Goal: Information Seeking & Learning: Check status

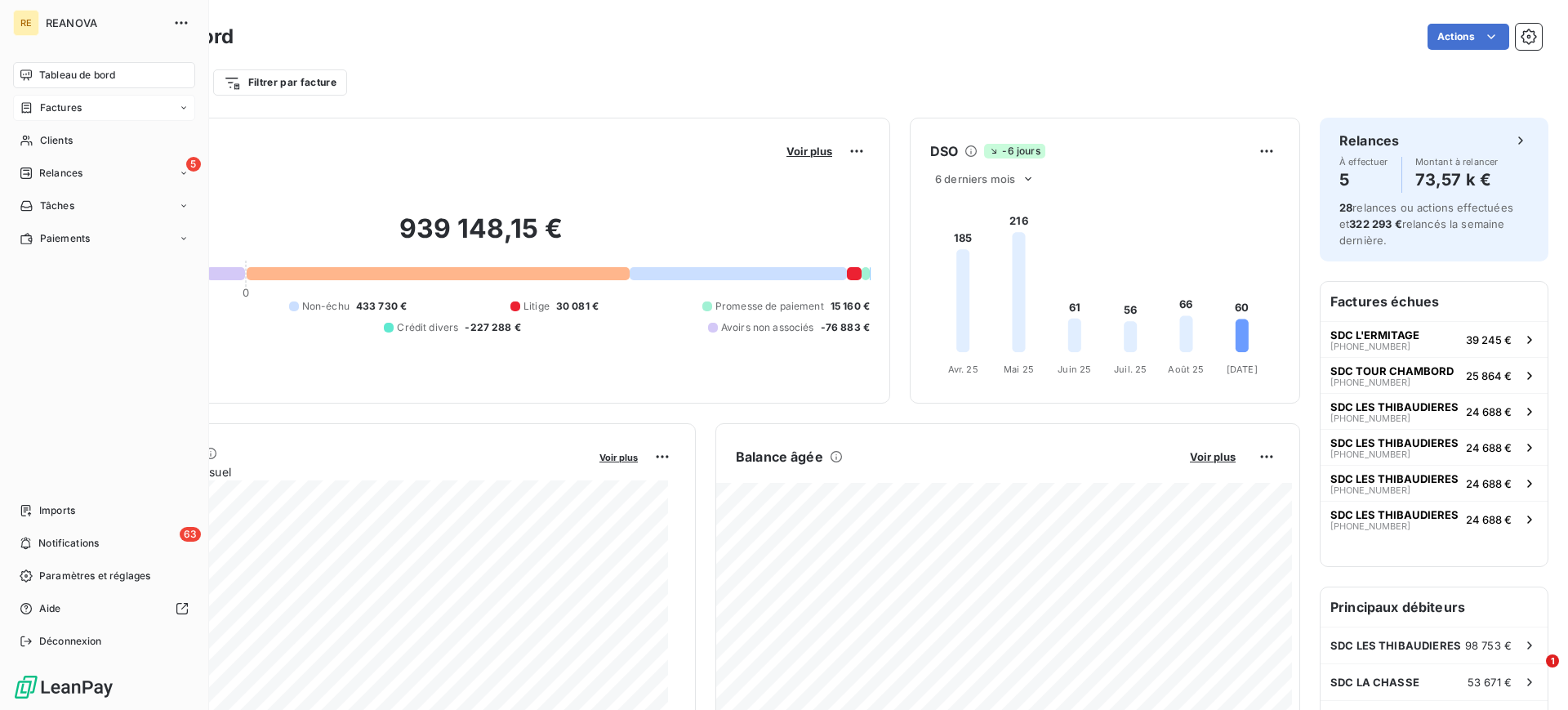
click at [43, 106] on span "Factures" at bounding box center [60, 107] width 42 height 15
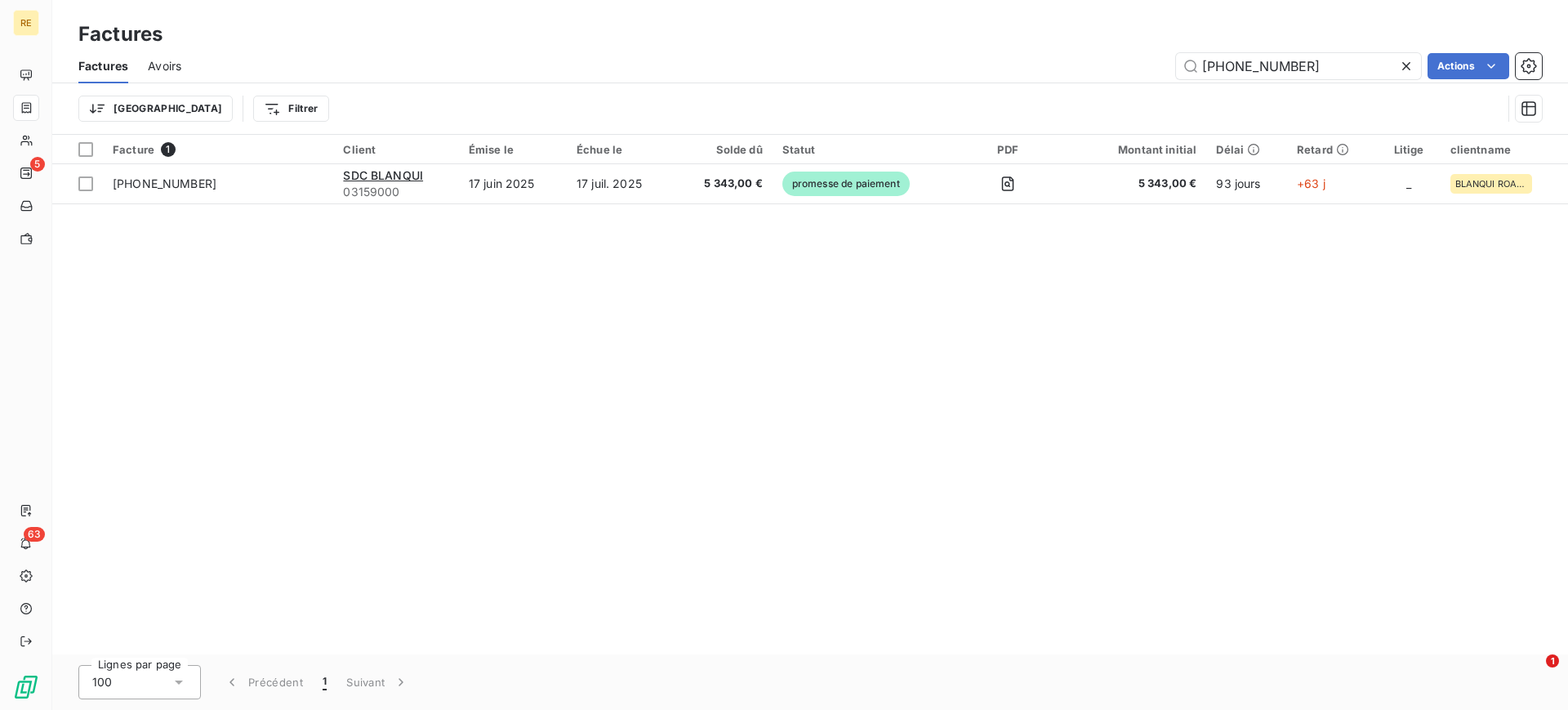
drag, startPoint x: 1289, startPoint y: 55, endPoint x: 1103, endPoint y: 70, distance: 186.6
click at [1101, 73] on div "[PHONE_NUMBER] Actions" at bounding box center [871, 66] width 1341 height 26
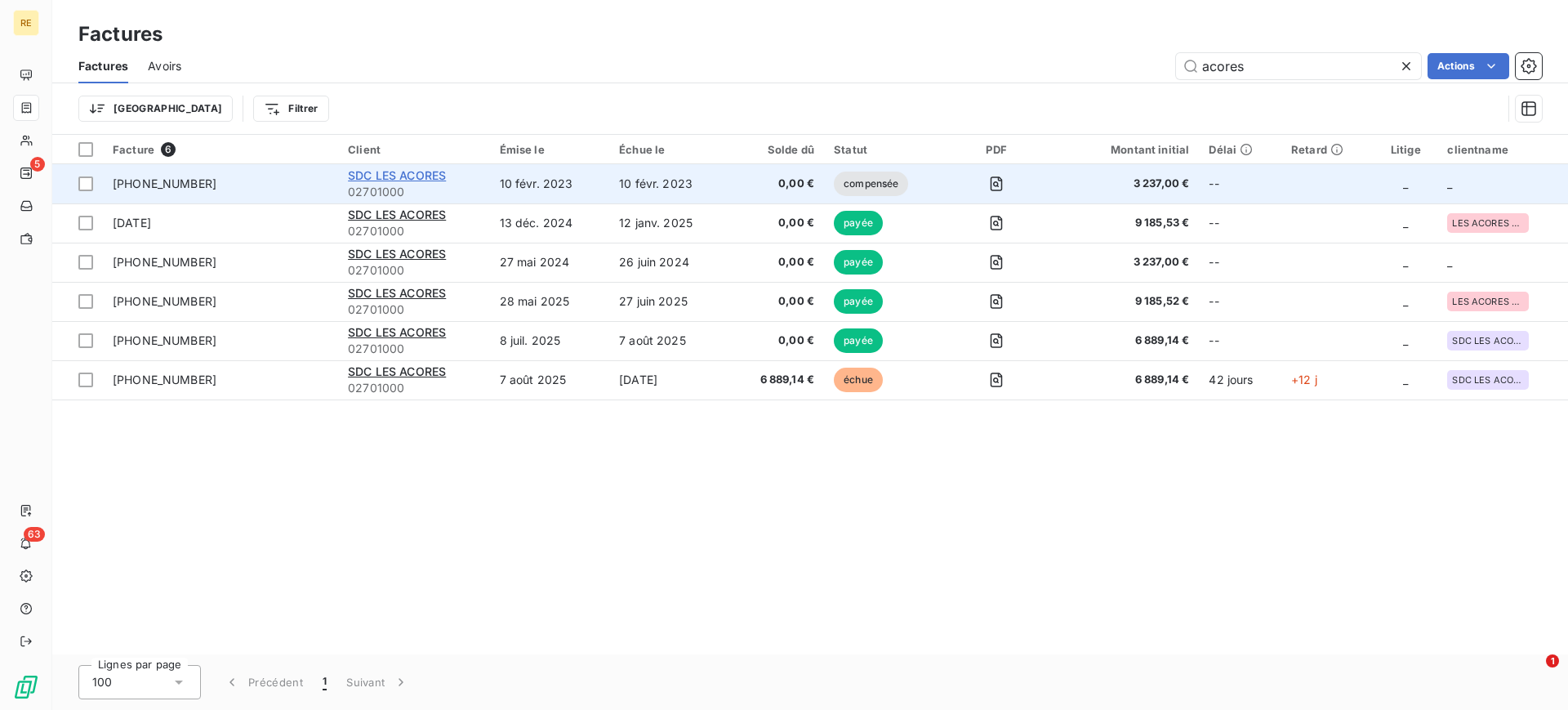
type input "acores"
click at [407, 177] on span "SDC LES ACORES" at bounding box center [396, 175] width 98 height 14
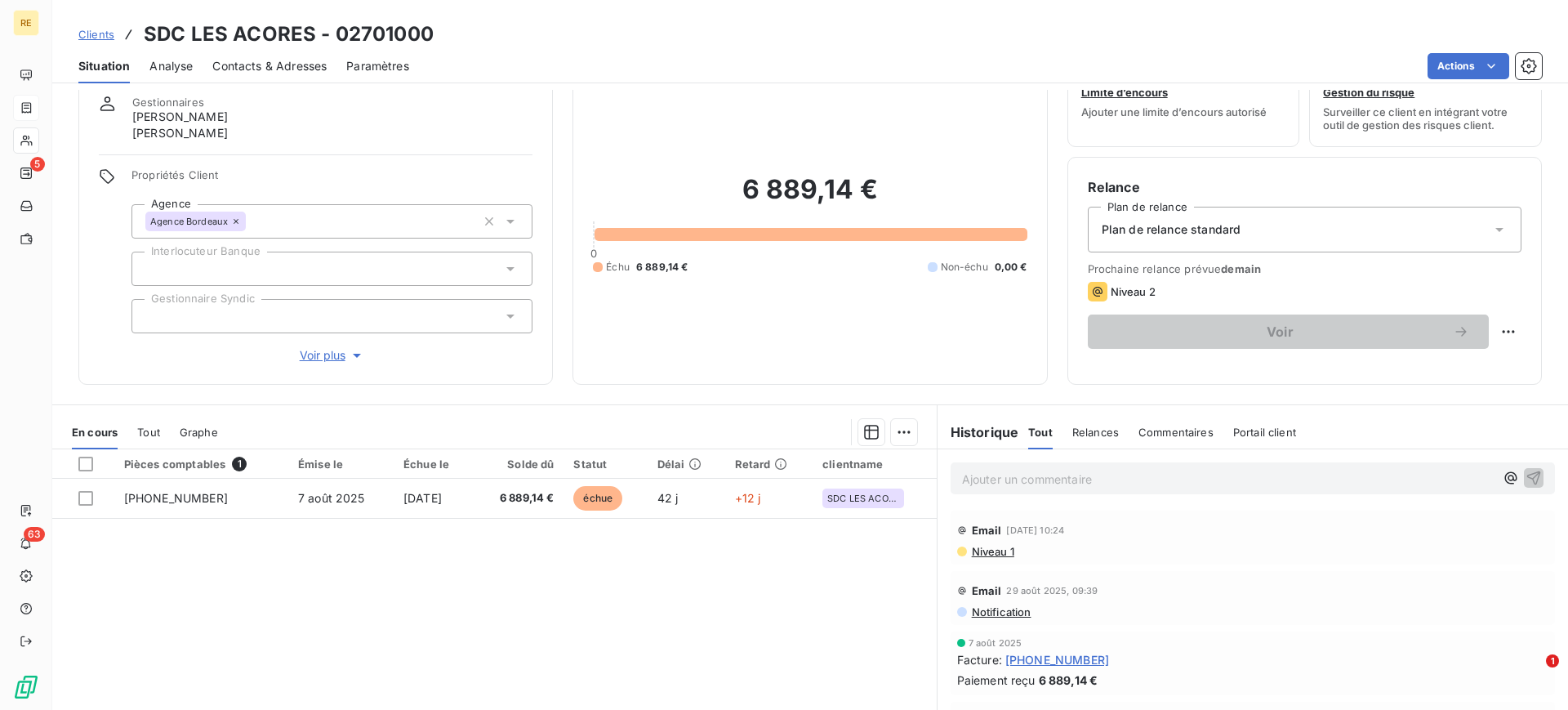
scroll to position [160, 0]
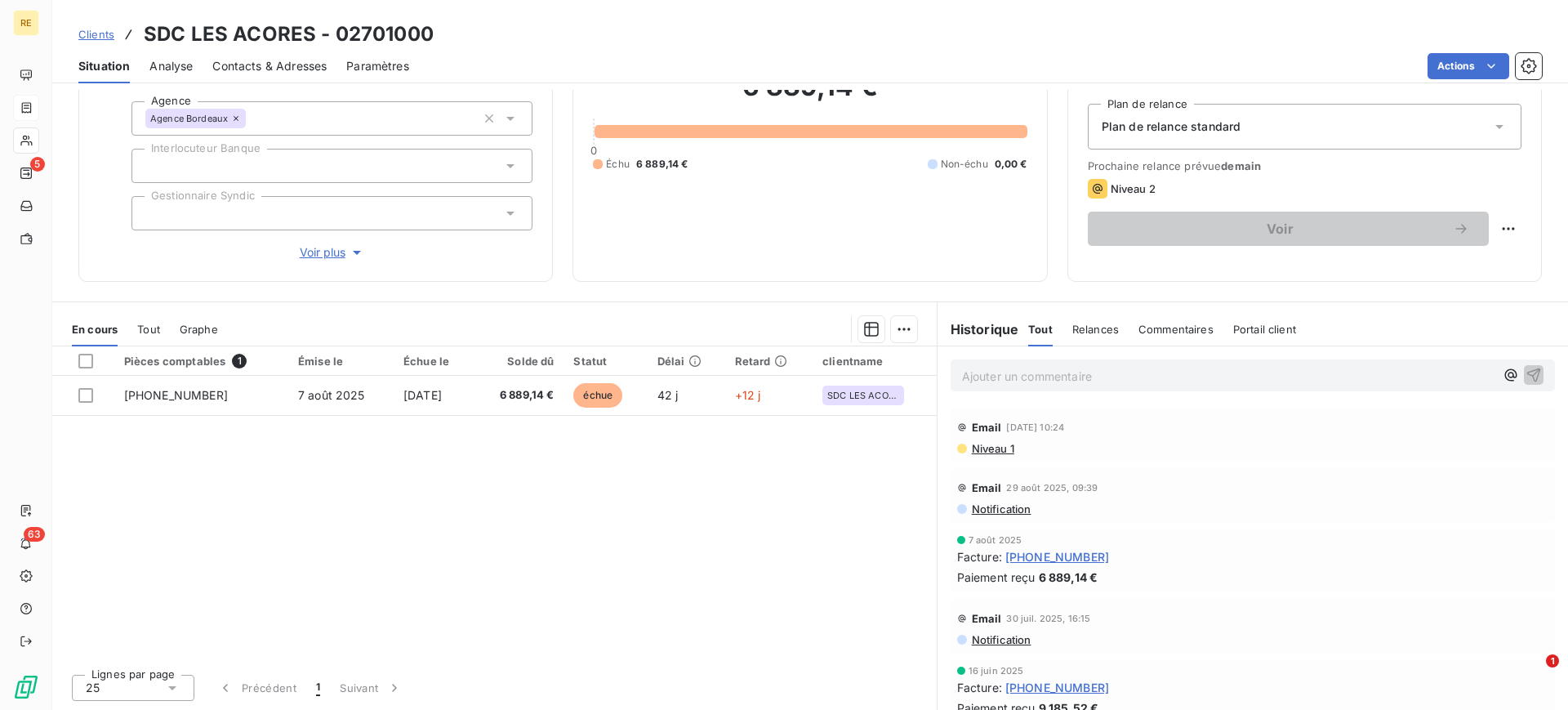
drag, startPoint x: 1038, startPoint y: 394, endPoint x: 1032, endPoint y: 383, distance: 12.5
click at [1037, 392] on div "Ajouter un commentaire ﻿" at bounding box center [1253, 376] width 631 height 58
click at [1032, 383] on p "Ajouter un commentaire ﻿" at bounding box center [1227, 376] width 532 height 20
click at [1170, 471] on div "Email [DATE] 09:39 Notification" at bounding box center [1253, 493] width 604 height 54
click at [1352, 364] on div "Relance faite par [PERSON_NAME] le [DATE], ne pas relancer avant le" at bounding box center [1227, 374] width 532 height 20
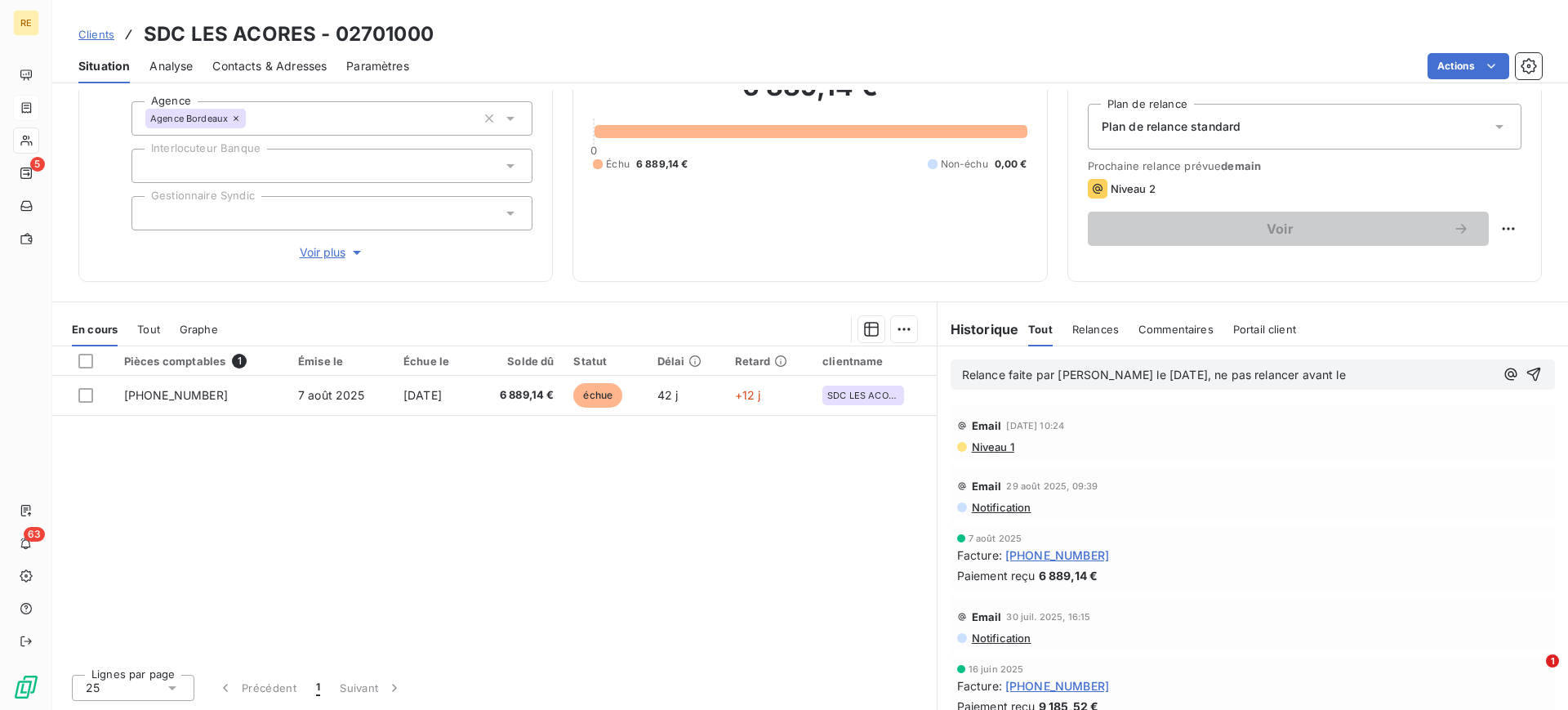
click at [1355, 379] on p "Relance faite par [PERSON_NAME] le [DATE], ne pas relancer avant le" at bounding box center [1227, 375] width 532 height 19
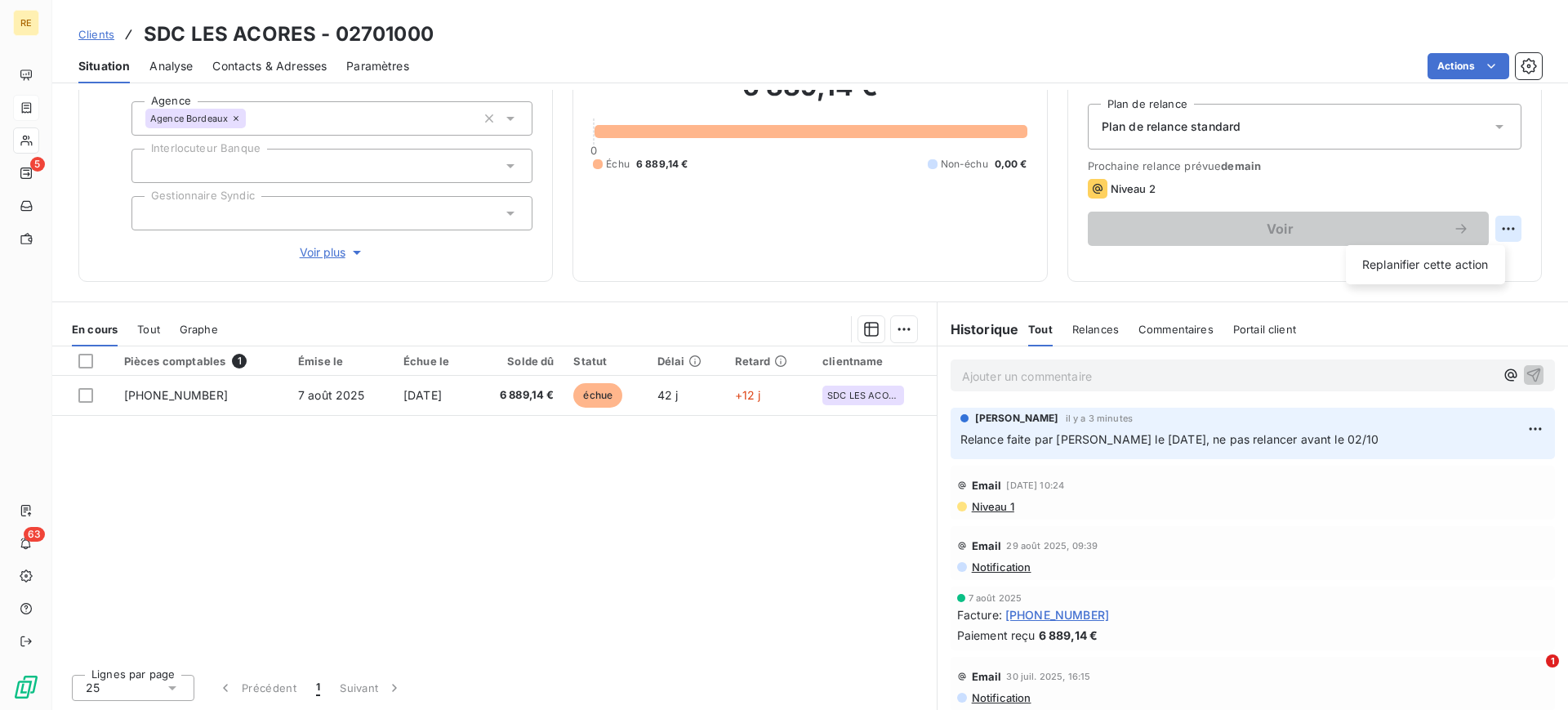
click at [1488, 238] on html "RE 5 63 Clients SDC LES ACORES - 02701000 Situation Analyse Contacts & Adresses…" at bounding box center [784, 355] width 1568 height 710
drag, startPoint x: 1432, startPoint y: 265, endPoint x: 1424, endPoint y: 278, distance: 15.3
click at [1432, 264] on div "Replanifier cette action" at bounding box center [1425, 264] width 146 height 26
select select "8"
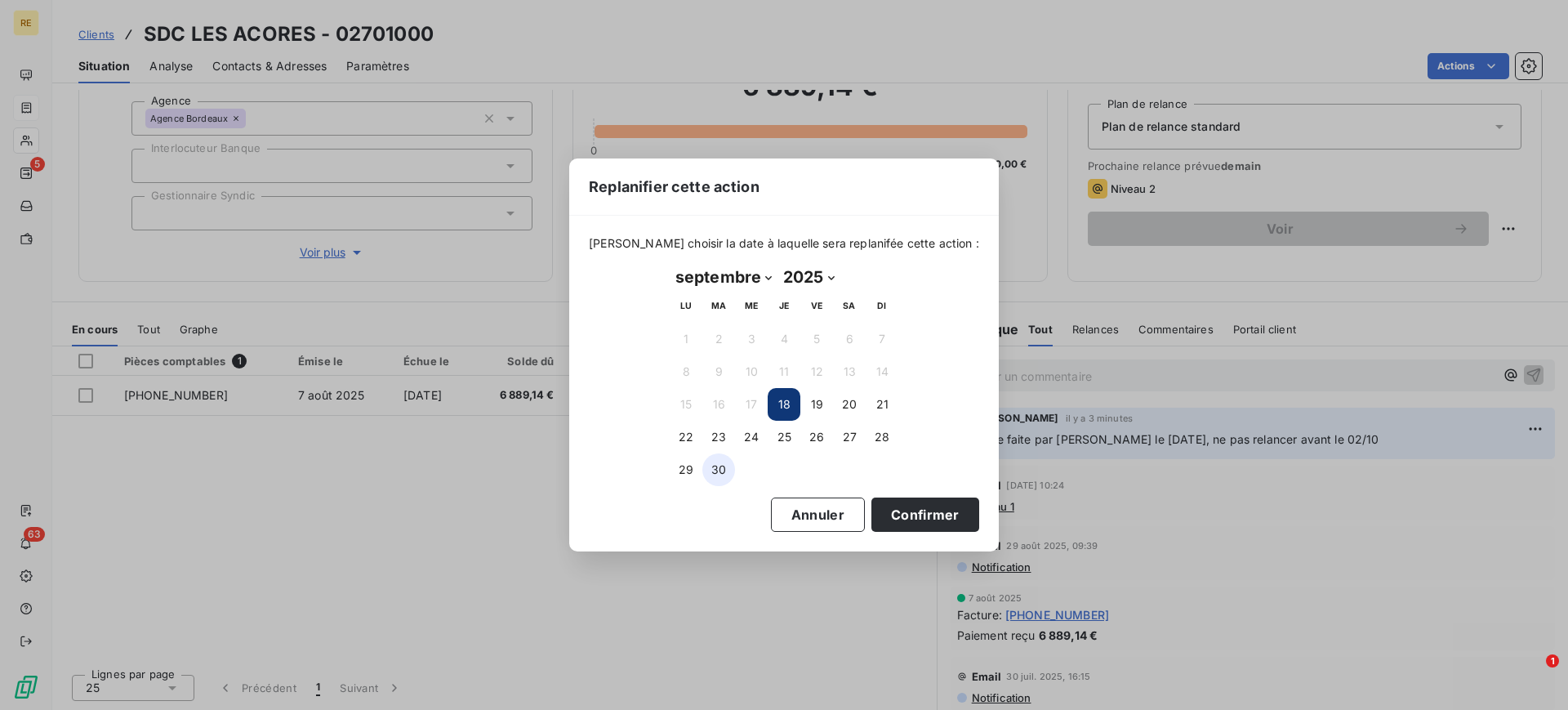
click at [717, 474] on button "30" at bounding box center [718, 470] width 33 height 33
drag, startPoint x: 910, startPoint y: 508, endPoint x: 898, endPoint y: 531, distance: 25.9
click at [908, 510] on button "Confirmer" at bounding box center [925, 514] width 108 height 34
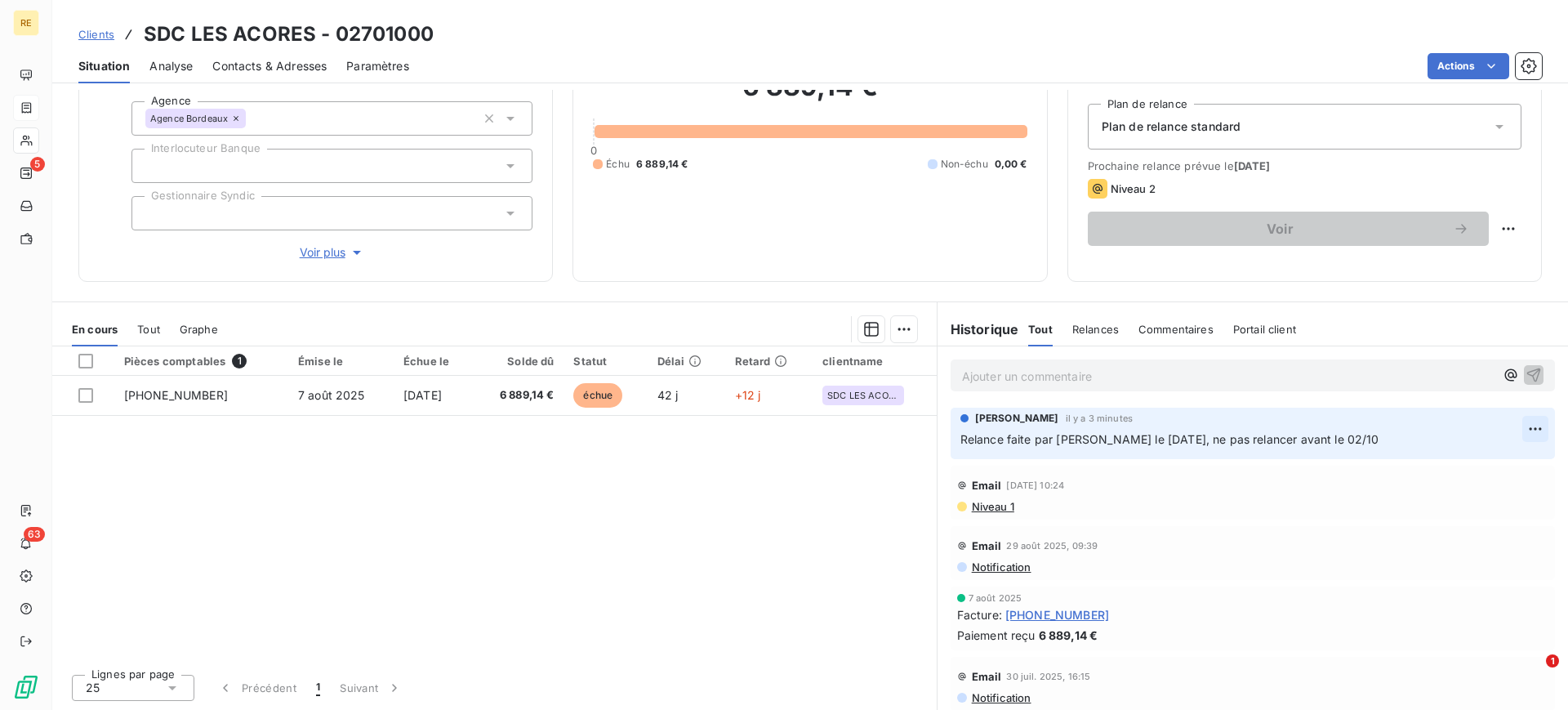
click at [1497, 429] on html "RE 5 63 Clients SDC LES ACORES - 02701000 Situation Analyse Contacts & Adresses…" at bounding box center [784, 355] width 1568 height 710
click at [1457, 464] on div "Editer" at bounding box center [1465, 465] width 91 height 26
click at [1324, 439] on span "Relance faite par [PERSON_NAME] le [DATE], ne pas relancer avant le 02/10" at bounding box center [1170, 439] width 419 height 14
click at [1331, 434] on span "Relance faite par [PERSON_NAME] le [DATE], ne pas relancer avant le 02/10" at bounding box center [1170, 439] width 419 height 14
click at [610, 511] on div "Pièces comptables 1 Émise le Échue le Solde dû Statut Délai Retard clientname […" at bounding box center [494, 504] width 885 height 315
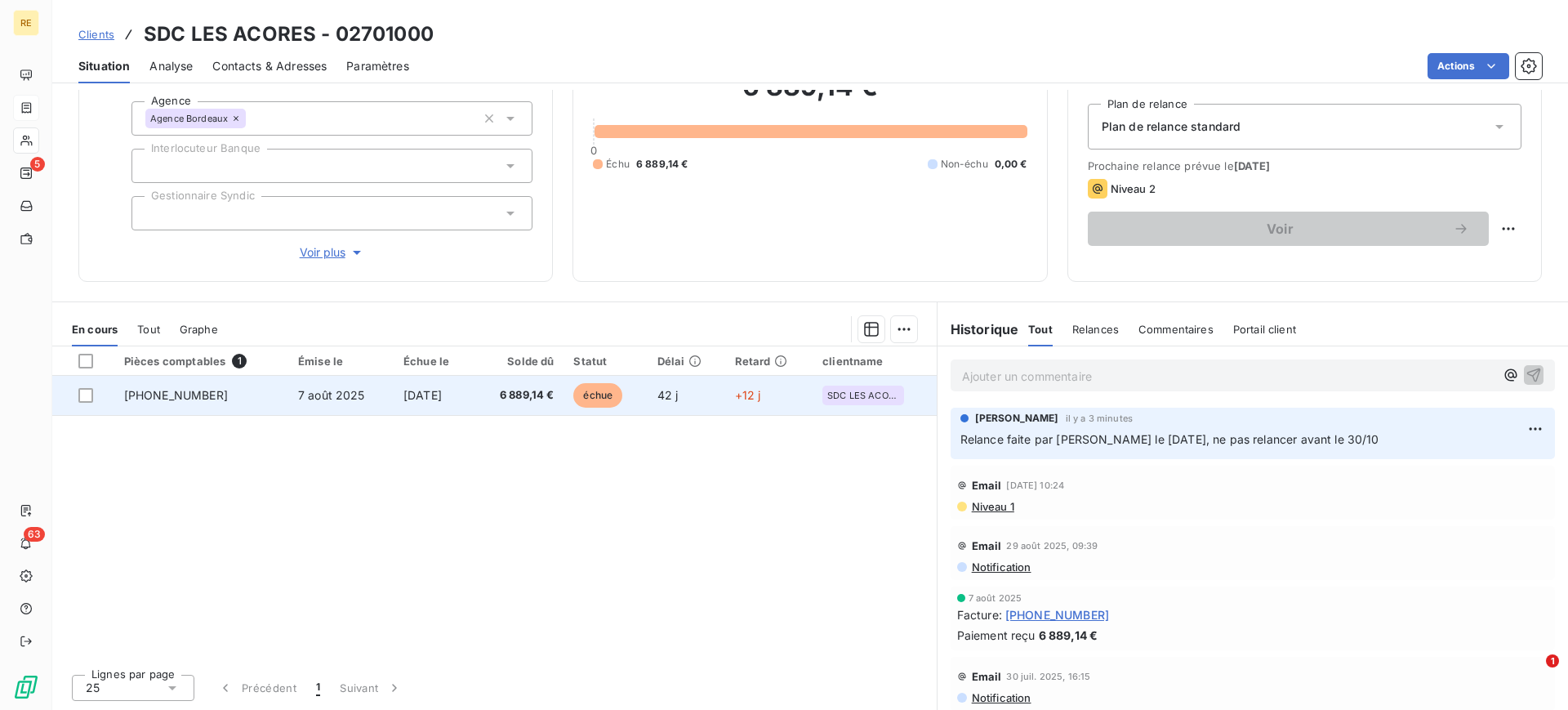
drag, startPoint x: 494, startPoint y: 436, endPoint x: 474, endPoint y: 393, distance: 47.4
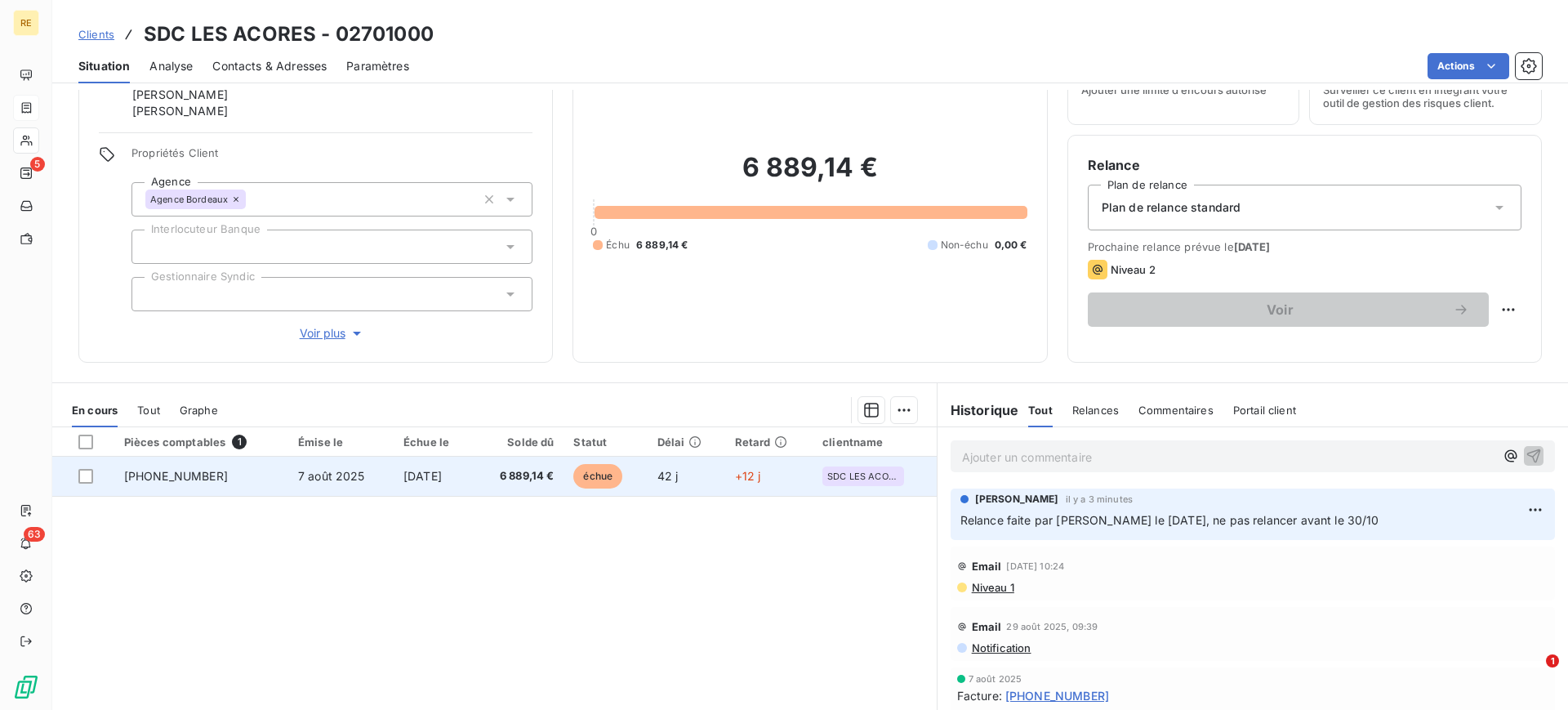
scroll to position [58, 0]
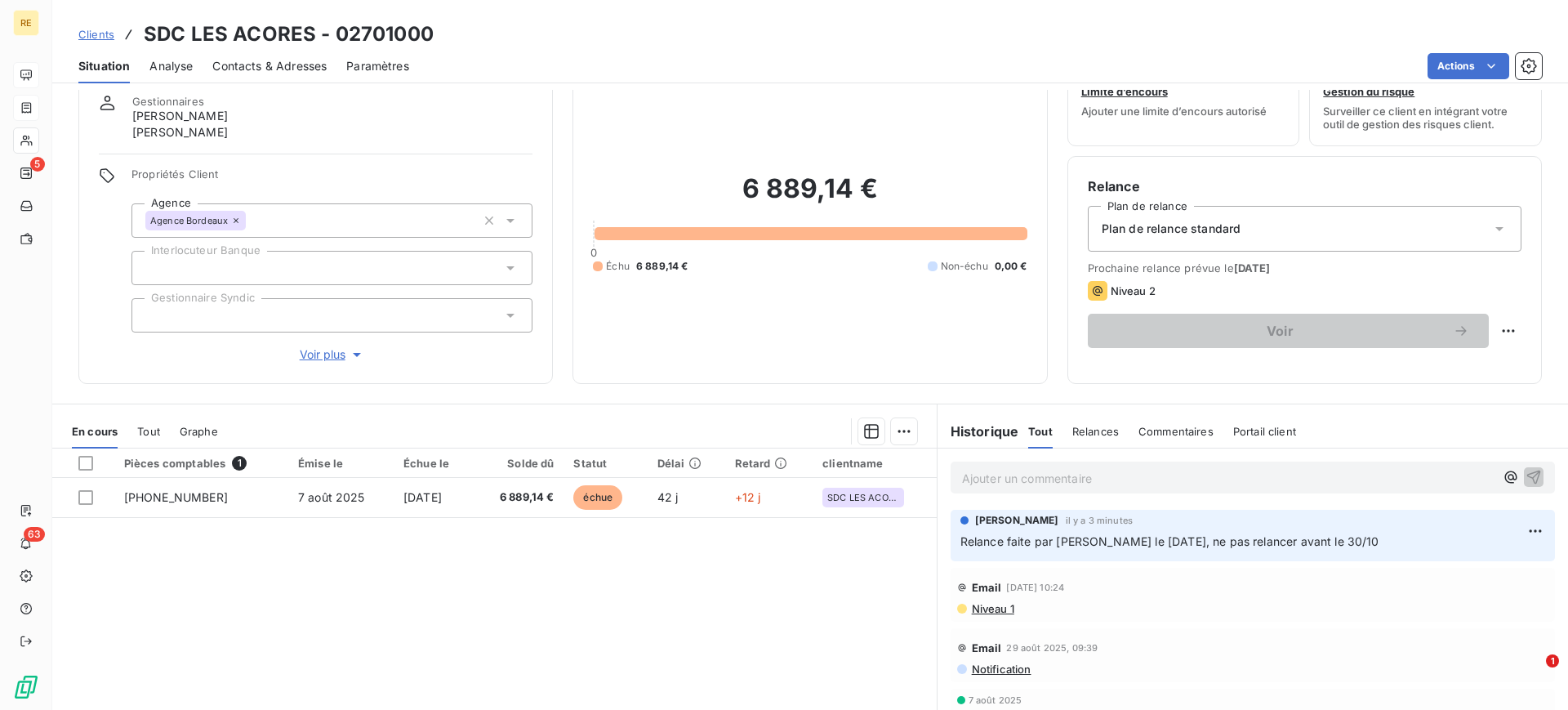
drag, startPoint x: 474, startPoint y: 393, endPoint x: 32, endPoint y: 72, distance: 546.3
click at [32, 72] on icon at bounding box center [26, 74] width 12 height 11
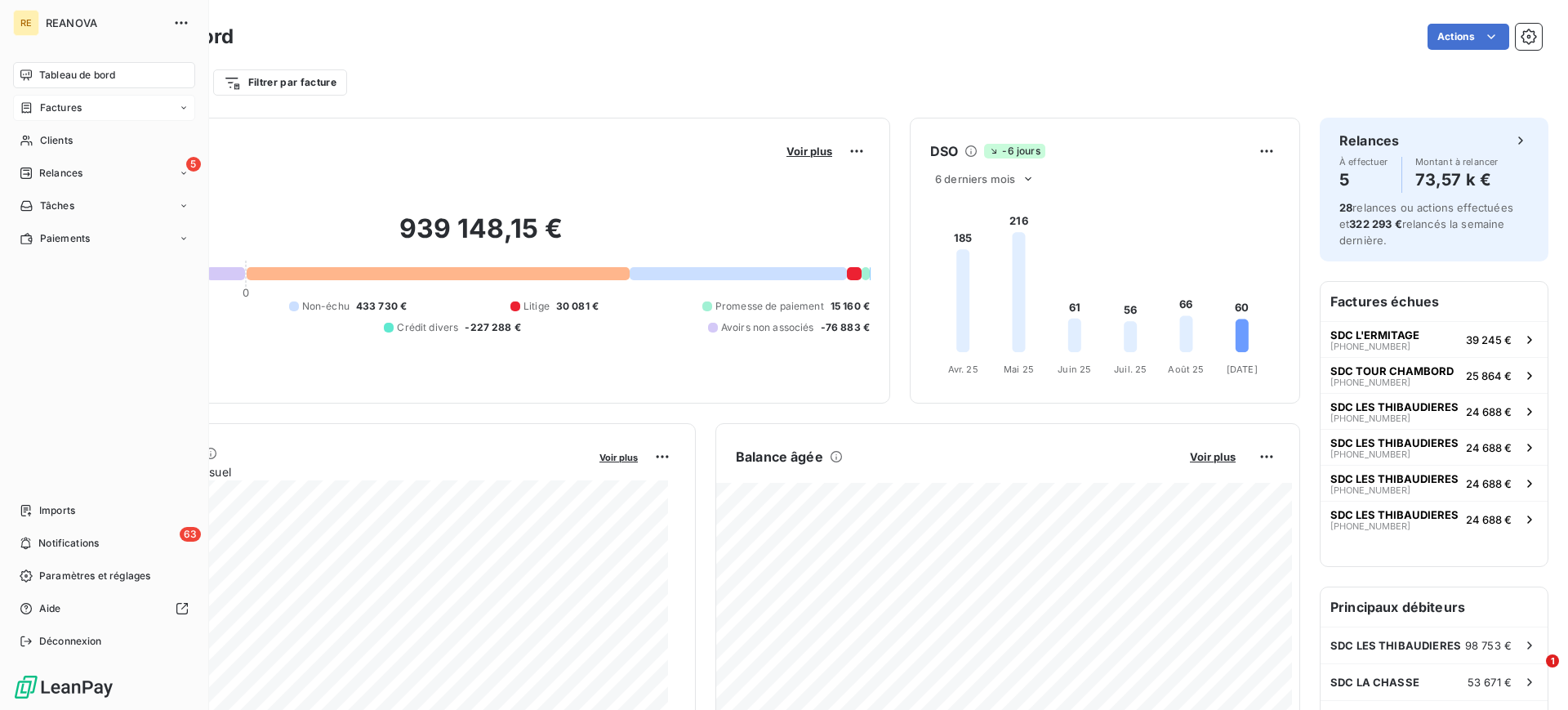
click at [55, 62] on div "Tableau de bord" at bounding box center [103, 75] width 182 height 26
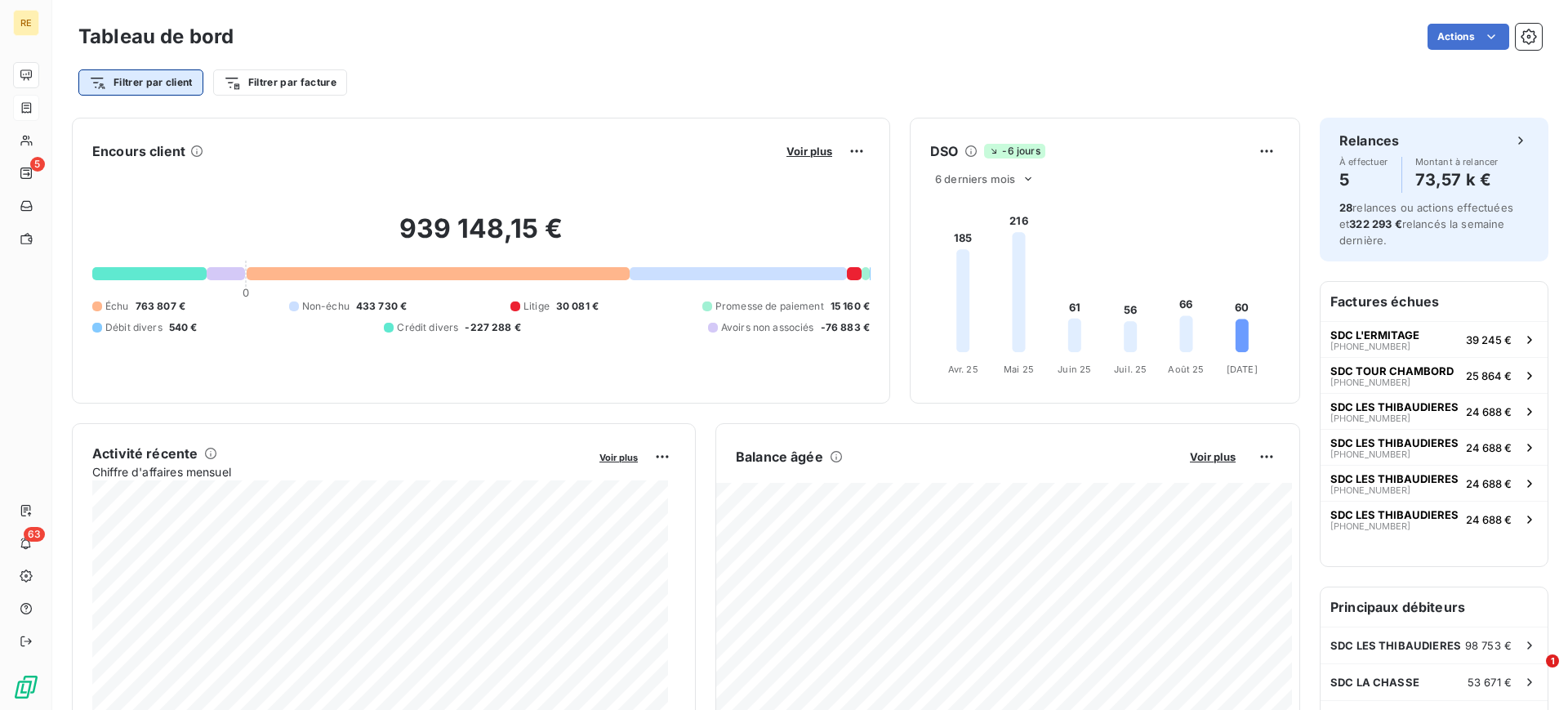
click at [169, 91] on html "RE 5 63 Tableau de bord Actions Filtrer par client Filtrer par facture Encours …" at bounding box center [784, 355] width 1568 height 710
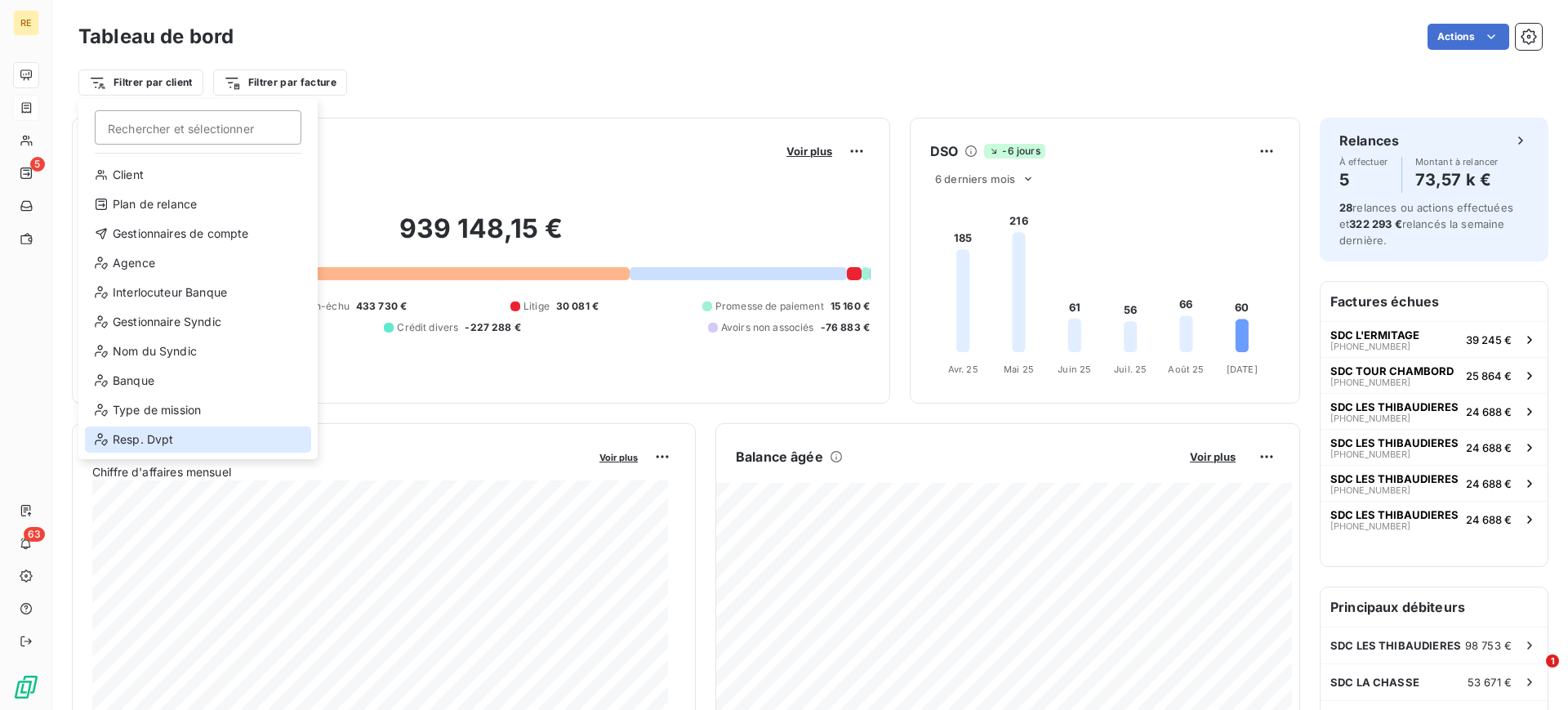
click at [172, 433] on div "Resp. Dvpt" at bounding box center [198, 439] width 226 height 26
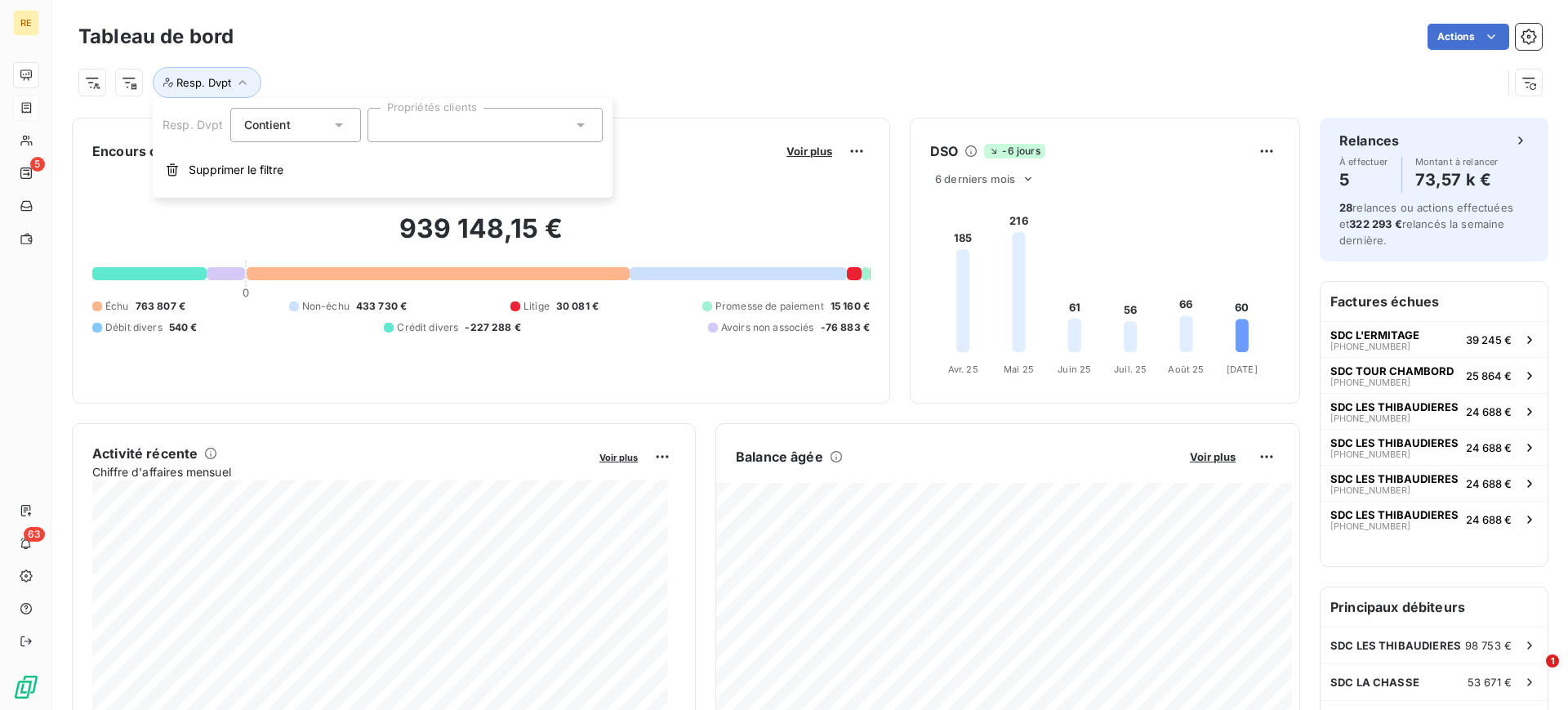
click at [489, 133] on div at bounding box center [486, 125] width 236 height 34
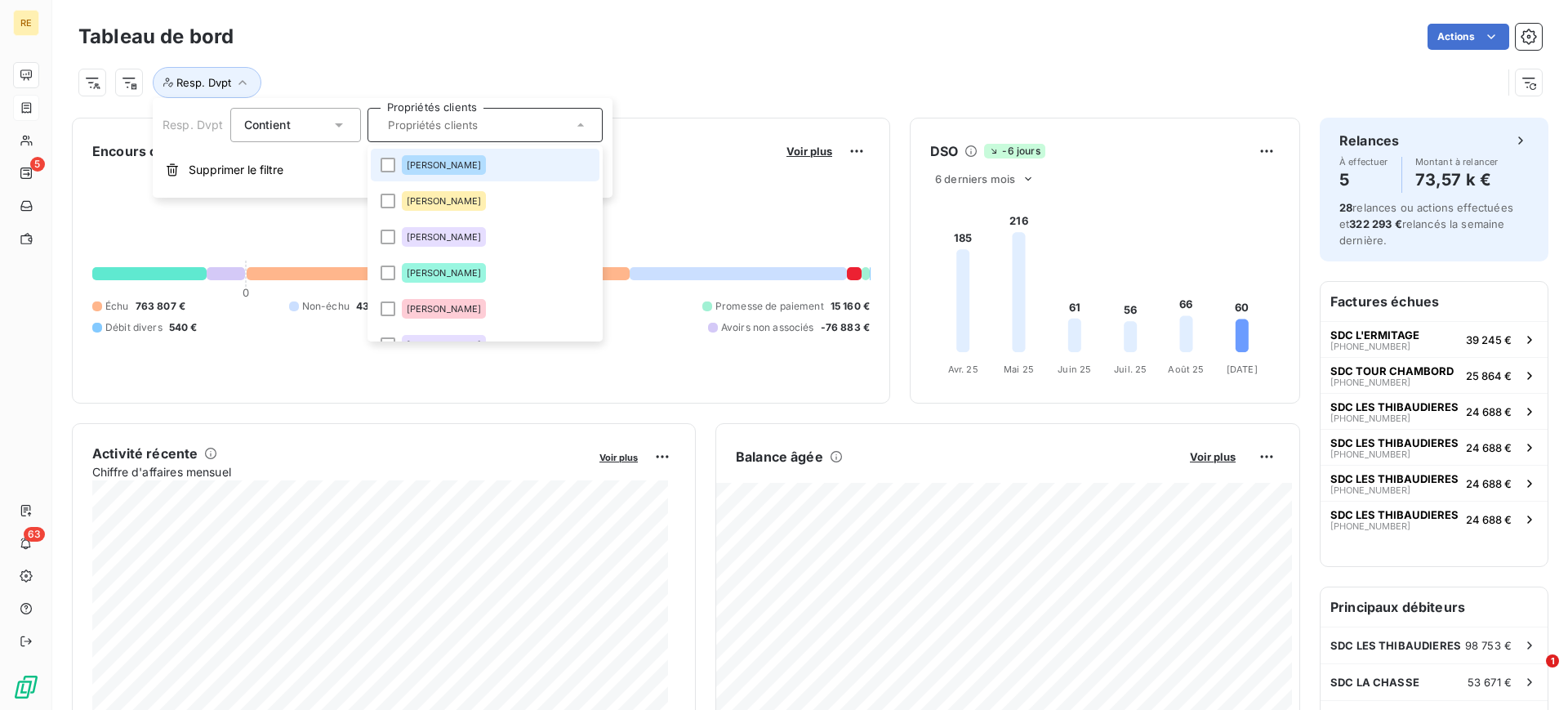
click at [423, 164] on span "[PERSON_NAME]" at bounding box center [444, 165] width 75 height 10
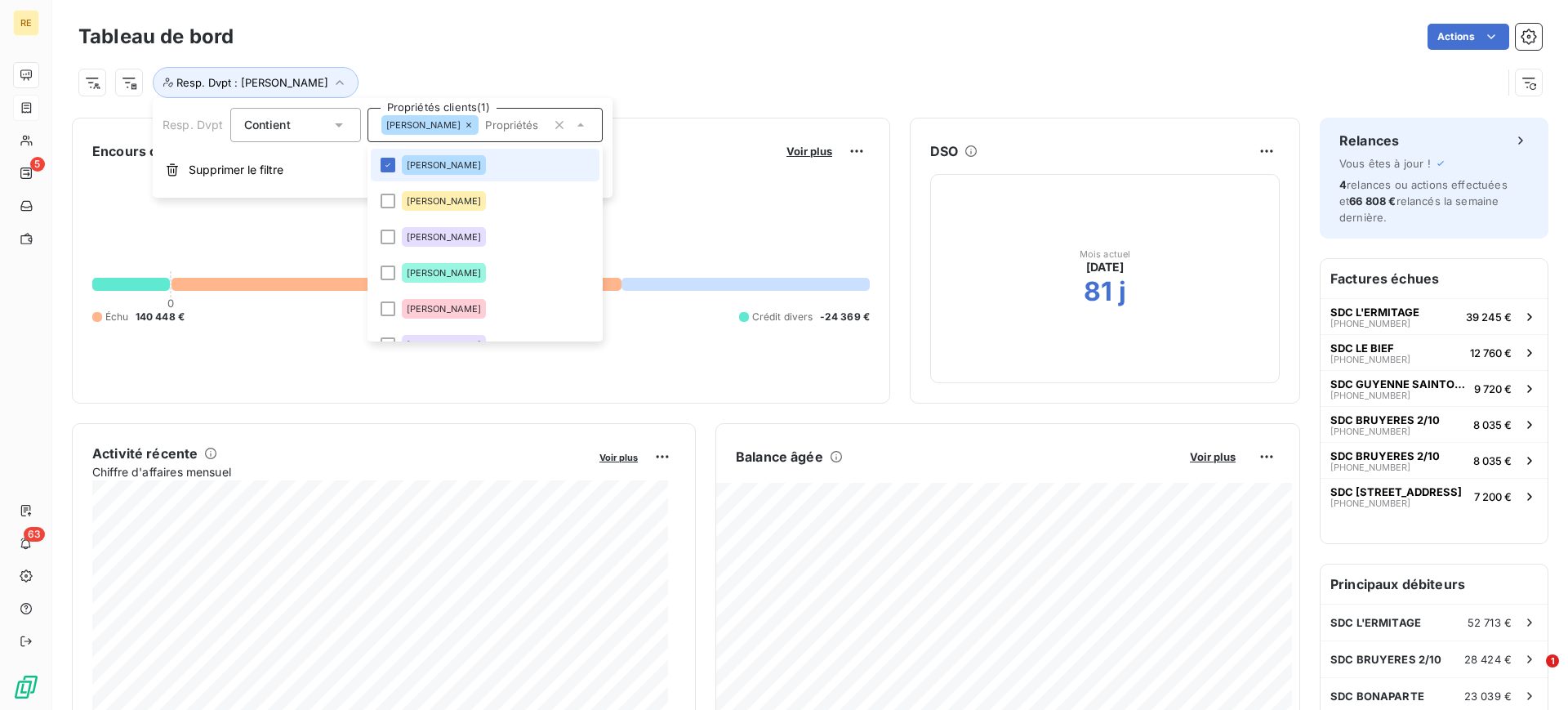
click at [431, 164] on span "[PERSON_NAME]" at bounding box center [444, 165] width 75 height 10
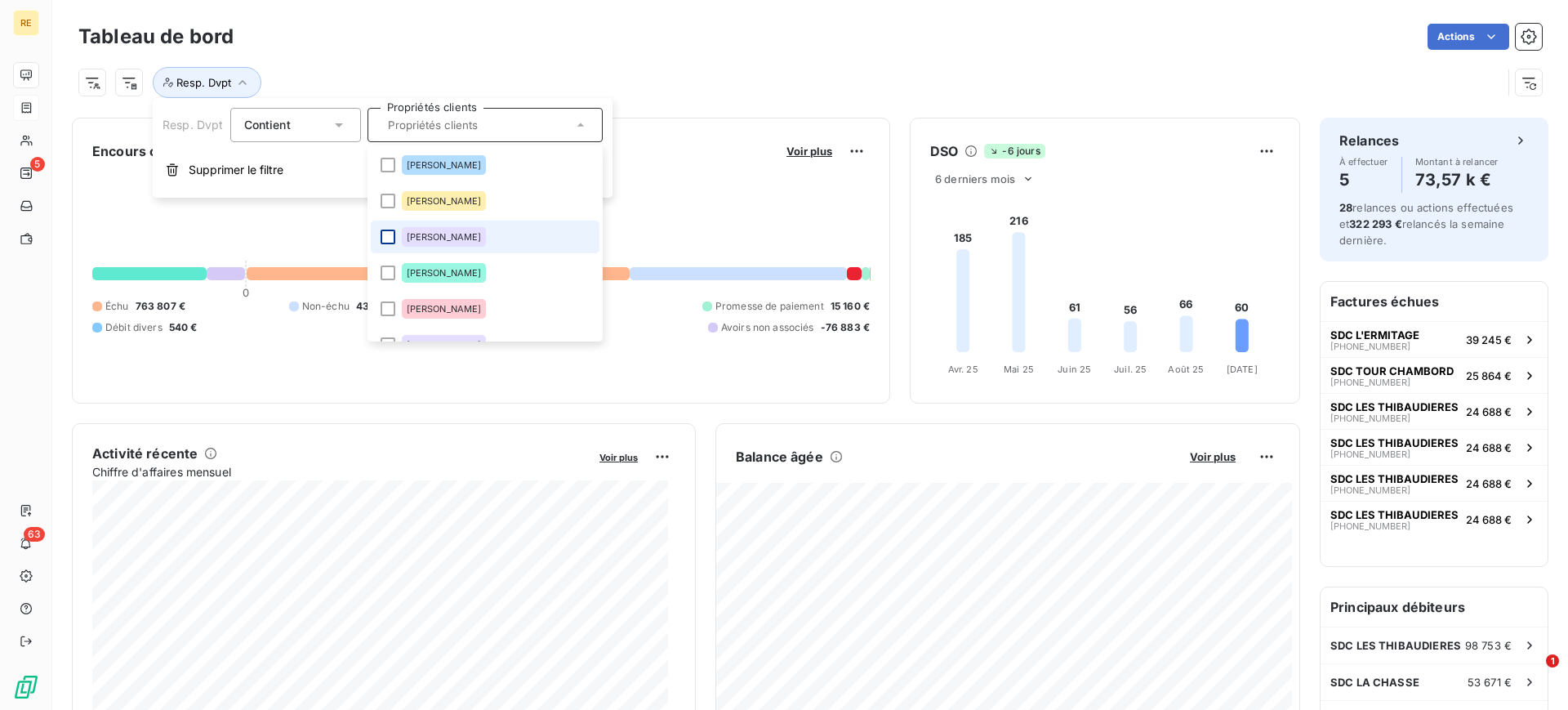
click at [384, 238] on div at bounding box center [387, 237] width 15 height 15
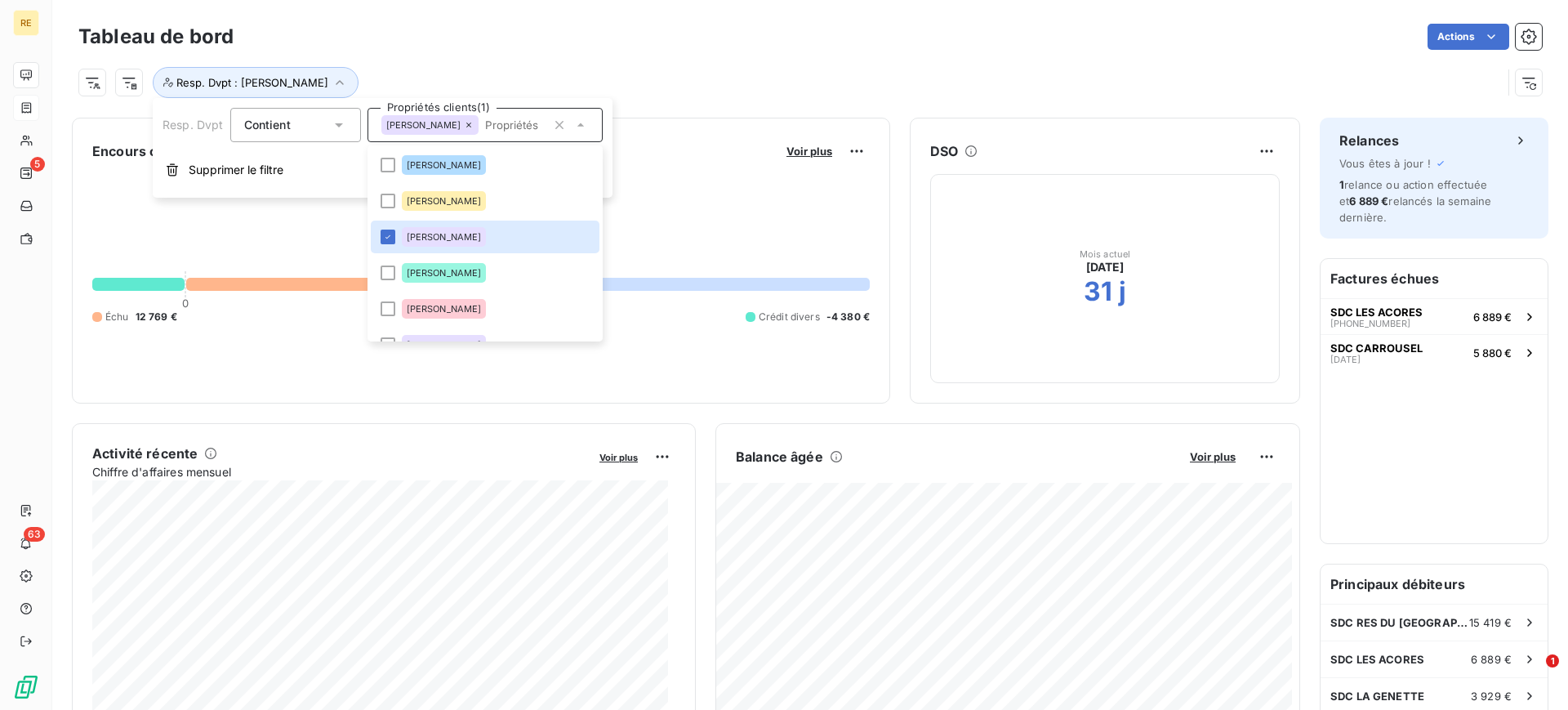
drag, startPoint x: 1074, startPoint y: 312, endPoint x: 1114, endPoint y: 240, distance: 82.4
click at [1090, 302] on div "Mois actuel [DATE] 31 j" at bounding box center [1105, 279] width 349 height 209
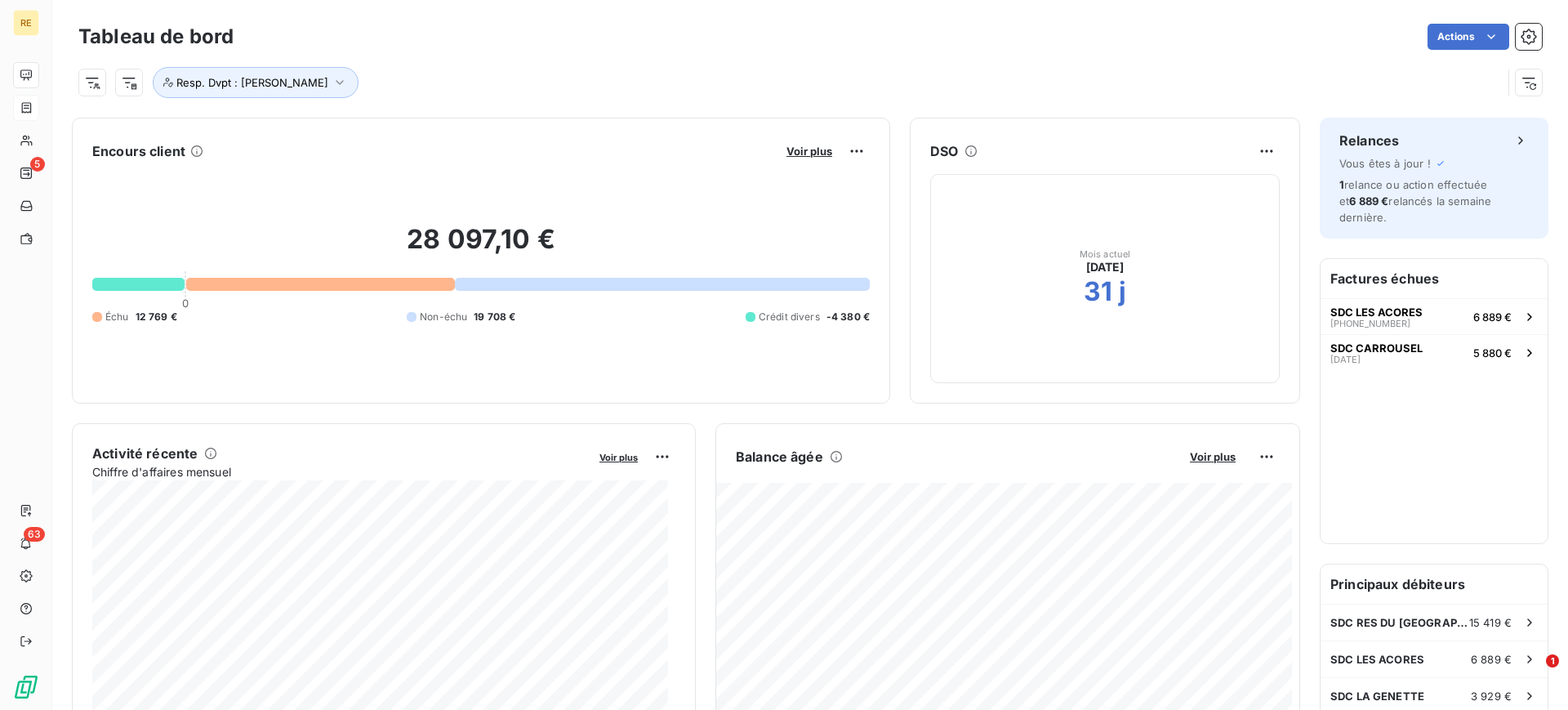
drag, startPoint x: 1124, startPoint y: 293, endPoint x: 1106, endPoint y: 304, distance: 21.1
click at [1125, 291] on div "Mois actuel [DATE] 31 j" at bounding box center [1105, 279] width 349 height 209
click at [308, 89] on button "Resp. Dvpt : [PERSON_NAME]" at bounding box center [255, 83] width 205 height 31
click at [464, 125] on icon at bounding box center [469, 125] width 10 height 10
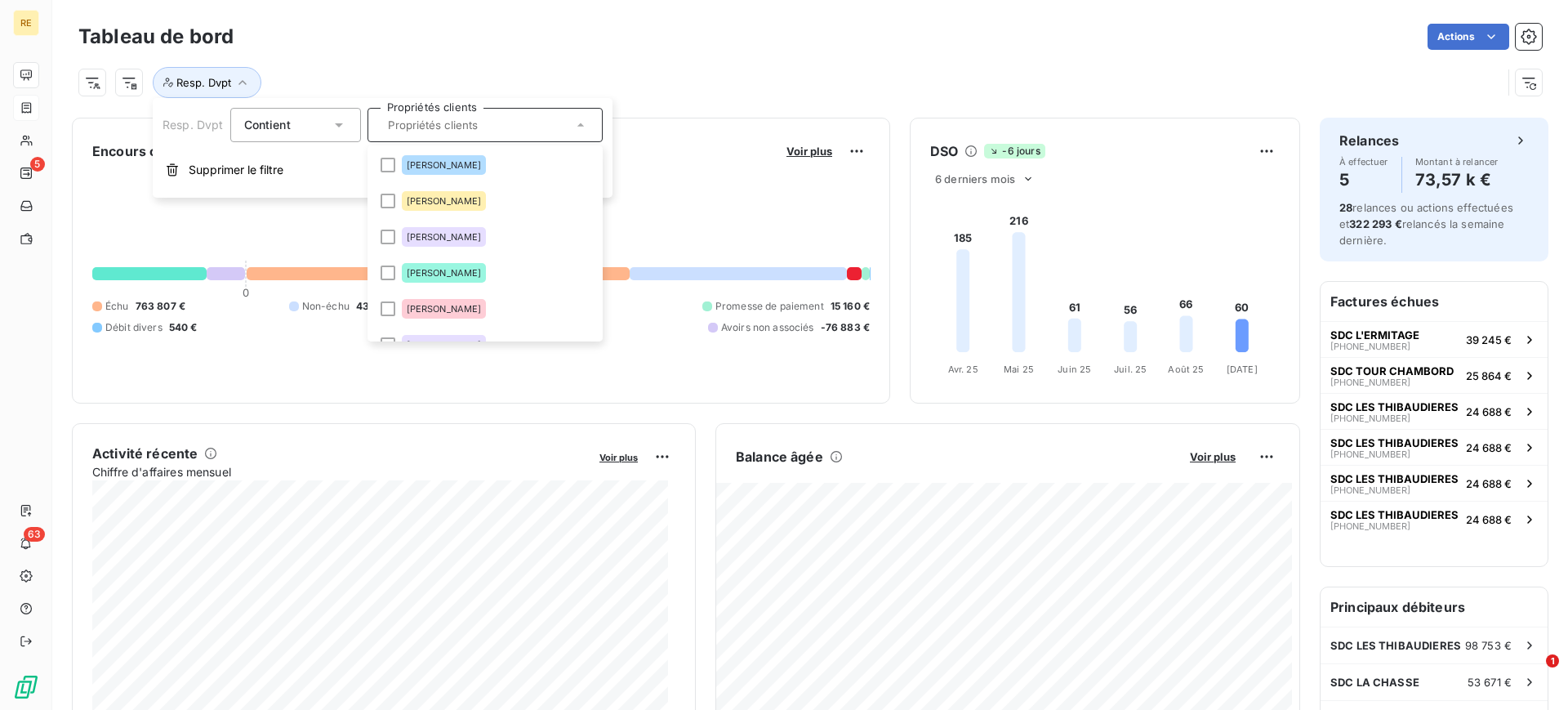
click at [283, 124] on span "Contient" at bounding box center [268, 125] width 47 height 14
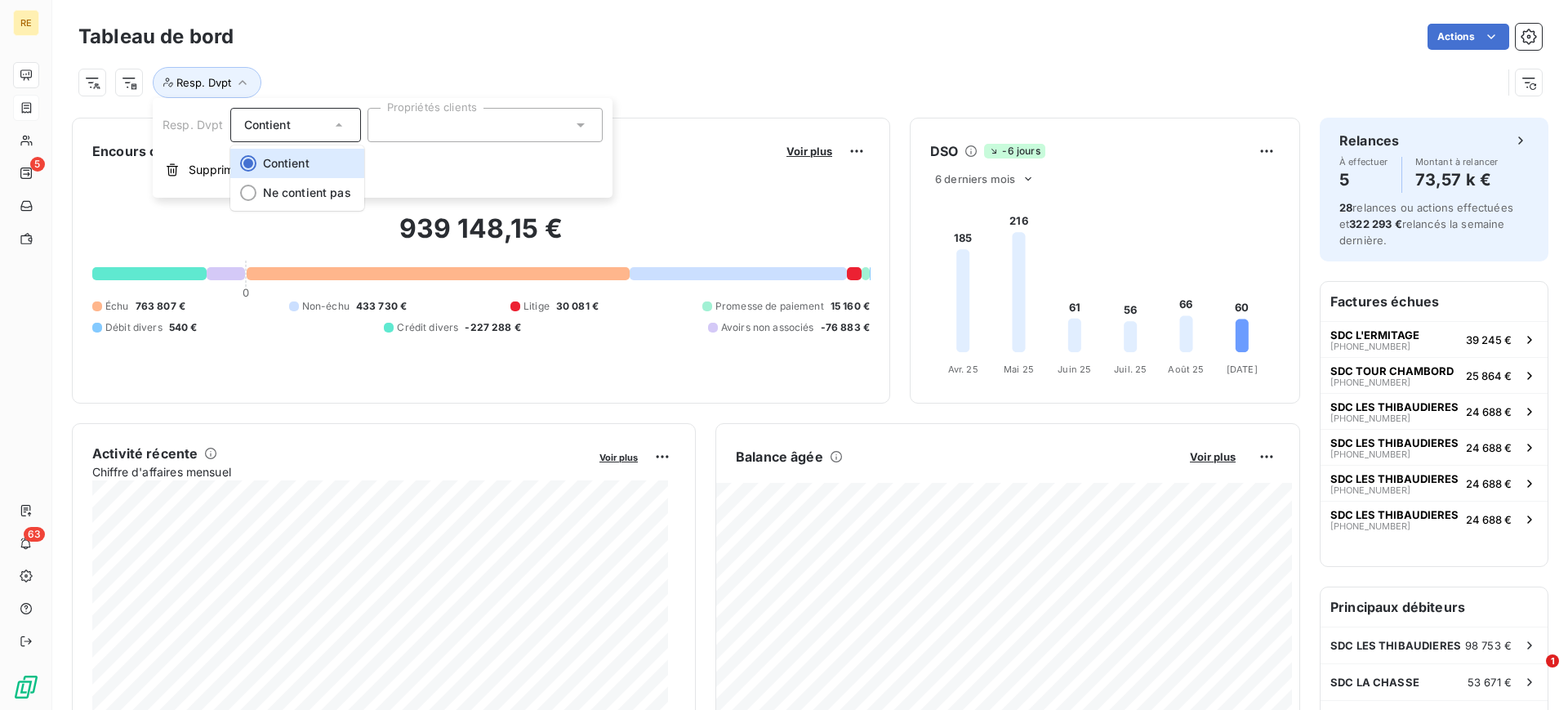
click at [286, 122] on span "Contient" at bounding box center [268, 125] width 47 height 14
click at [236, 70] on button "Resp. Dvpt" at bounding box center [207, 83] width 109 height 31
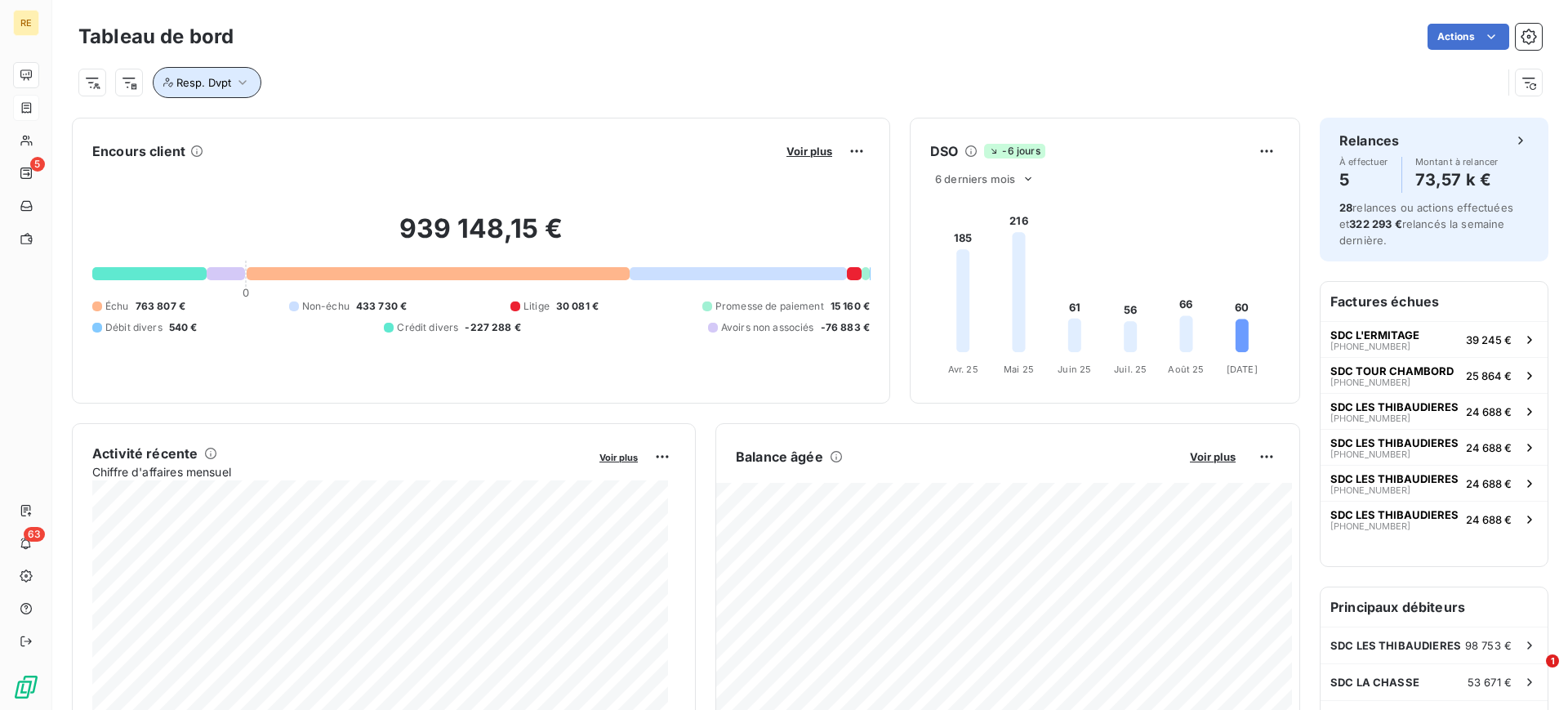
click at [235, 82] on icon "button" at bounding box center [242, 82] width 17 height 17
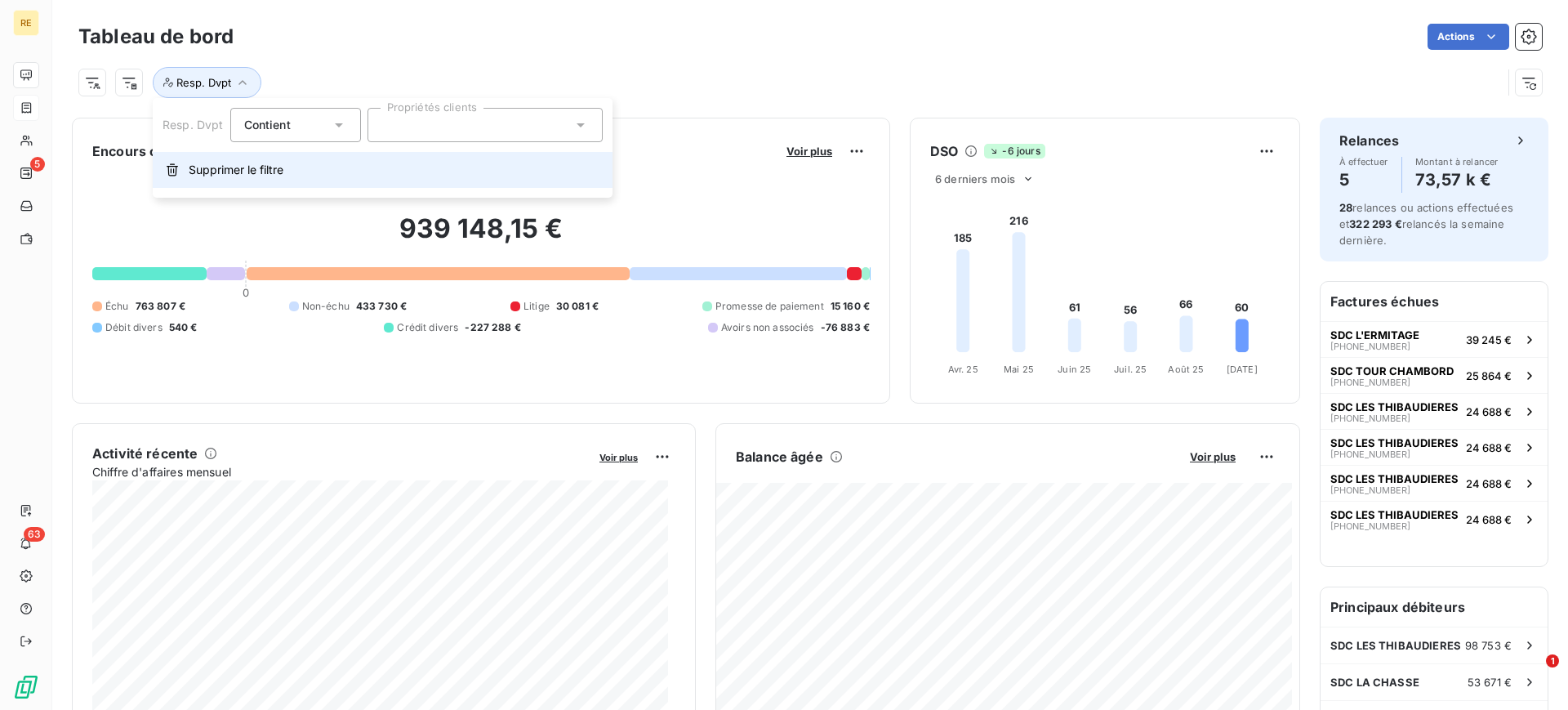
click at [220, 164] on span "Supprimer le filtre" at bounding box center [236, 169] width 94 height 17
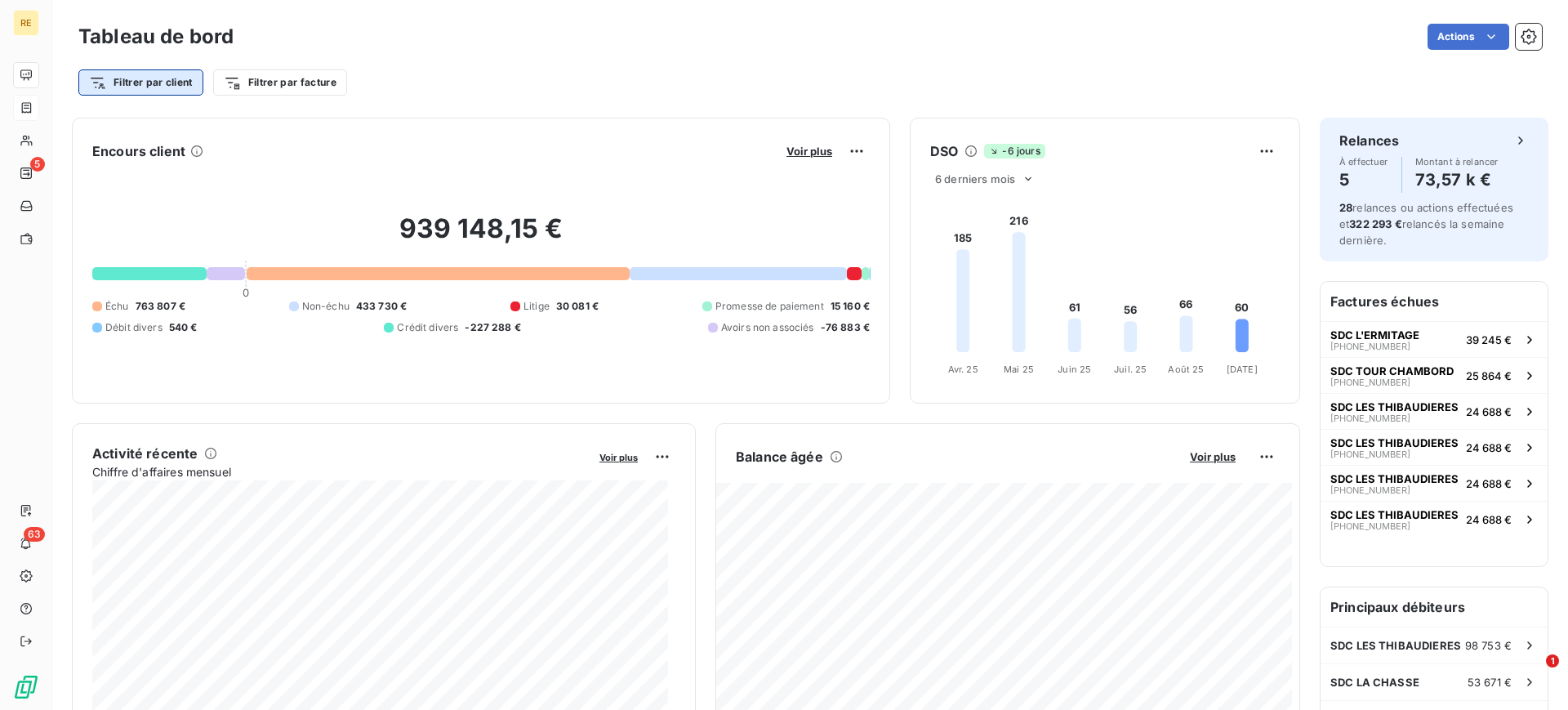
click at [165, 75] on html "RE 5 63 Tableau de bord Actions Filtrer par client Filtrer par facture Encours …" at bounding box center [784, 355] width 1568 height 710
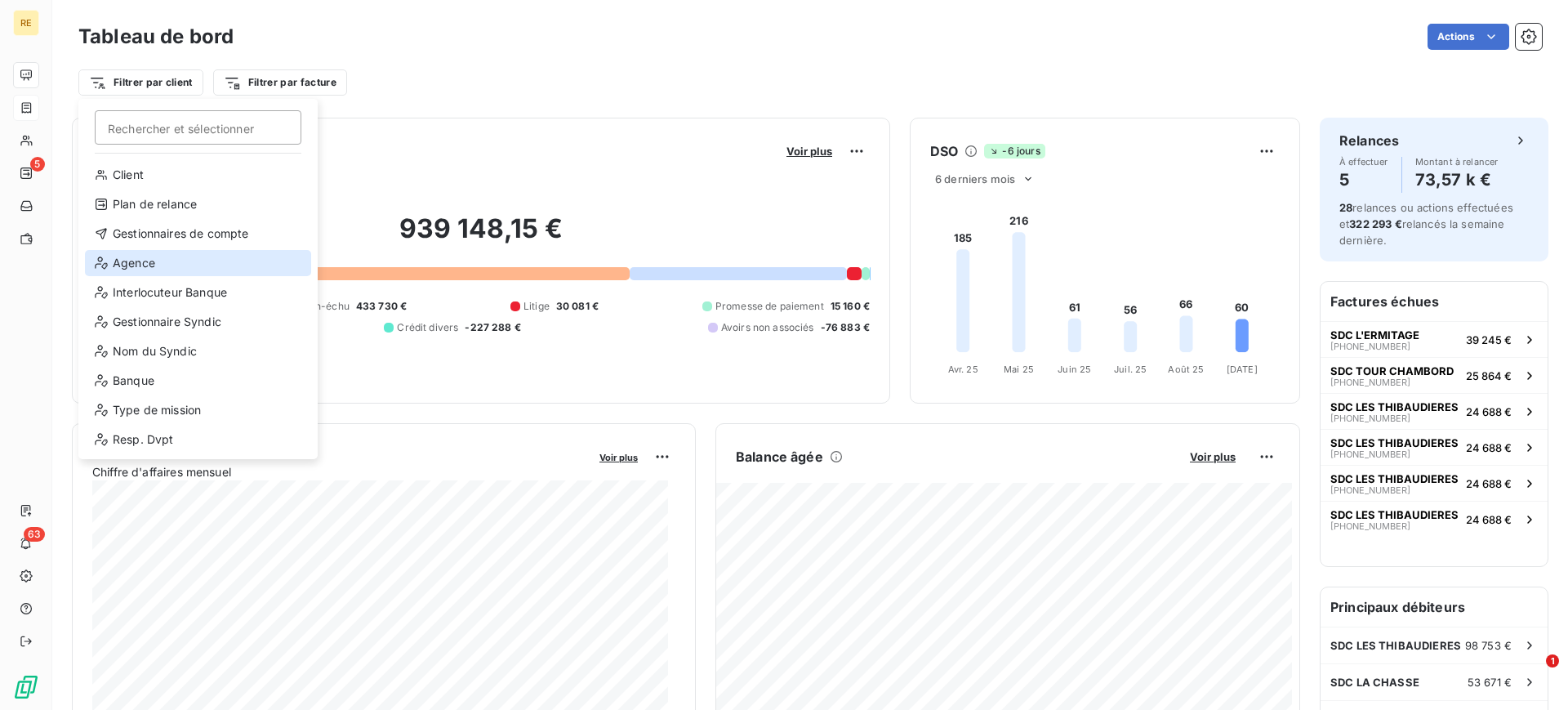
click at [211, 272] on div "Agence" at bounding box center [198, 263] width 226 height 26
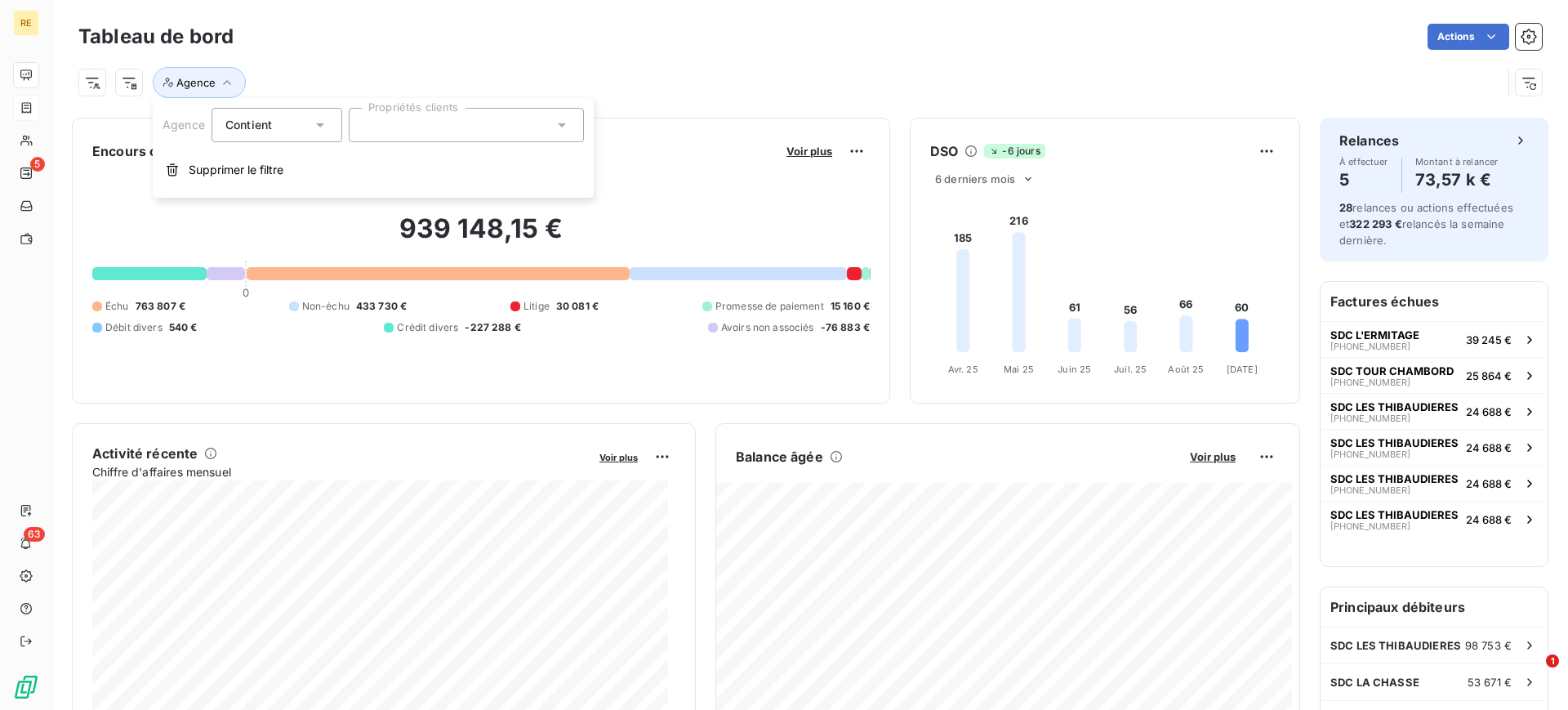
click at [474, 130] on div at bounding box center [466, 125] width 236 height 34
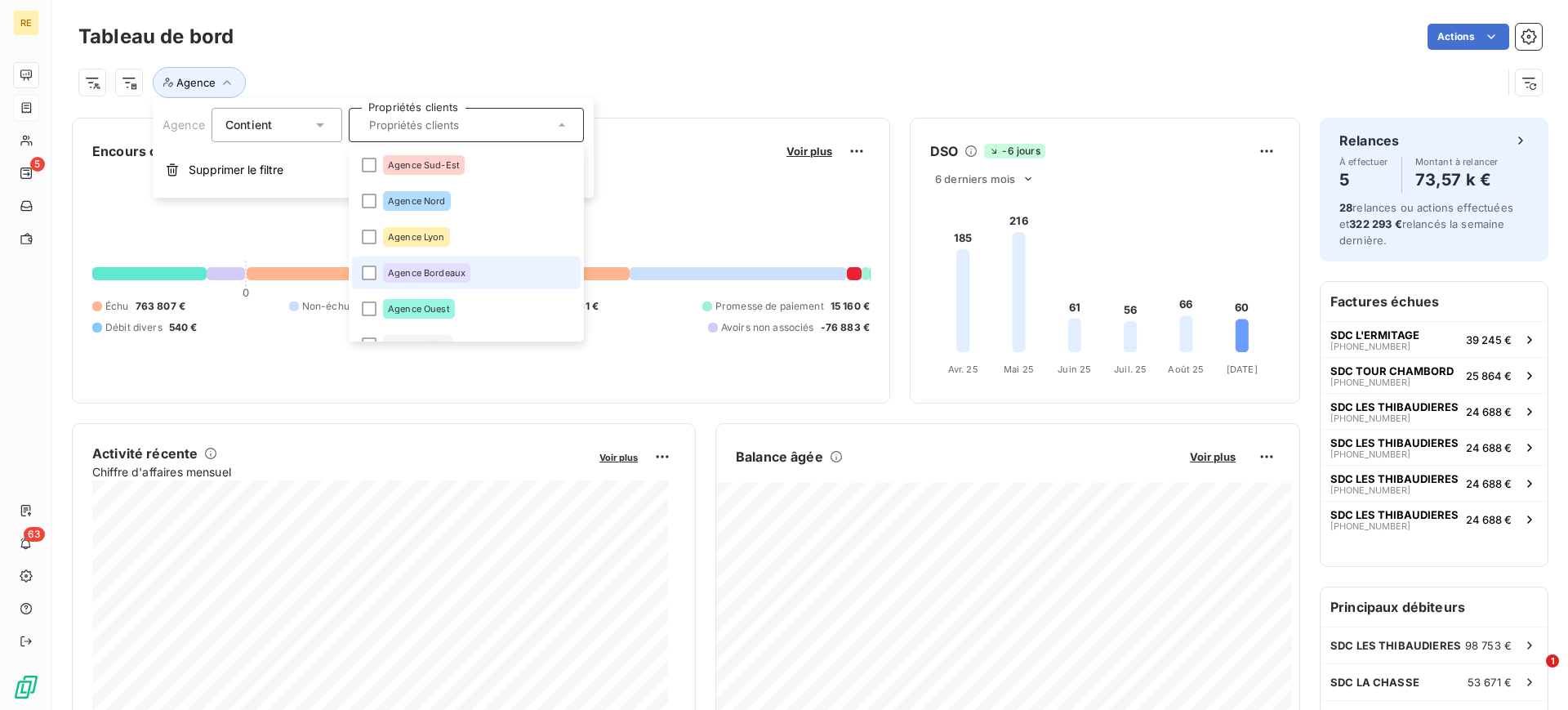
click at [482, 279] on li "Agence Bordeaux" at bounding box center [466, 273] width 229 height 33
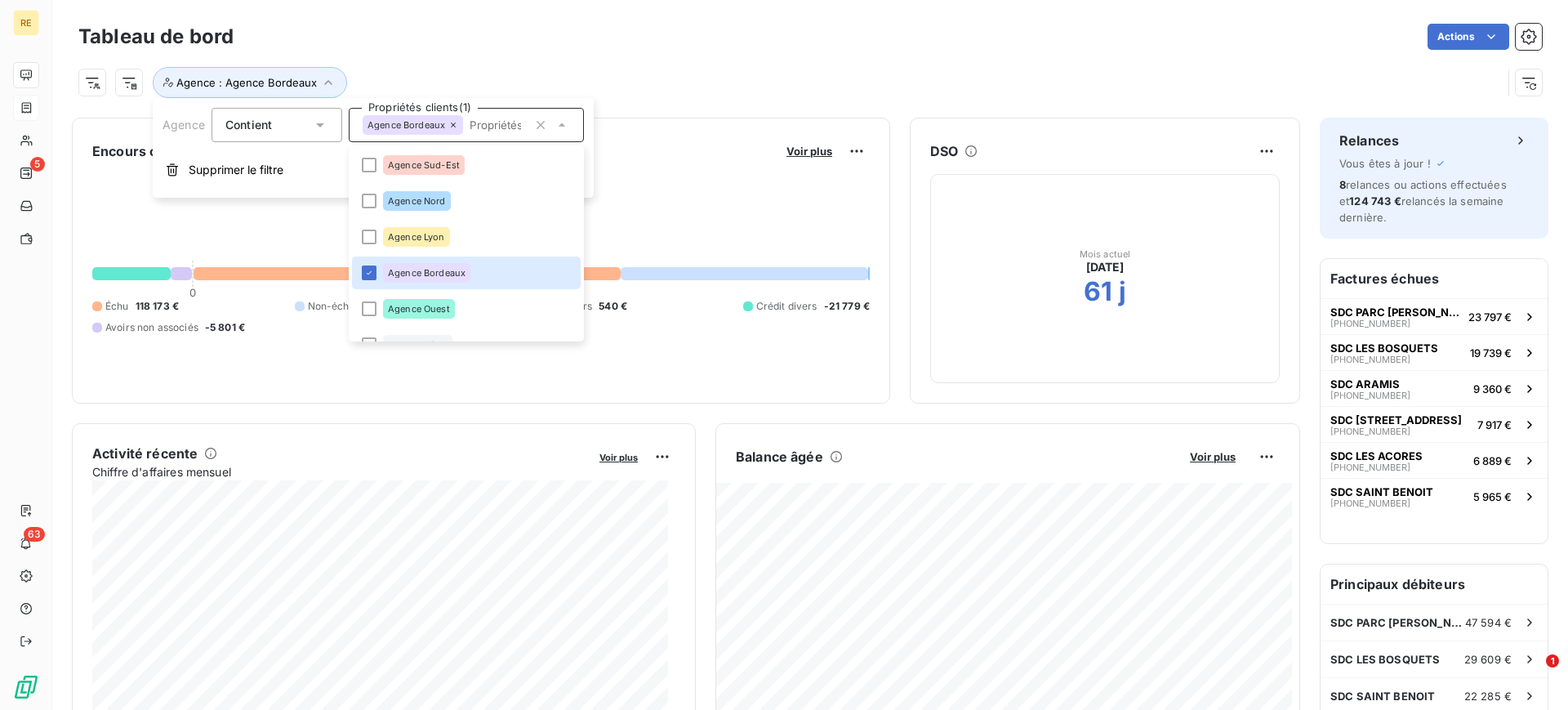
click at [738, 50] on div "Tableau de bord Actions" at bounding box center [810, 36] width 1463 height 34
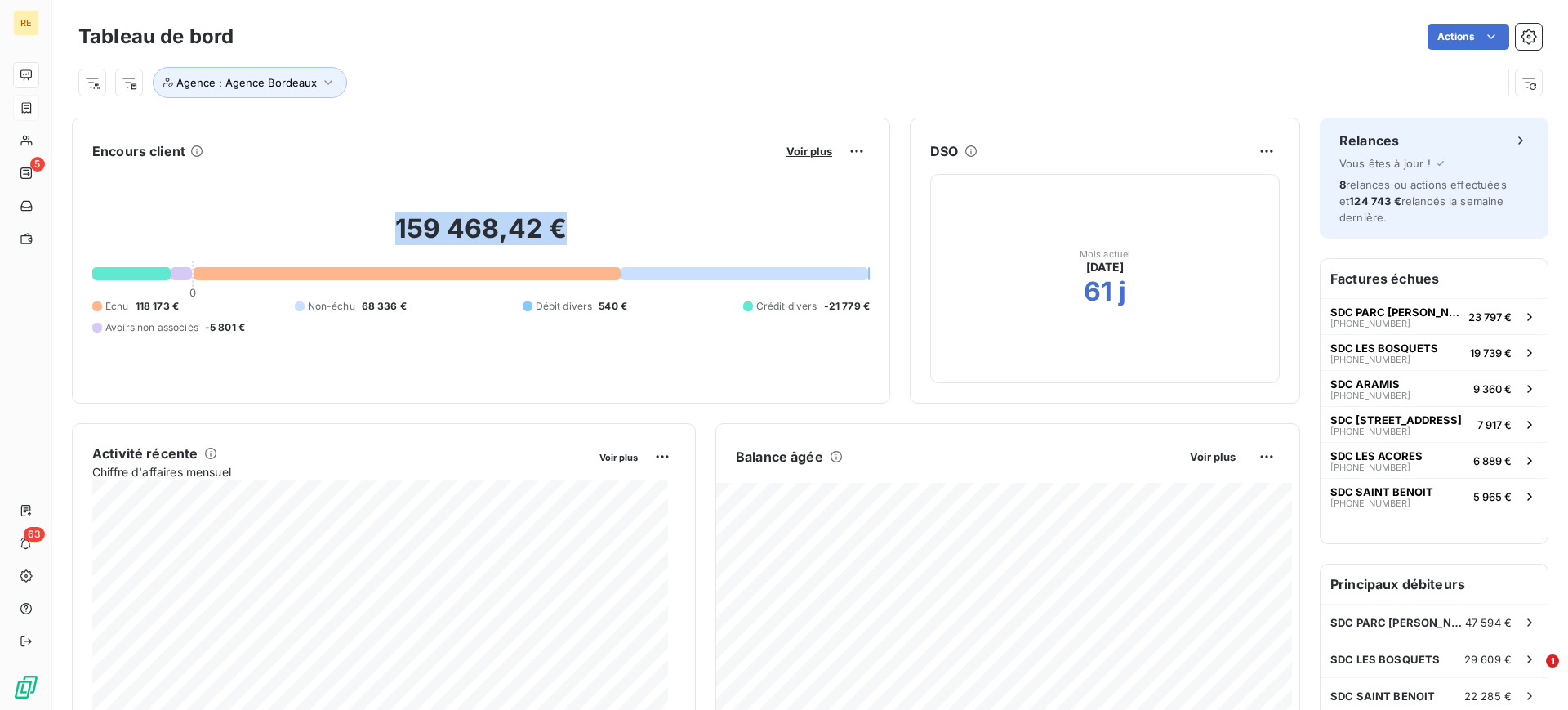
drag, startPoint x: 393, startPoint y: 225, endPoint x: 565, endPoint y: 231, distance: 172.1
click at [565, 231] on h2 "159 468,42 €" at bounding box center [481, 237] width 778 height 49
click at [504, 132] on div "Encours client Voir plus 159 468,42 € 0 Échu 118 173 € Non-échu 68 336 € Débit …" at bounding box center [481, 261] width 819 height 286
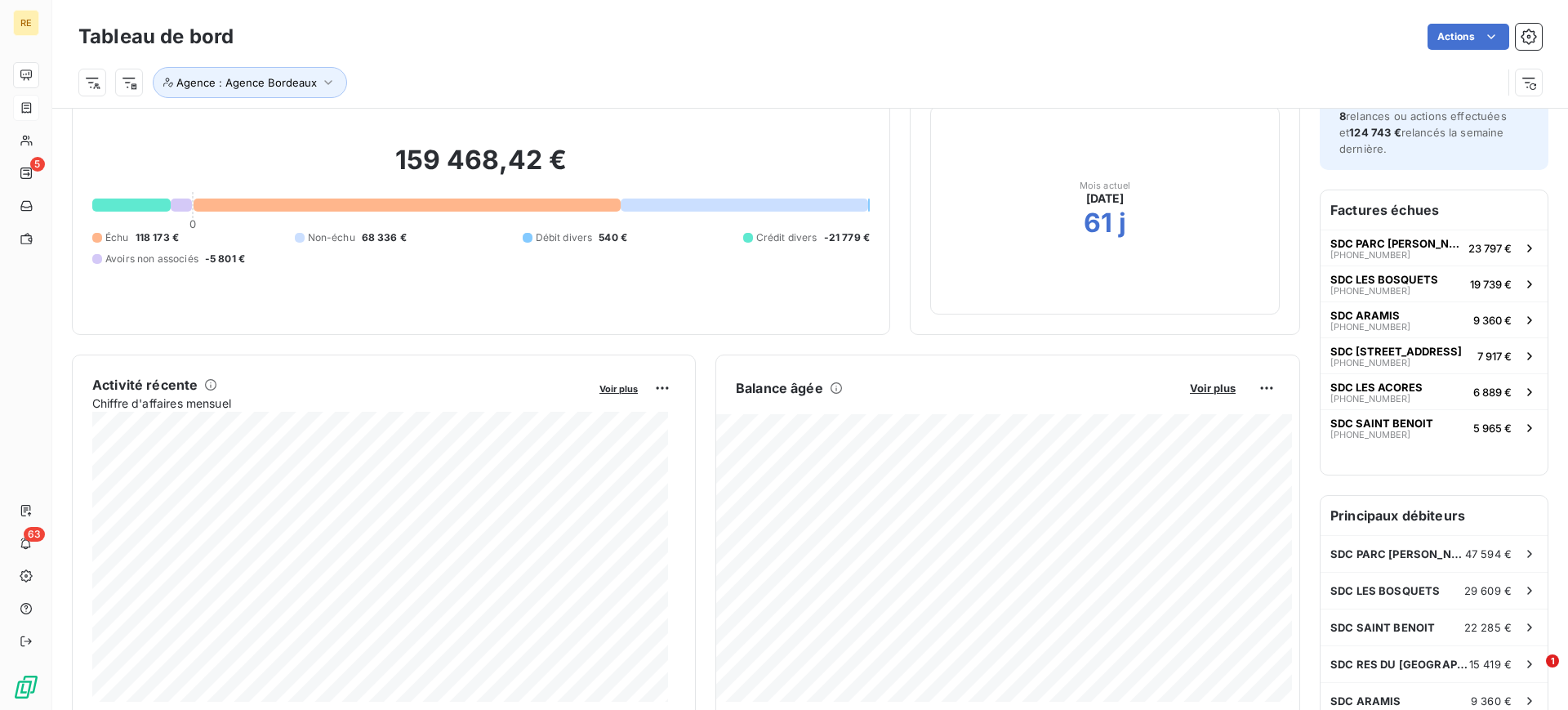
scroll to position [206, 0]
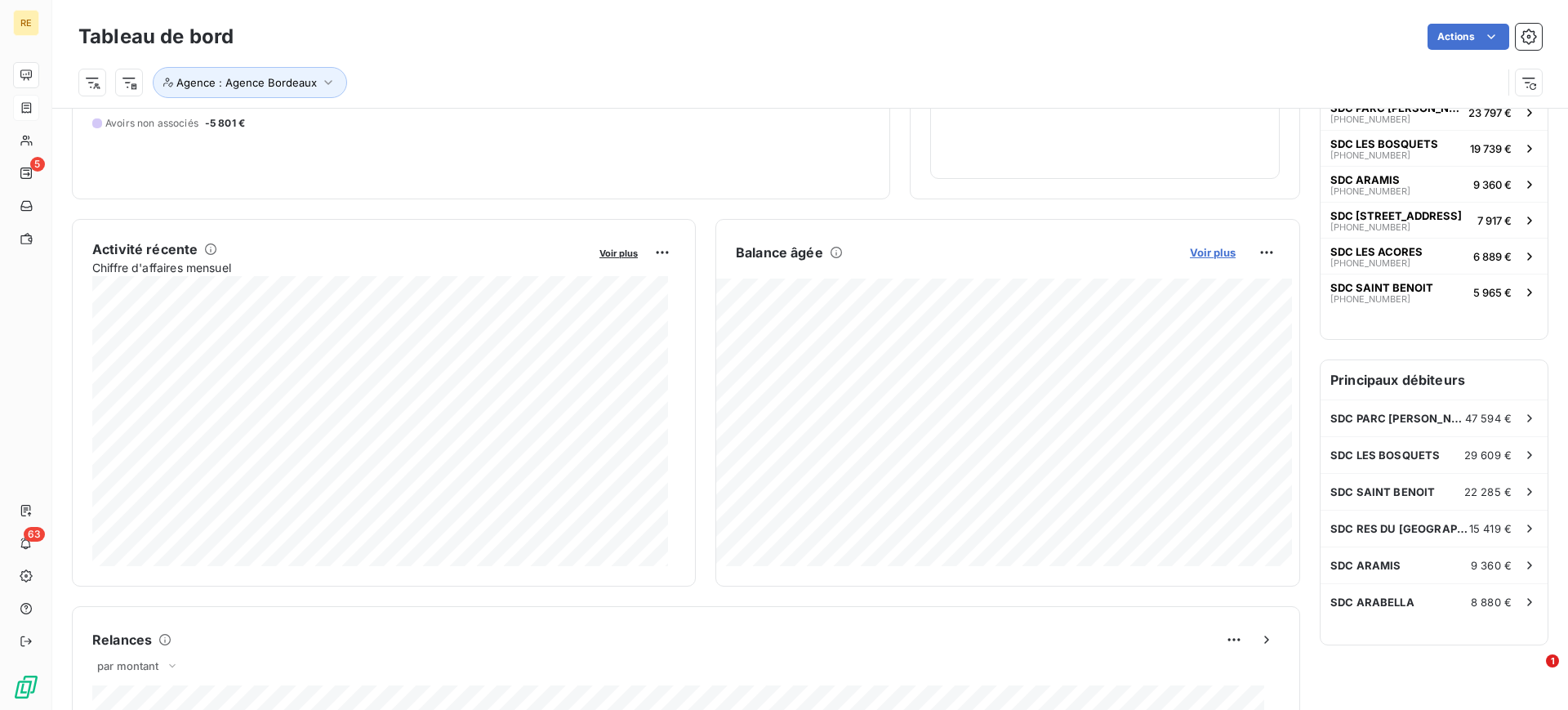
click at [1189, 254] on span "Voir plus" at bounding box center [1212, 252] width 46 height 13
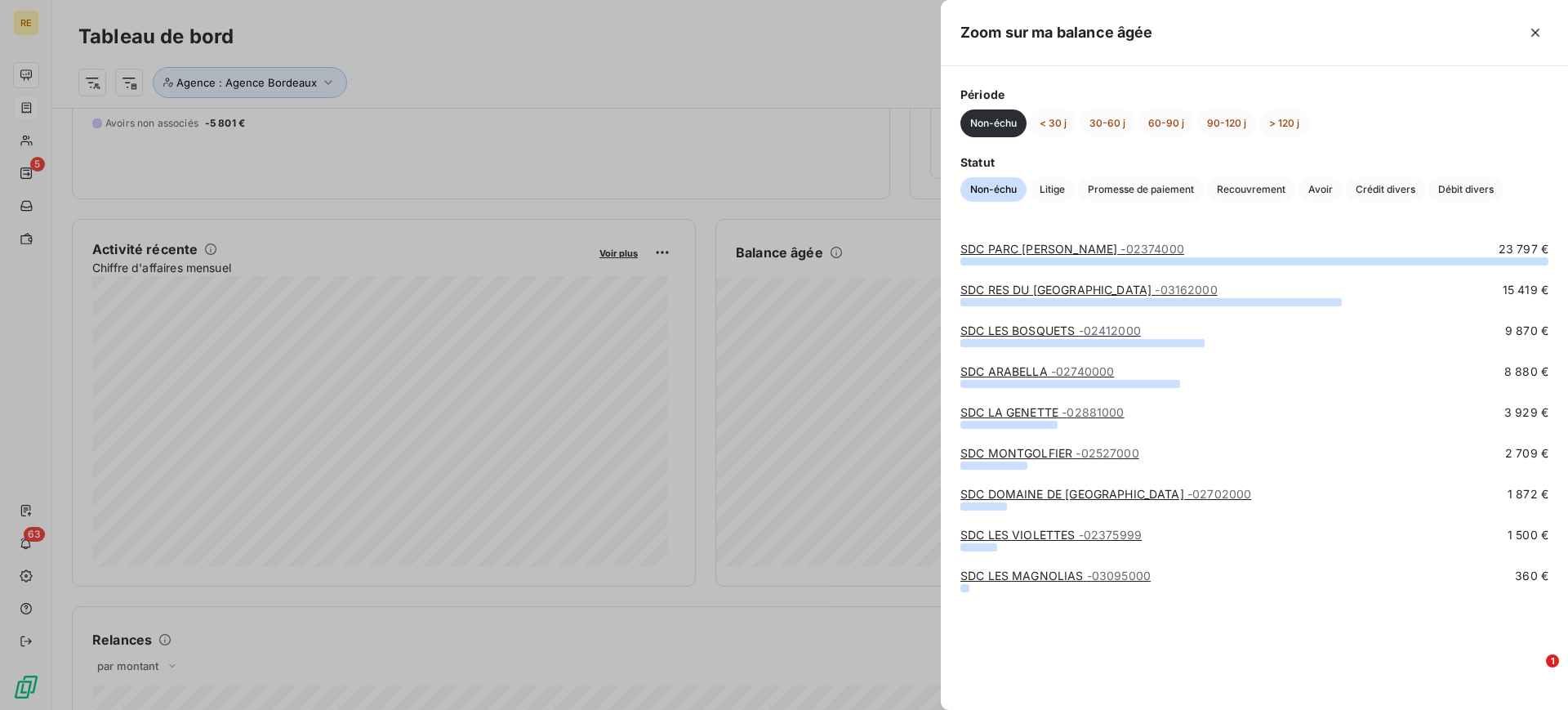
click at [821, 130] on div at bounding box center [784, 355] width 1568 height 710
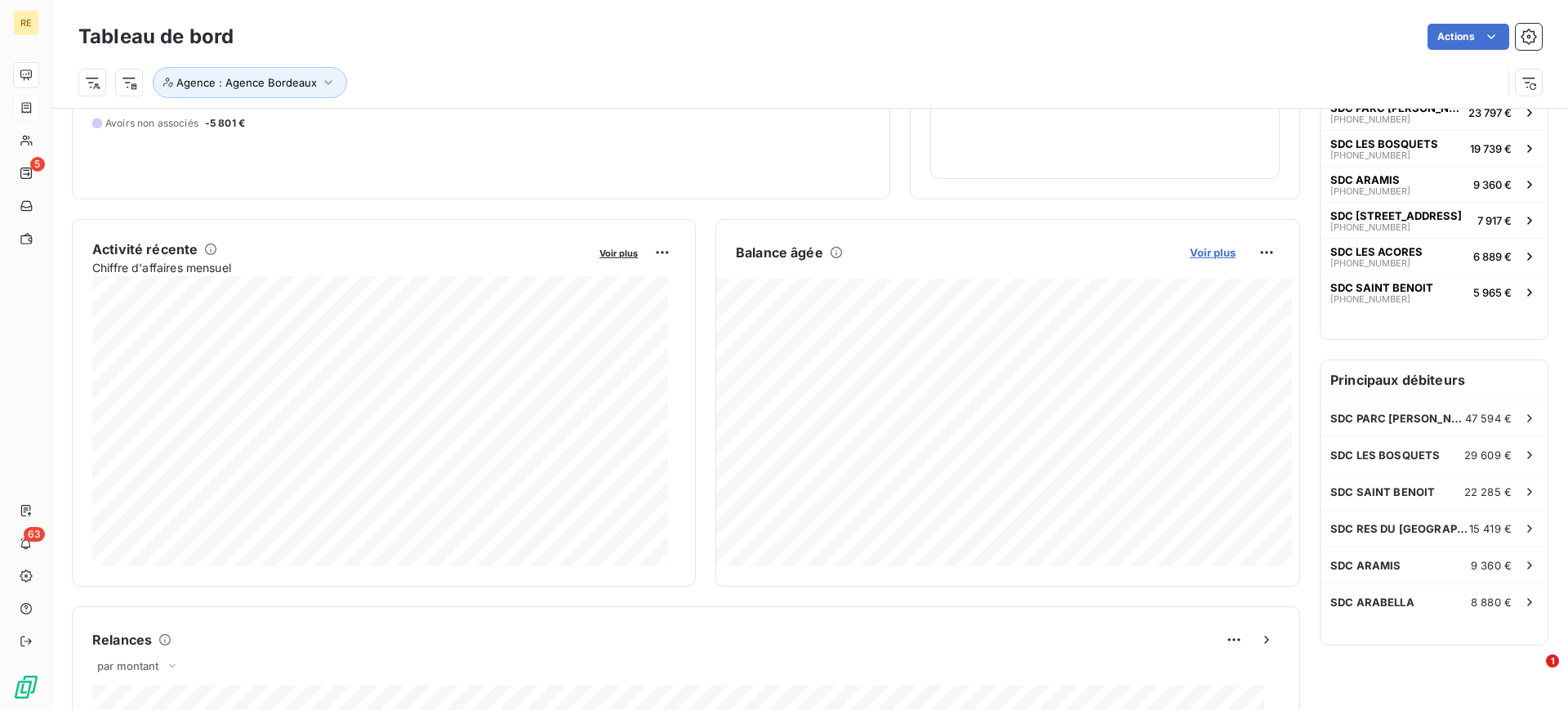
click at [1199, 254] on span "Voir plus" at bounding box center [1212, 252] width 46 height 13
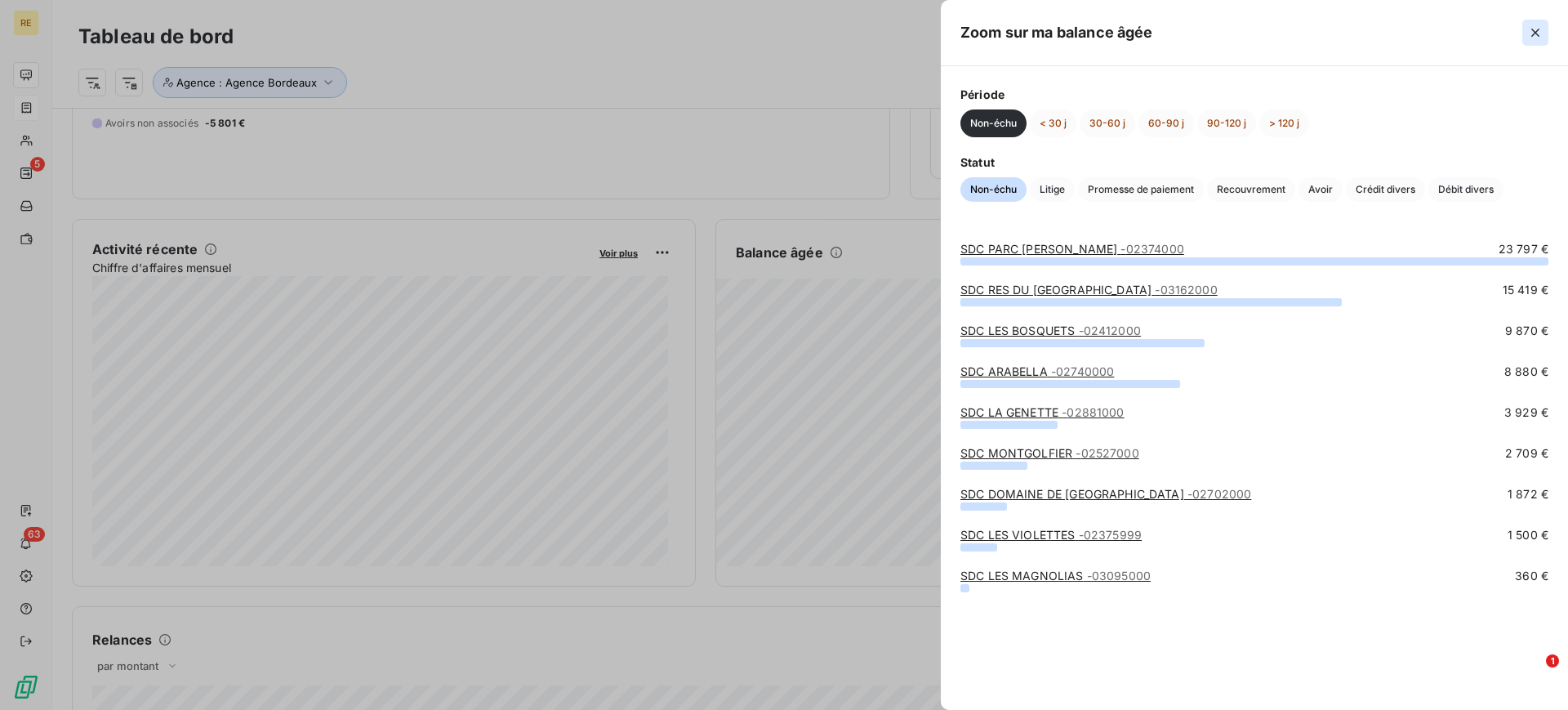
click at [1532, 35] on icon "button" at bounding box center [1535, 32] width 8 height 8
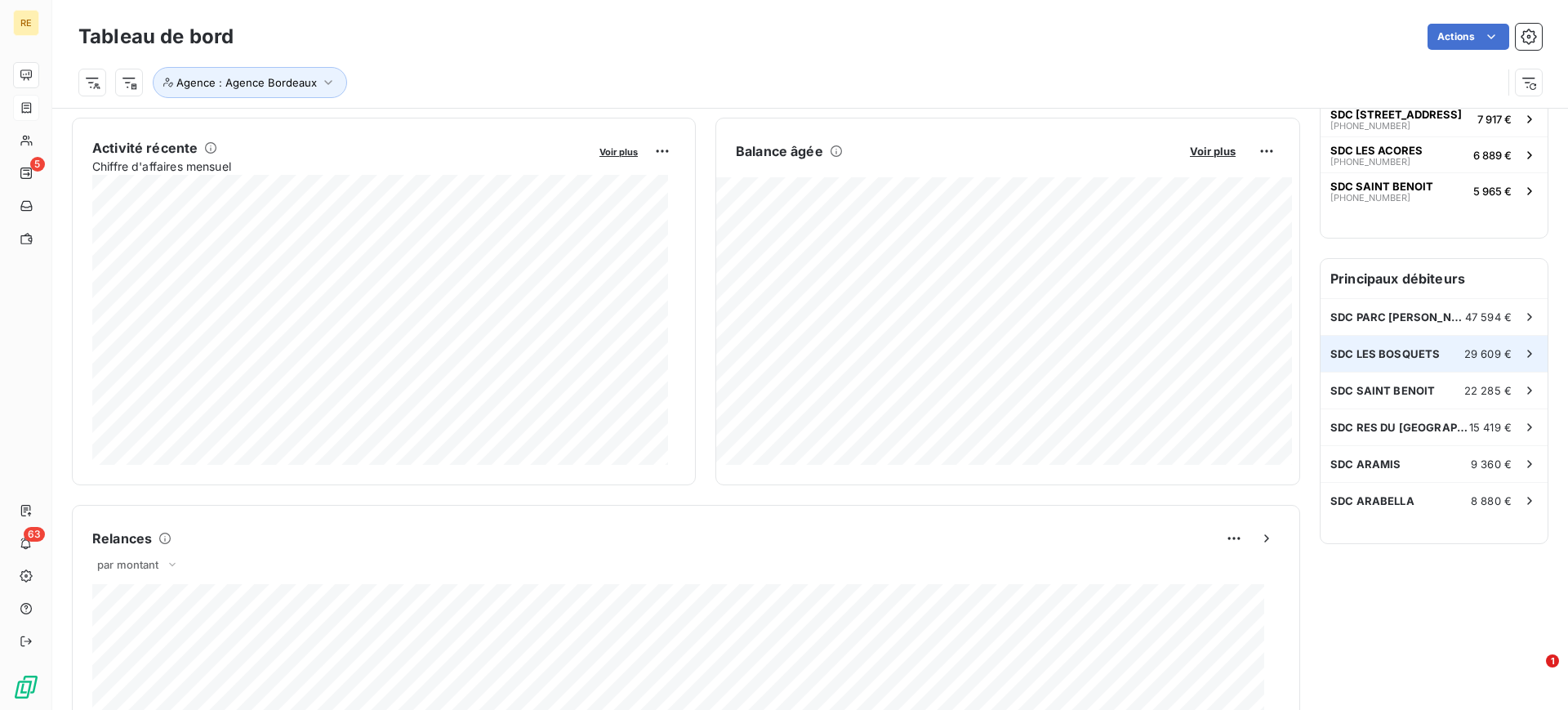
scroll to position [307, 0]
drag, startPoint x: 1427, startPoint y: 571, endPoint x: 1416, endPoint y: 576, distance: 12.1
click at [1427, 572] on div "Relances Vous êtes à jour ! 8 relances ou actions effectuées et 124 743 € relan…" at bounding box center [1434, 535] width 229 height 1448
click at [1384, 584] on div "Relances Vous êtes à jour ! 8 relances ou actions effectuées et 124 743 € relan…" at bounding box center [1434, 535] width 229 height 1448
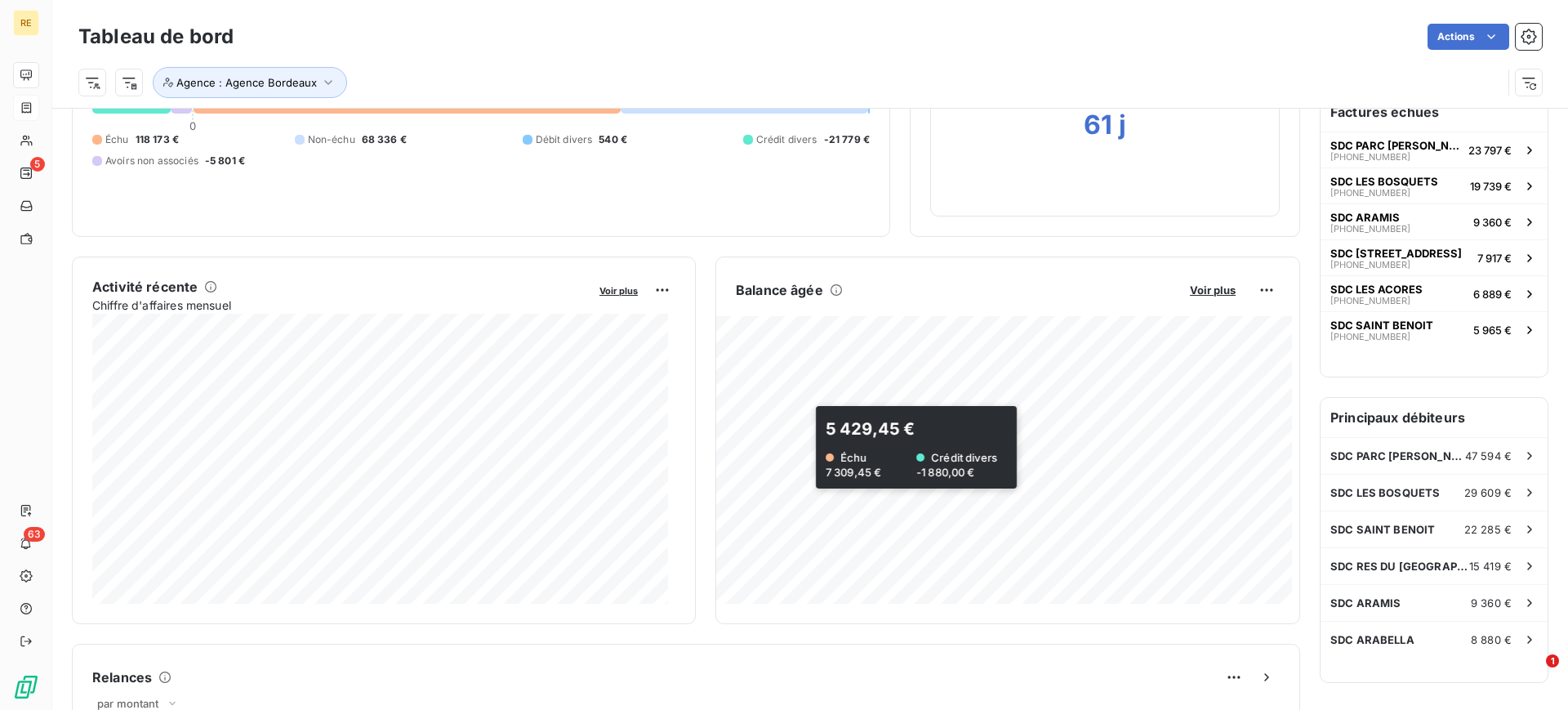
scroll to position [0, 0]
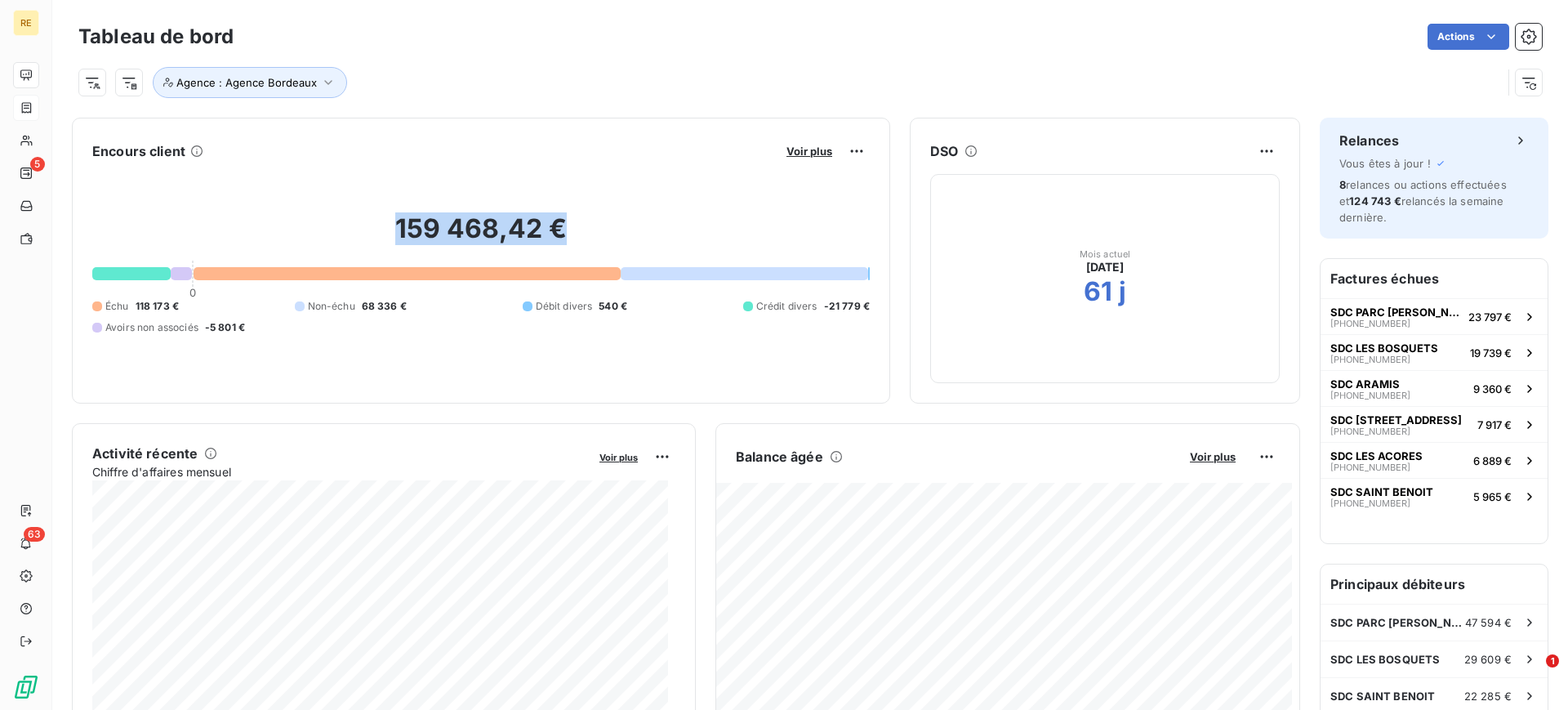
drag, startPoint x: 401, startPoint y: 221, endPoint x: 563, endPoint y: 232, distance: 162.4
click at [563, 232] on div "159 468,42 € 0 Échu 118 173 € Non-échu 68 336 € Débit divers 540 € Crédit diver…" at bounding box center [481, 274] width 778 height 219
click at [543, 240] on h2 "159 468,42 €" at bounding box center [481, 237] width 778 height 49
click at [467, 235] on h2 "159 468,42 €" at bounding box center [481, 237] width 778 height 49
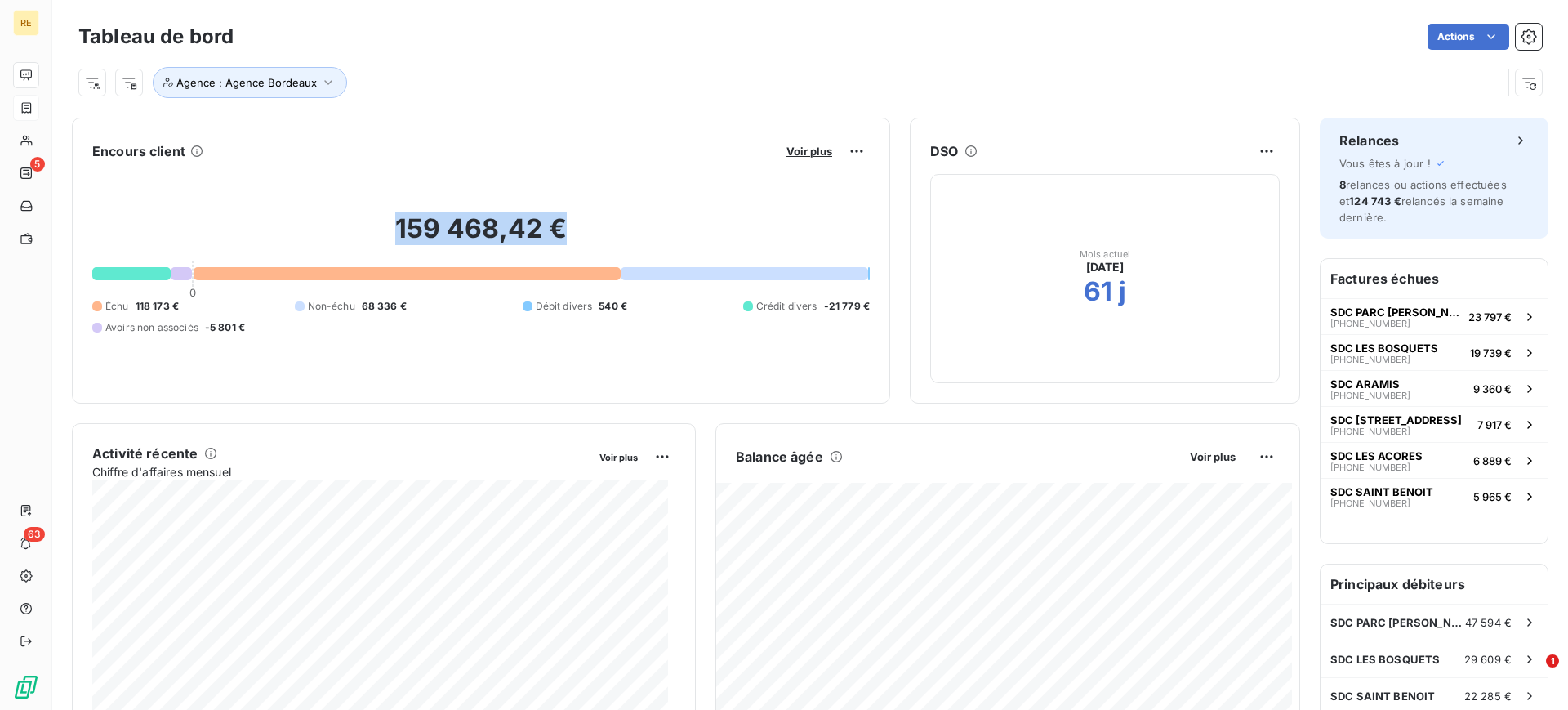
click at [467, 235] on h2 "159 468,42 €" at bounding box center [481, 237] width 778 height 49
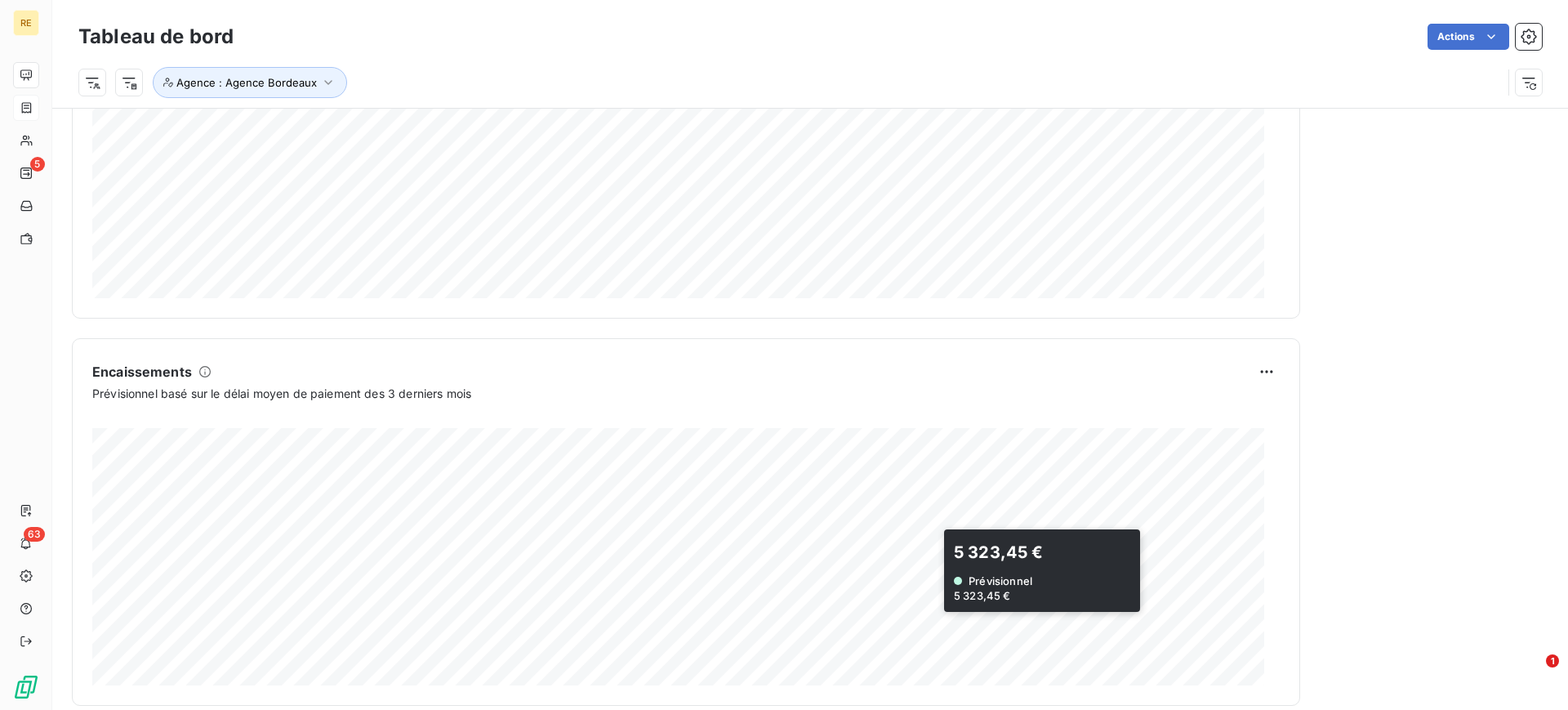
scroll to position [882, 0]
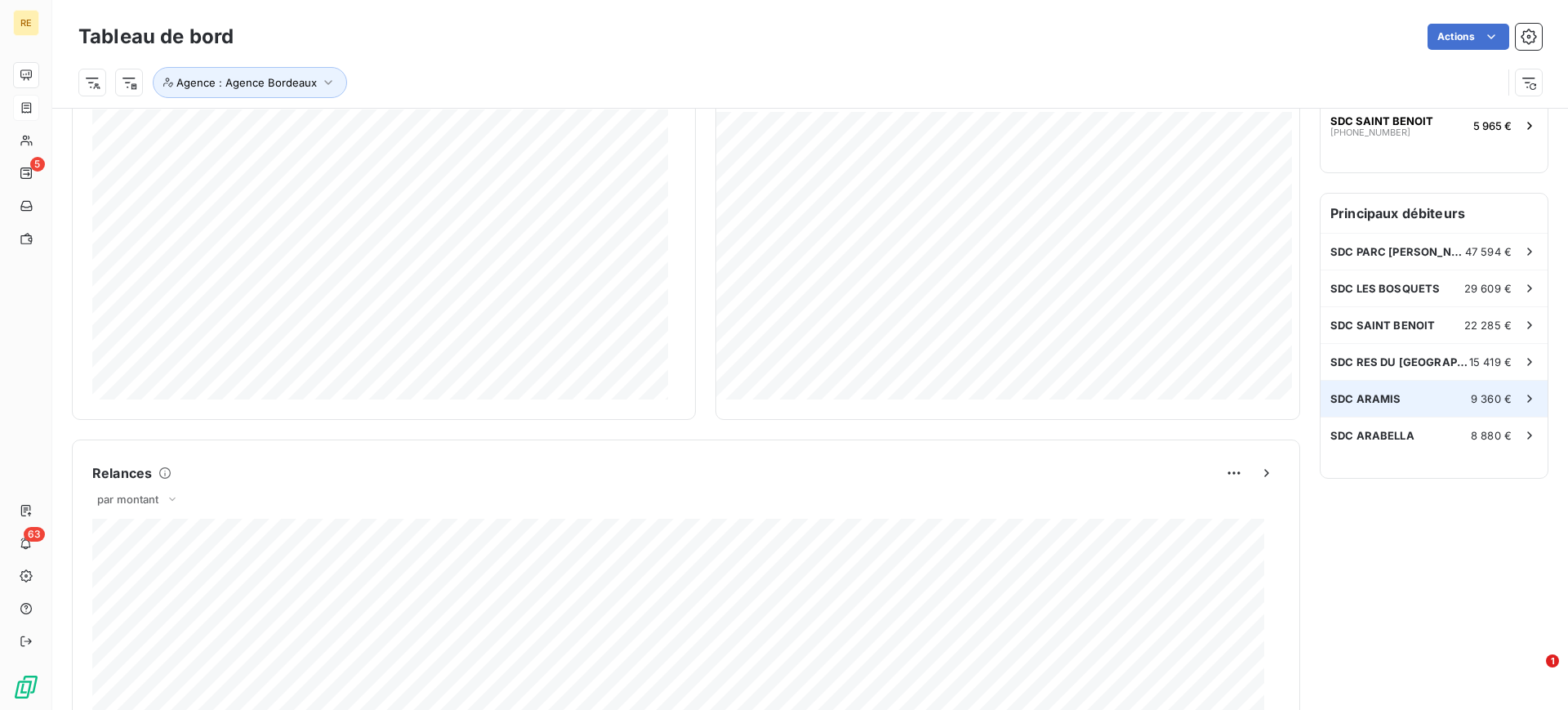
scroll to position [0, 0]
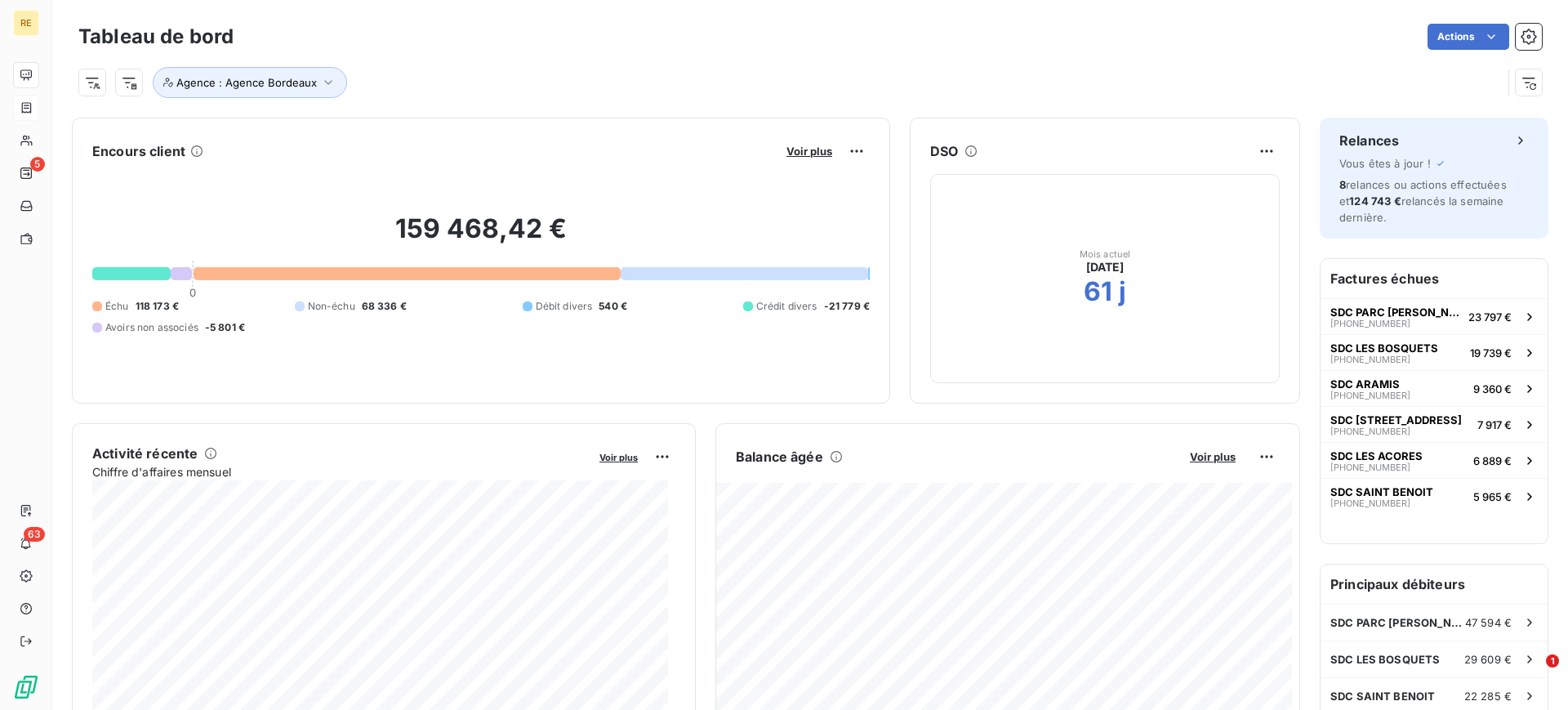
click at [420, 79] on div "Agence : Agence Bordeaux" at bounding box center [790, 83] width 1423 height 31
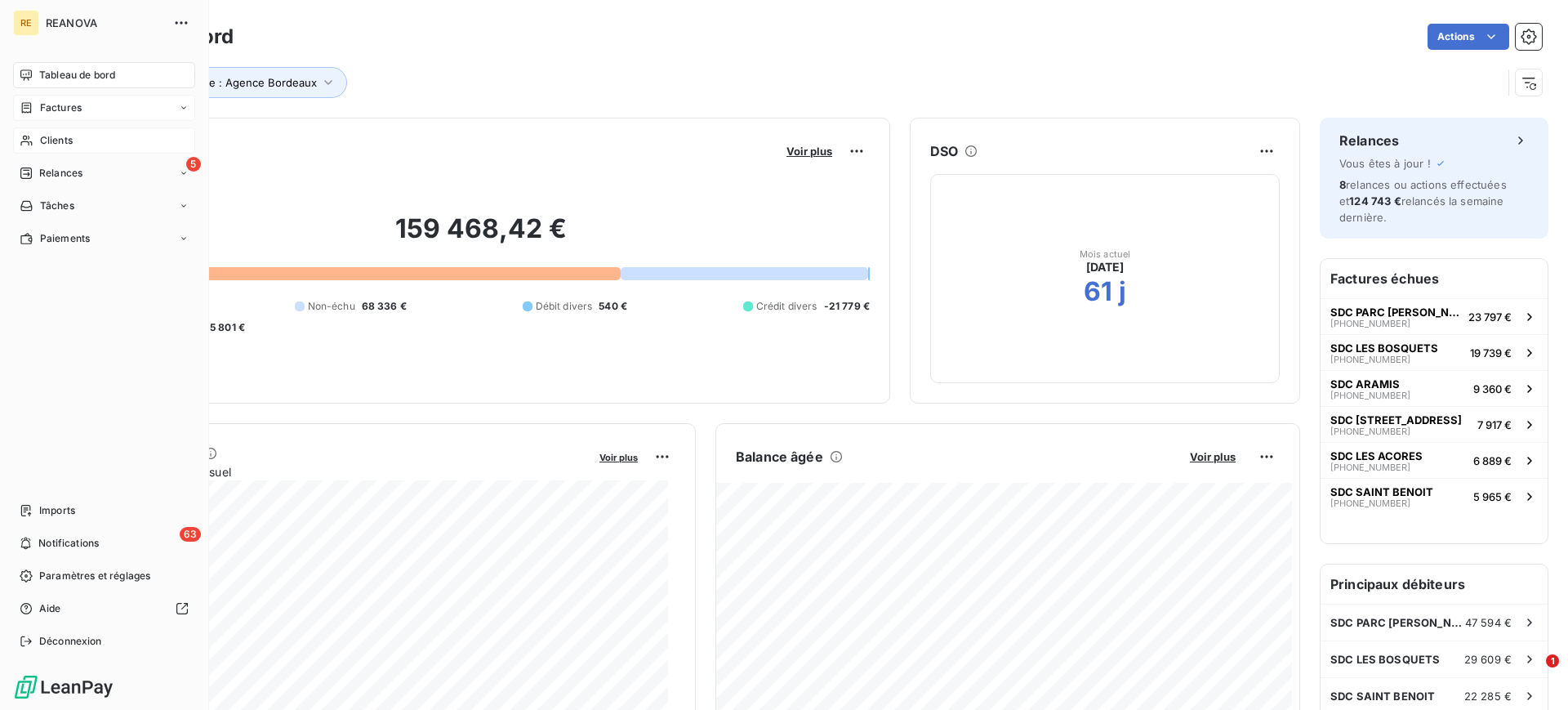
click at [63, 139] on span "Clients" at bounding box center [56, 140] width 33 height 15
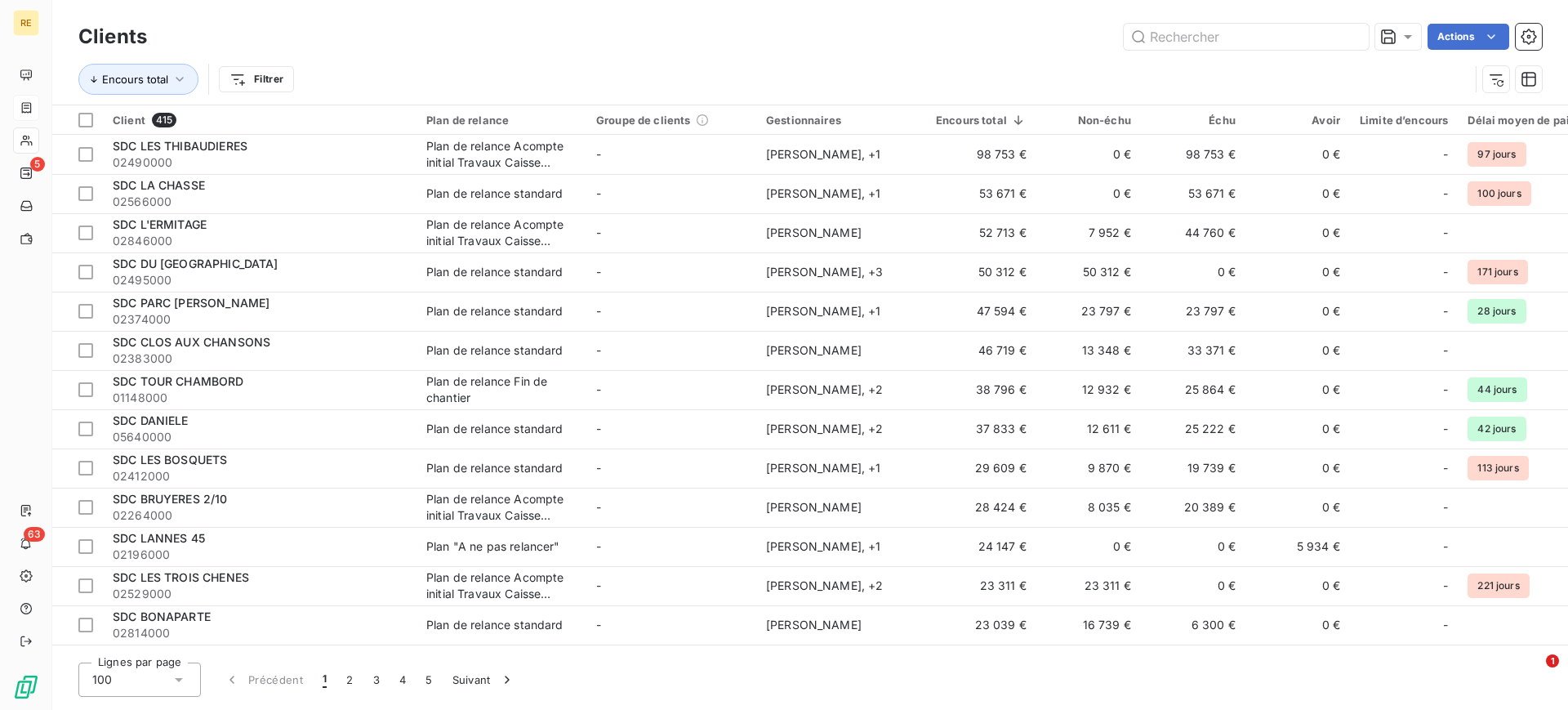
click at [271, 78] on html "RE 5 63 Clients Actions Encours total Filtrer Client 415 Plan de relance Groupe…" at bounding box center [784, 355] width 1568 height 710
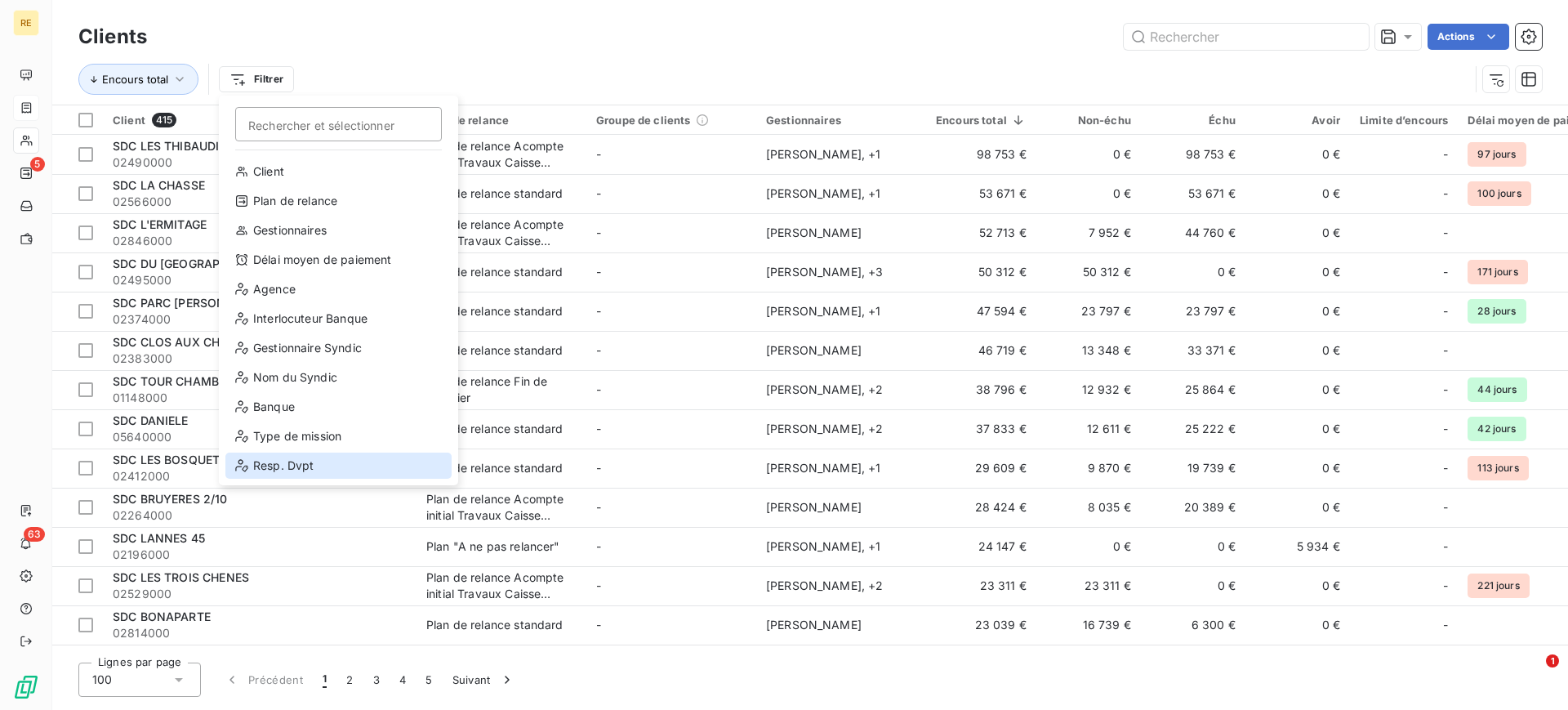
click at [336, 465] on div "Resp. Dvpt" at bounding box center [339, 466] width 226 height 26
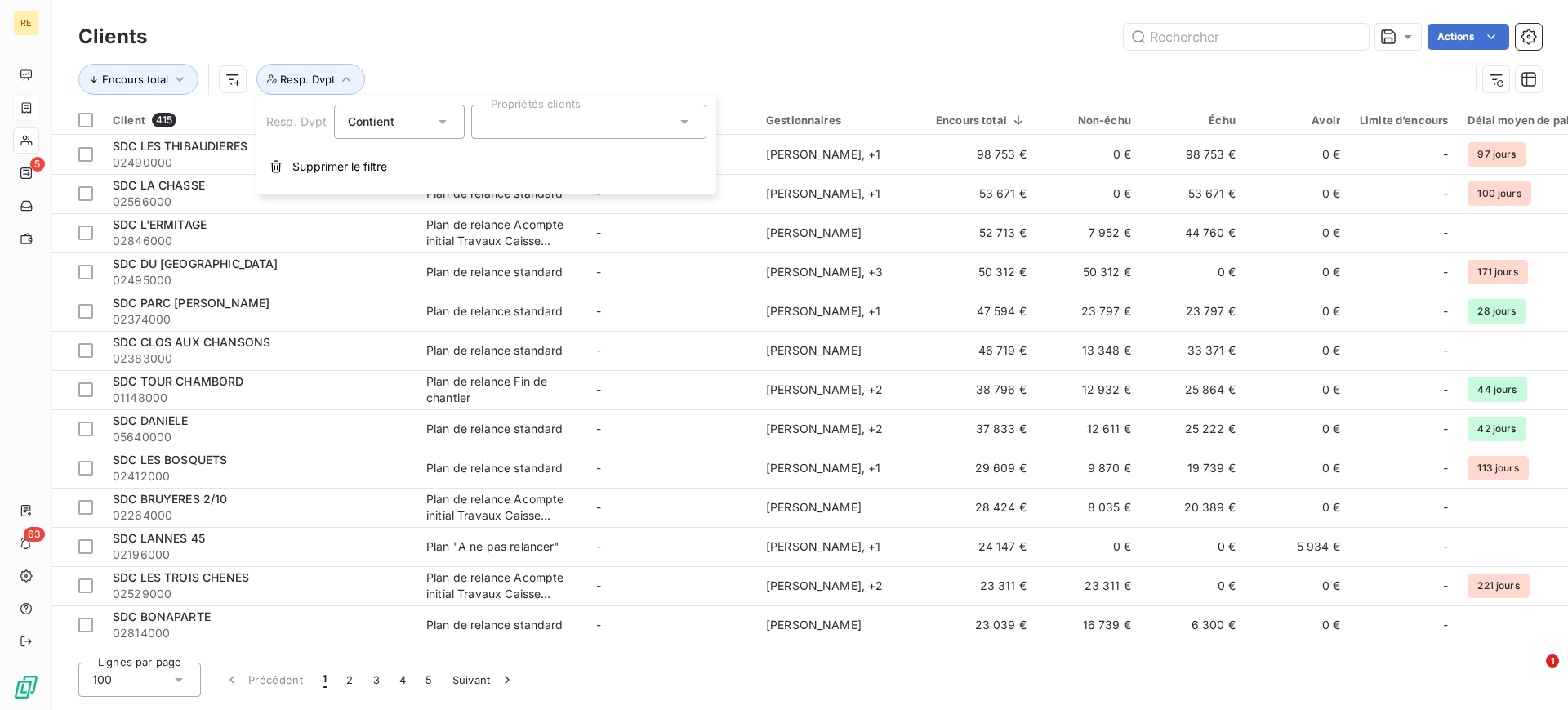
click at [646, 115] on div at bounding box center [589, 121] width 236 height 34
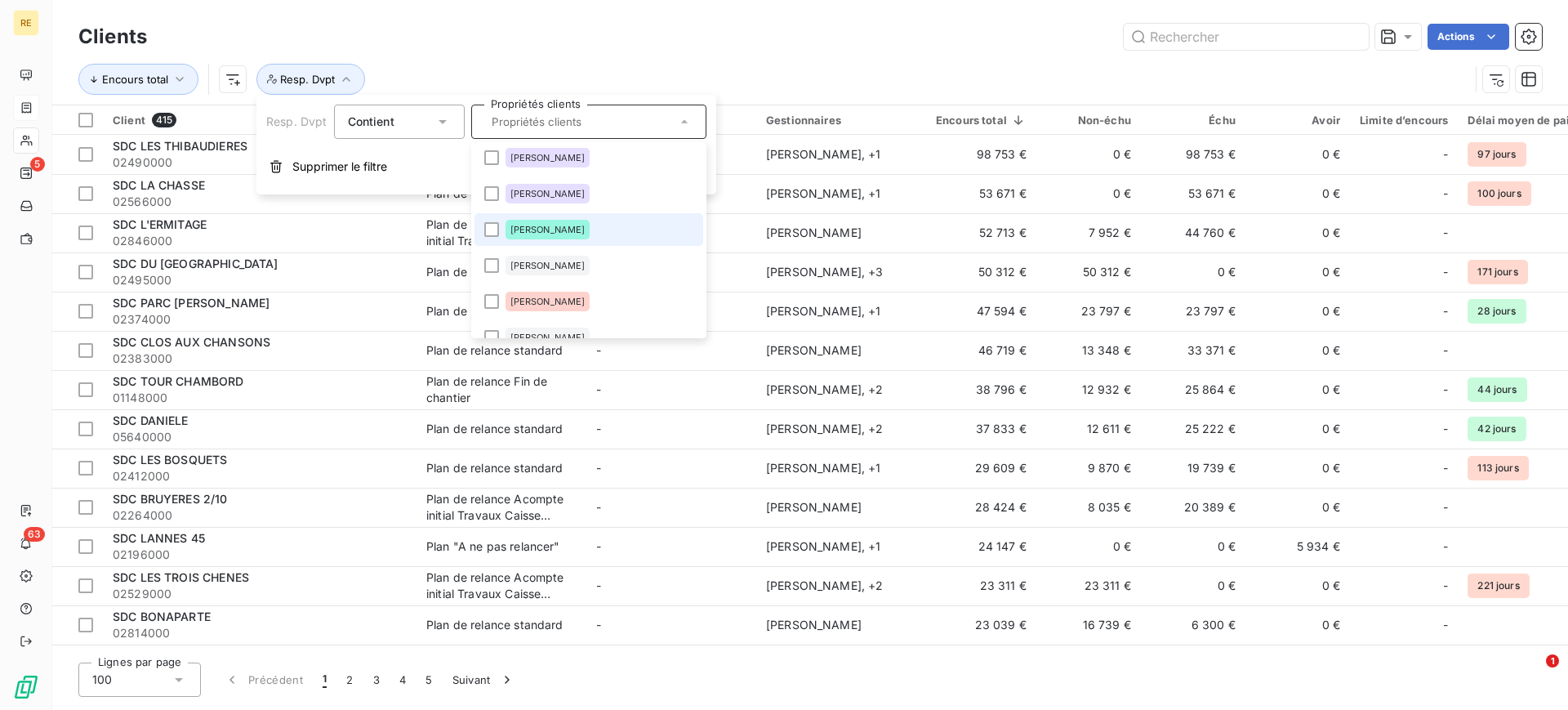
scroll to position [203, 0]
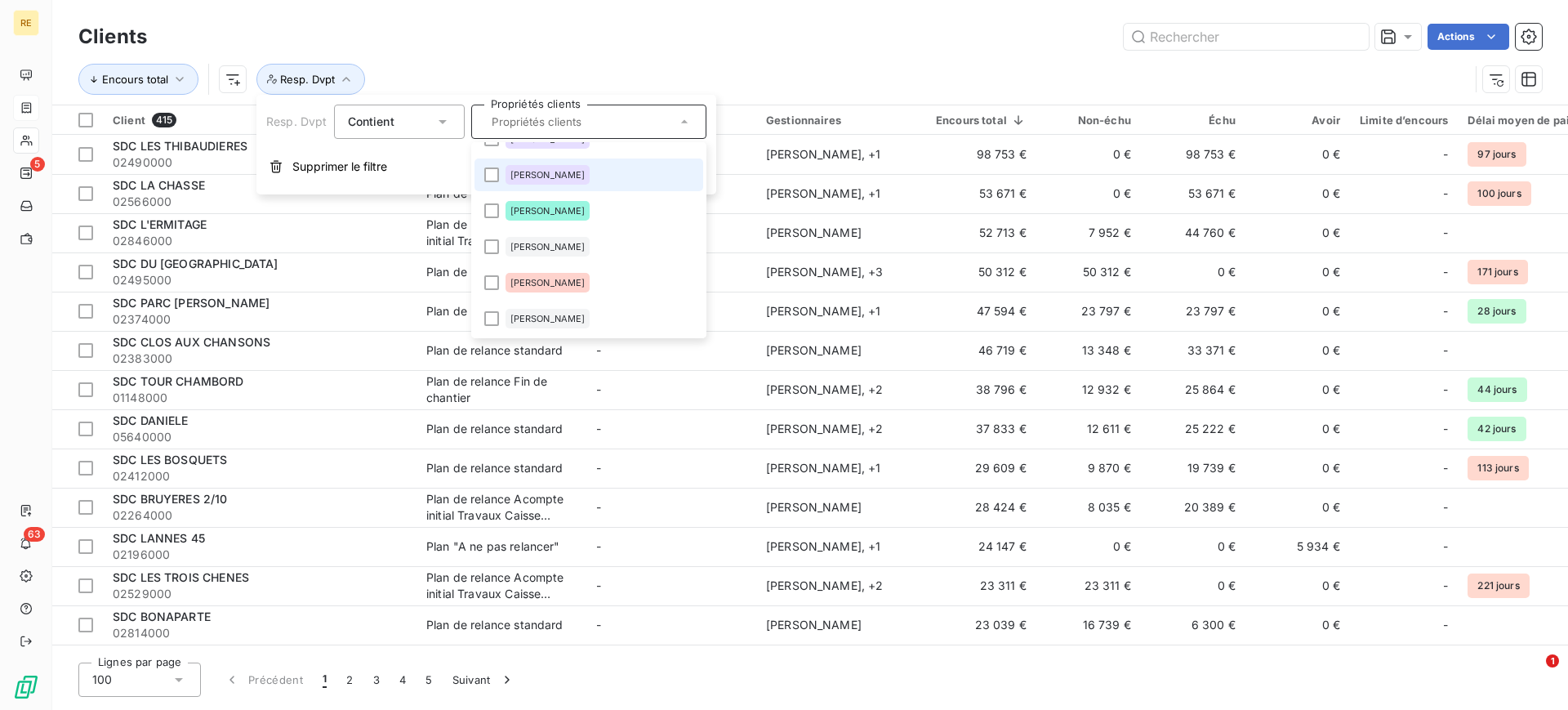
click at [569, 180] on div "[PERSON_NAME]" at bounding box center [547, 174] width 85 height 19
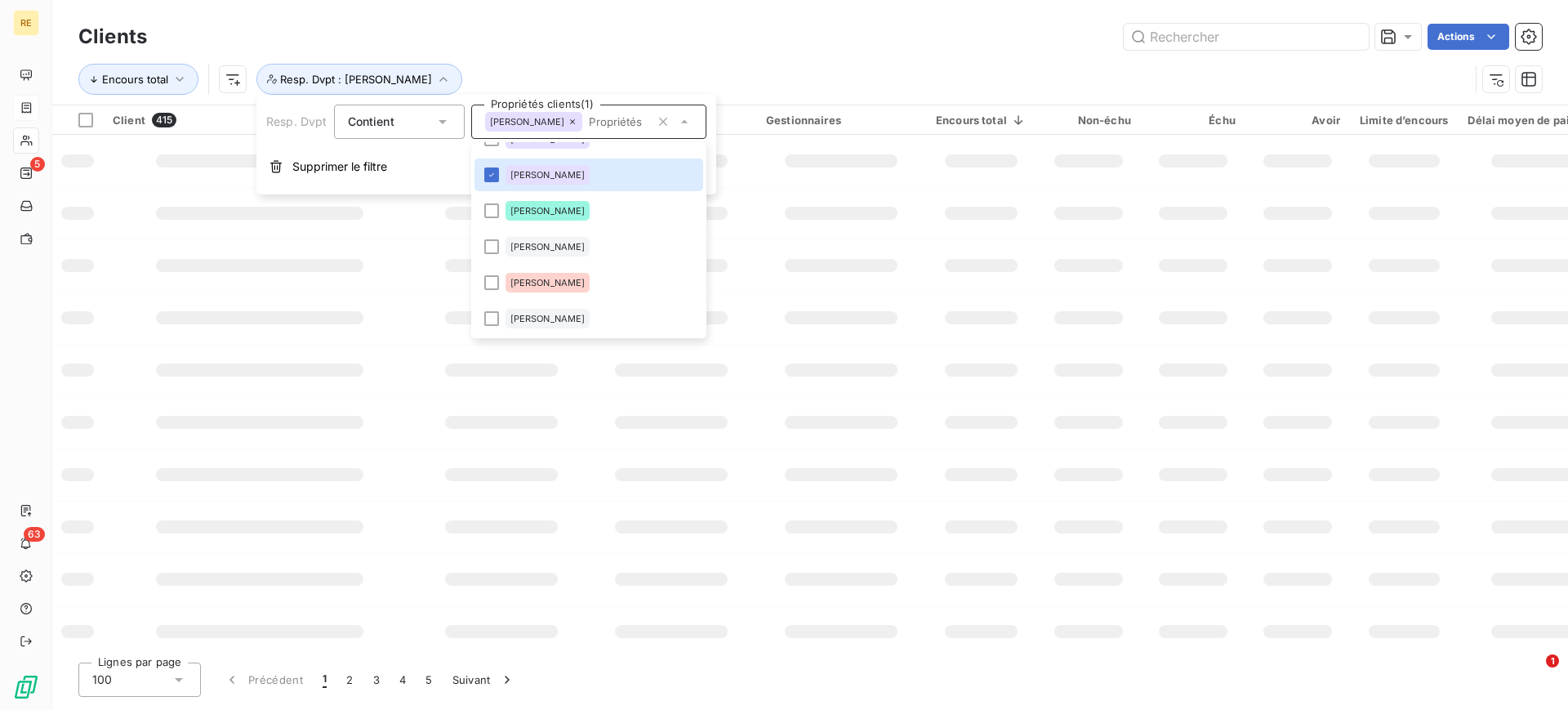
click at [605, 11] on div "Clients Actions Encours total Resp. Dvpt : [PERSON_NAME]" at bounding box center [810, 52] width 1515 height 104
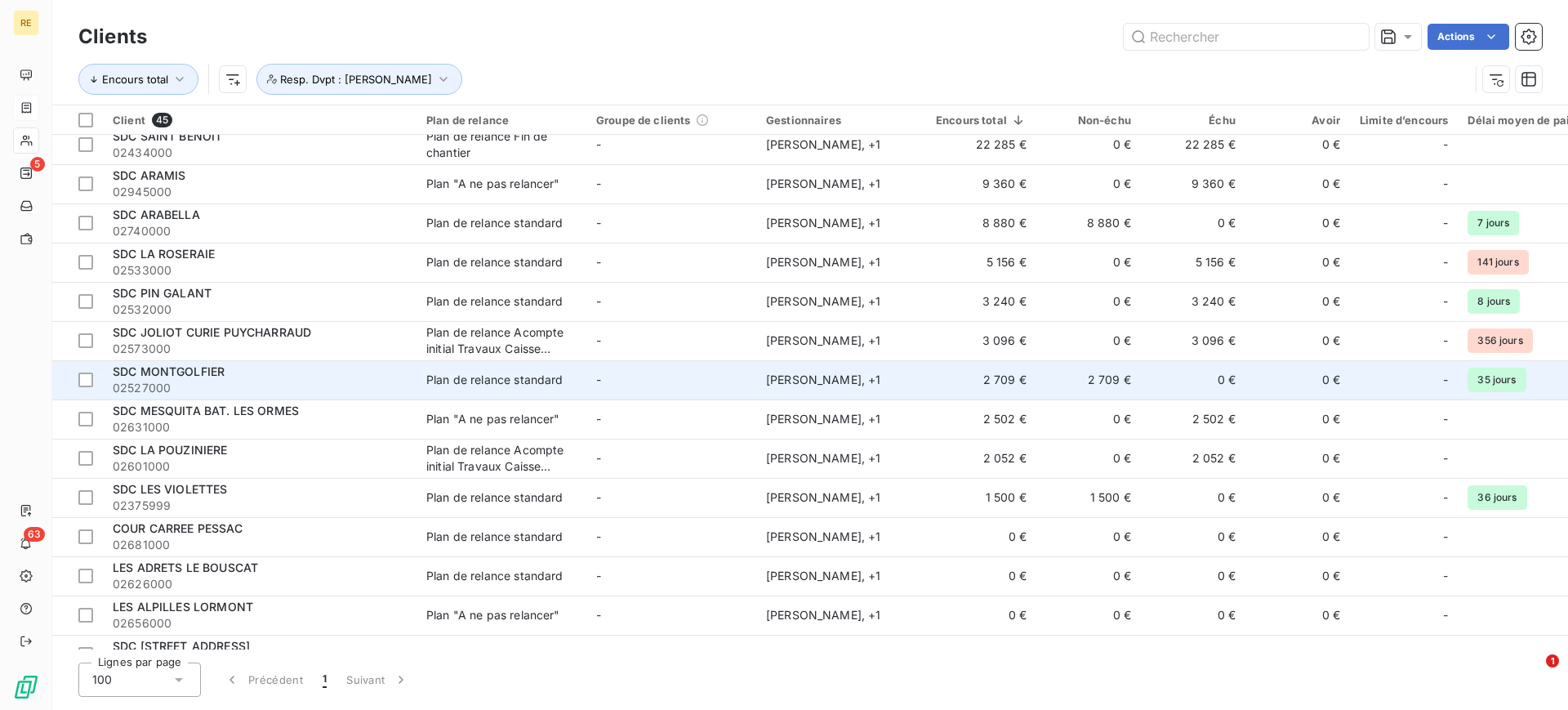
scroll to position [0, 0]
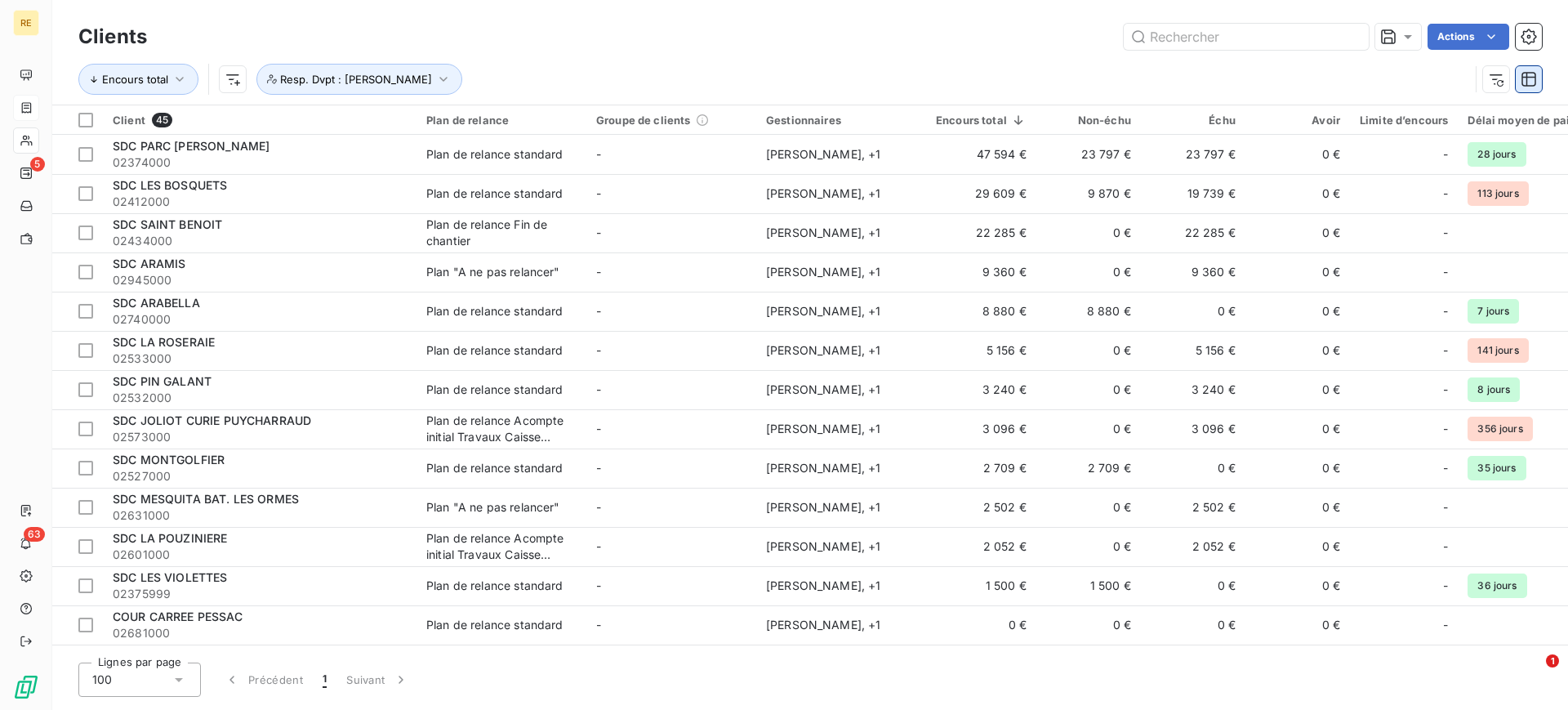
click at [1529, 76] on icon "button" at bounding box center [1528, 79] width 15 height 15
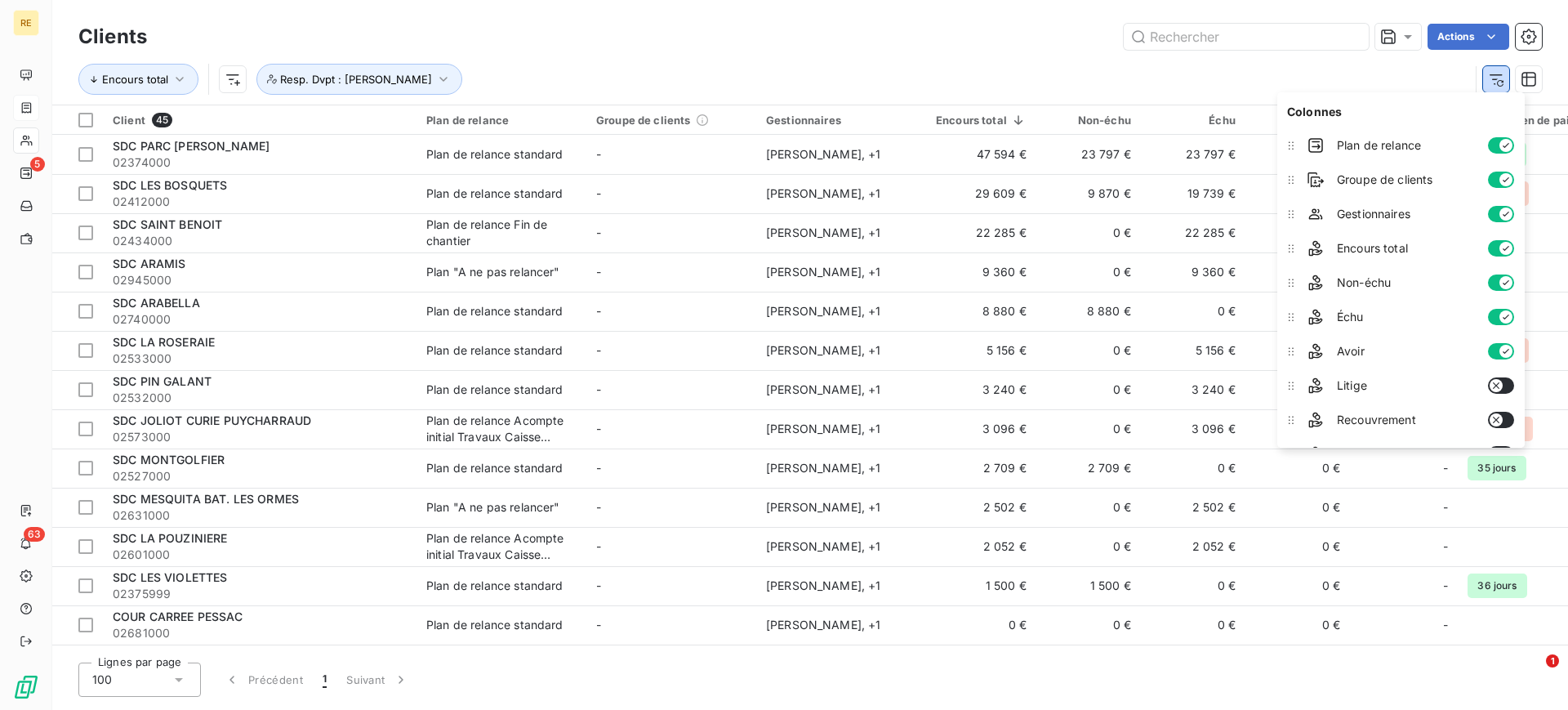
drag, startPoint x: 1485, startPoint y: 79, endPoint x: 1497, endPoint y: 81, distance: 12.2
click at [1486, 80] on button "button" at bounding box center [1496, 79] width 26 height 26
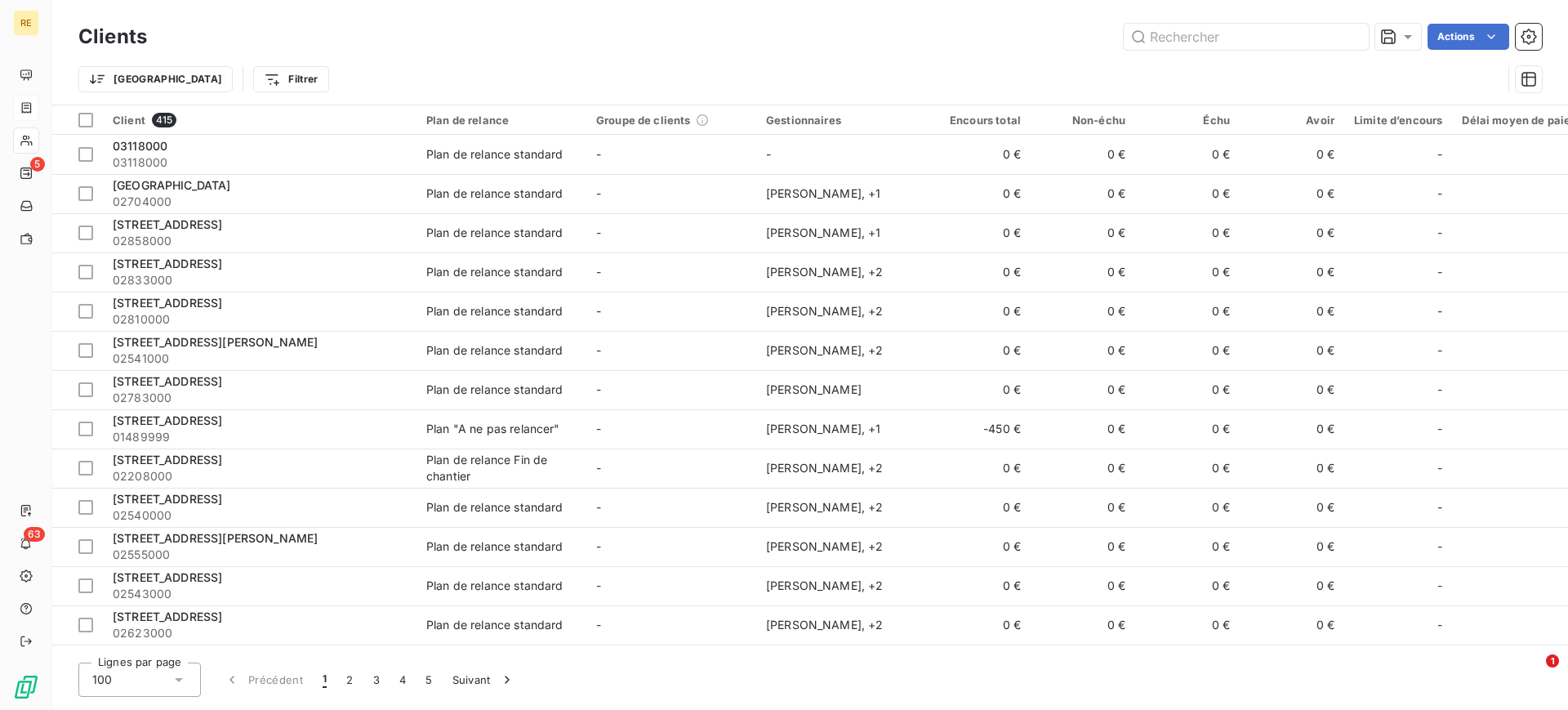
click at [1444, 75] on div "Trier Filtrer" at bounding box center [790, 79] width 1423 height 31
click at [1529, 71] on icon "button" at bounding box center [1528, 79] width 17 height 17
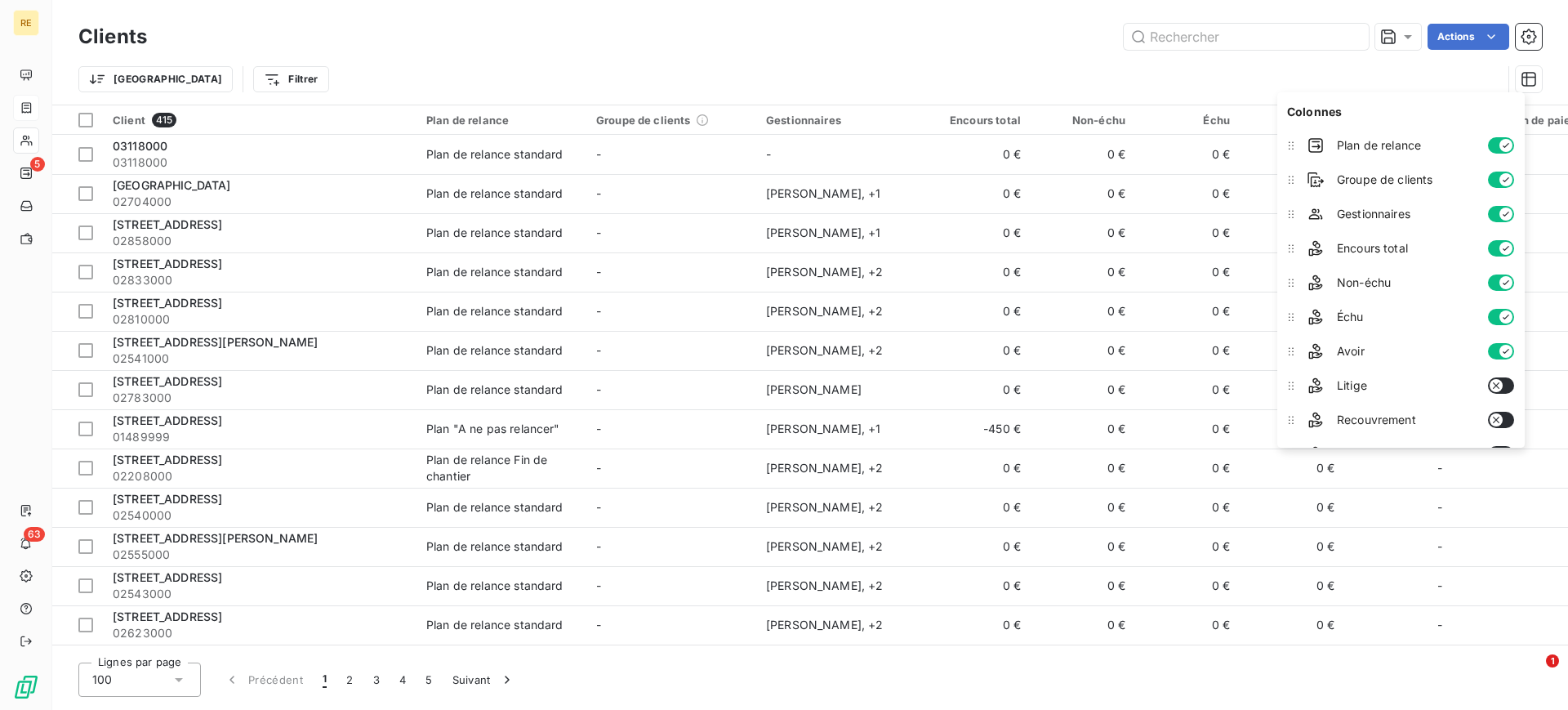
click at [828, 74] on div "Trier Filtrer" at bounding box center [790, 79] width 1423 height 31
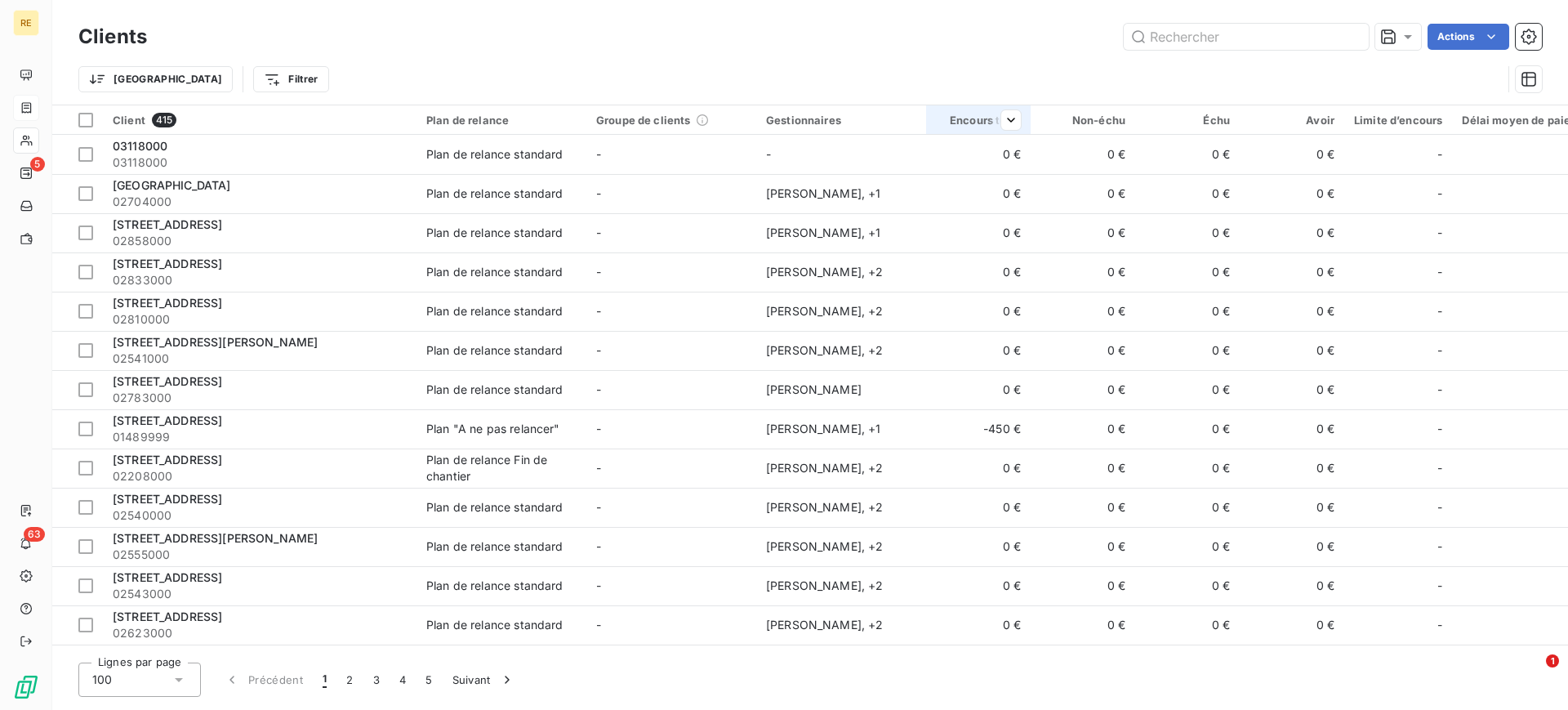
click at [978, 112] on th "Encours total" at bounding box center [977, 120] width 104 height 29
click at [969, 119] on div "Encours total" at bounding box center [977, 120] width 85 height 13
click at [454, 70] on div "Trier Filtrer" at bounding box center [790, 79] width 1423 height 31
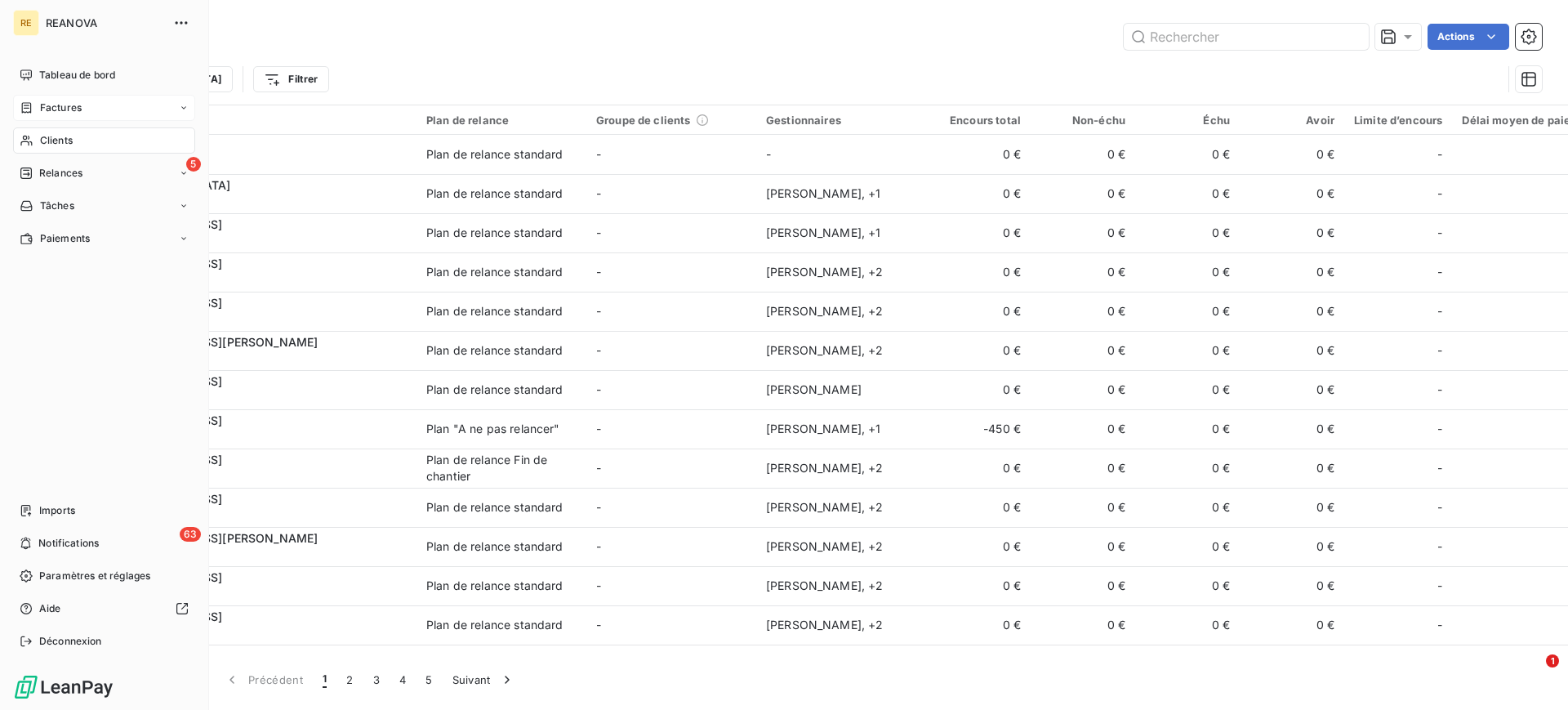
click at [49, 144] on span "Clients" at bounding box center [56, 140] width 33 height 15
click at [66, 138] on span "Clients" at bounding box center [56, 140] width 33 height 15
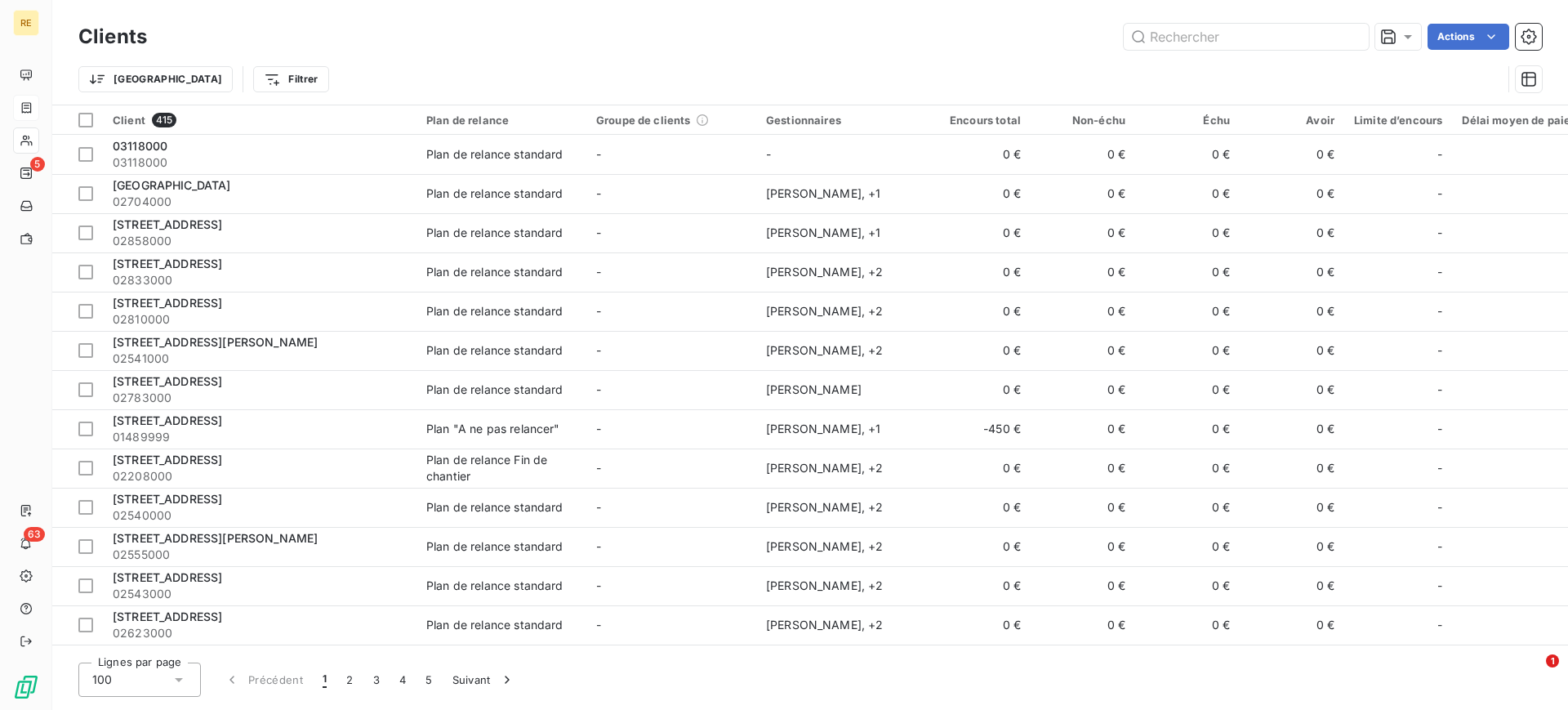
click at [320, 51] on div "Clients Actions" at bounding box center [810, 36] width 1463 height 34
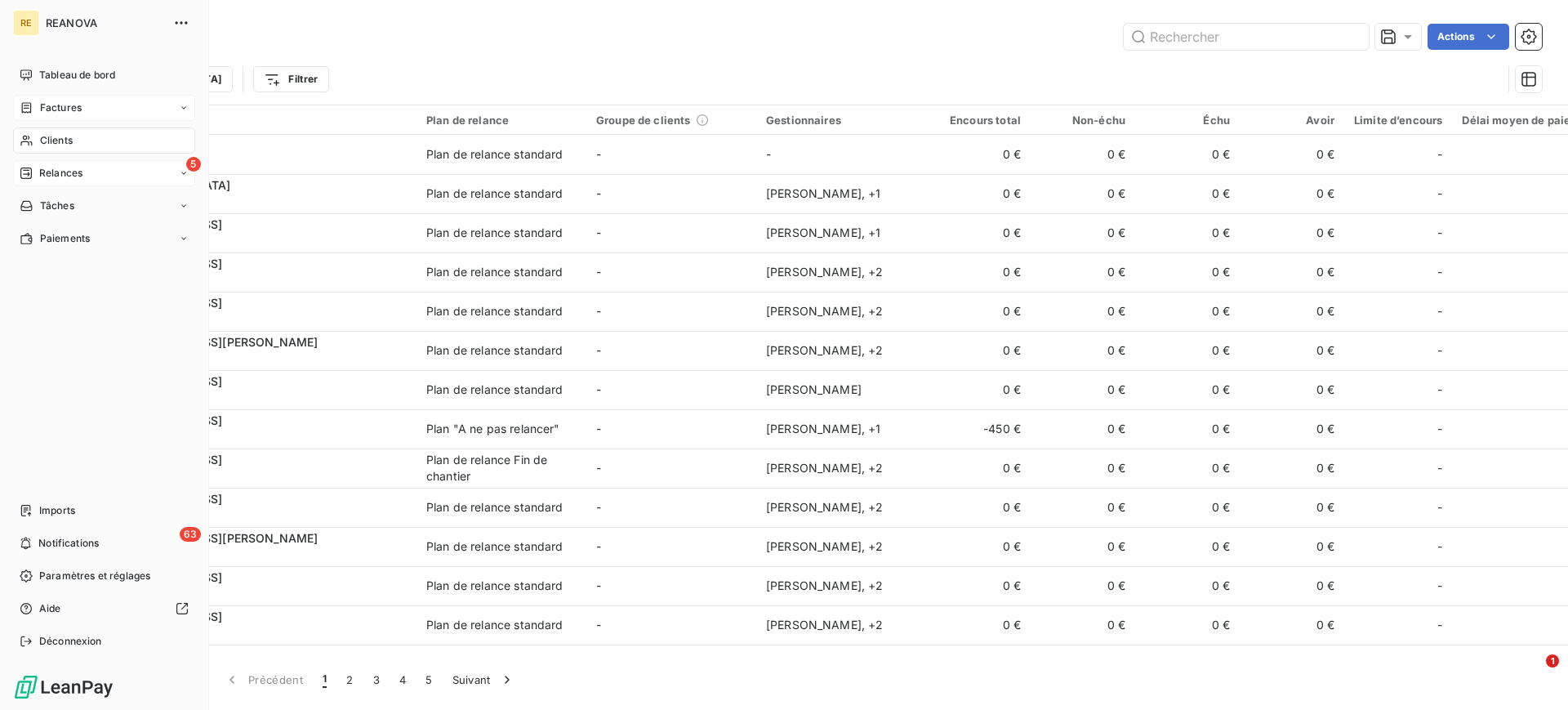
drag, startPoint x: 52, startPoint y: 169, endPoint x: 144, endPoint y: 168, distance: 92.0
click at [54, 170] on span "Relances" at bounding box center [60, 172] width 43 height 15
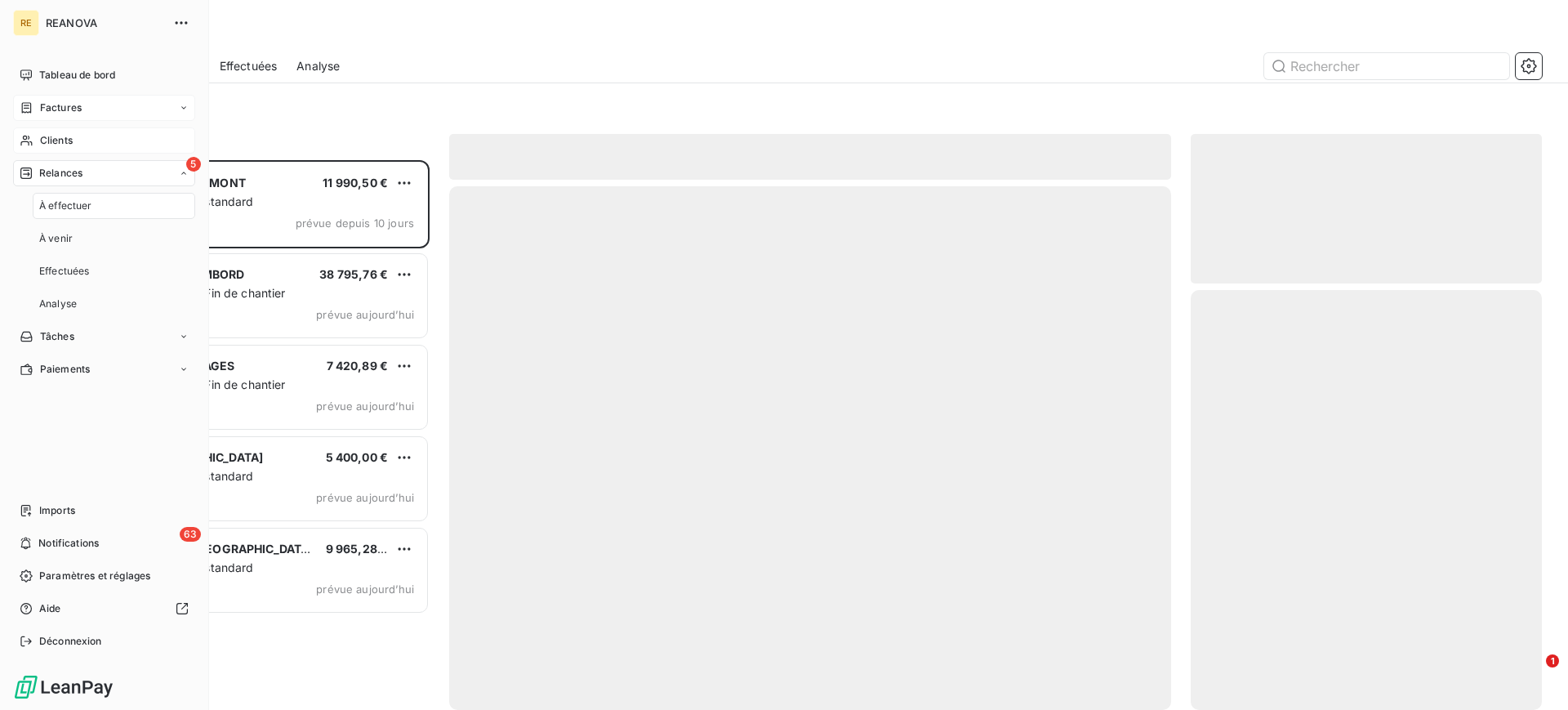
scroll to position [535, 336]
click at [84, 136] on div "Clients" at bounding box center [103, 140] width 182 height 26
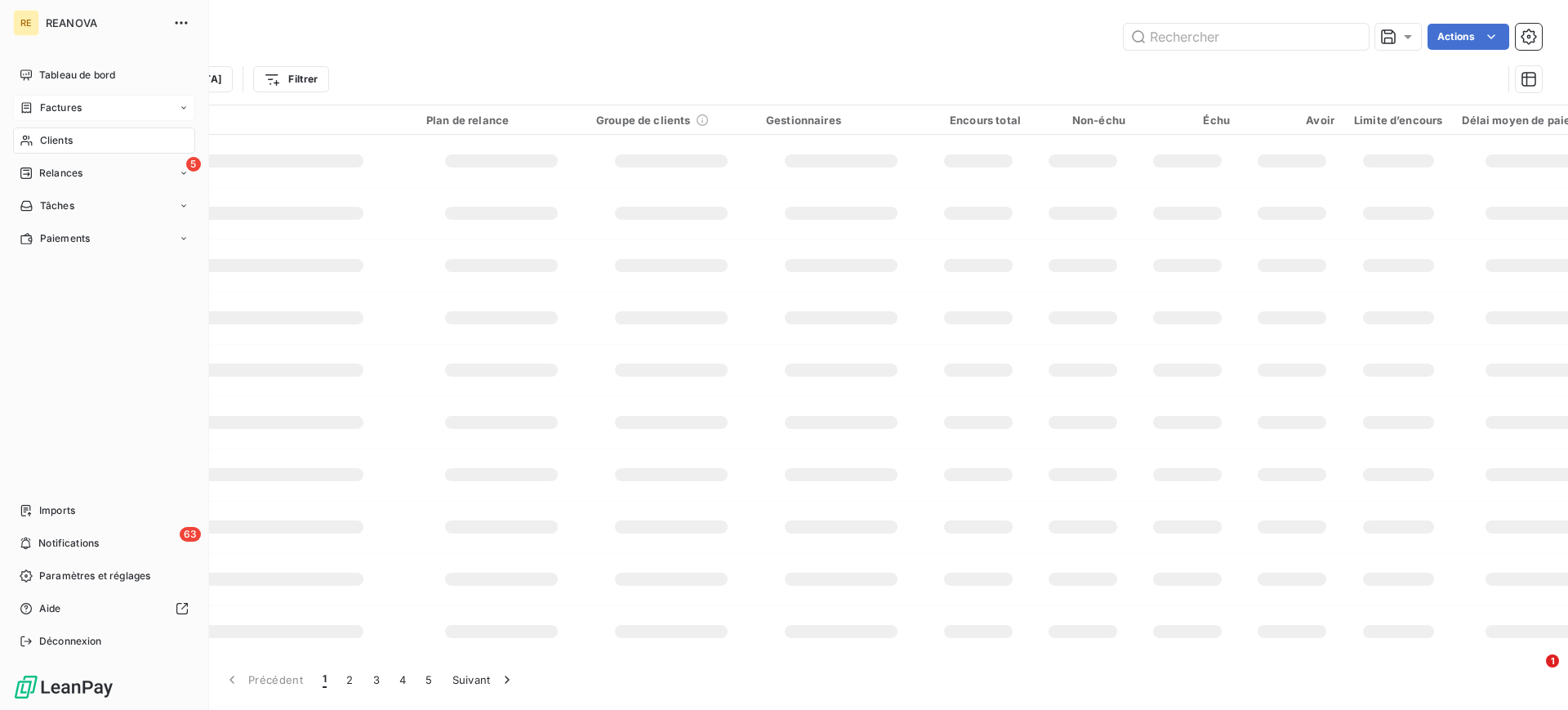
click at [88, 136] on div "Clients" at bounding box center [103, 140] width 182 height 26
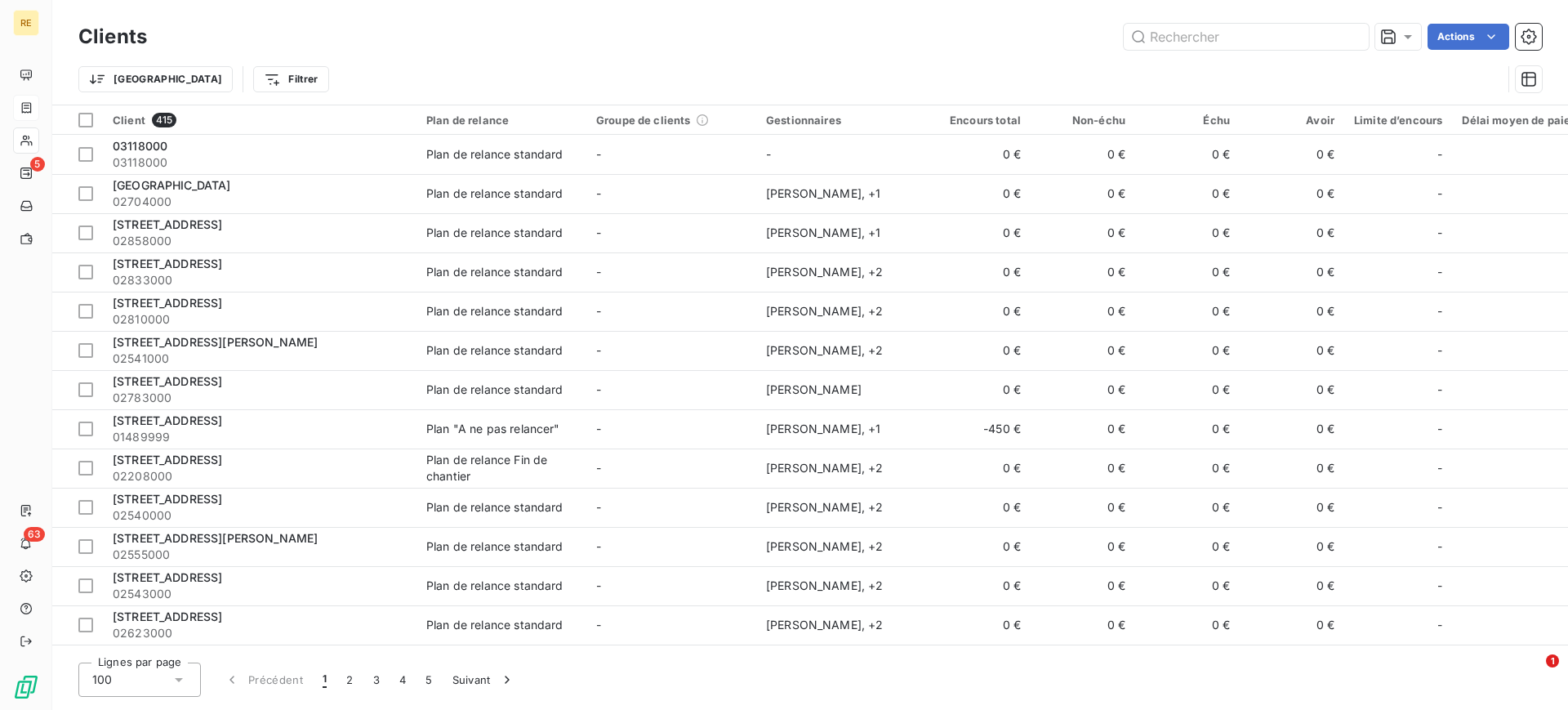
click at [485, 48] on div "Actions" at bounding box center [854, 36] width 1375 height 26
click at [222, 73] on html "RE 5 63 Clients Actions Trier Filtrer Client 415 Plan de relance Groupe de clie…" at bounding box center [784, 355] width 1568 height 710
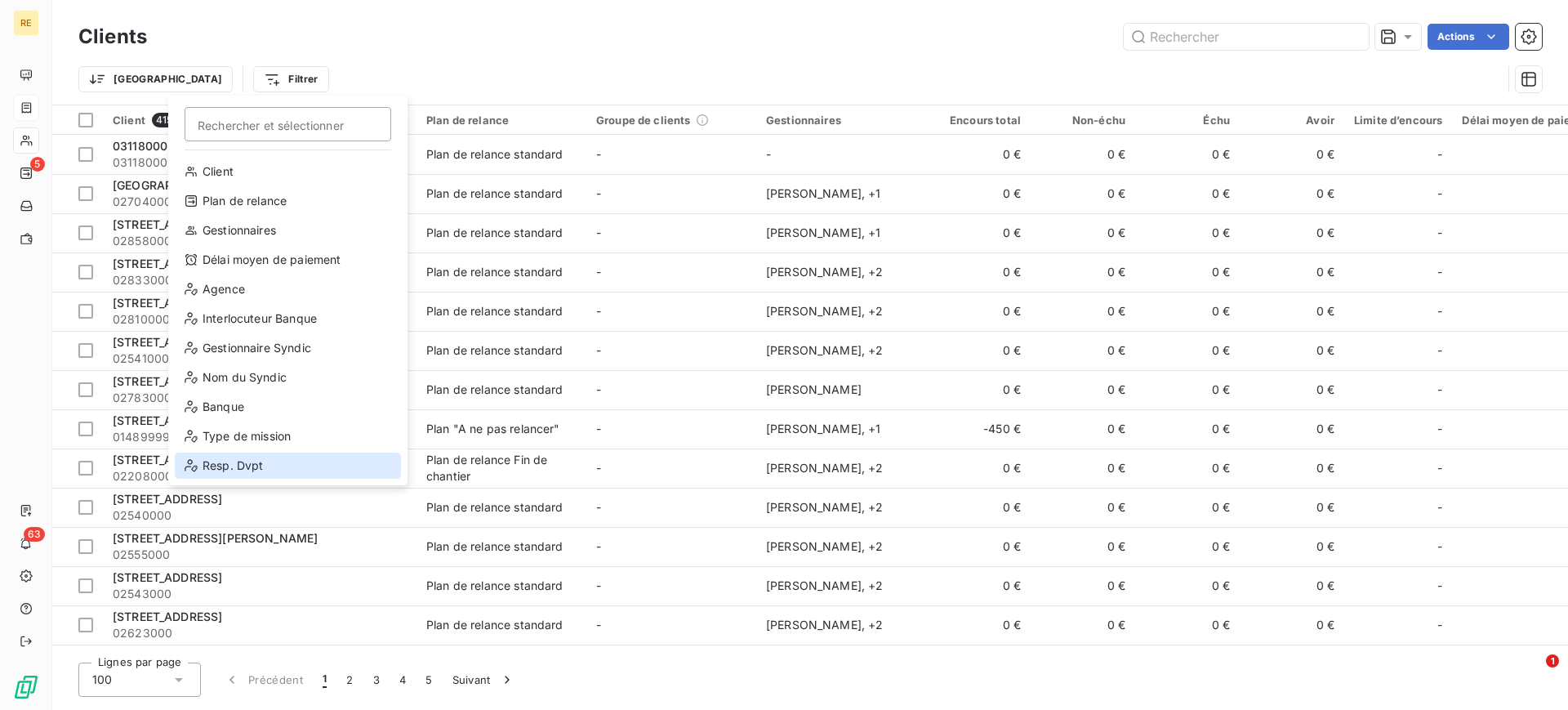
click at [266, 466] on div "Resp. Dvpt" at bounding box center [288, 466] width 226 height 26
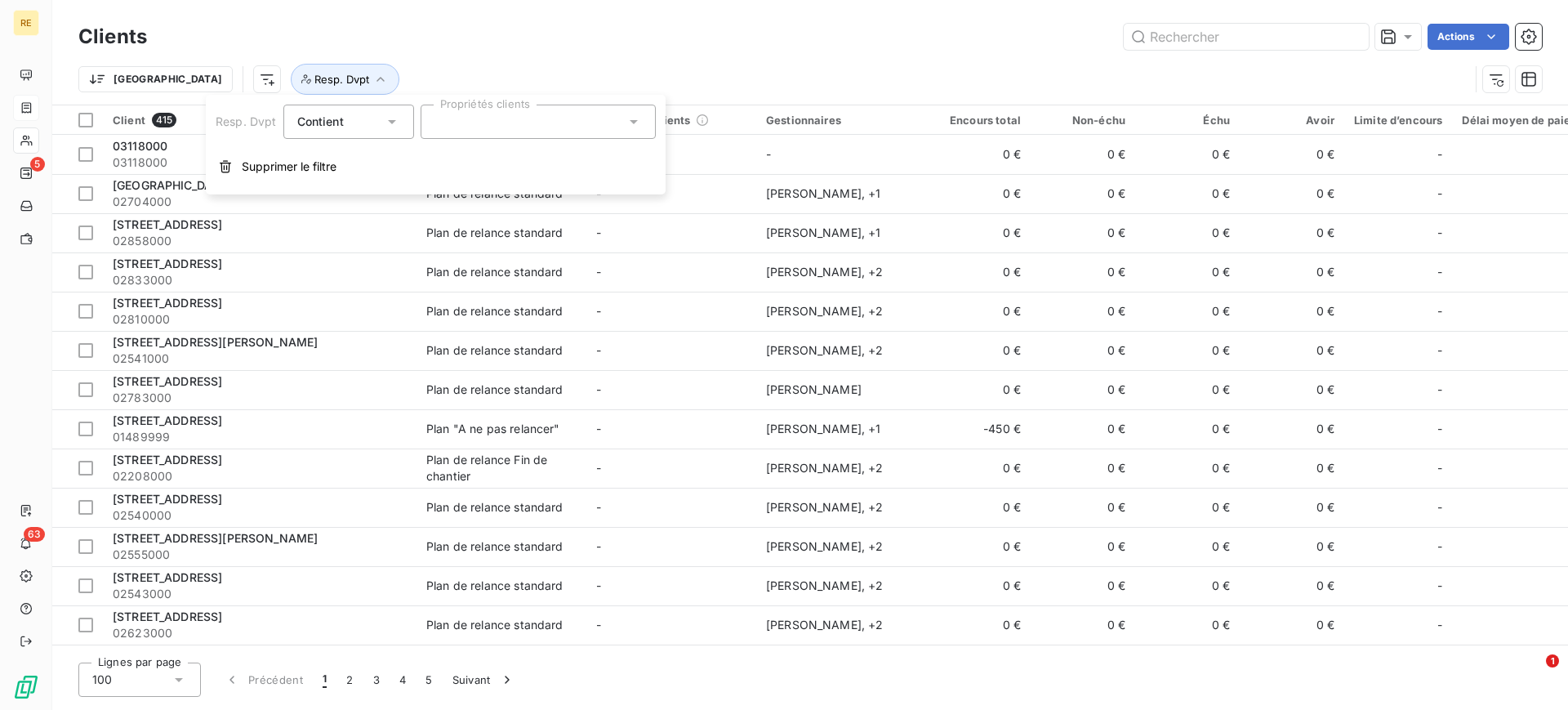
click at [504, 125] on div at bounding box center [538, 121] width 236 height 34
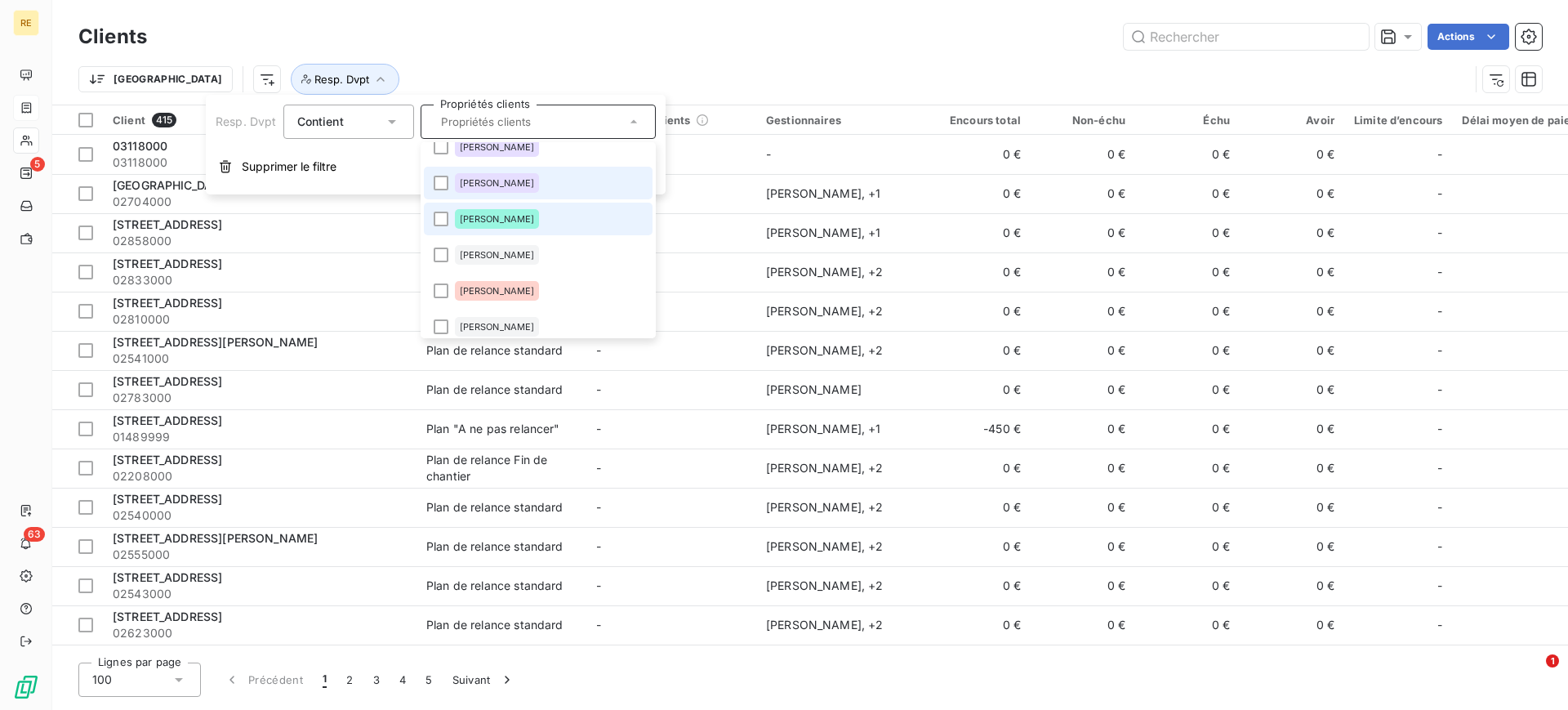
scroll to position [203, 0]
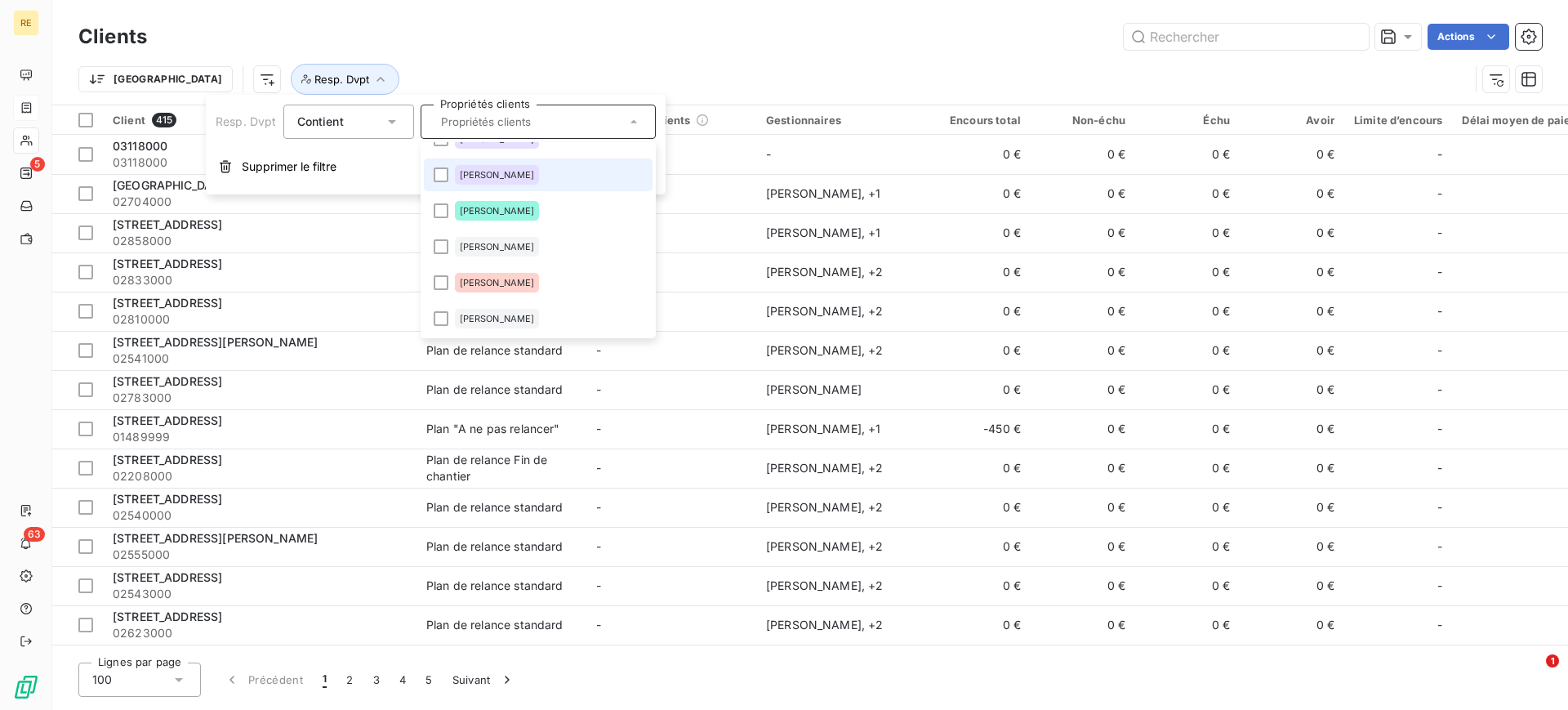
click at [515, 171] on span "[PERSON_NAME]" at bounding box center [496, 174] width 75 height 10
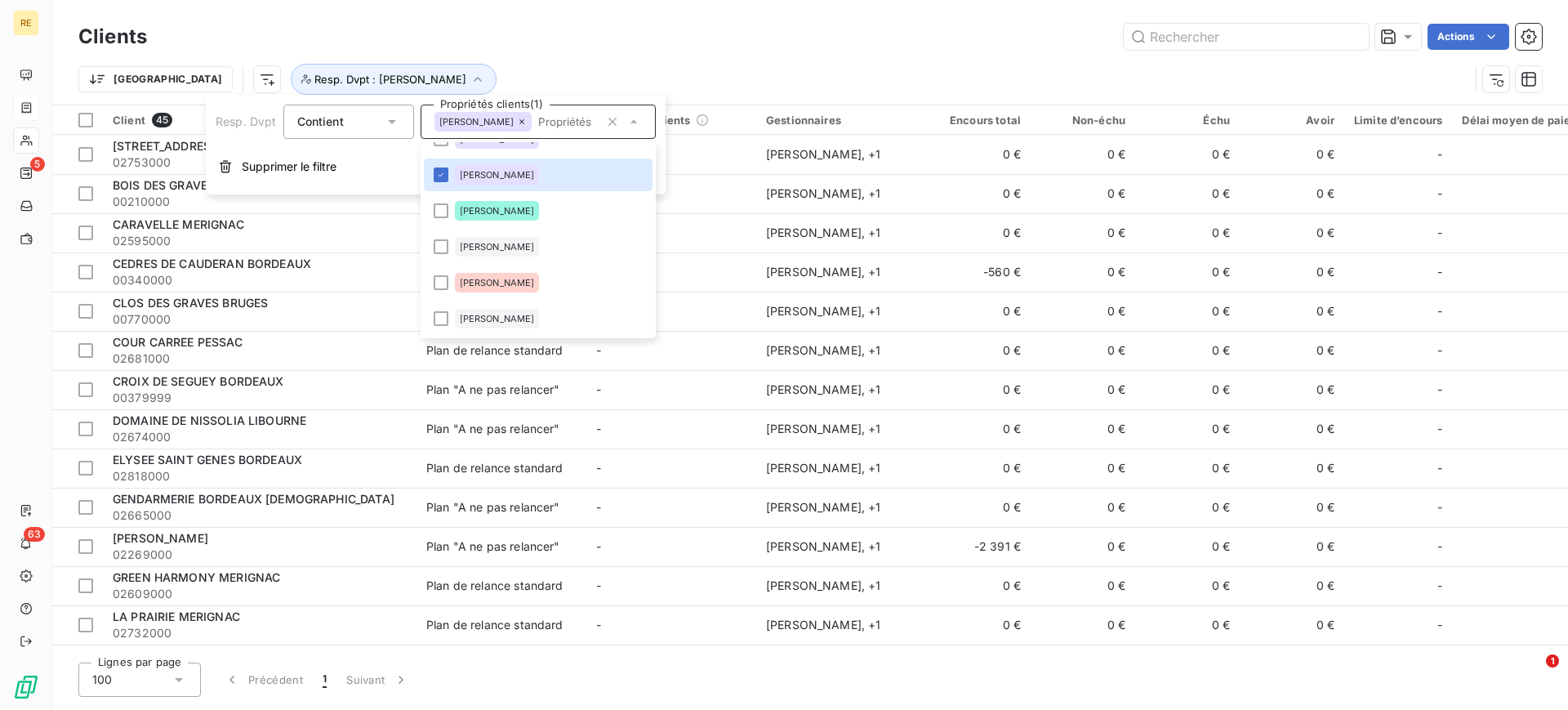
click at [667, 49] on div "Actions" at bounding box center [854, 36] width 1375 height 26
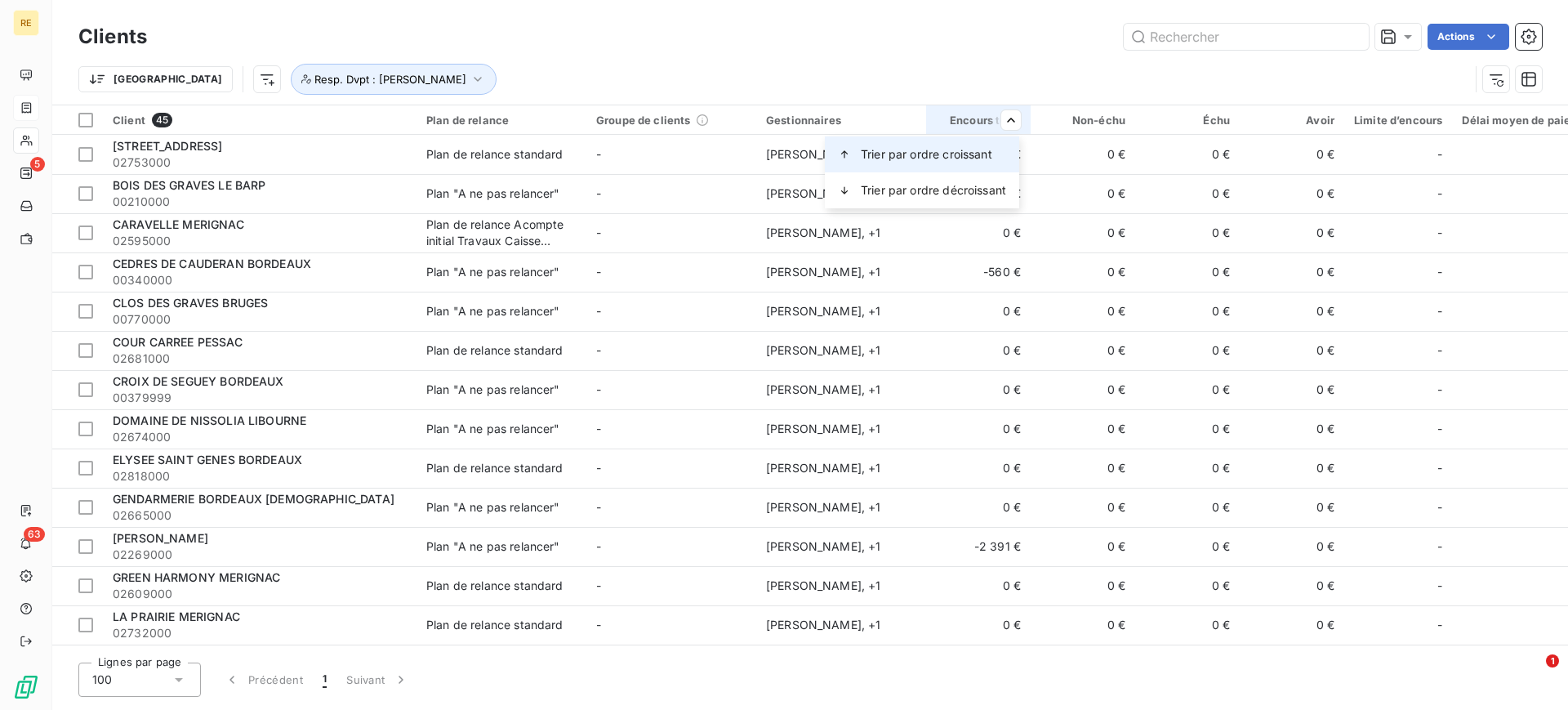
click at [951, 150] on span "Trier par ordre croissant" at bounding box center [926, 154] width 131 height 17
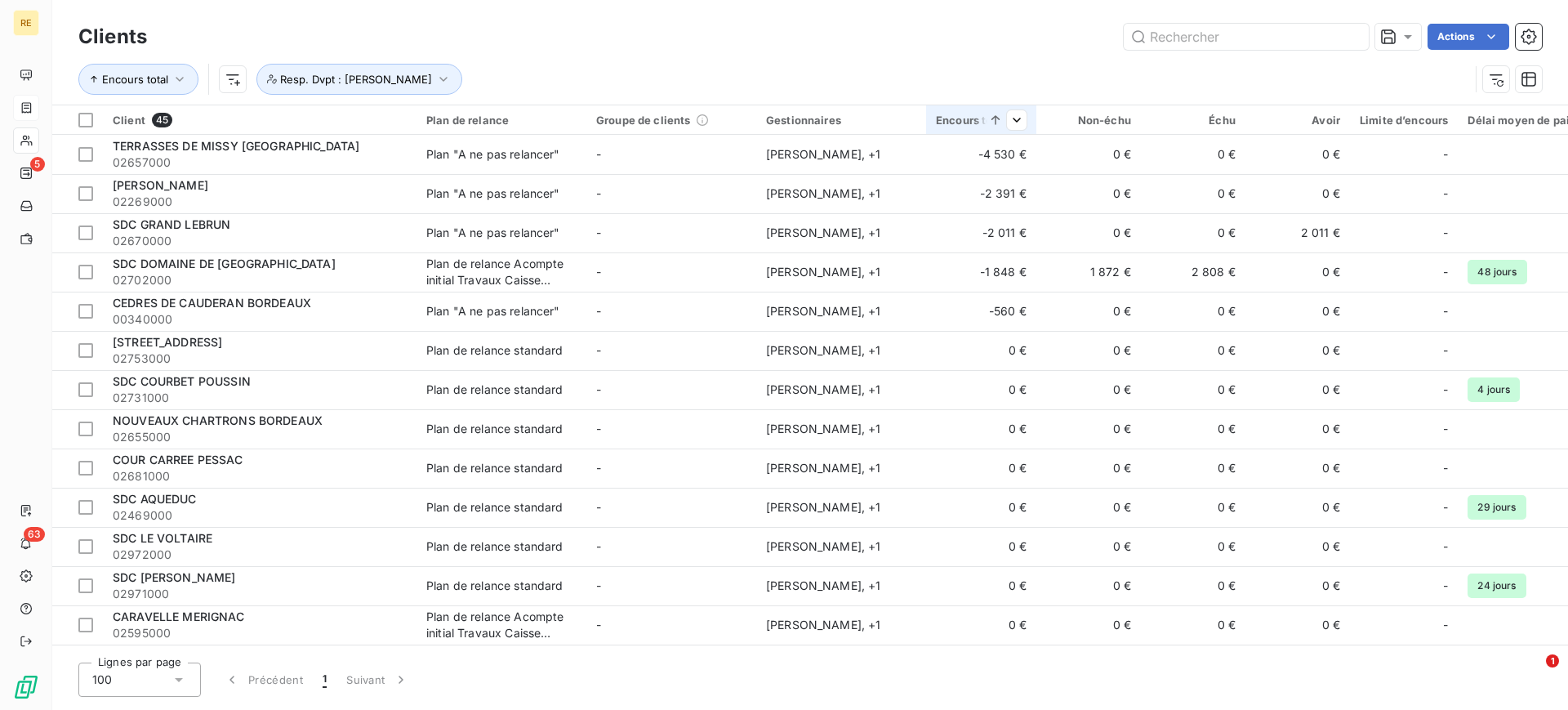
click at [1026, 100] on div "Encours total Resp. Dvpt : [PERSON_NAME]" at bounding box center [810, 79] width 1463 height 51
click at [905, 182] on span "Trier par ordre décroissant" at bounding box center [892, 190] width 145 height 17
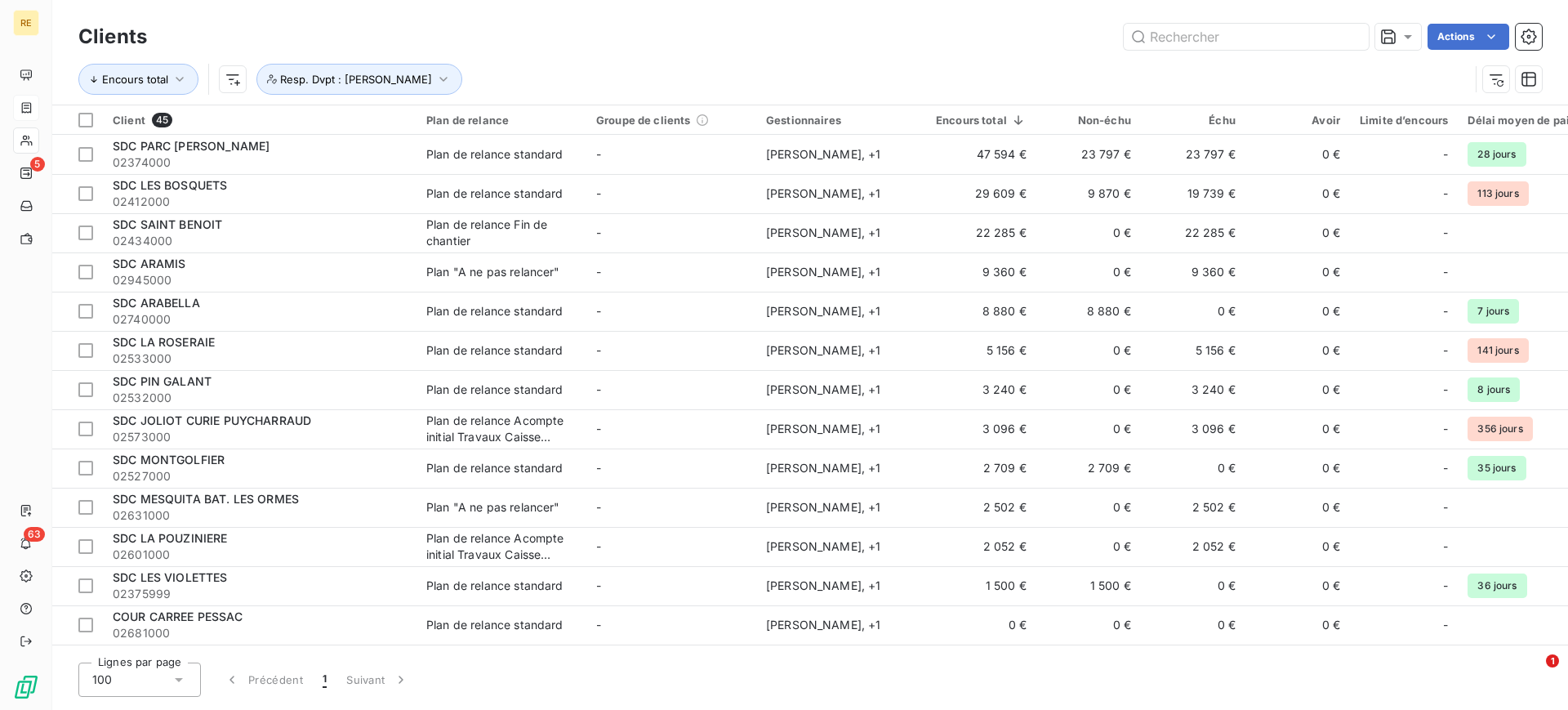
click at [856, 64] on div "Encours total Resp. Dvpt : [PERSON_NAME]" at bounding box center [774, 79] width 1391 height 31
click at [1200, 188] on span "Trier par ordre décroissant" at bounding box center [1146, 190] width 145 height 17
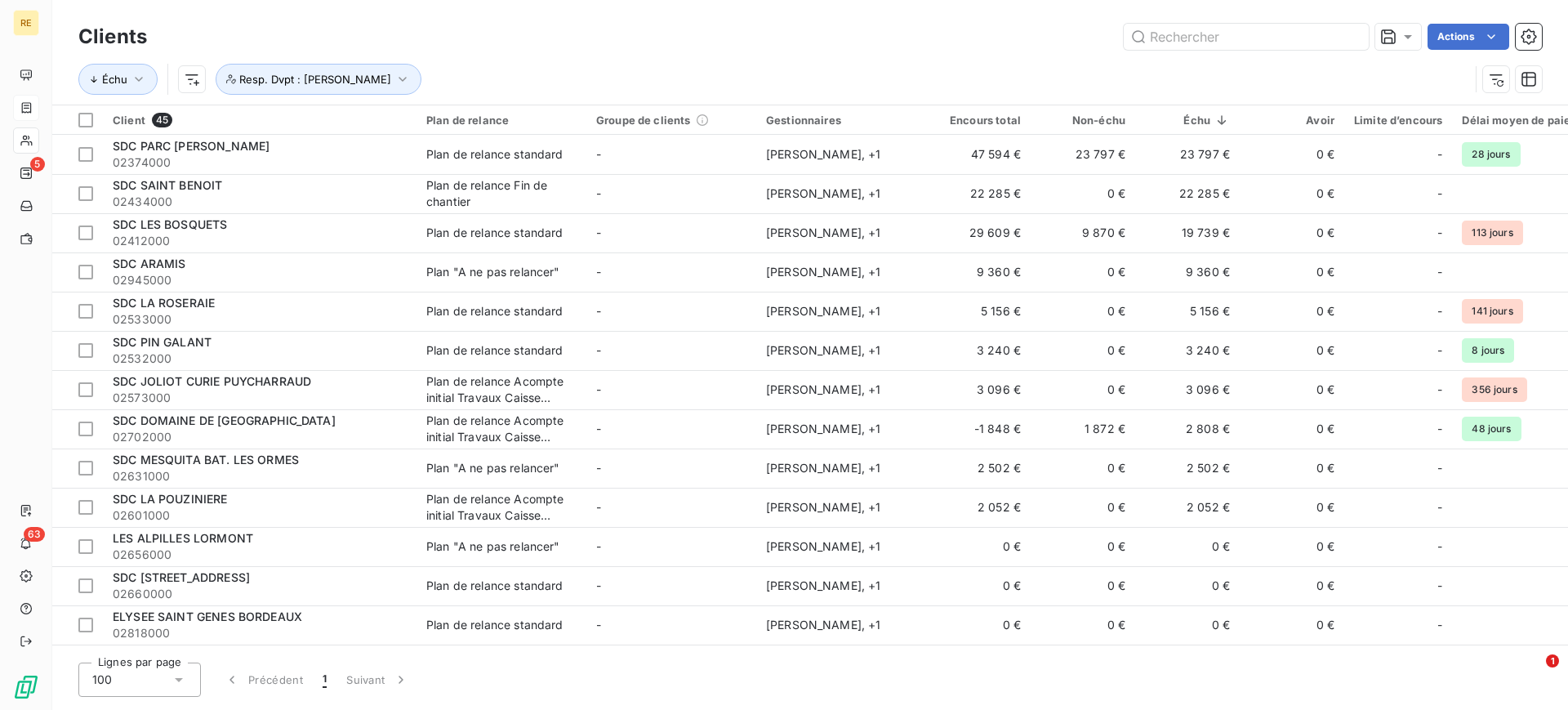
click at [1042, 45] on div "Actions" at bounding box center [854, 36] width 1375 height 26
click at [411, 87] on icon "button" at bounding box center [402, 79] width 17 height 17
click at [568, 36] on div "Actions" at bounding box center [854, 36] width 1375 height 26
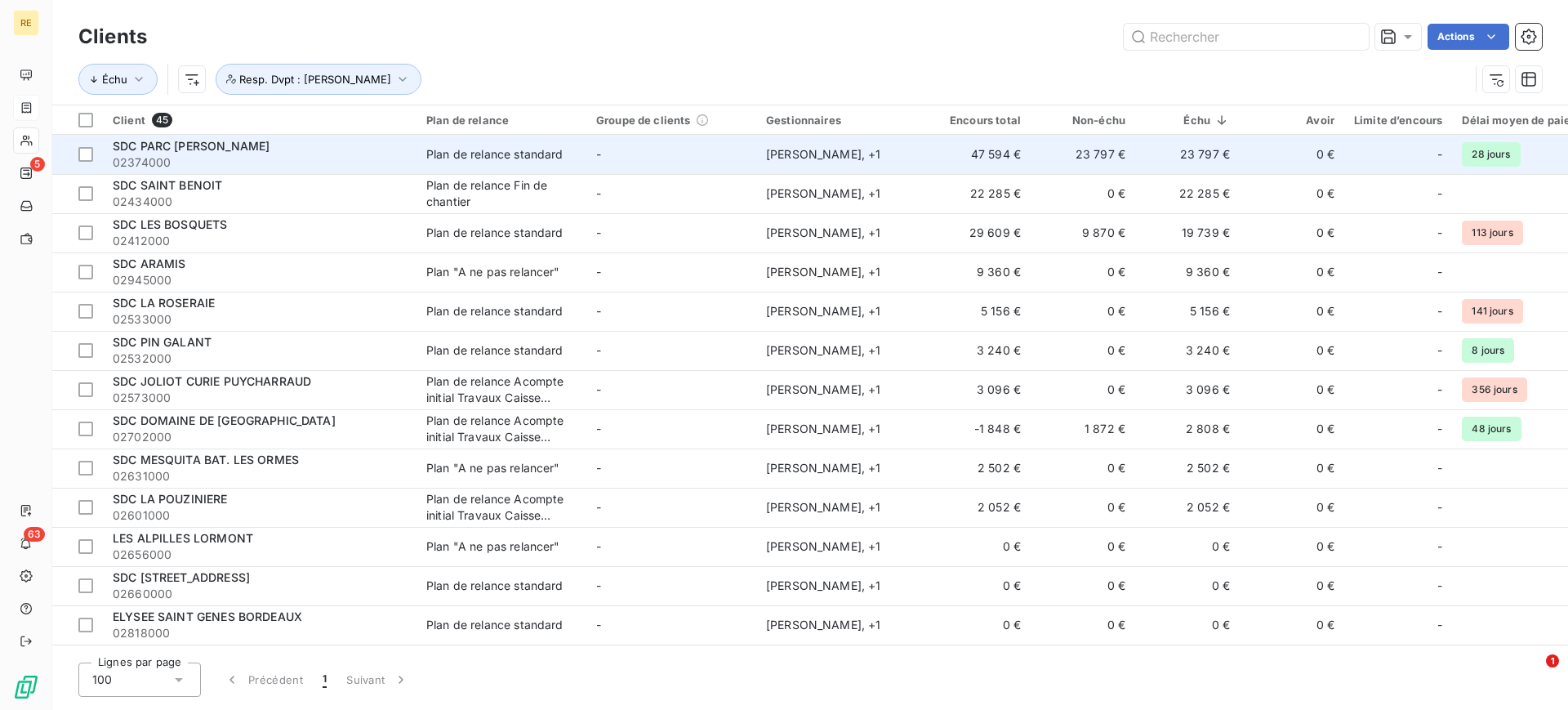
click at [297, 160] on span "02374000" at bounding box center [260, 163] width 294 height 17
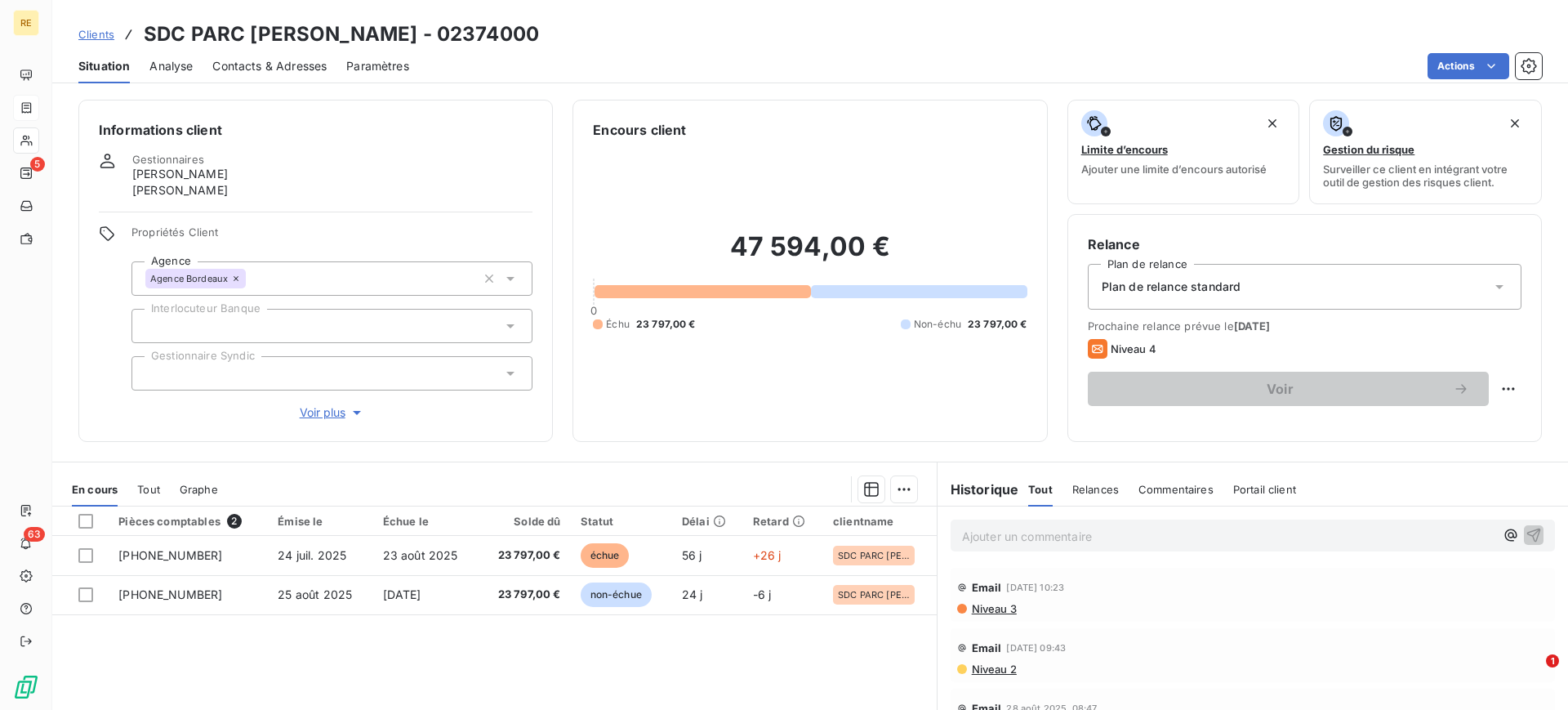
click at [798, 443] on div "Informations client Gestionnaires [PERSON_NAME] [PERSON_NAME] Propriétés Client…" at bounding box center [810, 399] width 1515 height 620
click at [557, 472] on div "En cours Tout Graphe" at bounding box center [494, 489] width 885 height 34
click at [722, 652] on div "Pièces comptables 2 Émise le Échue le Solde dû Statut Délai Retard clientname […" at bounding box center [494, 663] width 885 height 315
click at [871, 430] on div "Encours client 47 594,00 € 0 Échu 23 797,00 € Non-échu 23 797,00 €" at bounding box center [809, 271] width 474 height 343
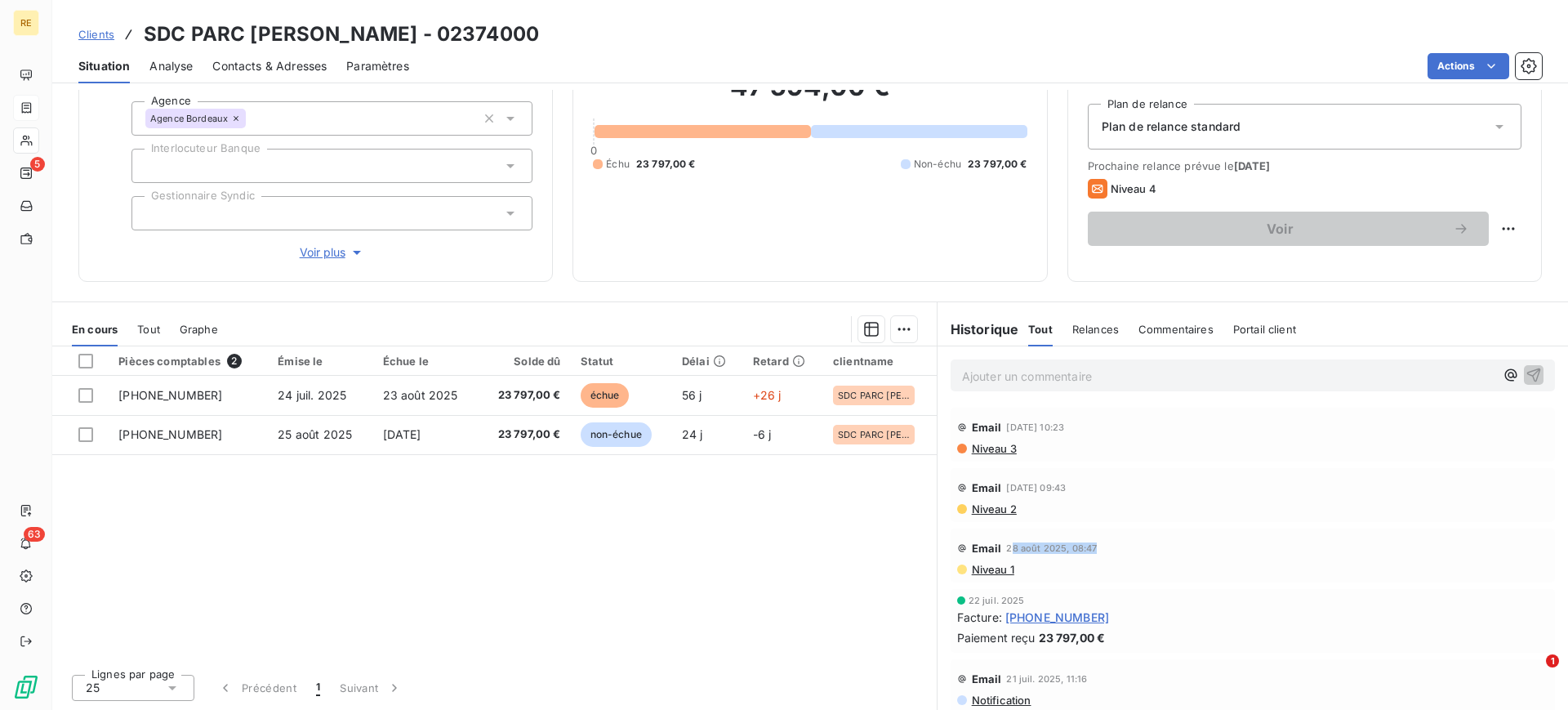
drag, startPoint x: 1002, startPoint y: 544, endPoint x: 1088, endPoint y: 545, distance: 86.0
click at [1088, 545] on div "Email [DATE] 08:47" at bounding box center [1252, 548] width 591 height 26
click at [1072, 561] on div "Email [DATE] 08:47 Niveau 1" at bounding box center [1252, 556] width 591 height 41
click at [748, 617] on div "Pièces comptables 2 Émise le Échue le Solde dû Statut Délai Retard clientname […" at bounding box center [494, 504] width 885 height 315
click at [738, 548] on div "Pièces comptables 2 Émise le Échue le Solde dû Statut Délai Retard clientname […" at bounding box center [494, 504] width 885 height 315
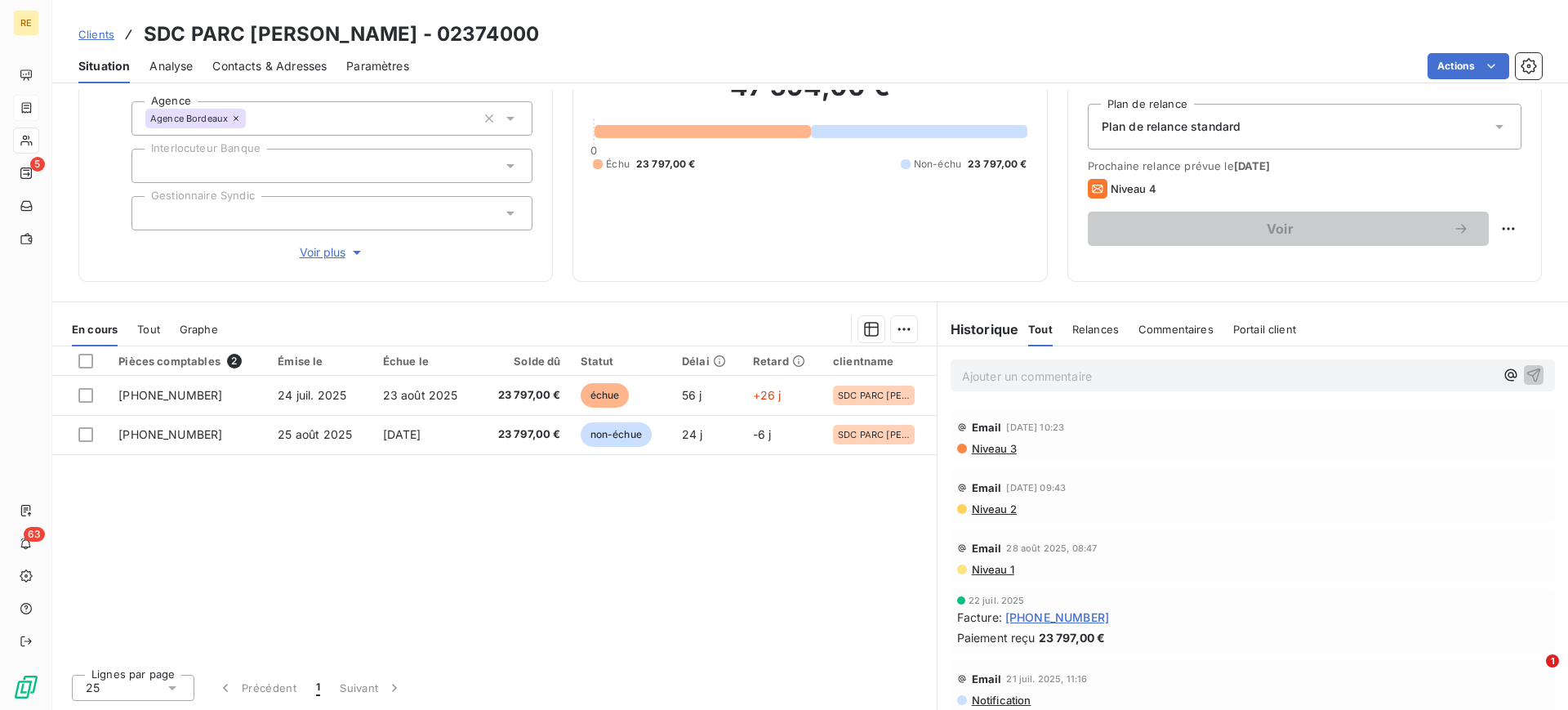
scroll to position [58, 0]
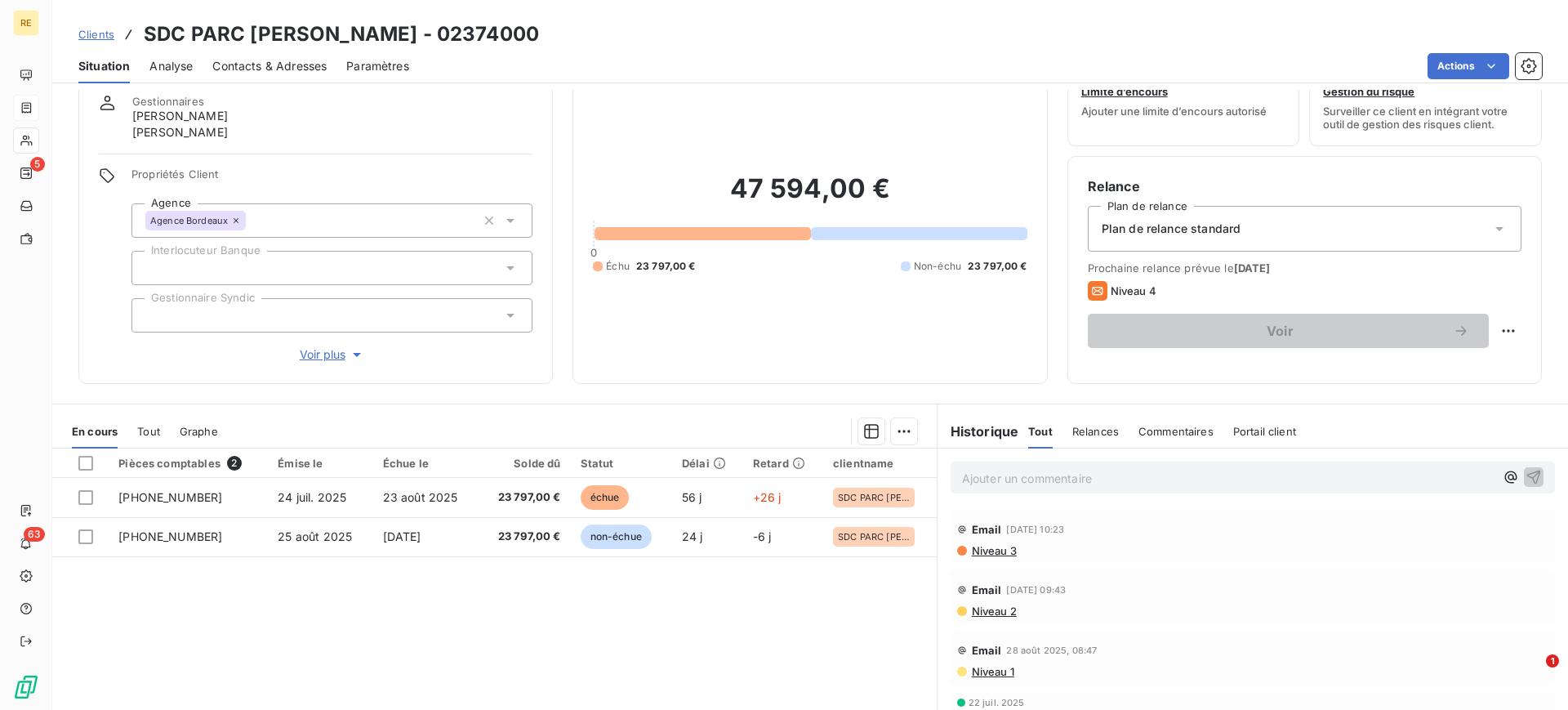
click at [819, 383] on div "Encours client 47 594,00 € 0 Échu 23 797,00 € Non-échu 23 797,00 €" at bounding box center [809, 213] width 474 height 343
click at [1047, 486] on p "Ajouter un commentaire ﻿" at bounding box center [1227, 478] width 532 height 20
click at [1503, 478] on icon "button" at bounding box center [1511, 477] width 17 height 17
click at [1361, 475] on p "@" at bounding box center [1227, 477] width 532 height 19
click at [520, 639] on div "Pièces comptables 2 Émise le Échue le Solde dû Statut Délai Retard clientname […" at bounding box center [494, 606] width 885 height 315
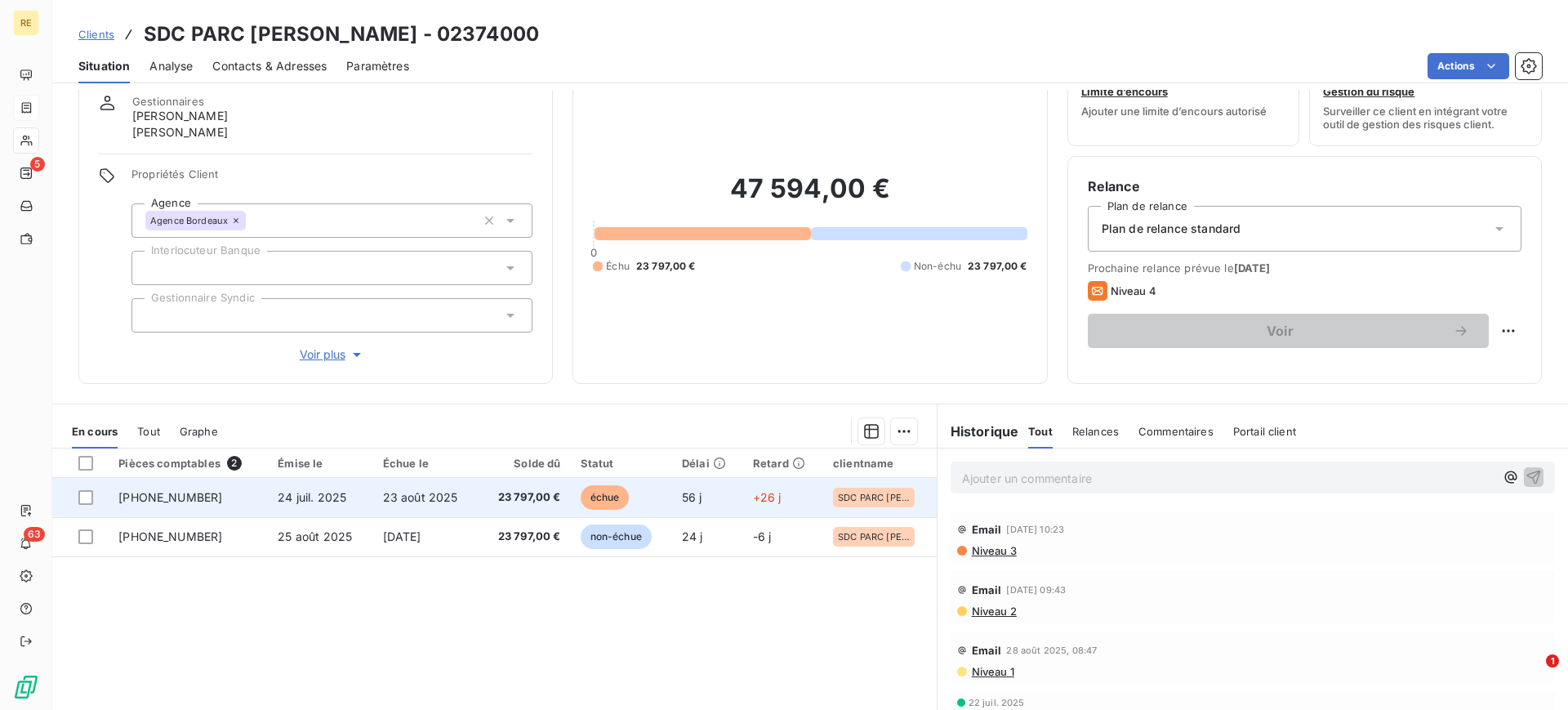
click at [438, 499] on span "23 août 2025" at bounding box center [419, 497] width 75 height 14
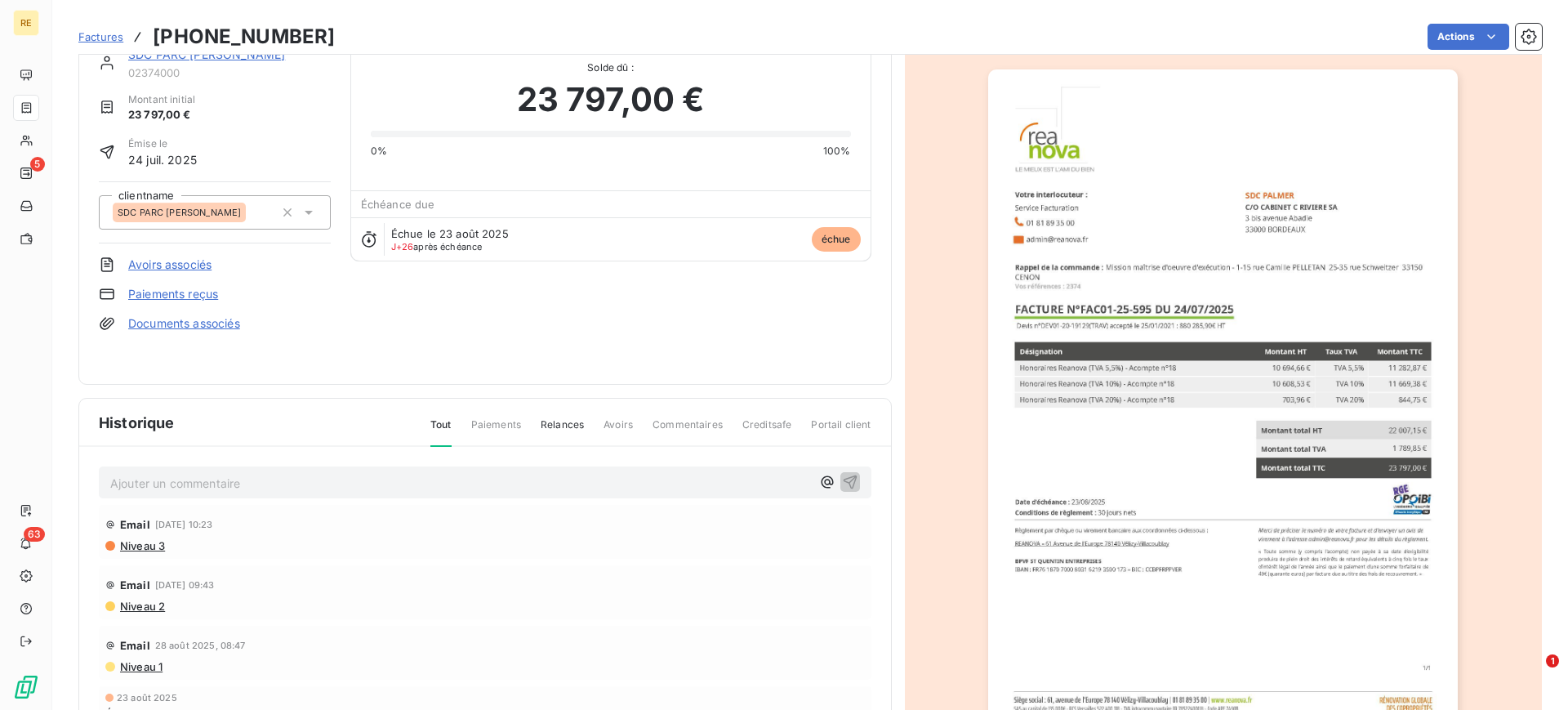
scroll to position [103, 0]
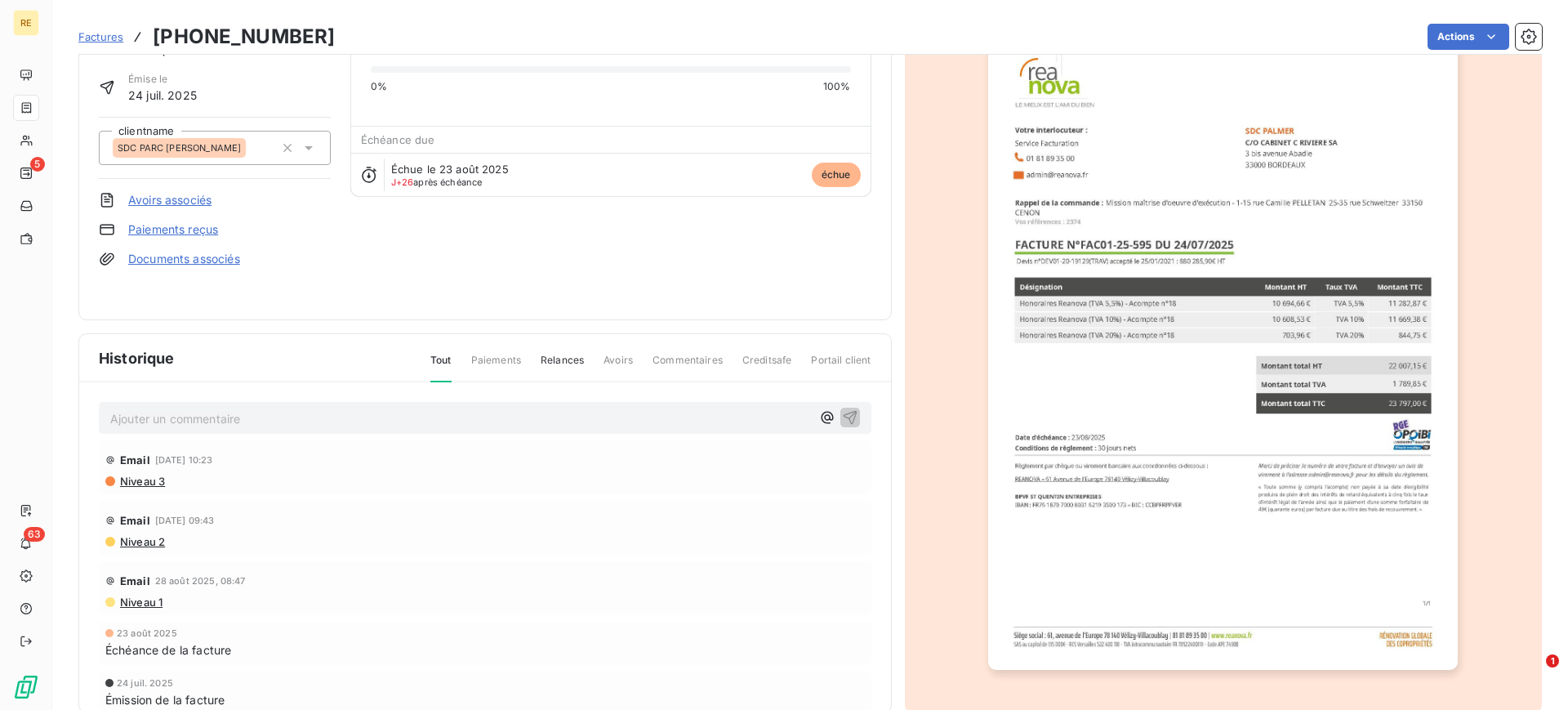
click at [1184, 336] on img "button" at bounding box center [1222, 337] width 469 height 665
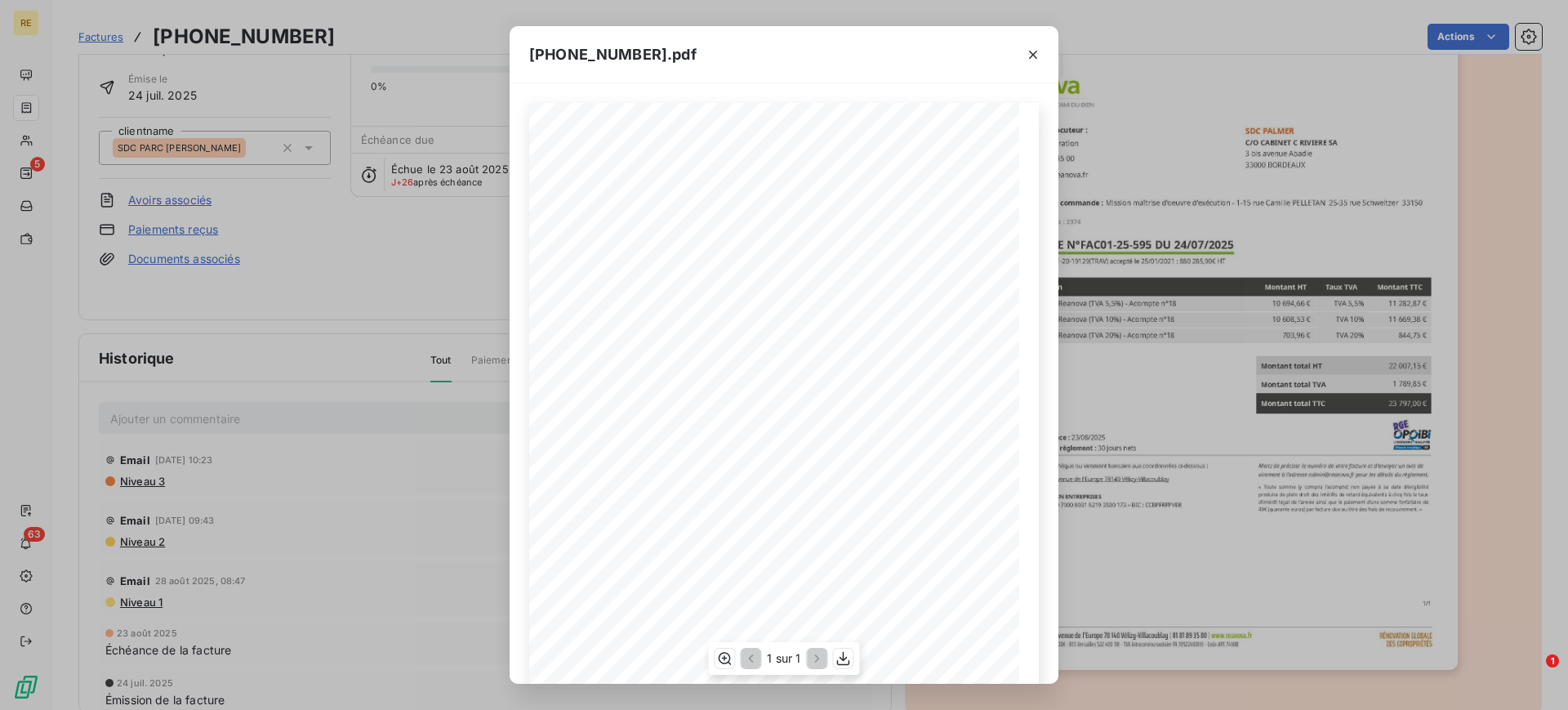
scroll to position [131, 0]
click at [1037, 55] on icon "button" at bounding box center [1033, 55] width 17 height 17
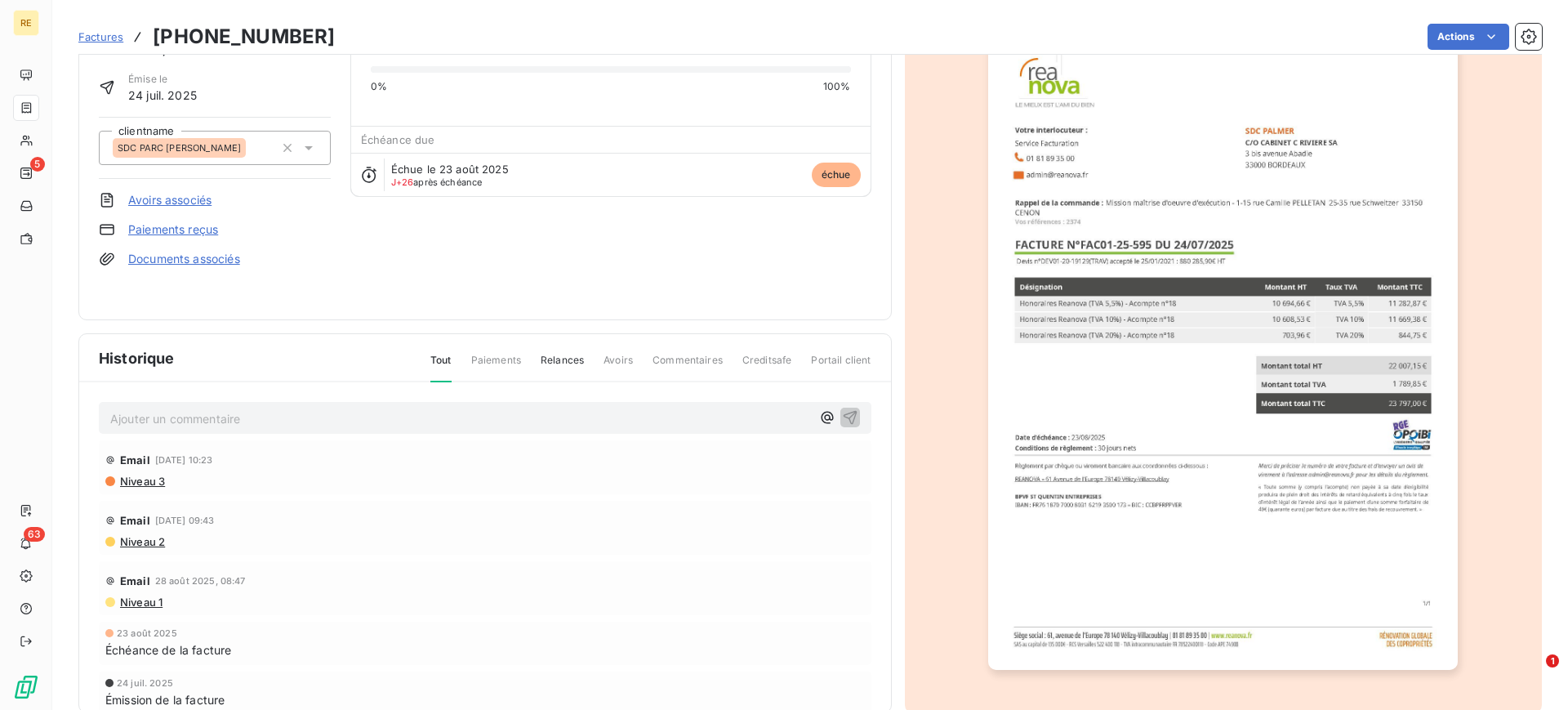
scroll to position [0, 0]
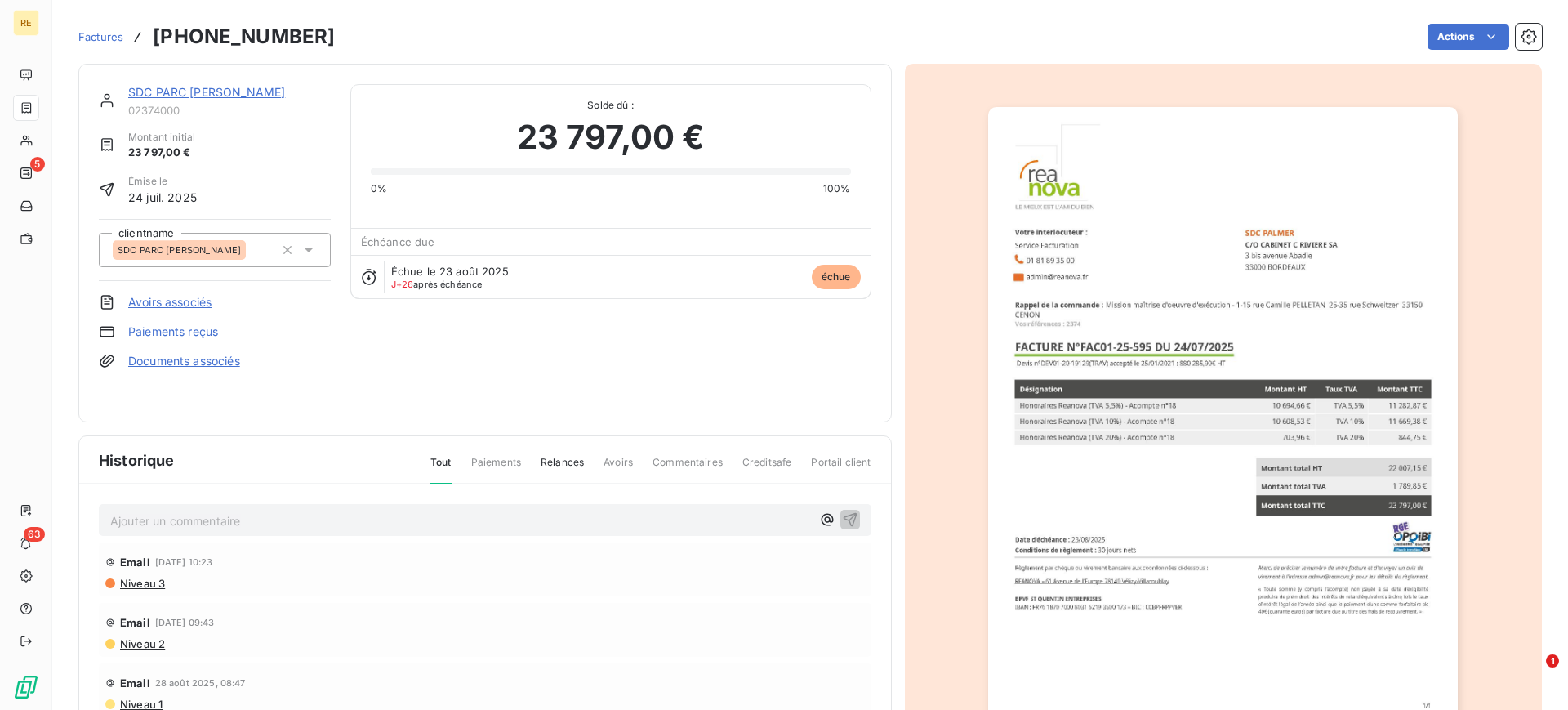
click at [109, 35] on span "Factures" at bounding box center [101, 36] width 45 height 13
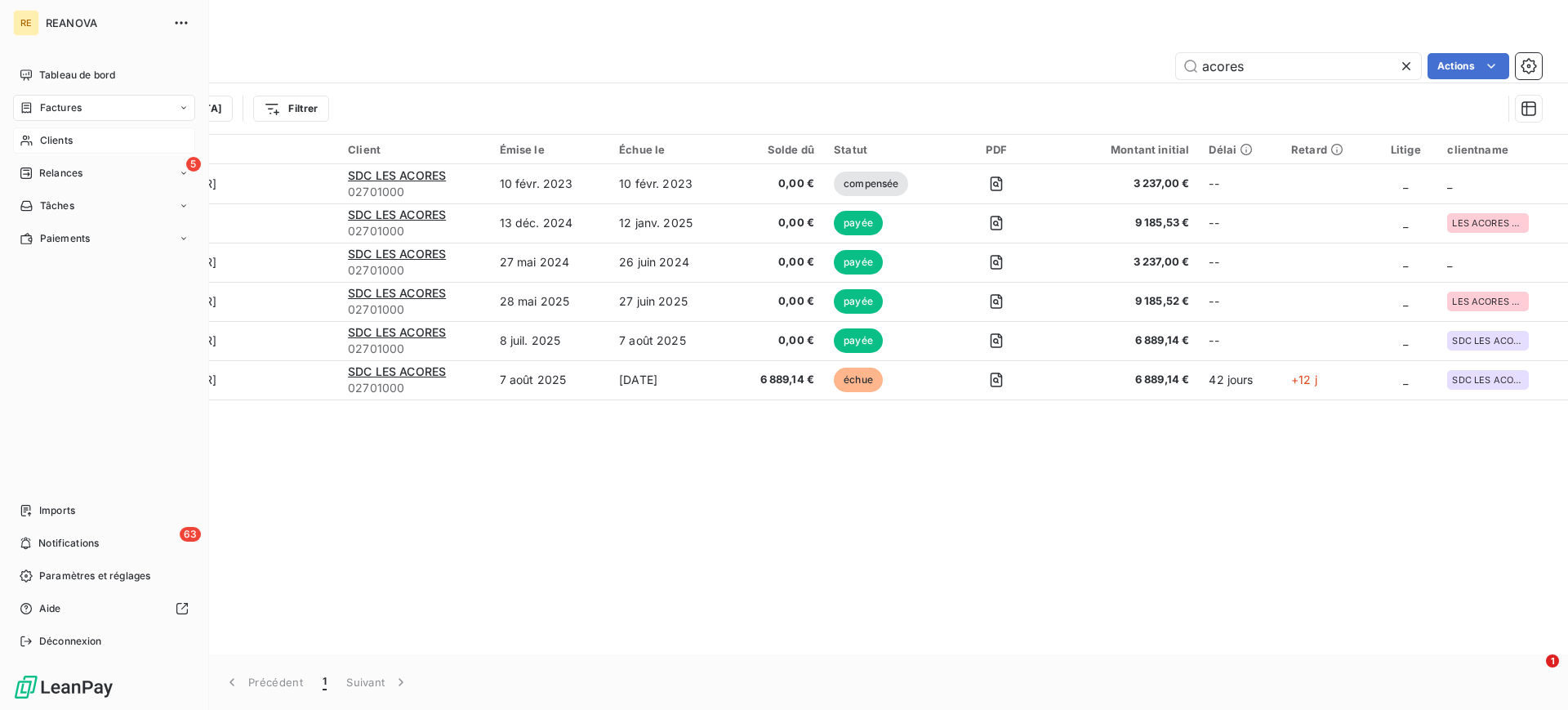
click at [53, 139] on span "Clients" at bounding box center [56, 140] width 33 height 15
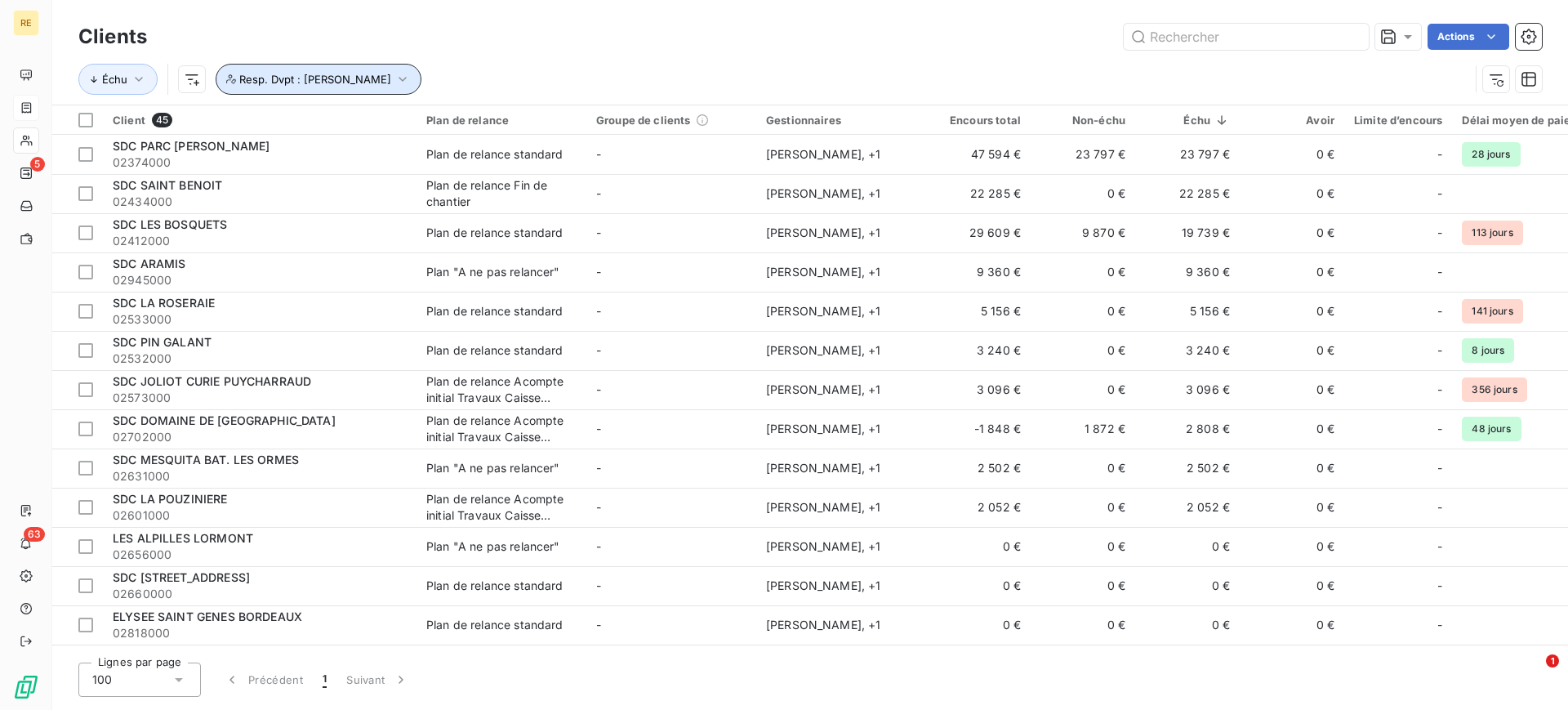
click at [411, 73] on icon "button" at bounding box center [402, 79] width 17 height 17
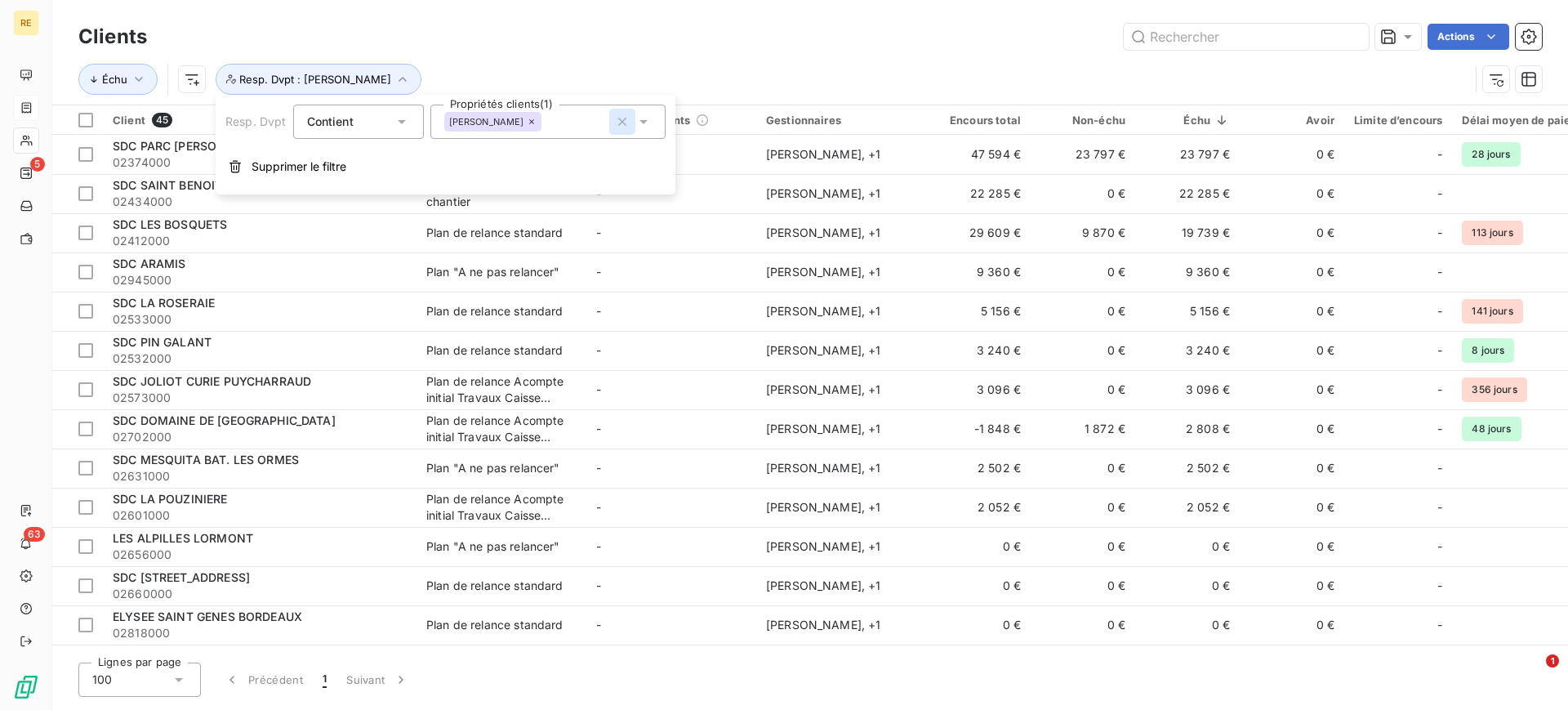
click at [629, 119] on icon "button" at bounding box center [622, 122] width 17 height 17
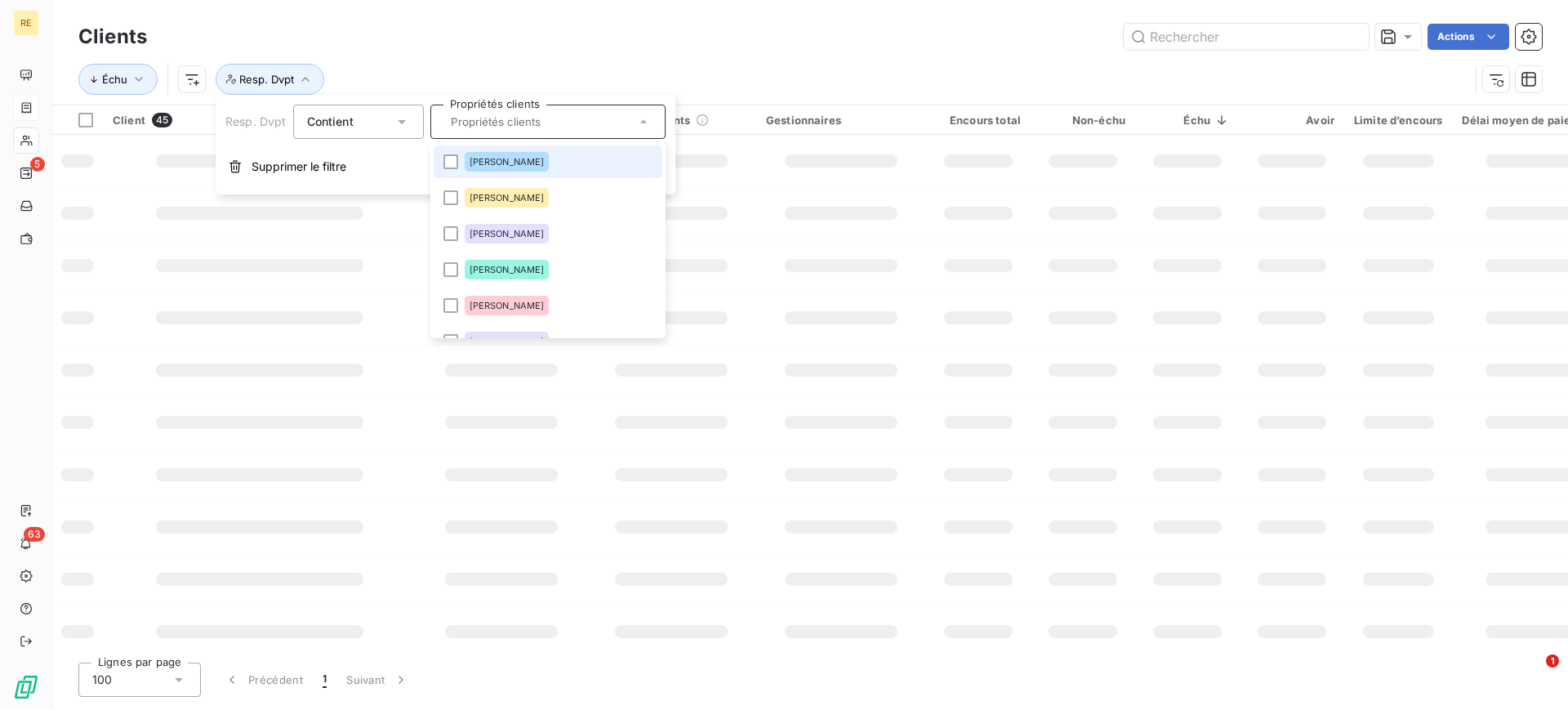
click at [611, 48] on div "Actions" at bounding box center [854, 36] width 1375 height 26
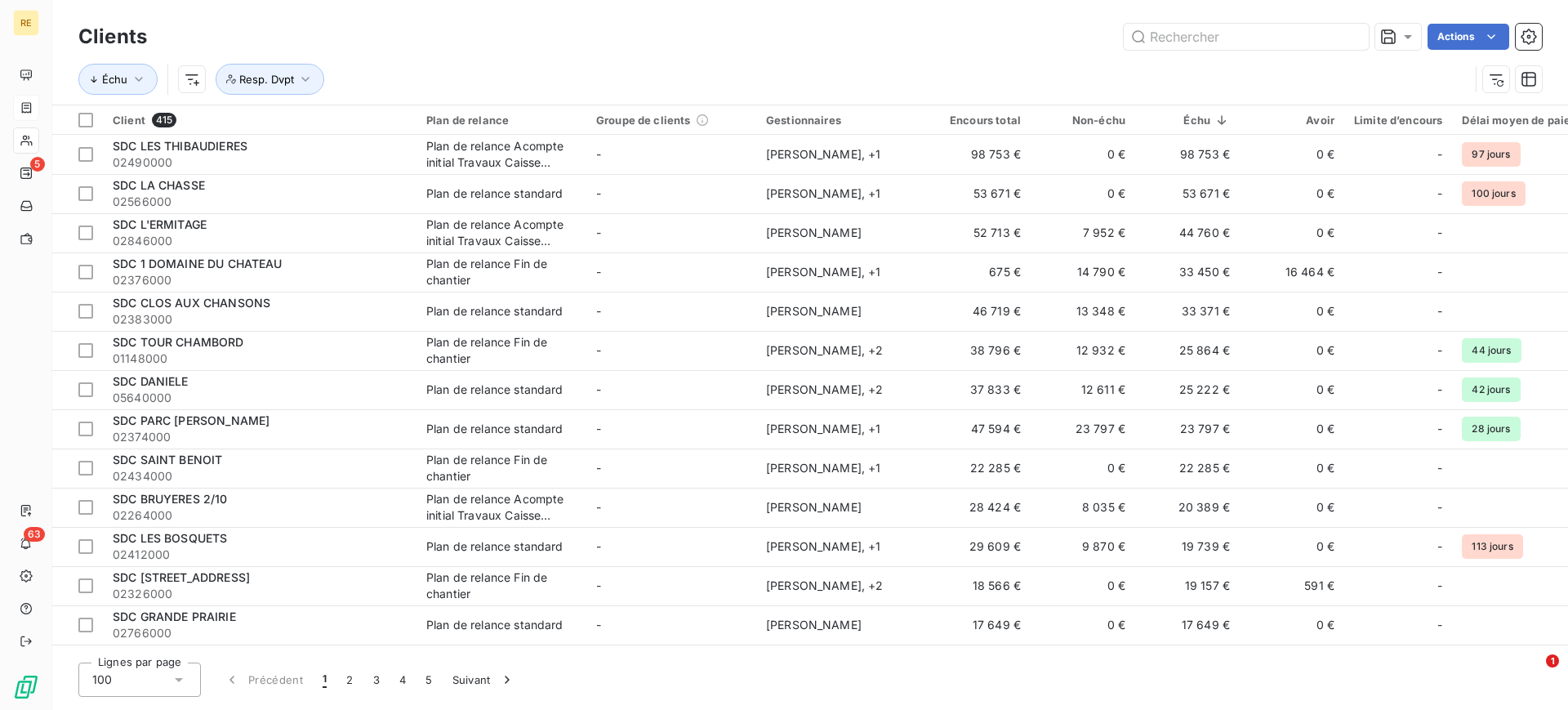
click at [610, 57] on div "Échu Resp. Dvpt" at bounding box center [810, 79] width 1463 height 51
click at [276, 74] on span "Resp. Dvpt" at bounding box center [267, 79] width 55 height 13
click at [397, 121] on icon at bounding box center [401, 122] width 17 height 17
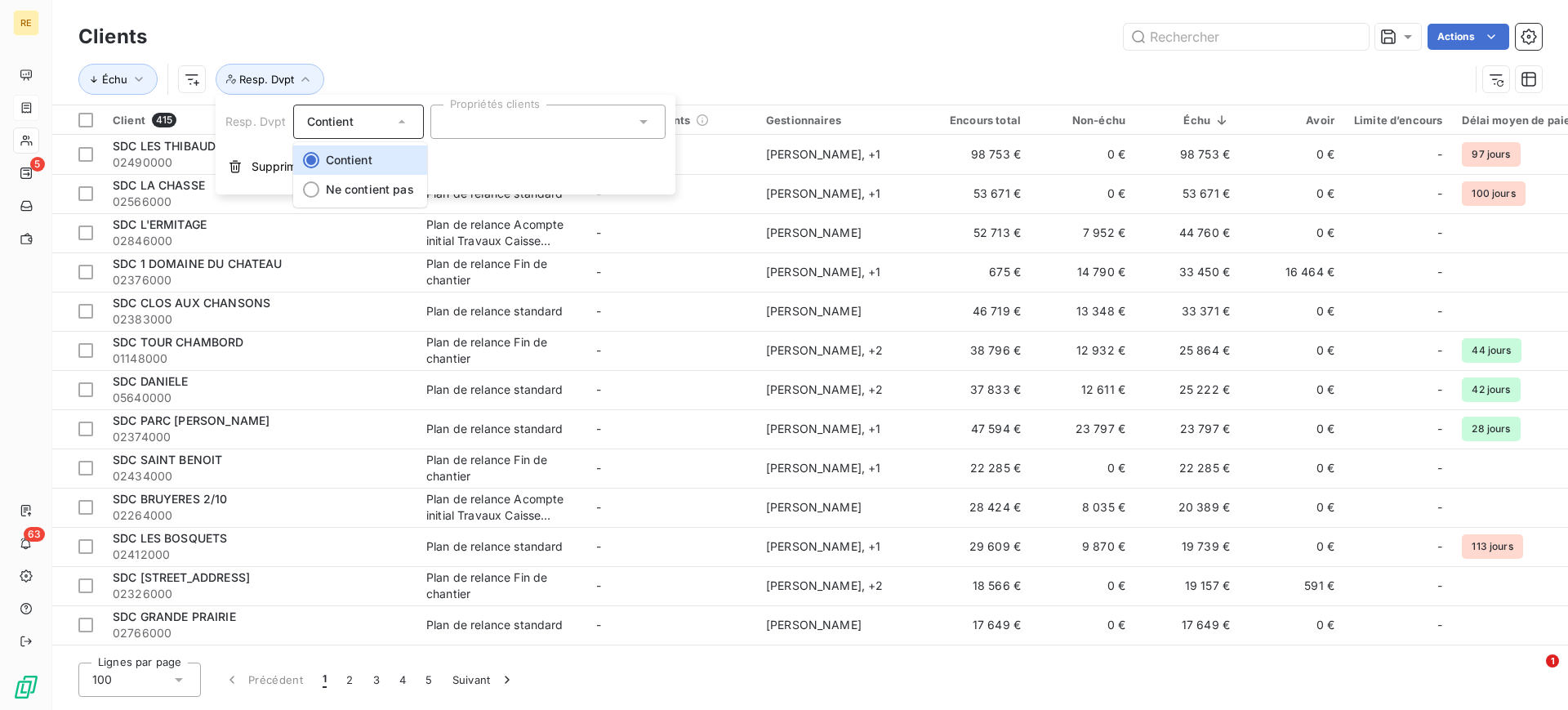
click at [397, 121] on icon at bounding box center [401, 122] width 17 height 17
click at [445, 69] on div "Échu Resp. Dvpt" at bounding box center [774, 79] width 1391 height 31
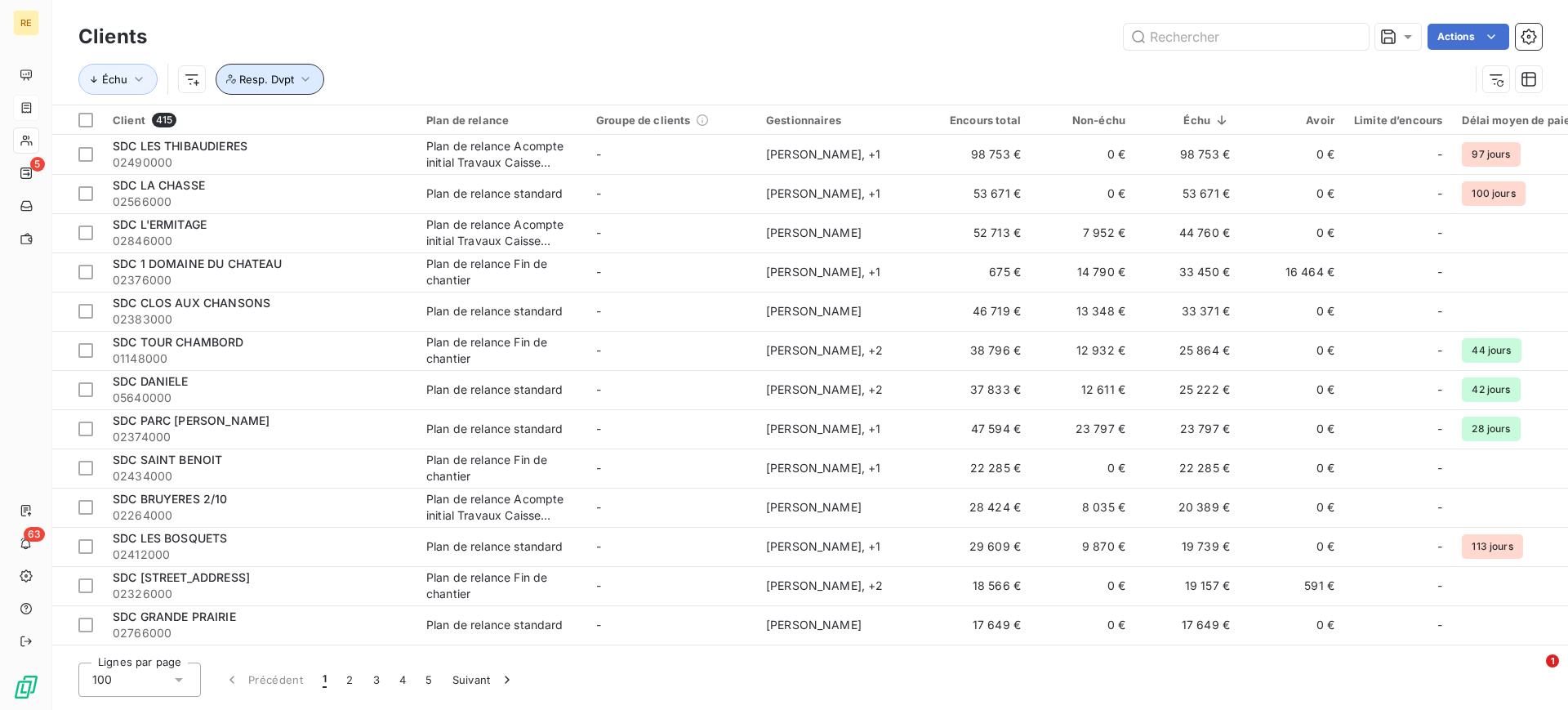
click at [290, 73] on span "Resp. Dvpt" at bounding box center [267, 79] width 55 height 13
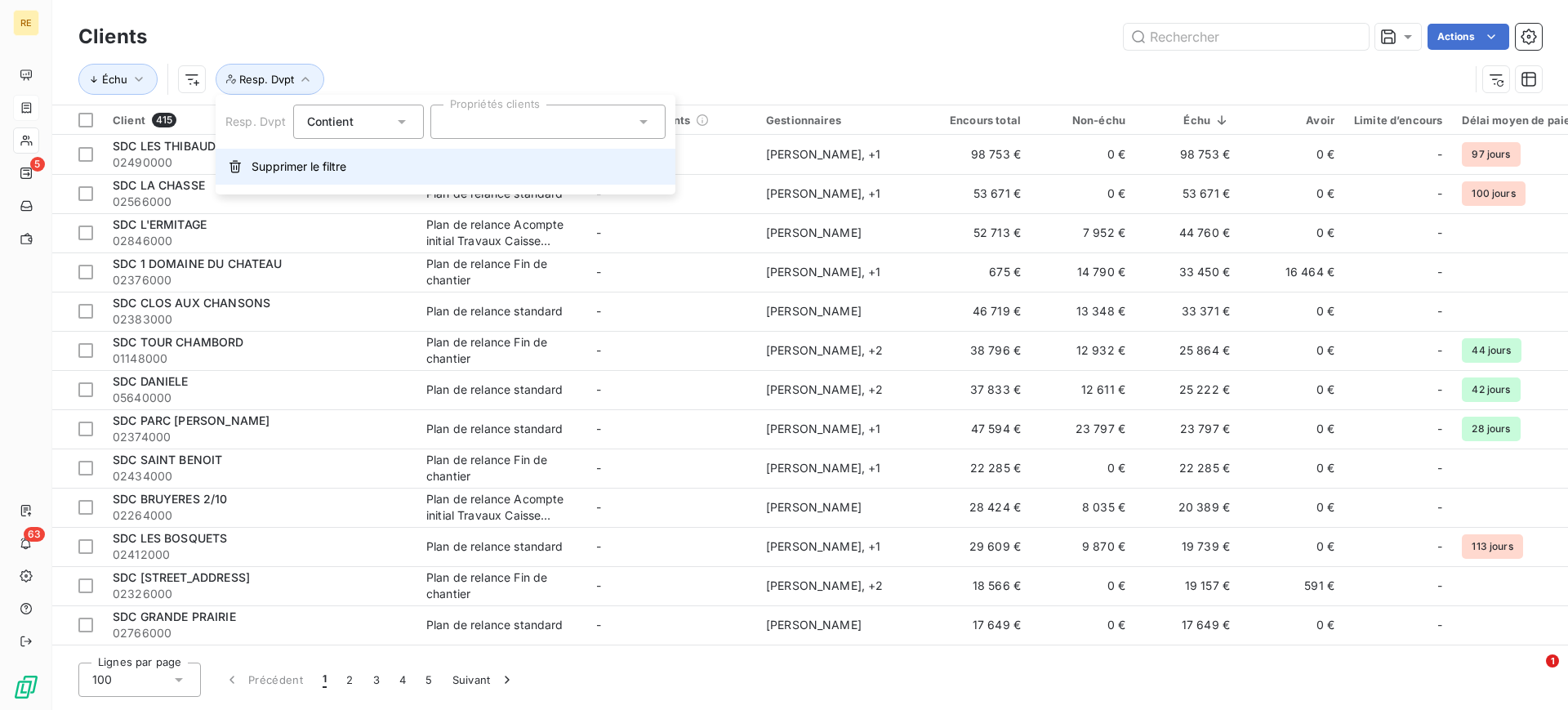
click at [260, 151] on button "Supprimer le filtre" at bounding box center [445, 167] width 459 height 36
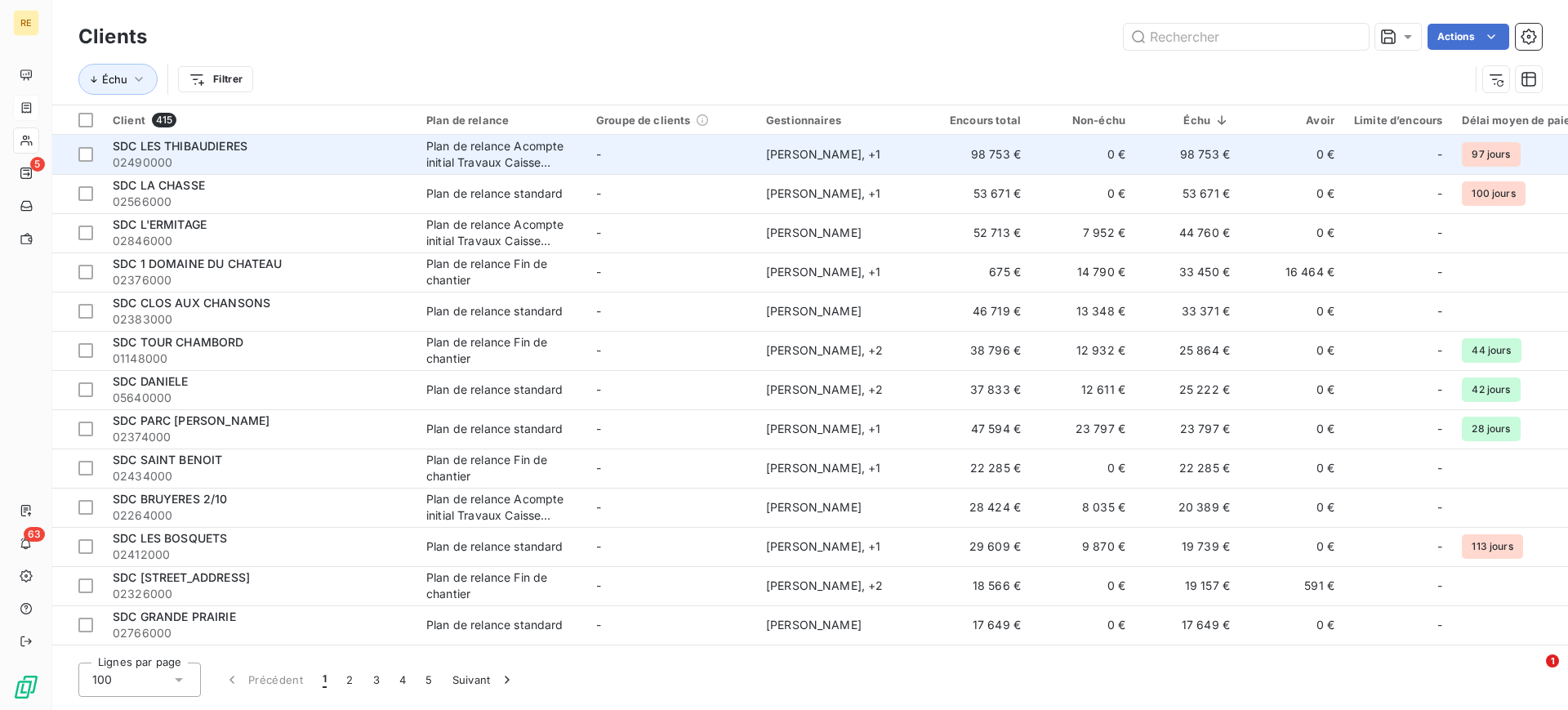
click at [259, 165] on span "02490000" at bounding box center [260, 163] width 294 height 17
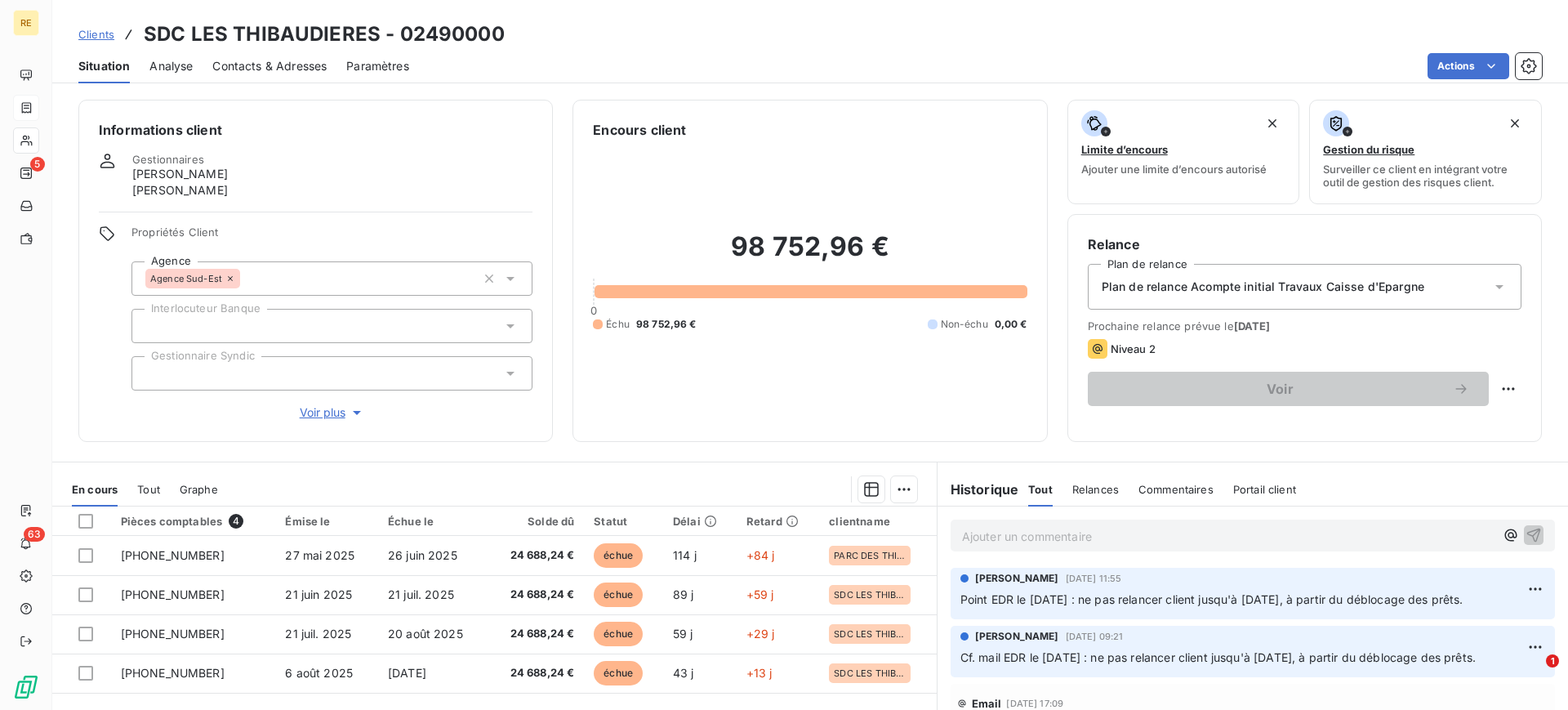
click at [101, 39] on span "Clients" at bounding box center [96, 34] width 36 height 13
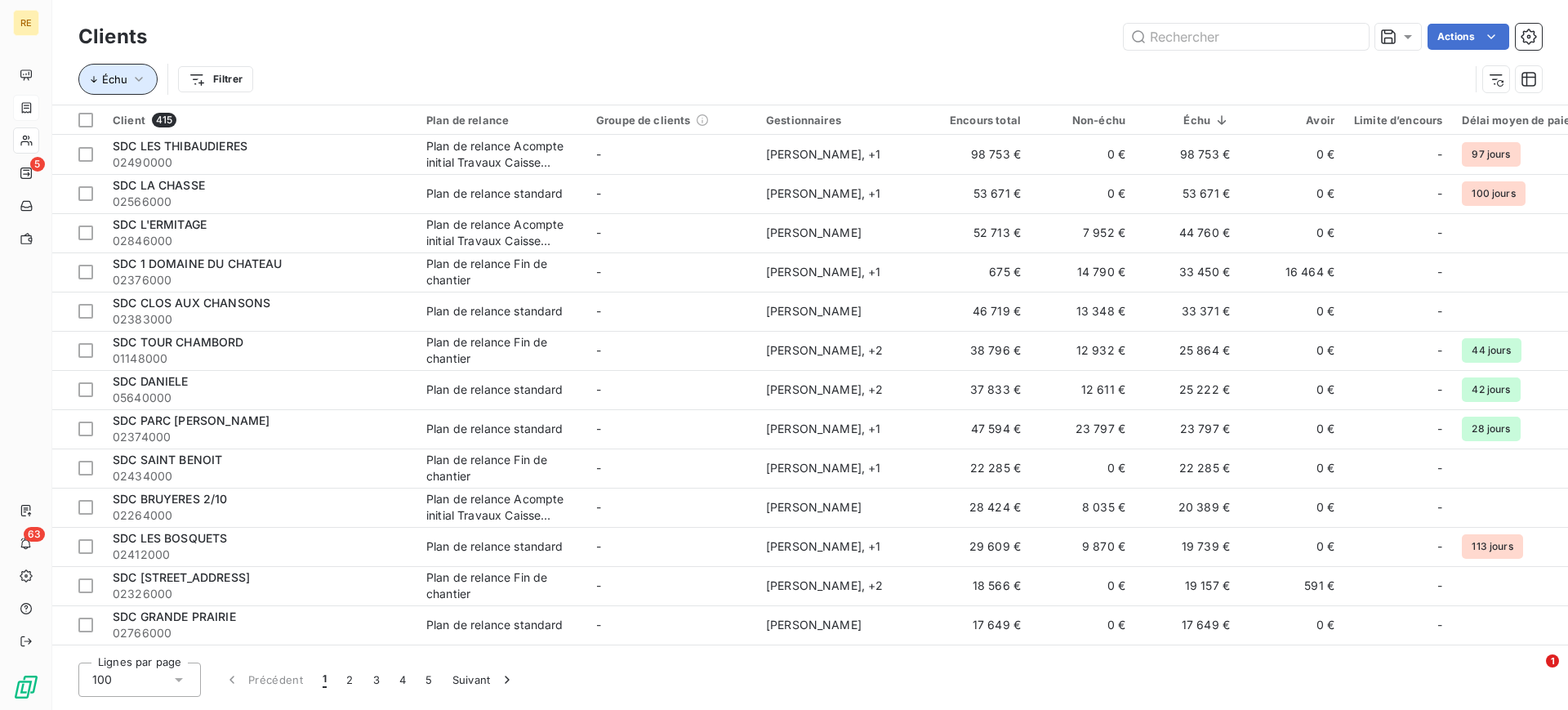
click at [120, 73] on span "Échu" at bounding box center [115, 79] width 25 height 13
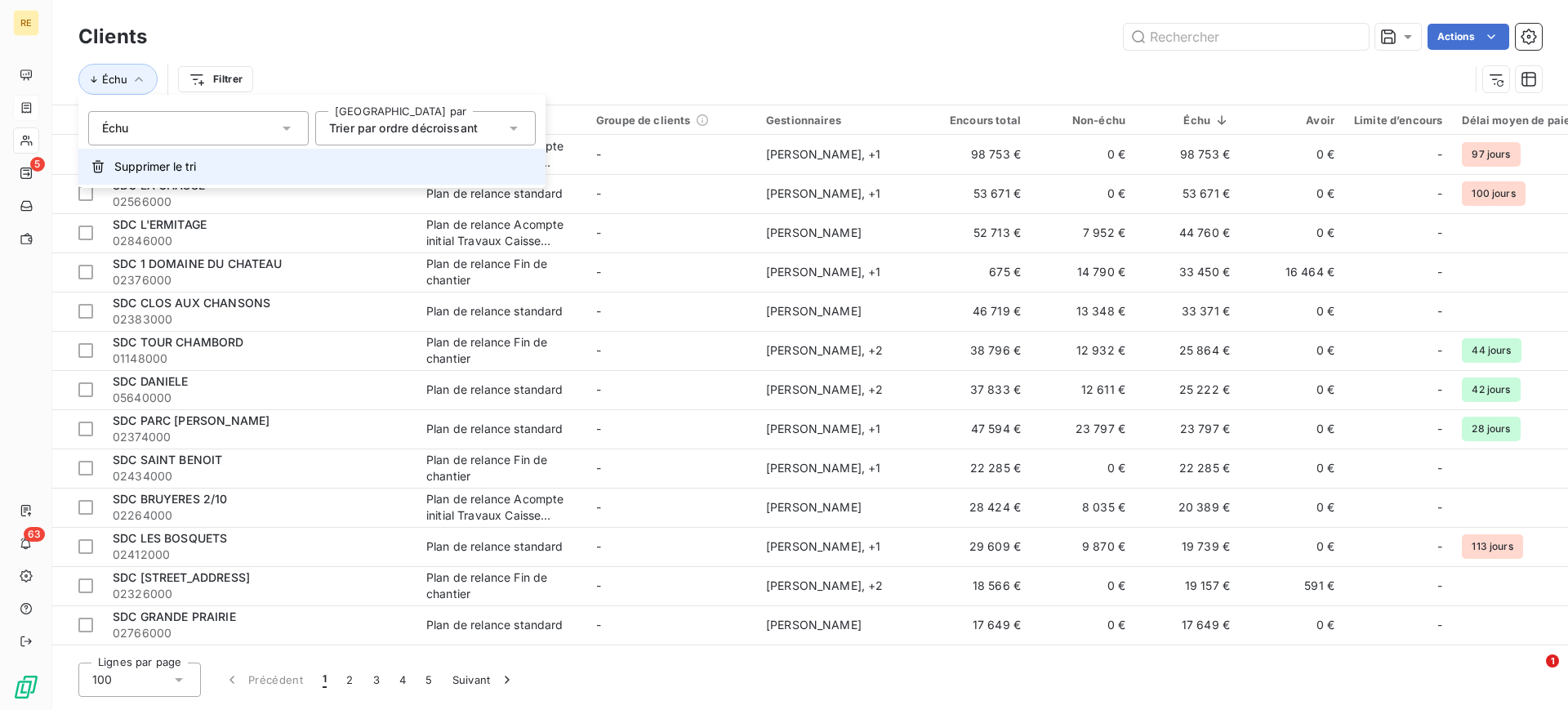
click at [150, 160] on span "Supprimer le tri" at bounding box center [155, 167] width 82 height 17
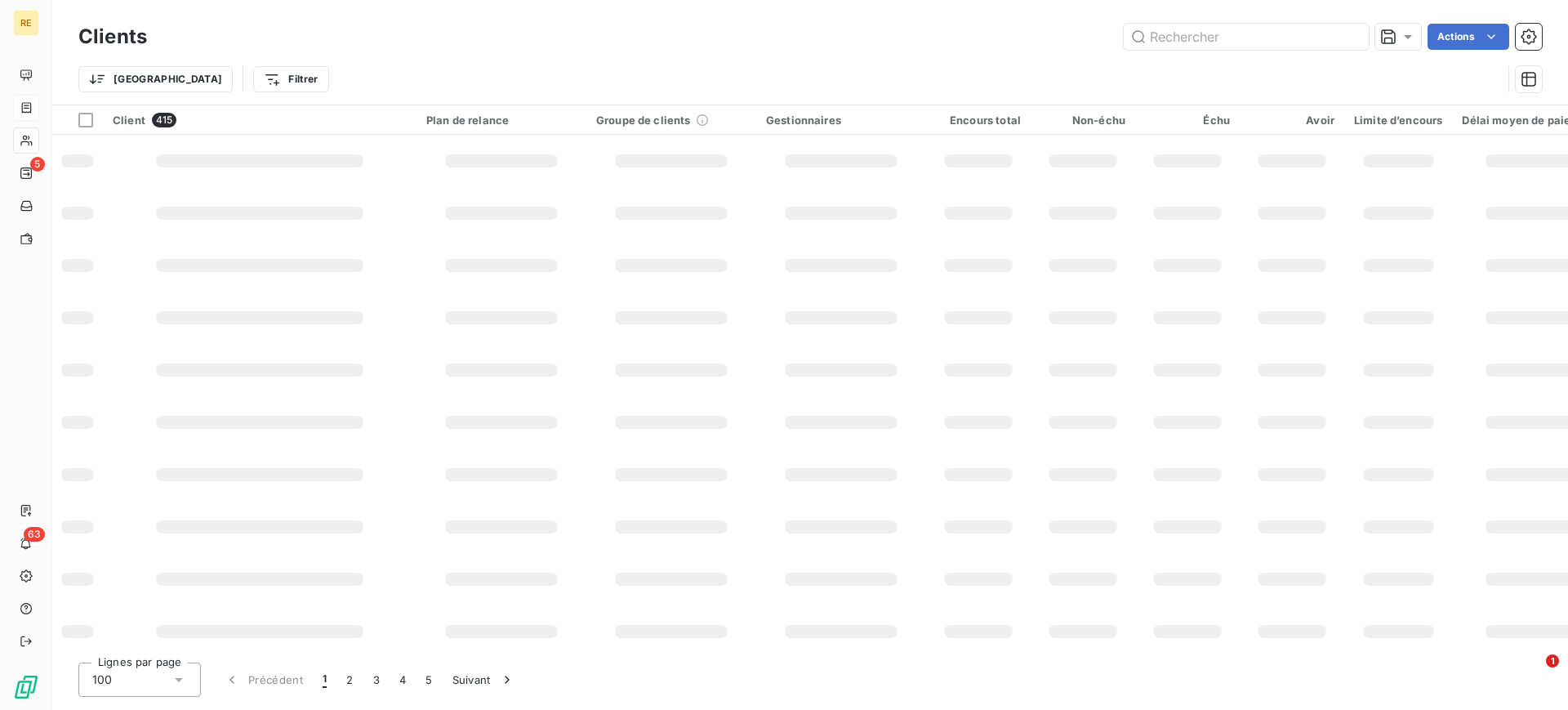
click at [387, 52] on div "Clients Actions" at bounding box center [810, 36] width 1463 height 34
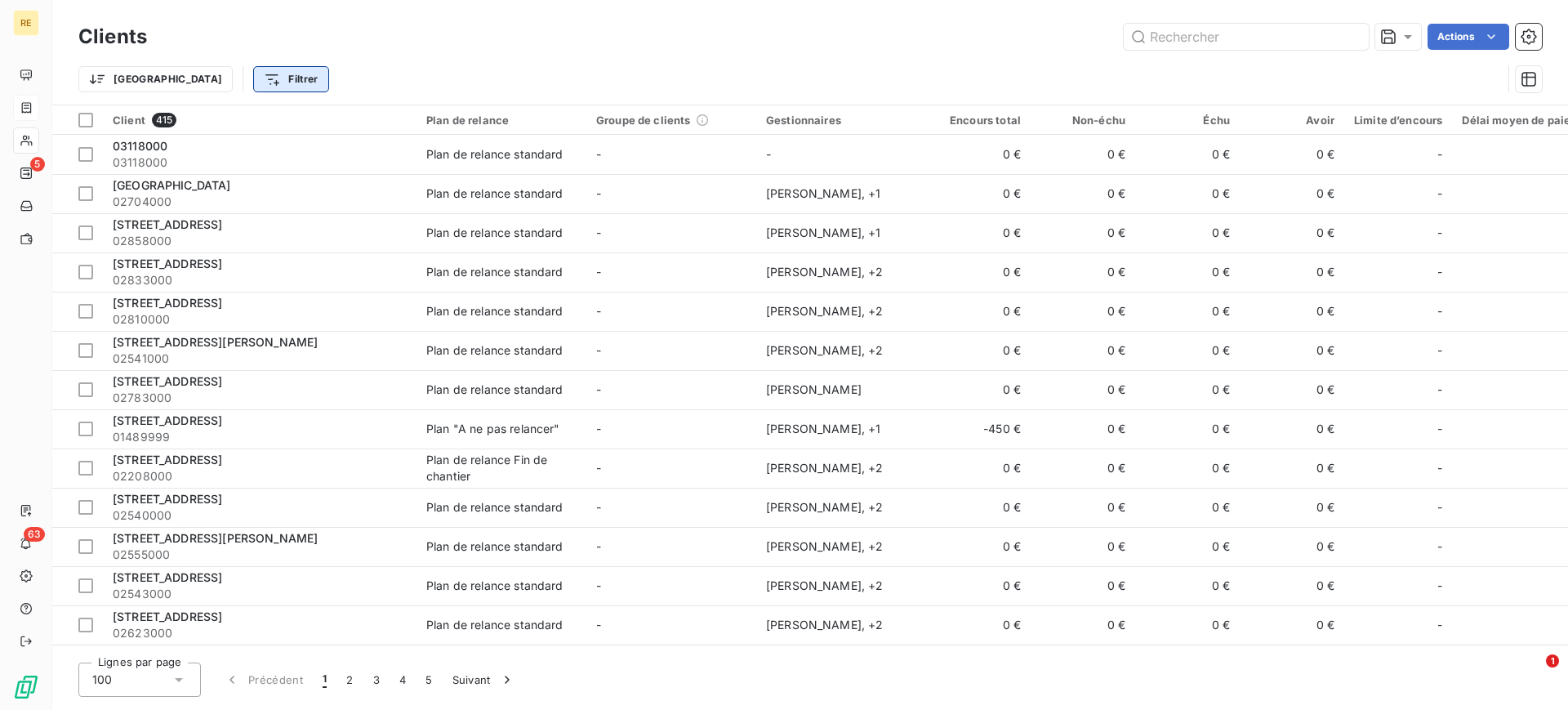
click at [209, 71] on html "RE 5 63 Clients Actions Trier Filtrer Client 415 Plan de relance Groupe de clie…" at bounding box center [784, 355] width 1568 height 710
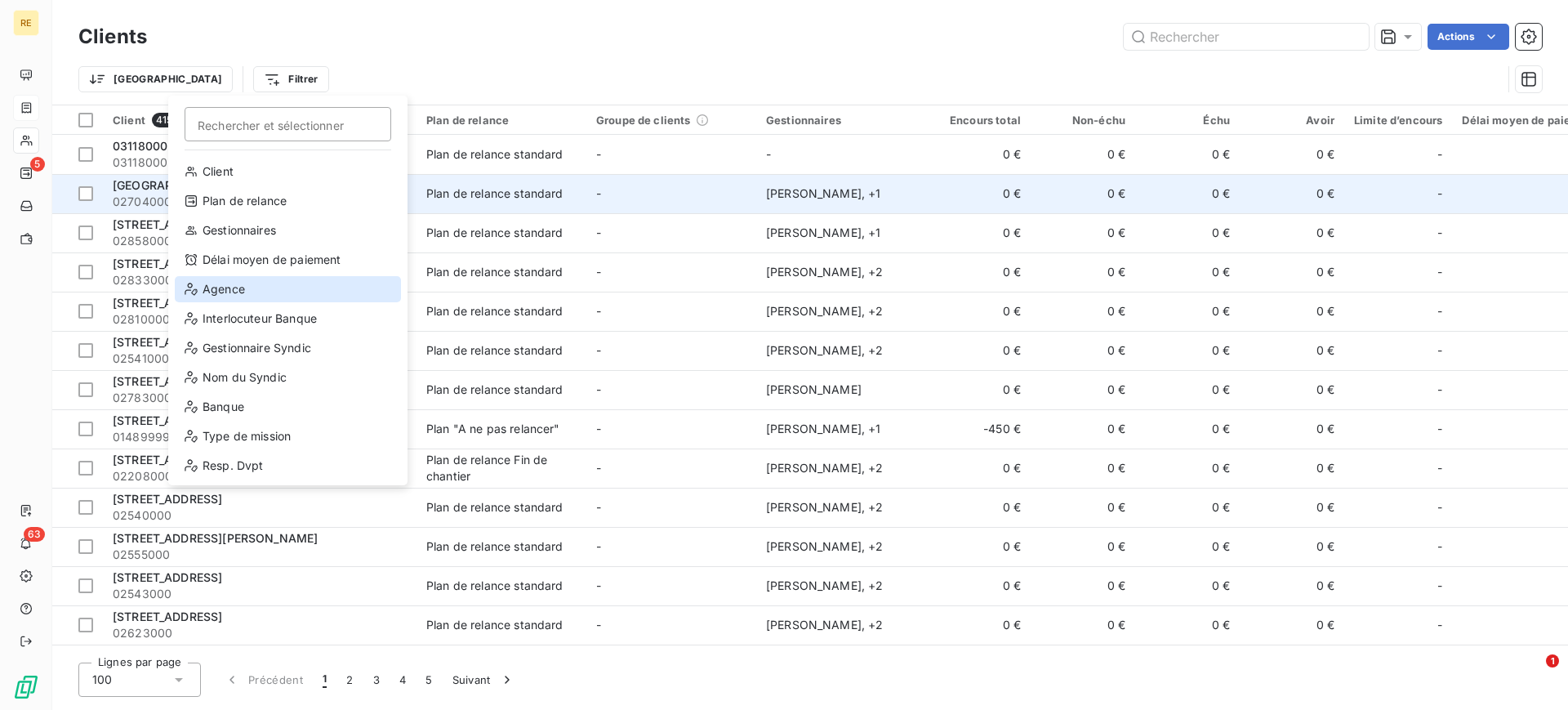
drag, startPoint x: 259, startPoint y: 286, endPoint x: 427, endPoint y: 206, distance: 186.1
click at [259, 286] on div "Agence" at bounding box center [288, 289] width 226 height 26
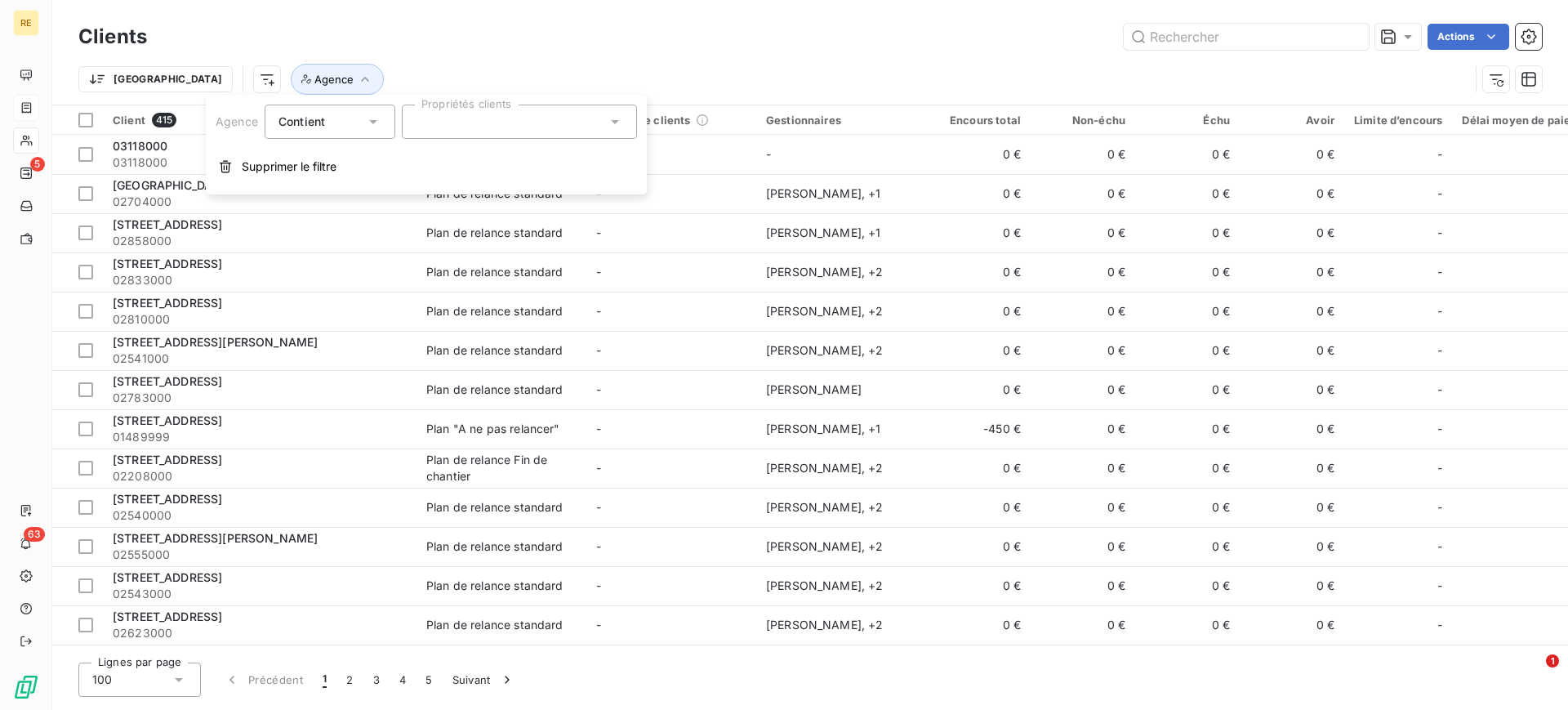
click at [482, 124] on div at bounding box center [520, 121] width 236 height 34
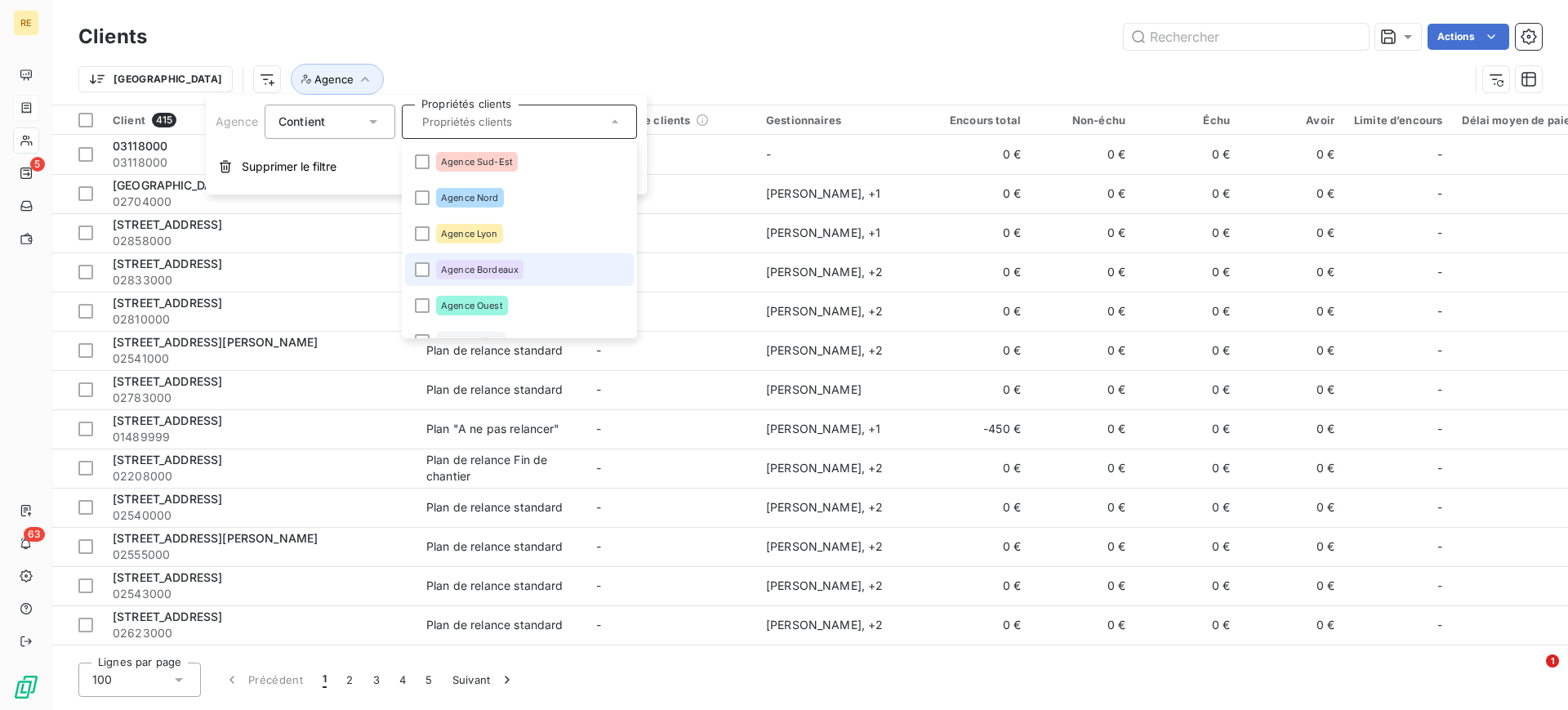
click at [511, 268] on span "Agence Bordeaux" at bounding box center [480, 270] width 78 height 10
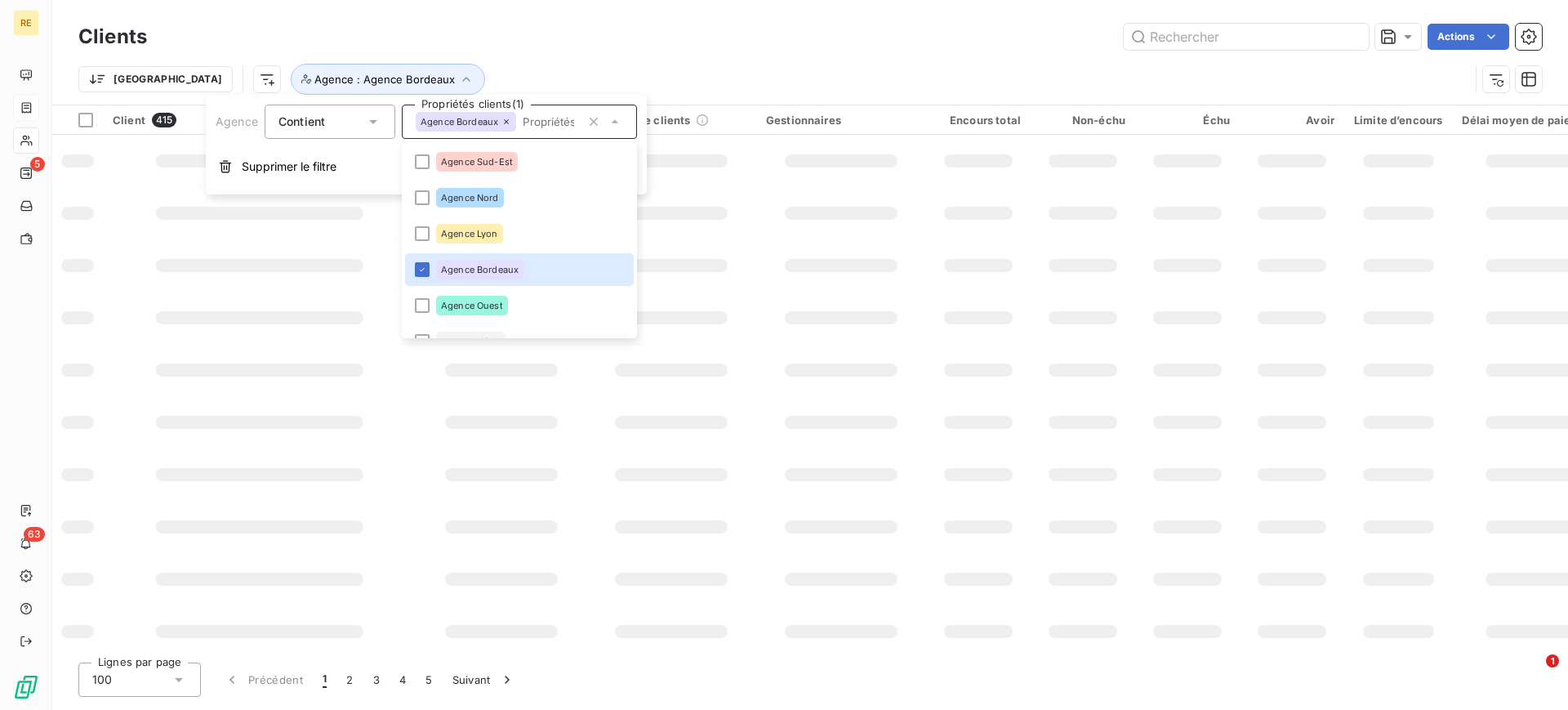
click at [615, 38] on div "Actions" at bounding box center [854, 36] width 1375 height 26
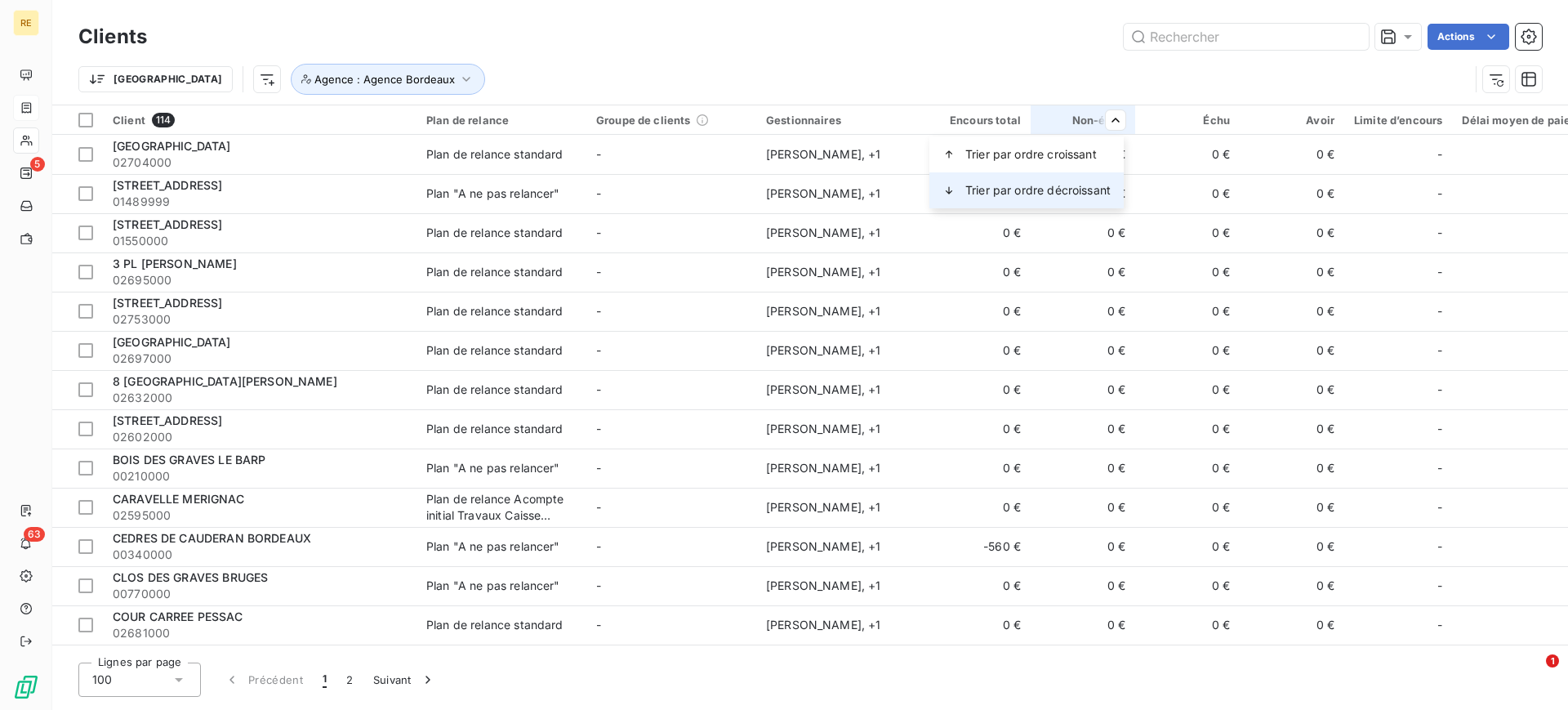
click at [1070, 187] on span "Trier par ordre décroissant" at bounding box center [1038, 190] width 145 height 17
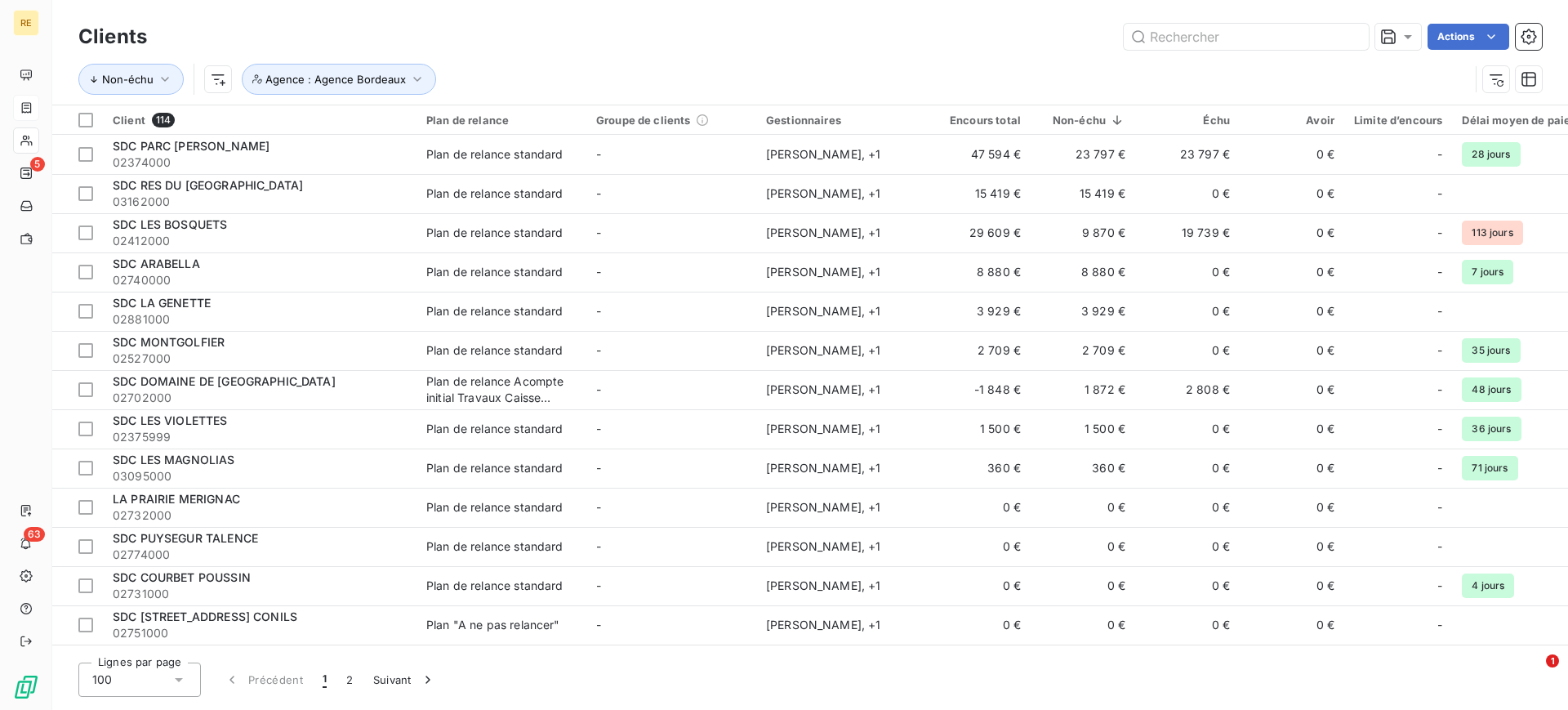
click at [1035, 42] on div "Actions" at bounding box center [854, 36] width 1375 height 26
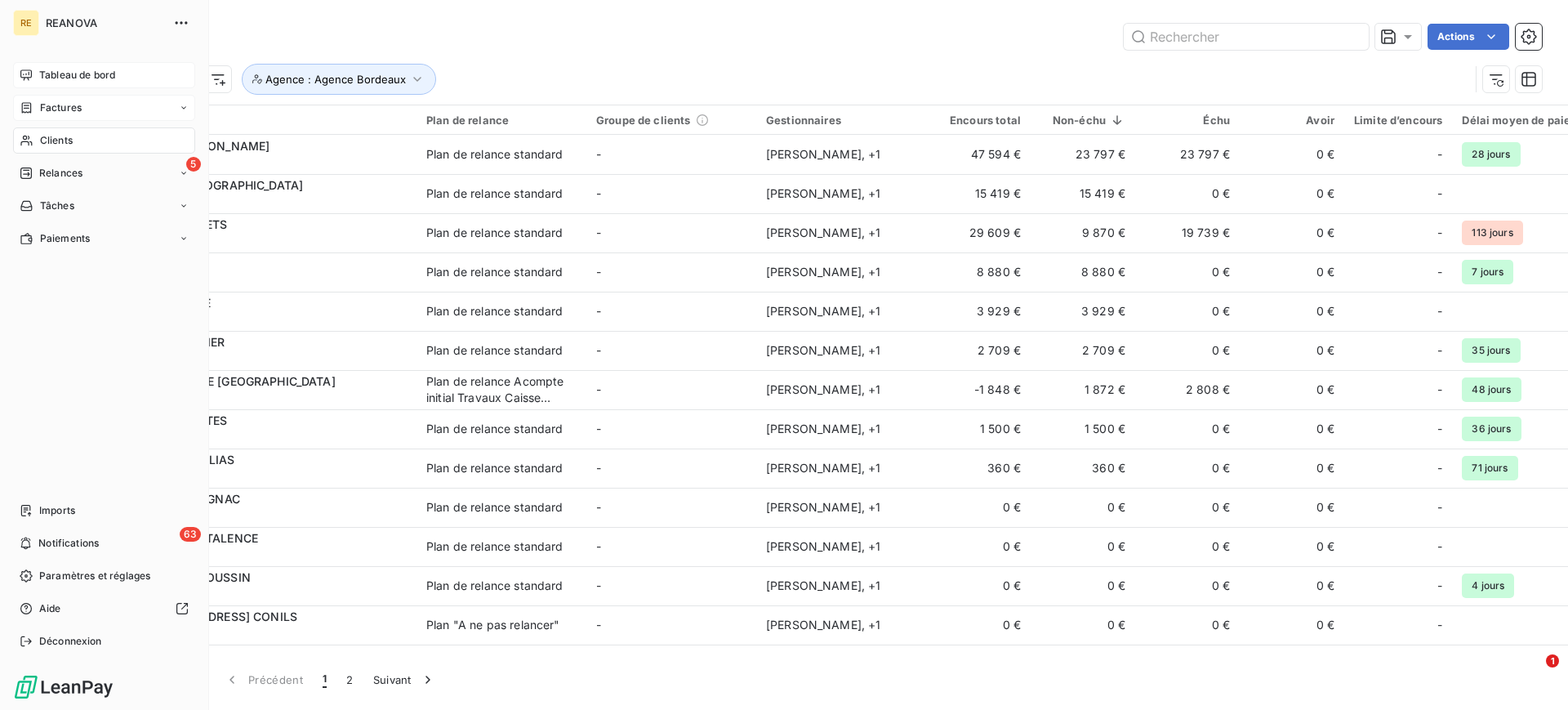
click at [91, 71] on span "Tableau de bord" at bounding box center [77, 75] width 76 height 15
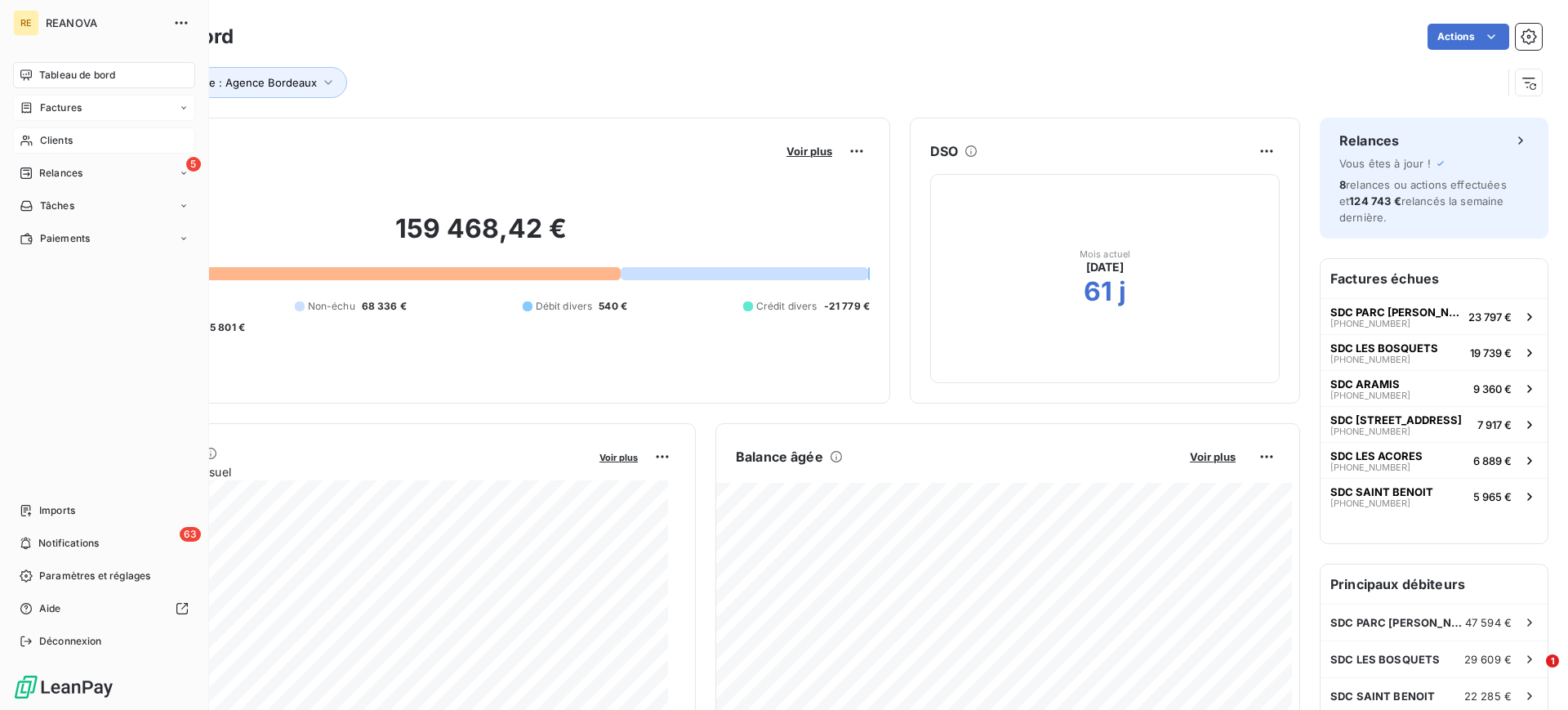
click at [54, 100] on span "Factures" at bounding box center [60, 107] width 42 height 15
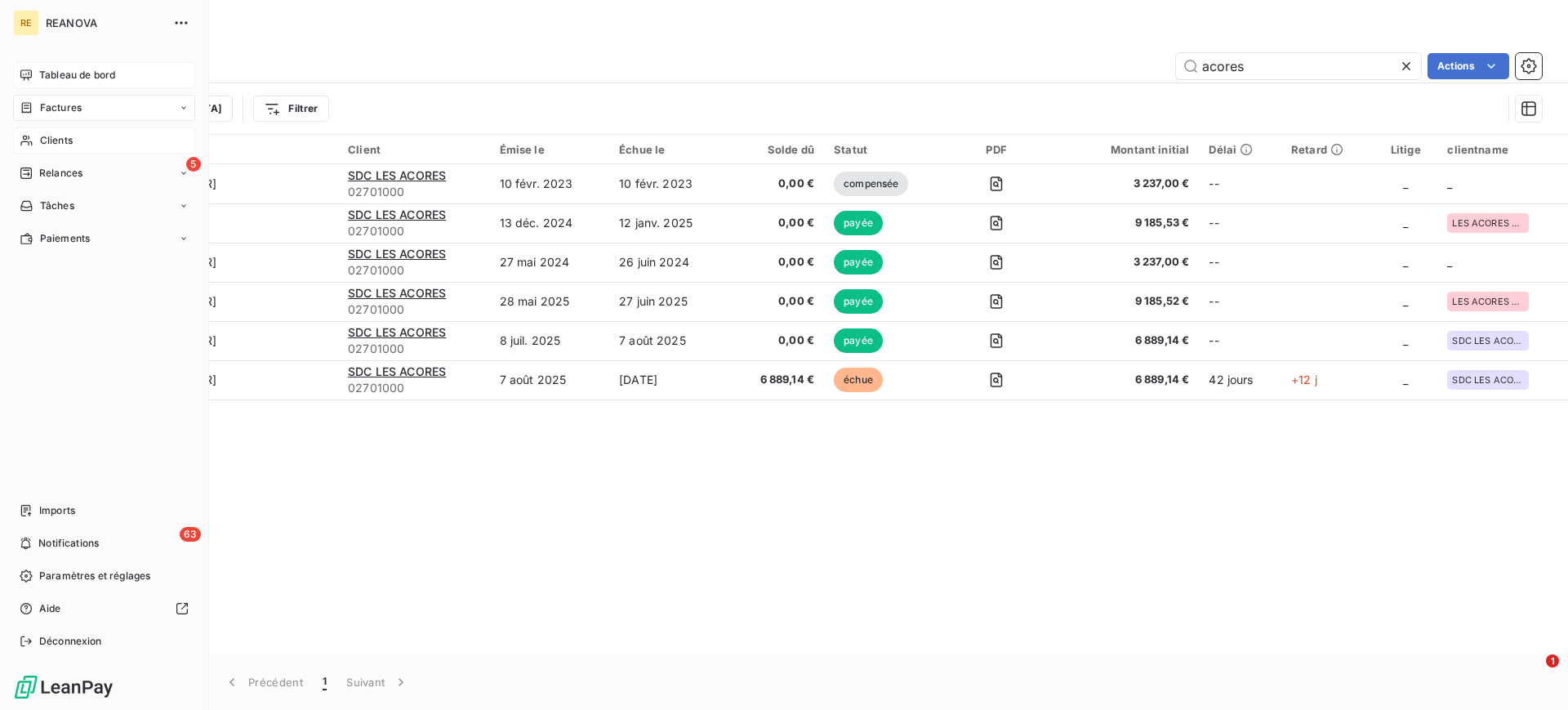
click at [64, 105] on span "Factures" at bounding box center [60, 107] width 42 height 15
click at [79, 145] on span "Factures" at bounding box center [59, 140] width 42 height 15
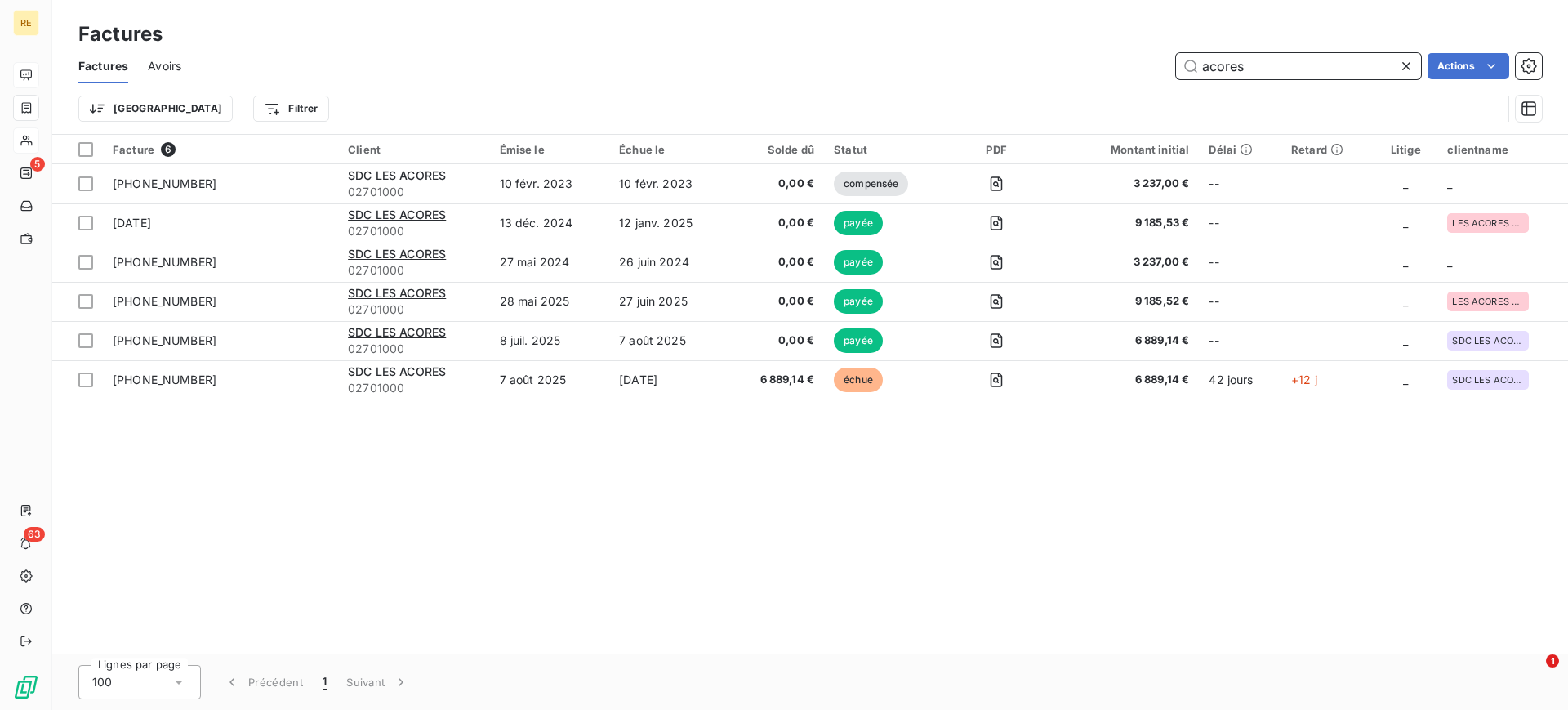
drag, startPoint x: 1293, startPoint y: 69, endPoint x: 1137, endPoint y: 89, distance: 157.3
click at [1131, 78] on div "acores Actions" at bounding box center [871, 66] width 1341 height 26
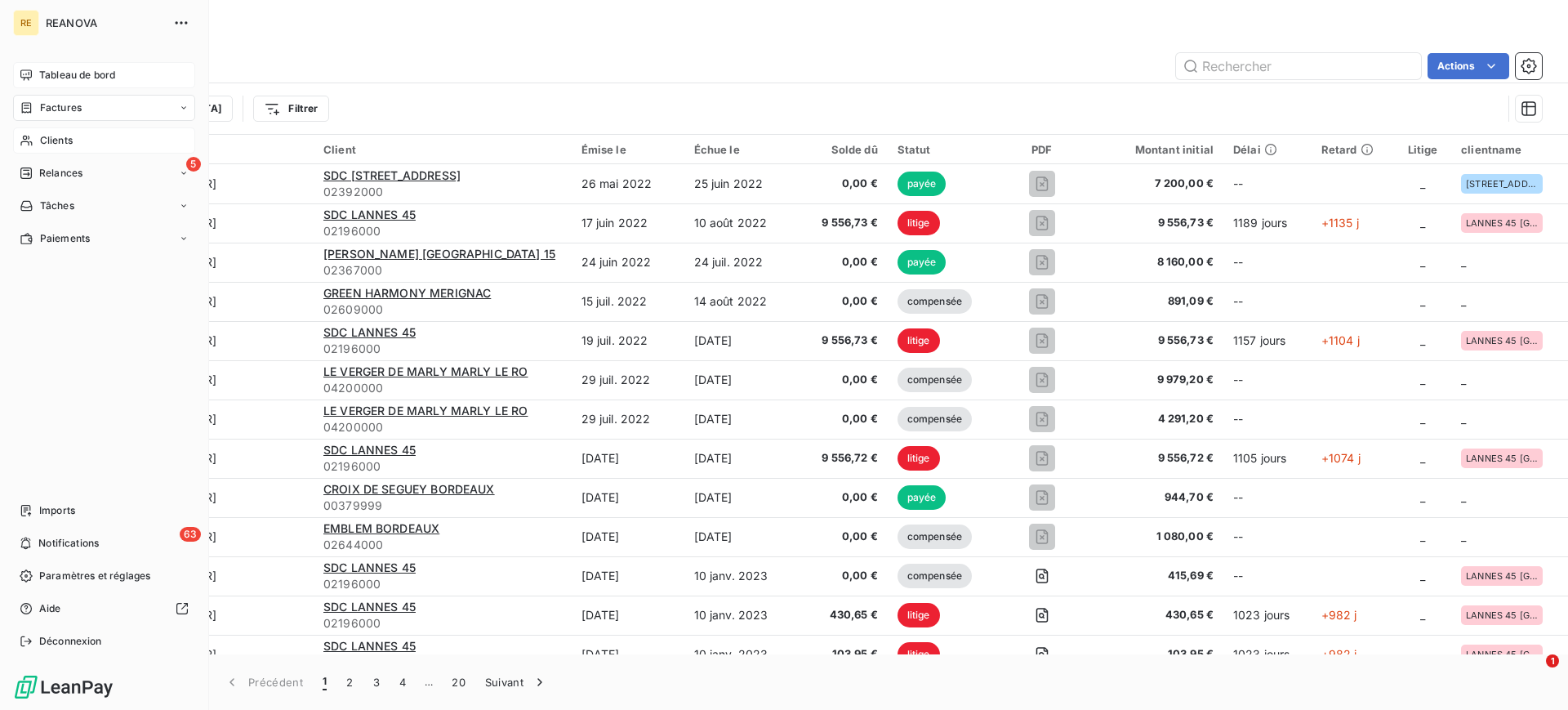
click at [42, 135] on span "Clients" at bounding box center [56, 140] width 33 height 15
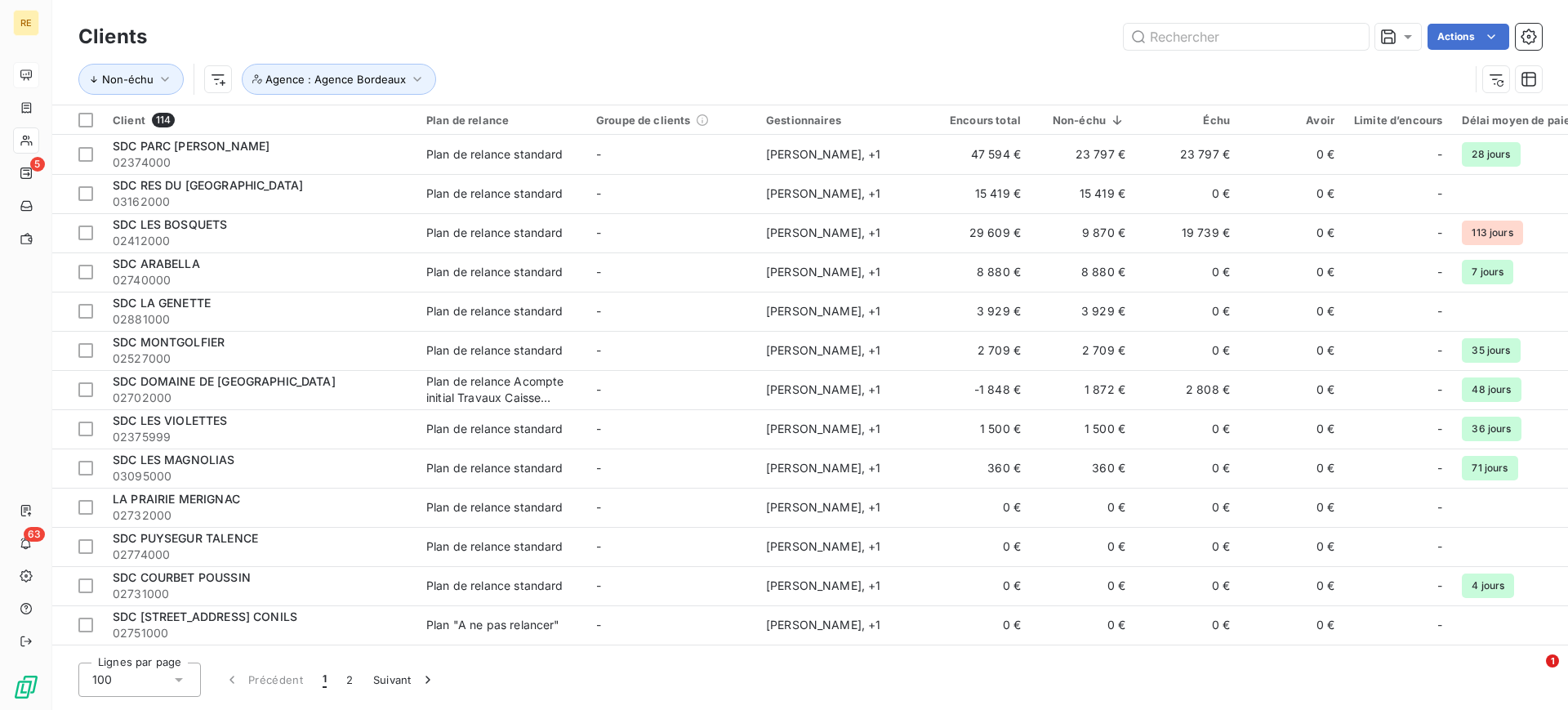
click at [622, 57] on div "Non-échu Agence : Agence Bordeaux" at bounding box center [810, 79] width 1463 height 51
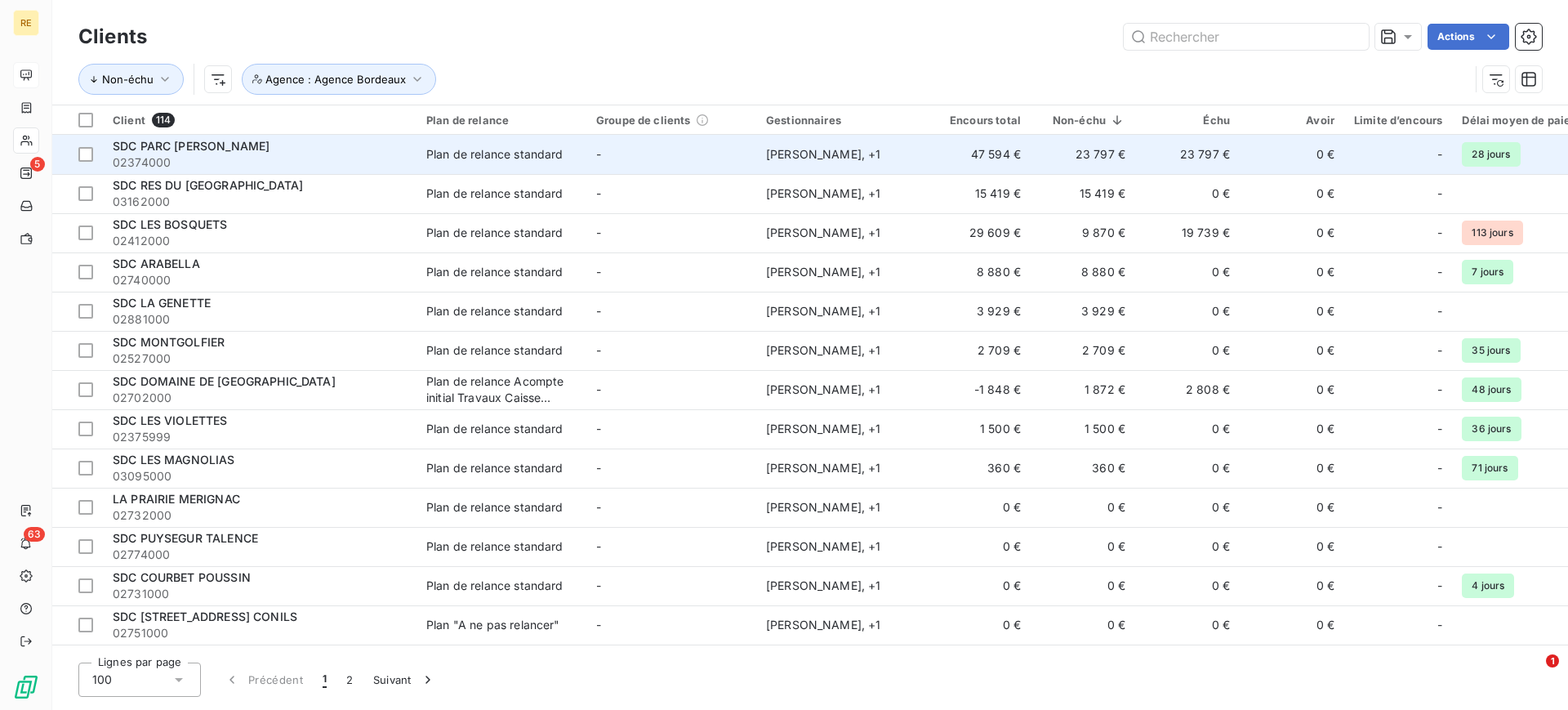
click at [164, 151] on span "SDC PARC [PERSON_NAME]" at bounding box center [191, 146] width 157 height 14
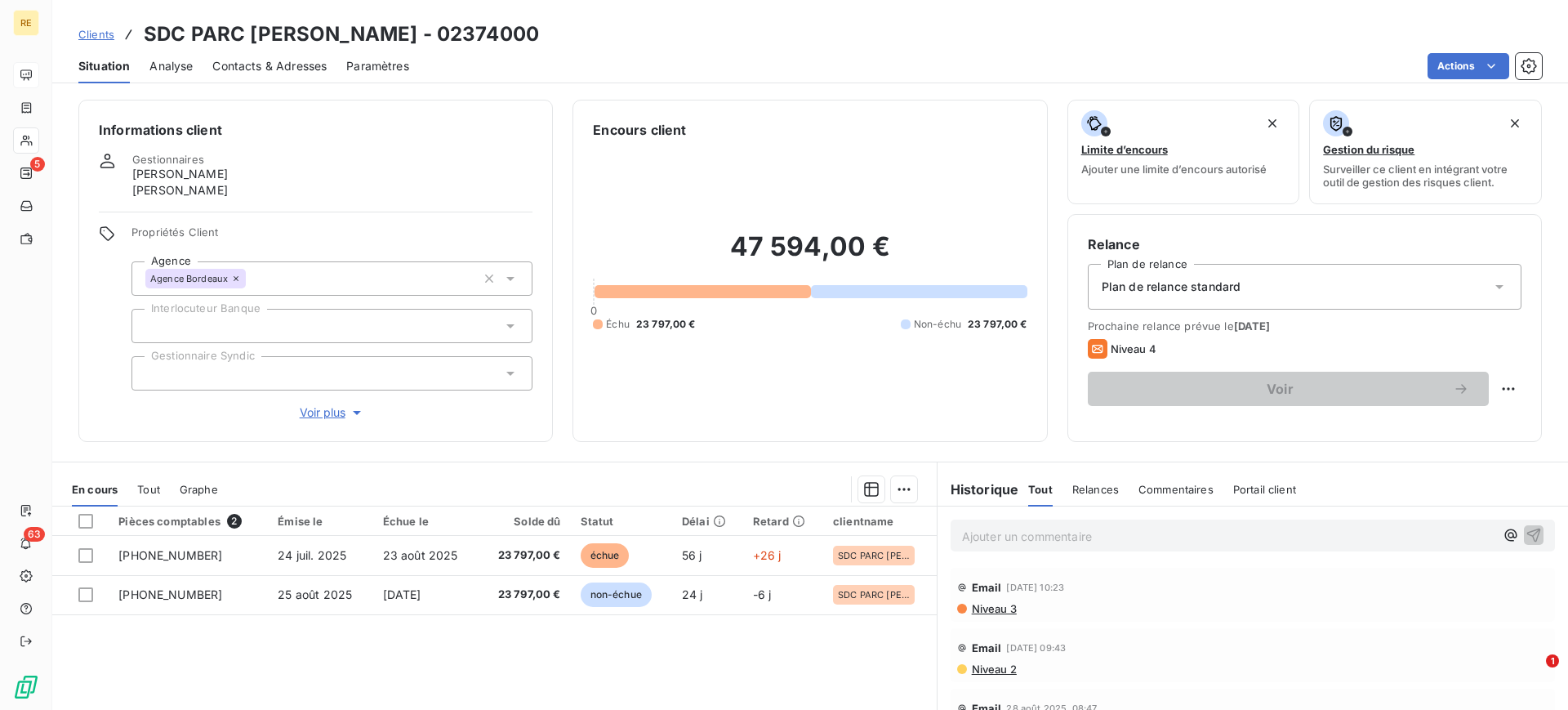
click at [166, 68] on span "Analyse" at bounding box center [171, 66] width 43 height 17
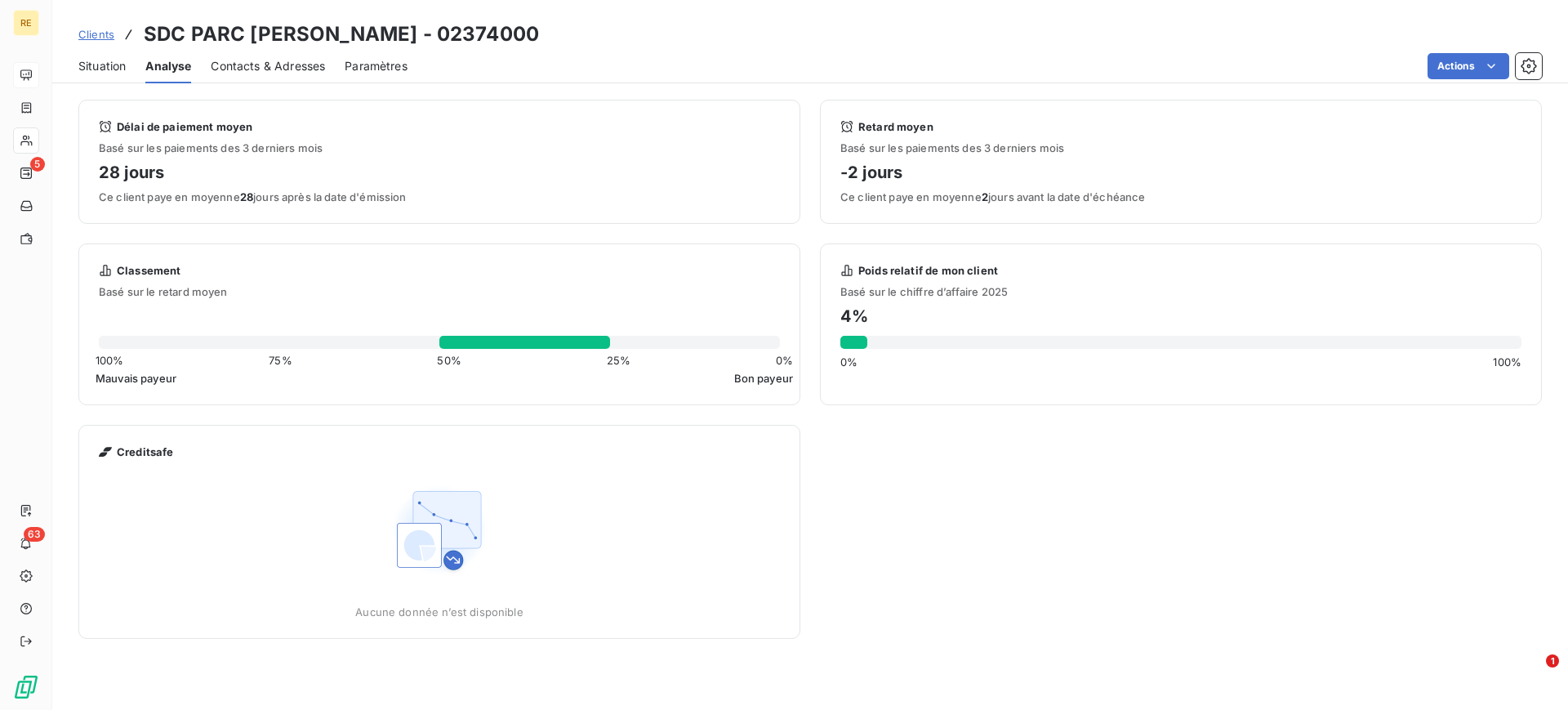
click at [134, 174] on h4 "28 jours" at bounding box center [440, 172] width 681 height 26
click at [100, 34] on span "Clients" at bounding box center [96, 34] width 36 height 13
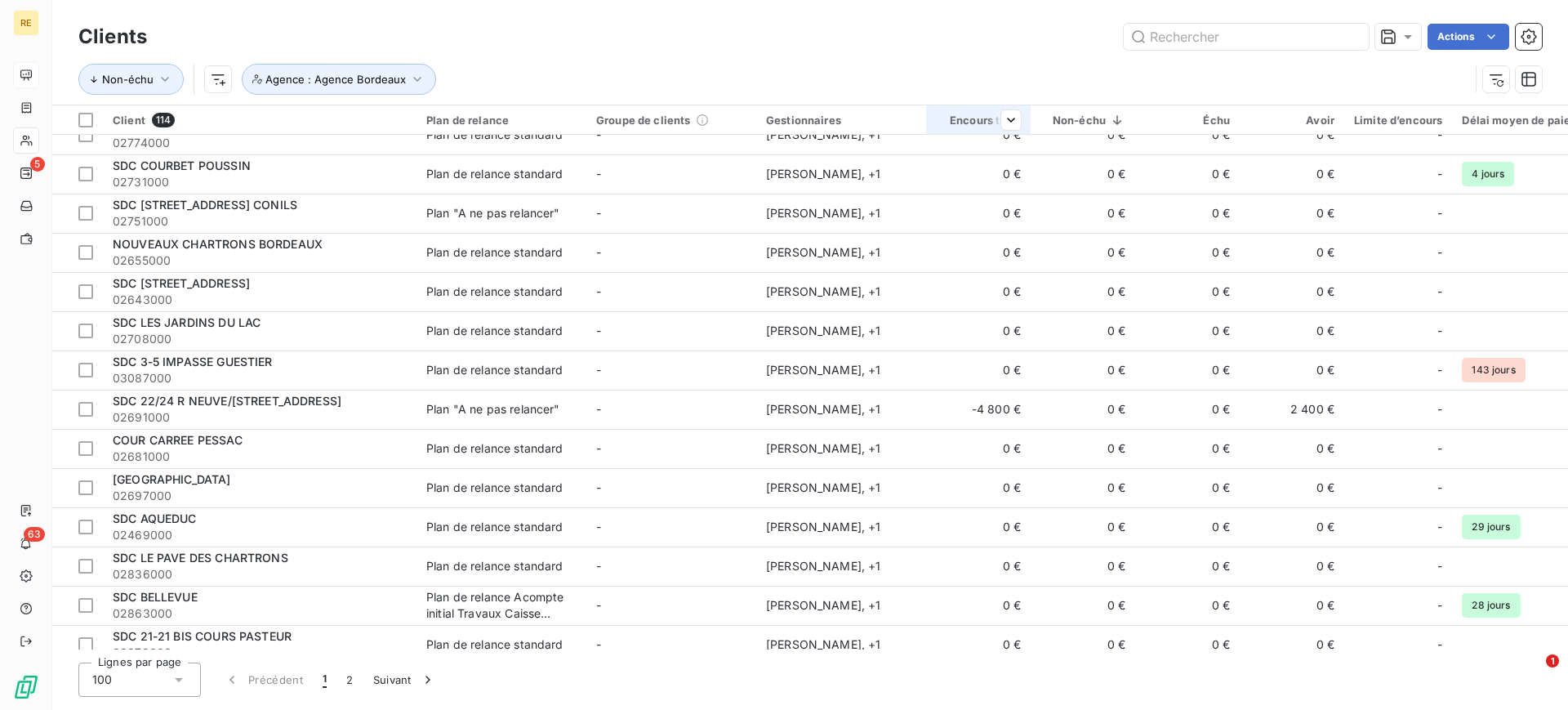
scroll to position [307, 0]
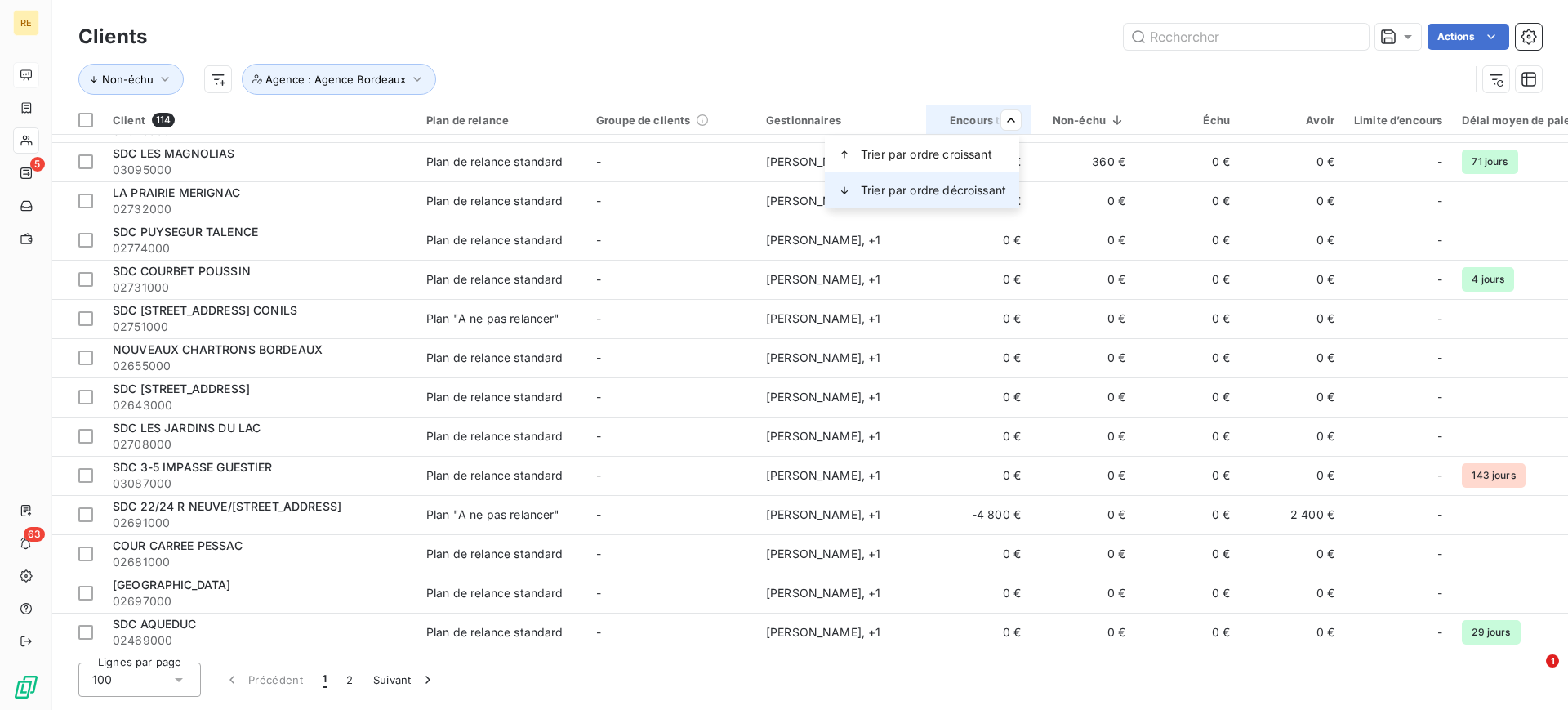
click at [920, 183] on span "Trier par ordre décroissant" at bounding box center [932, 190] width 145 height 17
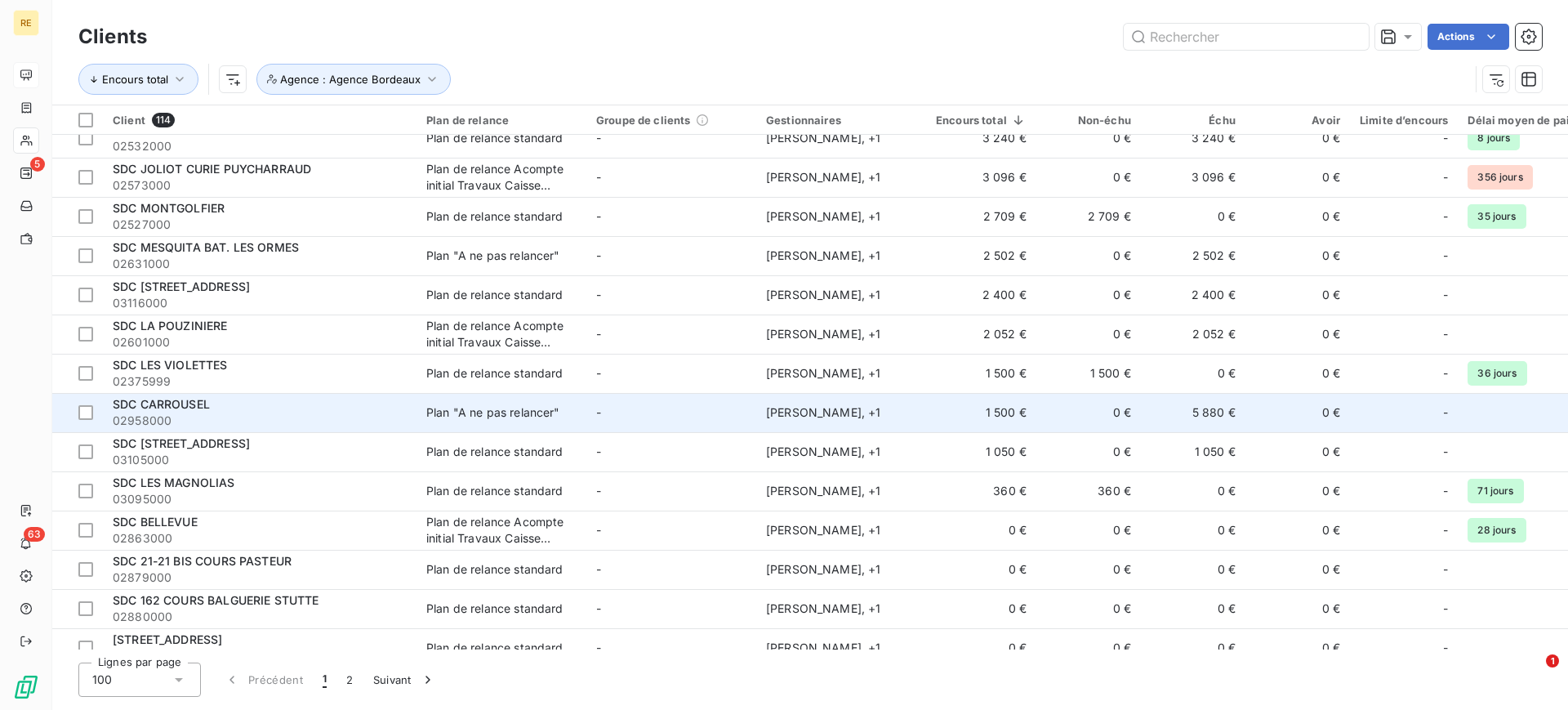
scroll to position [0, 0]
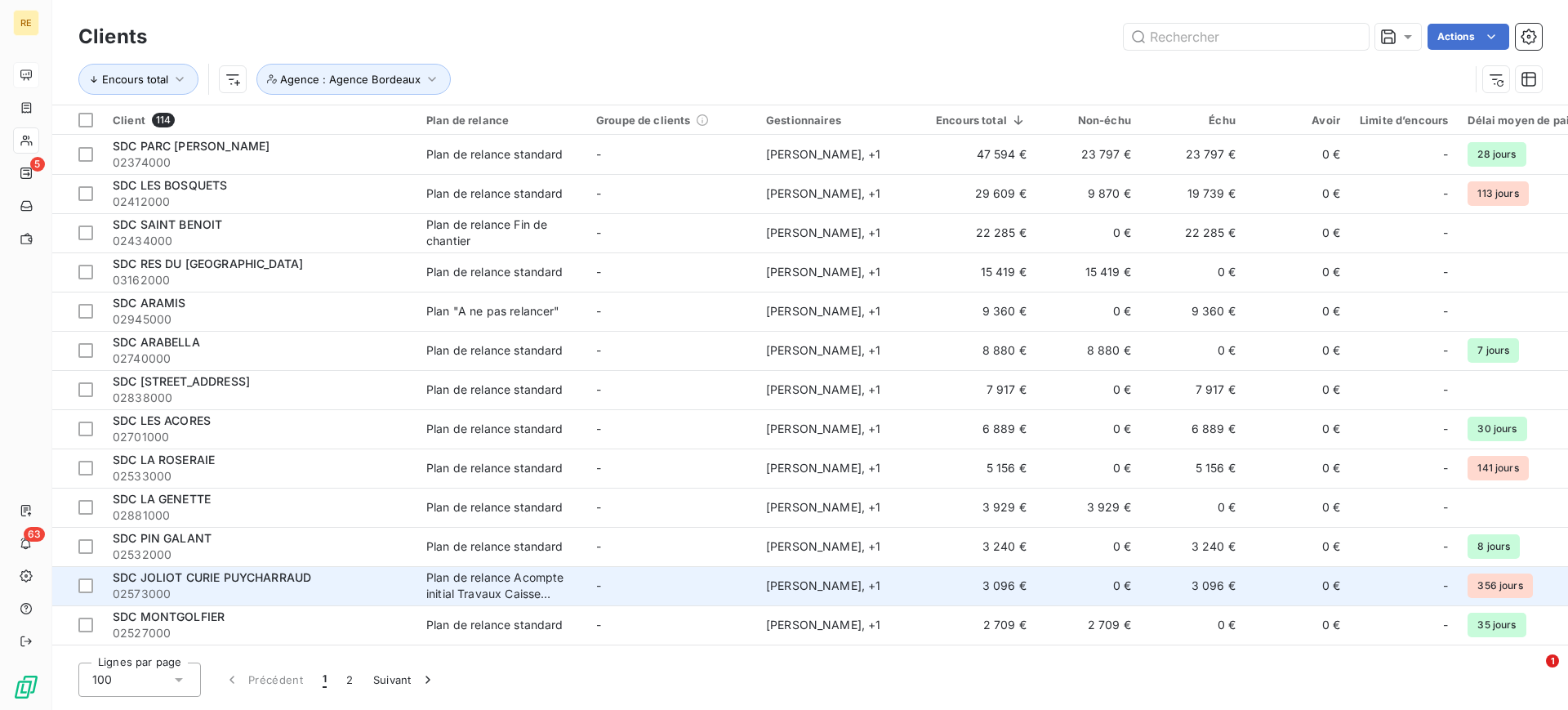
click at [609, 588] on td "-" at bounding box center [671, 585] width 169 height 39
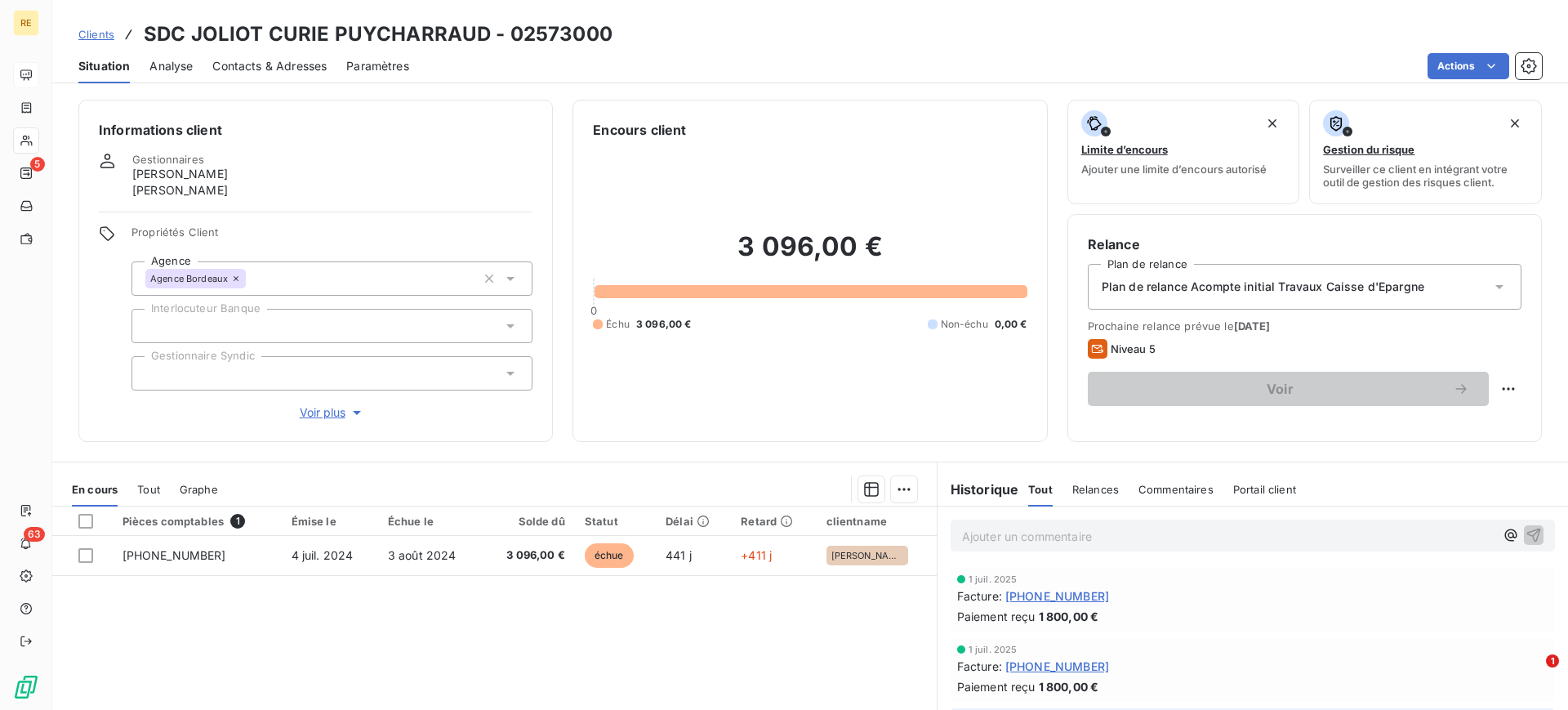
click at [667, 636] on div "Pièces comptables 1 Émise le Échue le Solde dû Statut Délai Retard clientname […" at bounding box center [494, 663] width 885 height 315
click at [620, 629] on div "Pièces comptables 1 Émise le Échue le Solde dû Statut Délai Retard clientname […" at bounding box center [494, 663] width 885 height 315
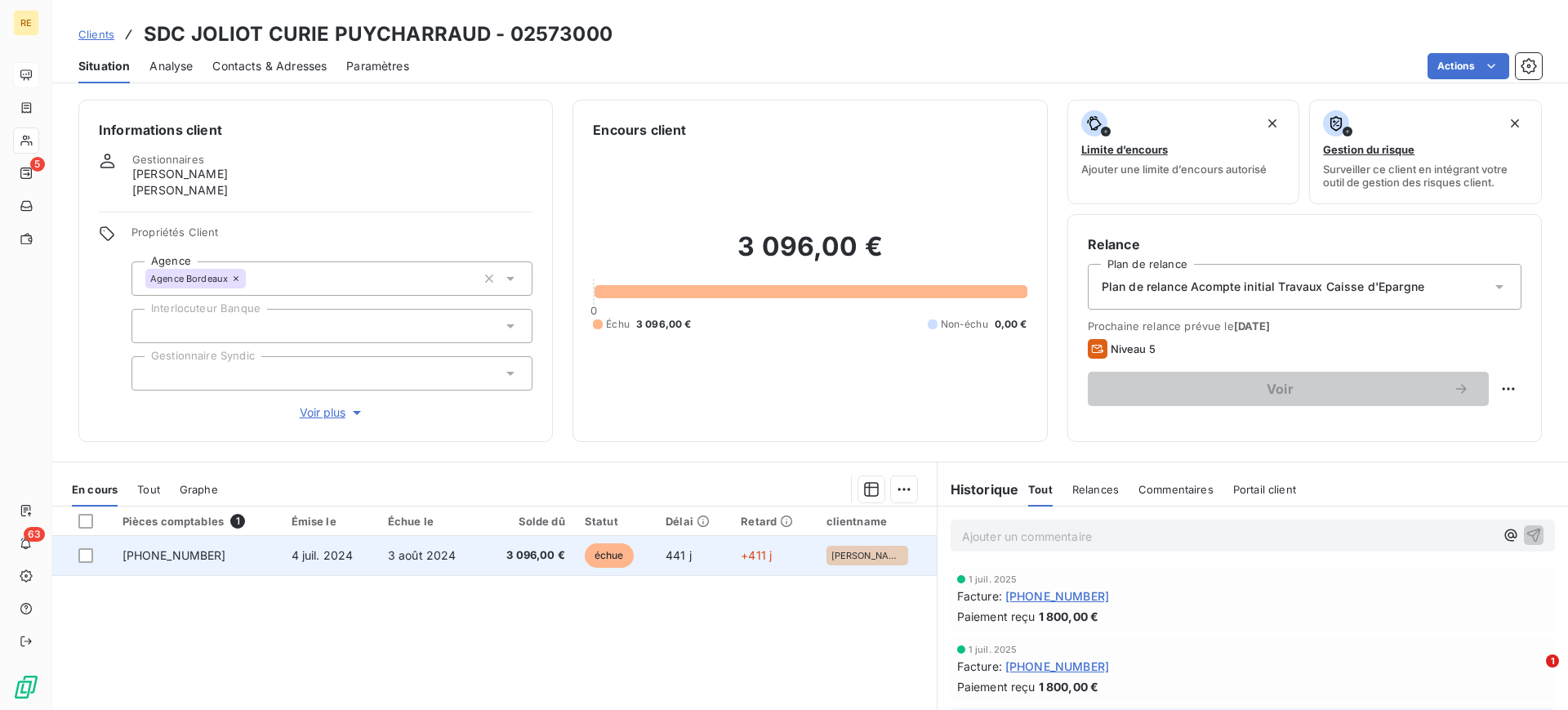
click at [656, 545] on td "441 j" at bounding box center [693, 555] width 75 height 39
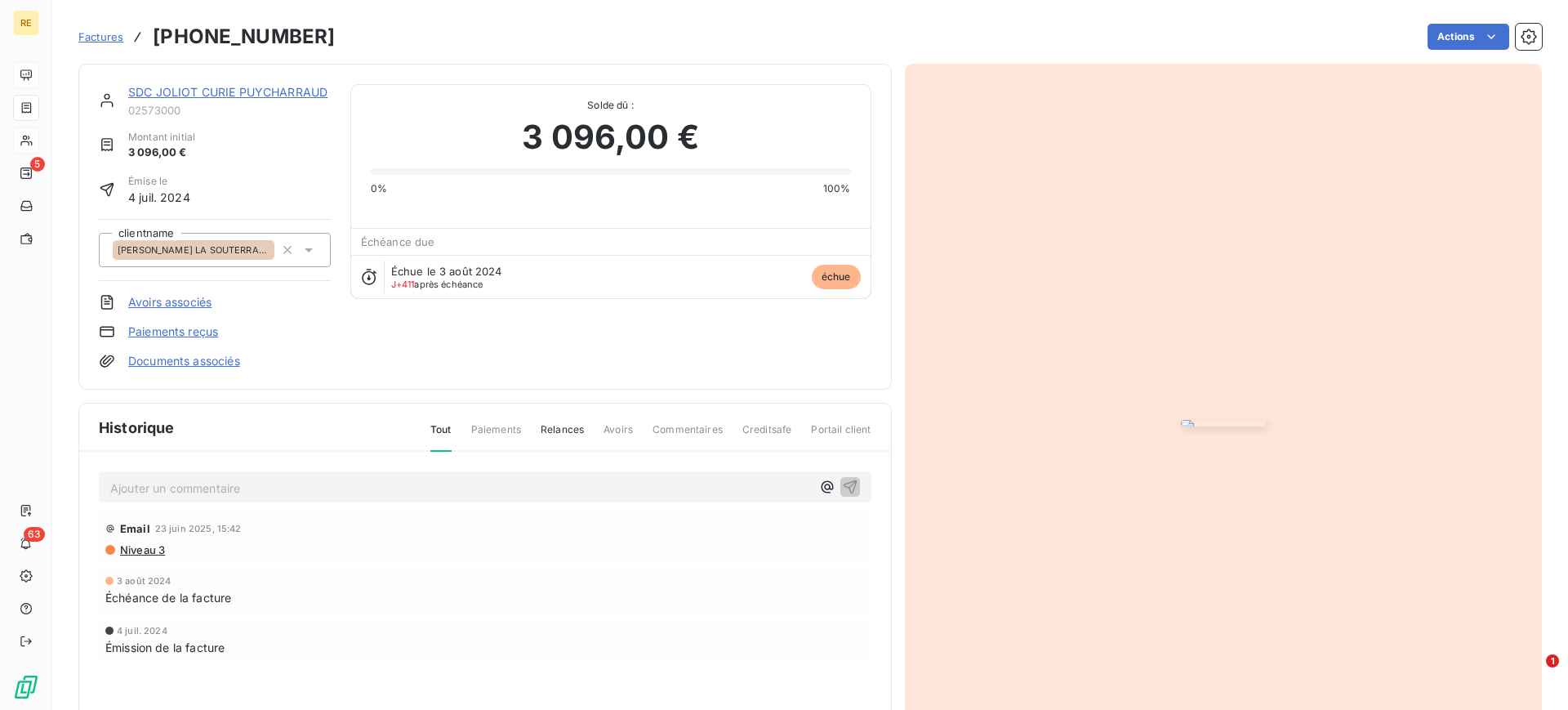
click at [1194, 420] on img "button" at bounding box center [1222, 423] width 85 height 7
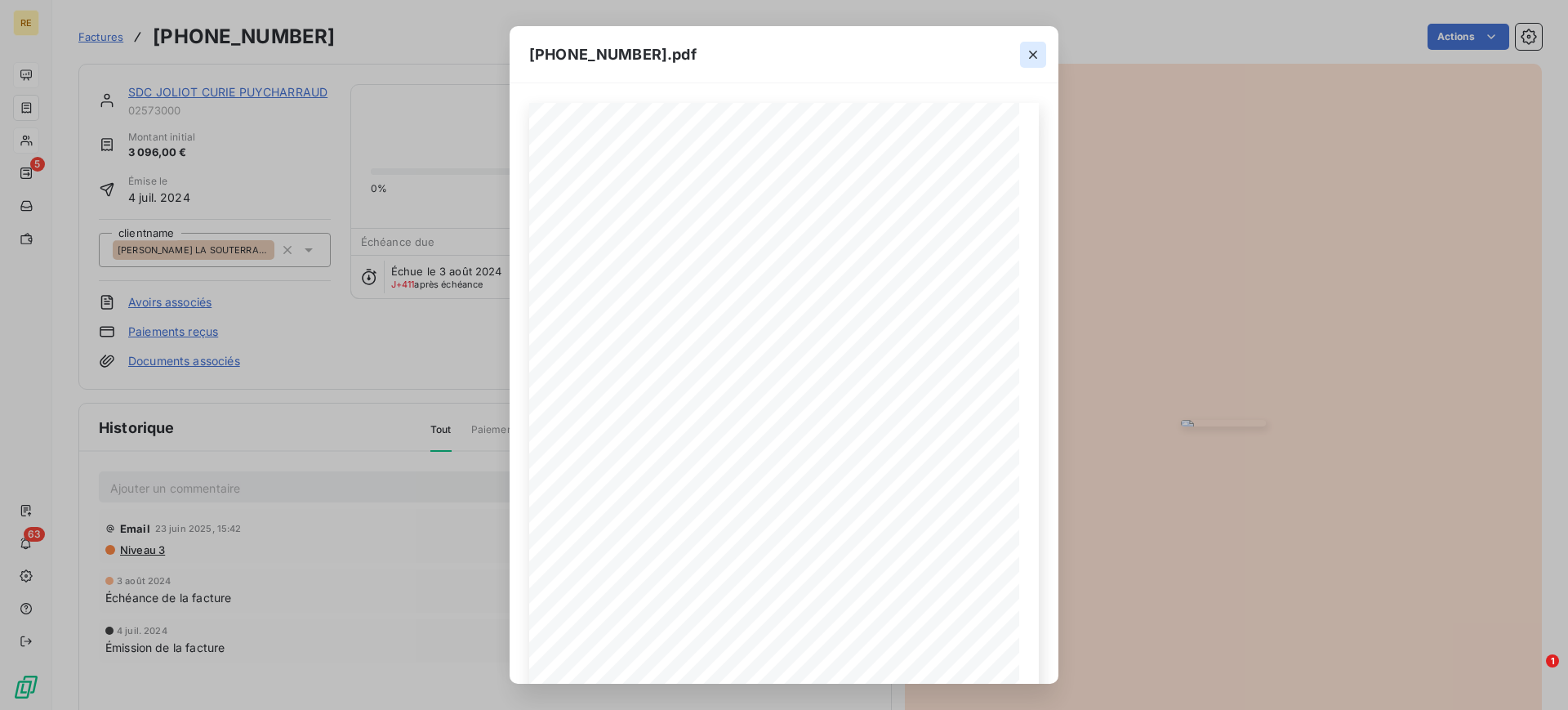
click at [1030, 56] on icon "button" at bounding box center [1033, 55] width 17 height 17
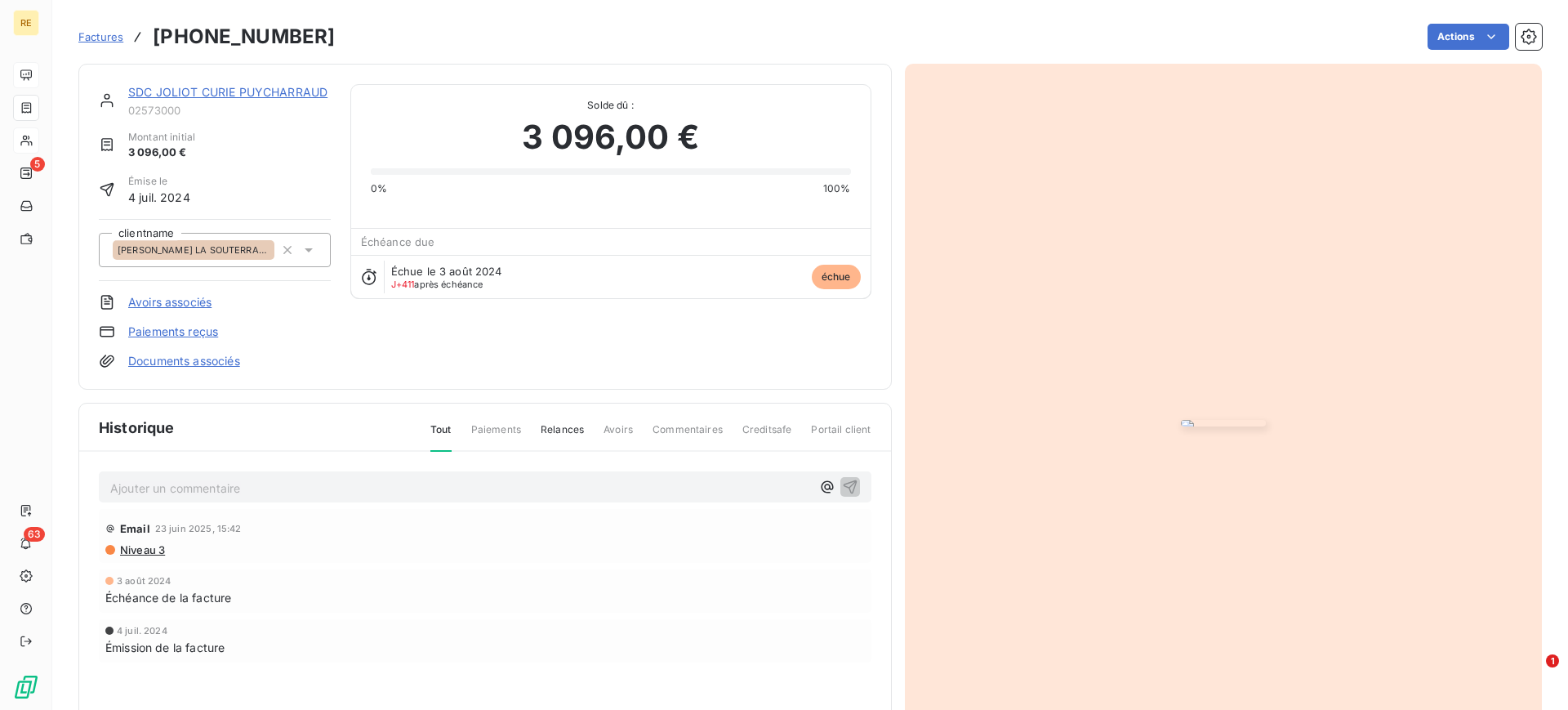
click at [118, 37] on span "Factures" at bounding box center [101, 36] width 45 height 13
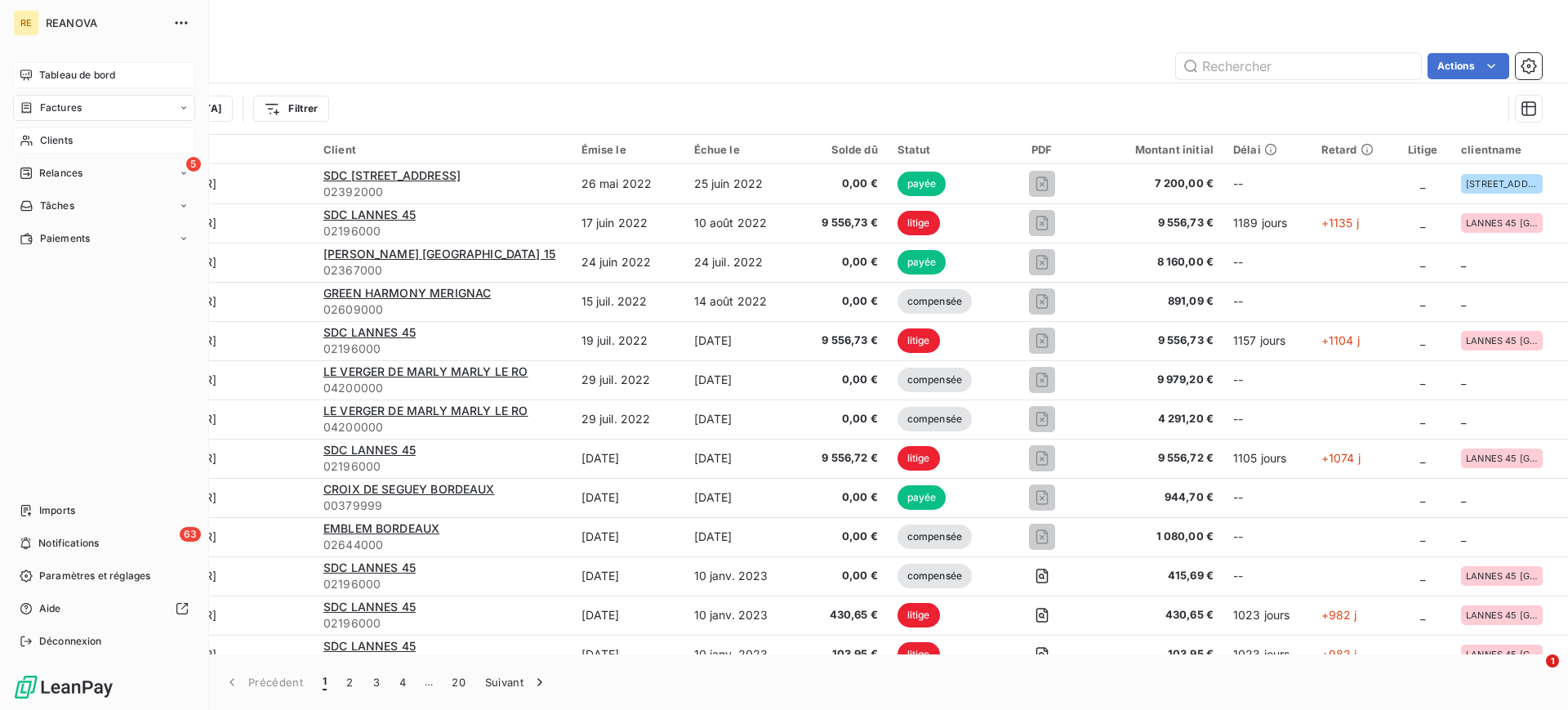
drag, startPoint x: 83, startPoint y: 104, endPoint x: 82, endPoint y: 114, distance: 10.0
click at [82, 105] on div "Factures" at bounding box center [103, 107] width 182 height 26
click at [75, 206] on div "Clients" at bounding box center [103, 206] width 182 height 26
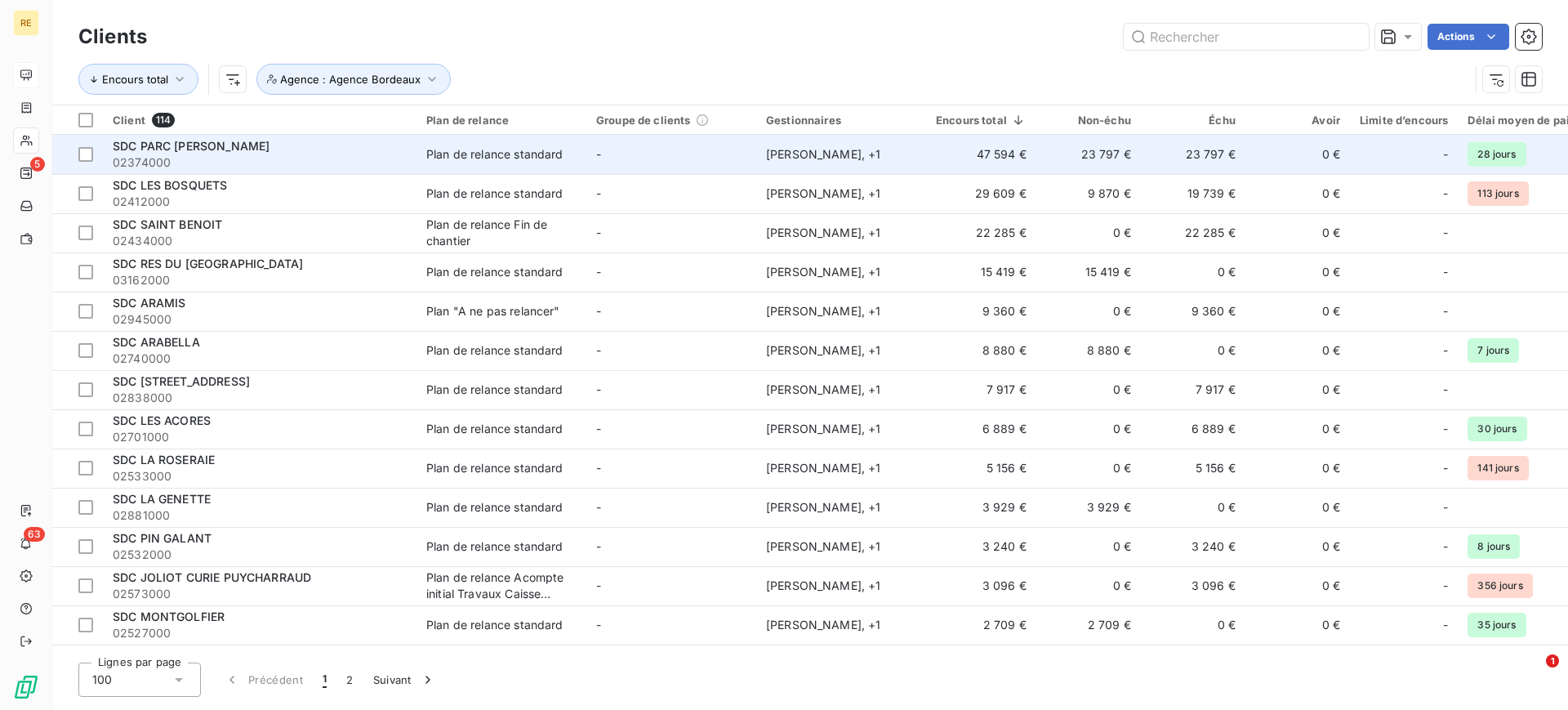
click at [1037, 163] on td "23 797 €" at bounding box center [1088, 154] width 104 height 39
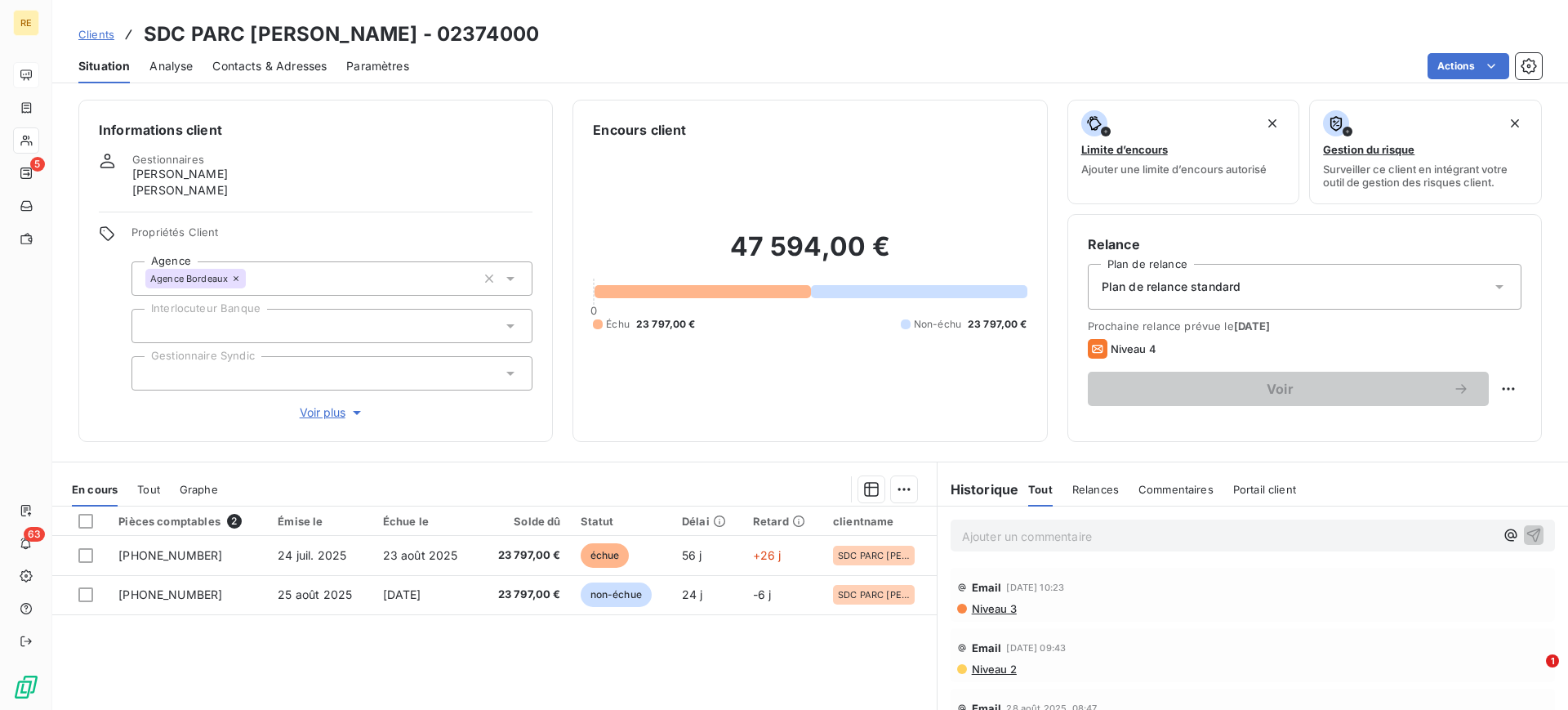
click at [275, 68] on span "Contacts & Adresses" at bounding box center [269, 66] width 114 height 17
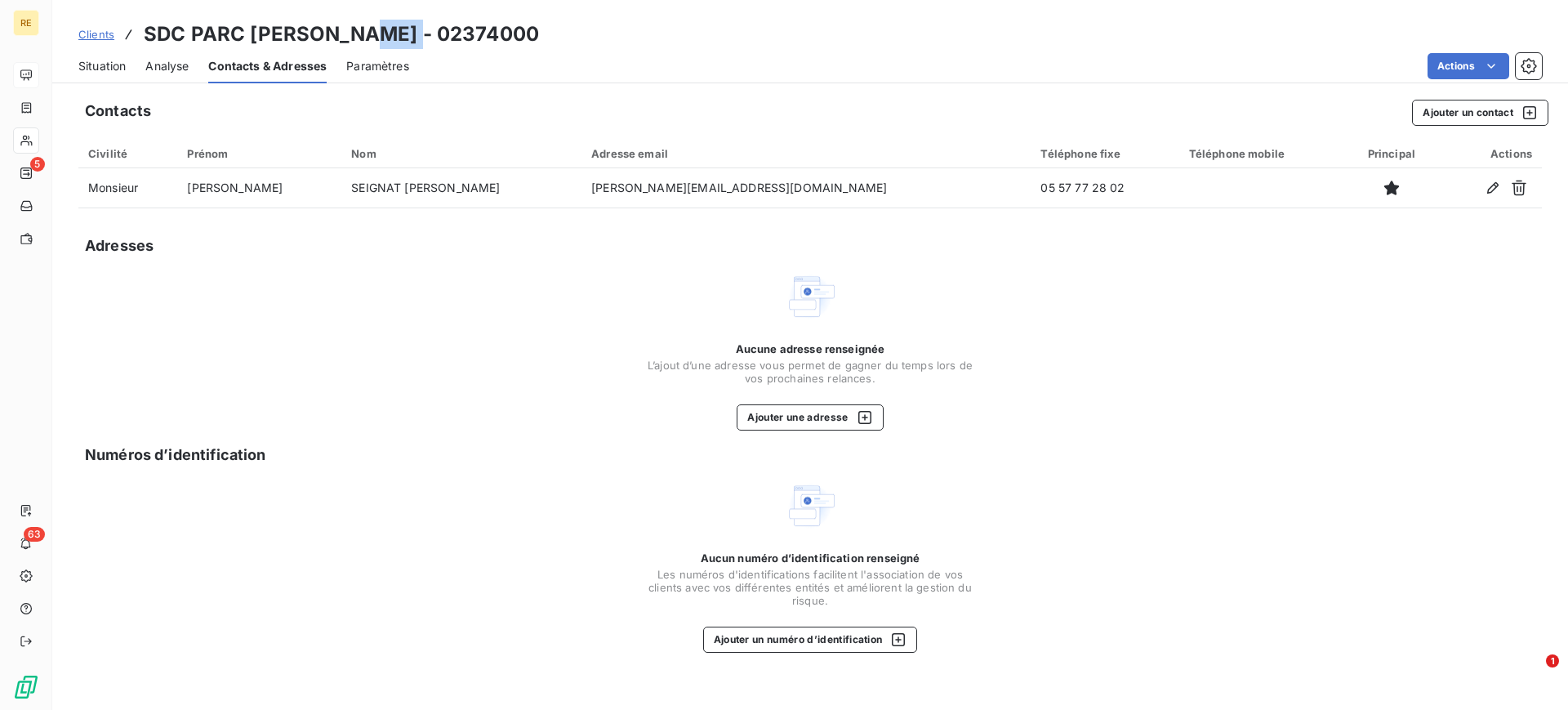
drag, startPoint x: 361, startPoint y: 33, endPoint x: 403, endPoint y: 39, distance: 42.4
click at [403, 39] on h3 "SDC PARC [PERSON_NAME] - 02374000" at bounding box center [342, 34] width 395 height 29
copy h3 "2374"
drag, startPoint x: 164, startPoint y: 61, endPoint x: 159, endPoint y: 68, distance: 8.6
click at [164, 63] on span "Analyse" at bounding box center [166, 66] width 43 height 17
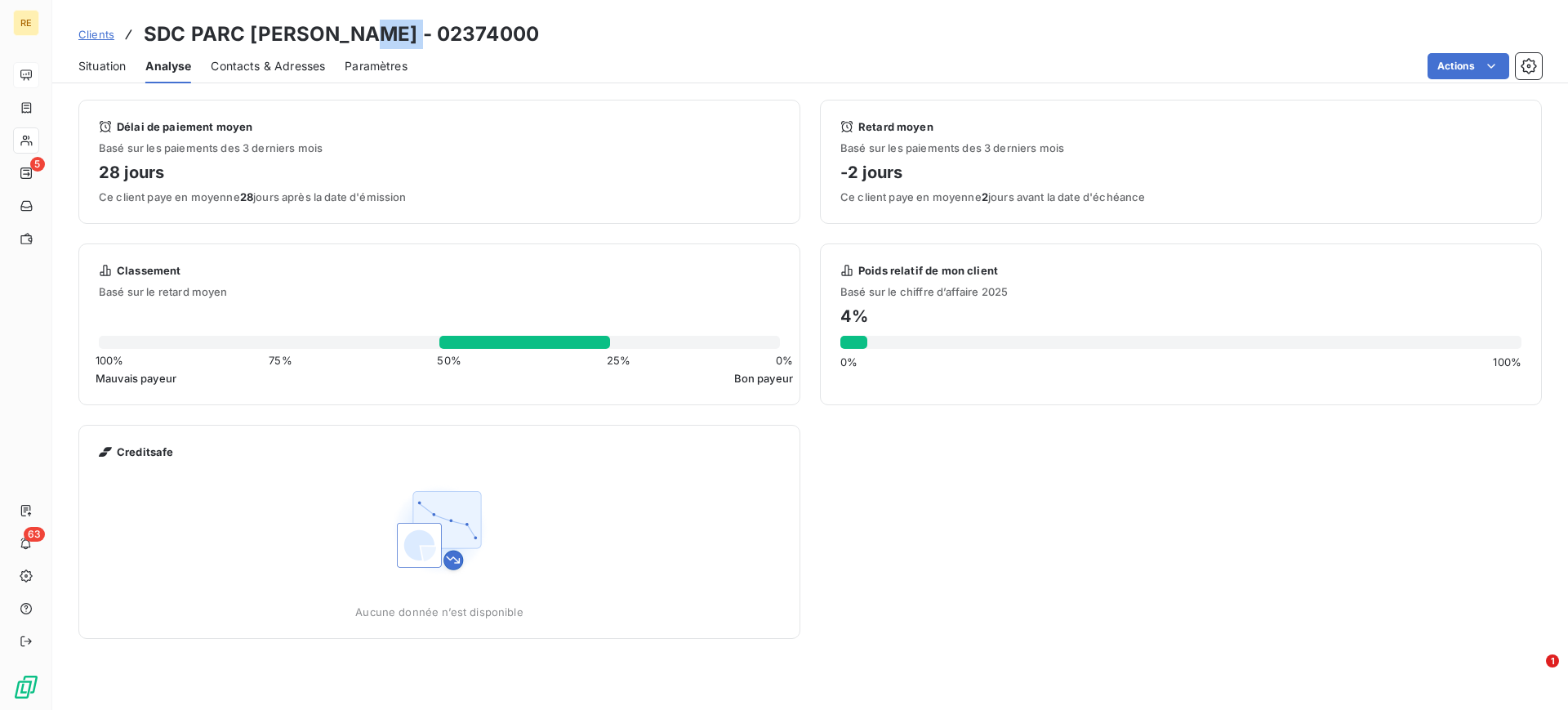
click at [120, 71] on span "Situation" at bounding box center [102, 66] width 48 height 17
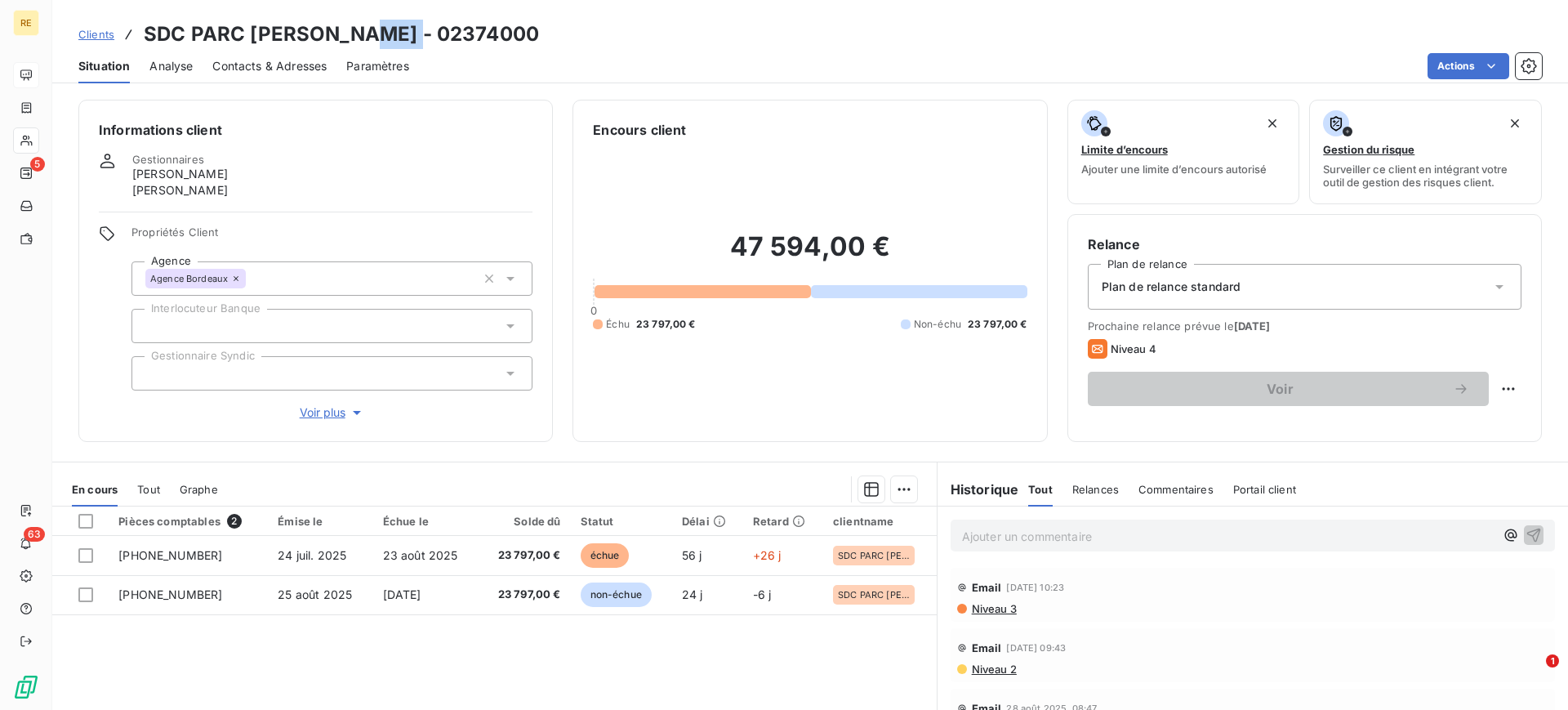
drag, startPoint x: 92, startPoint y: 38, endPoint x: 101, endPoint y: 49, distance: 14.2
click at [92, 38] on span "Clients" at bounding box center [96, 34] width 36 height 13
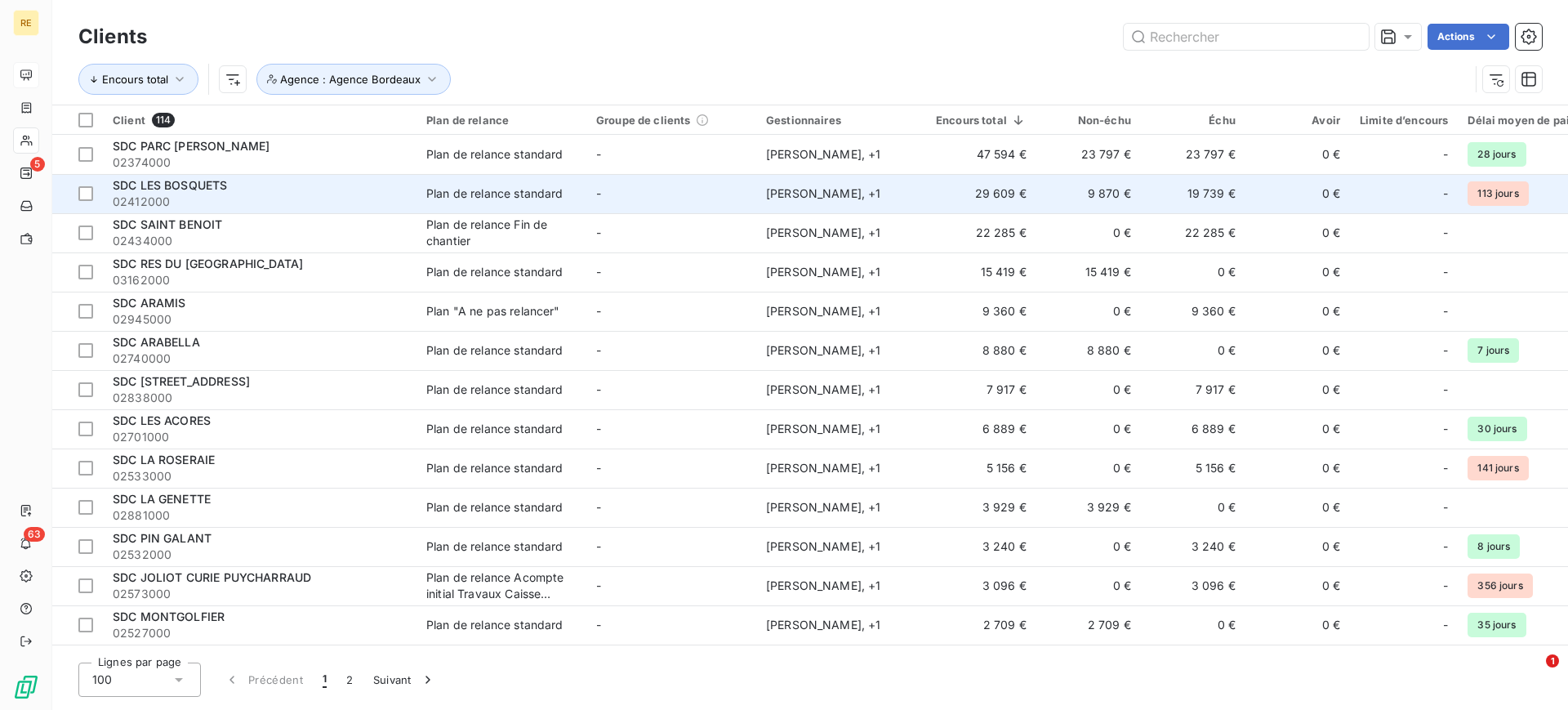
click at [223, 194] on span "02412000" at bounding box center [260, 202] width 294 height 17
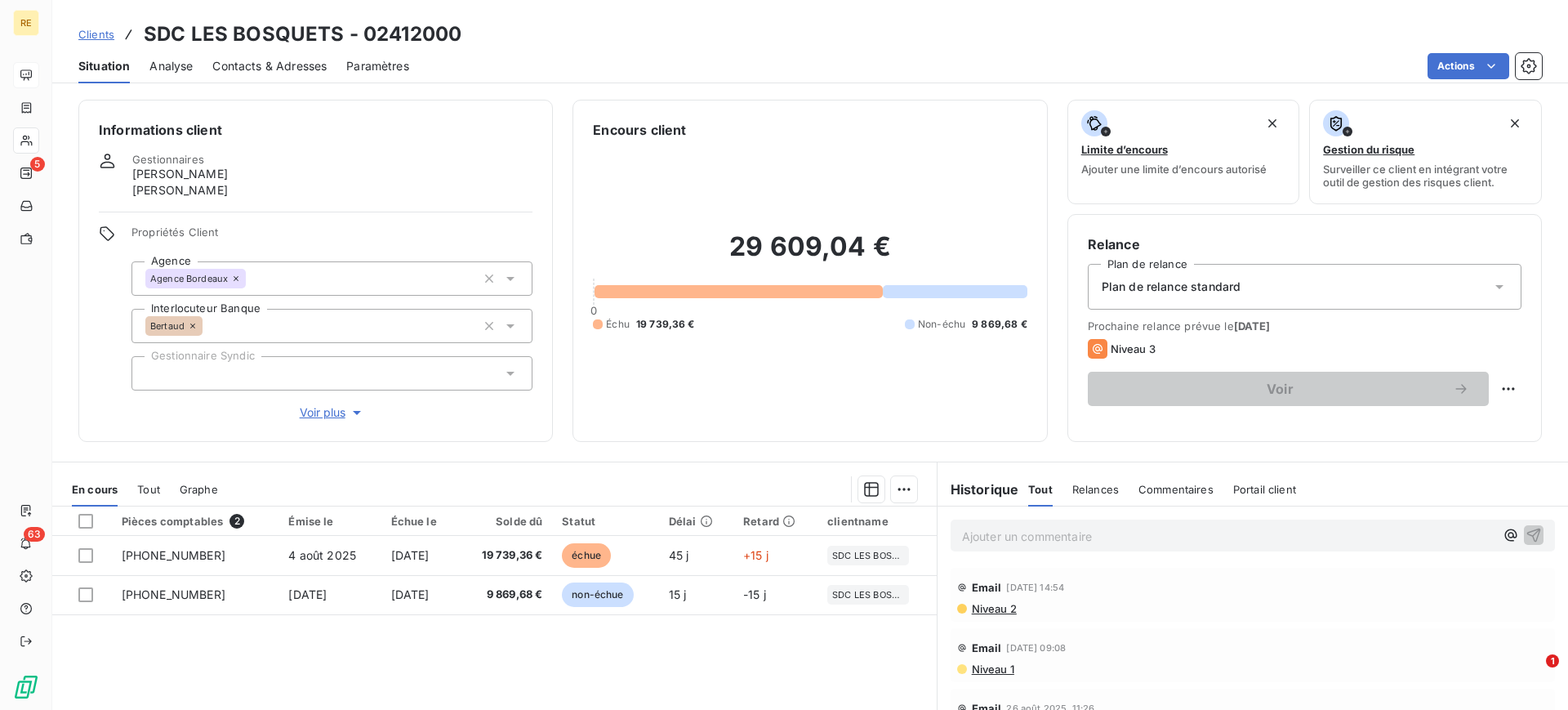
scroll to position [84, 0]
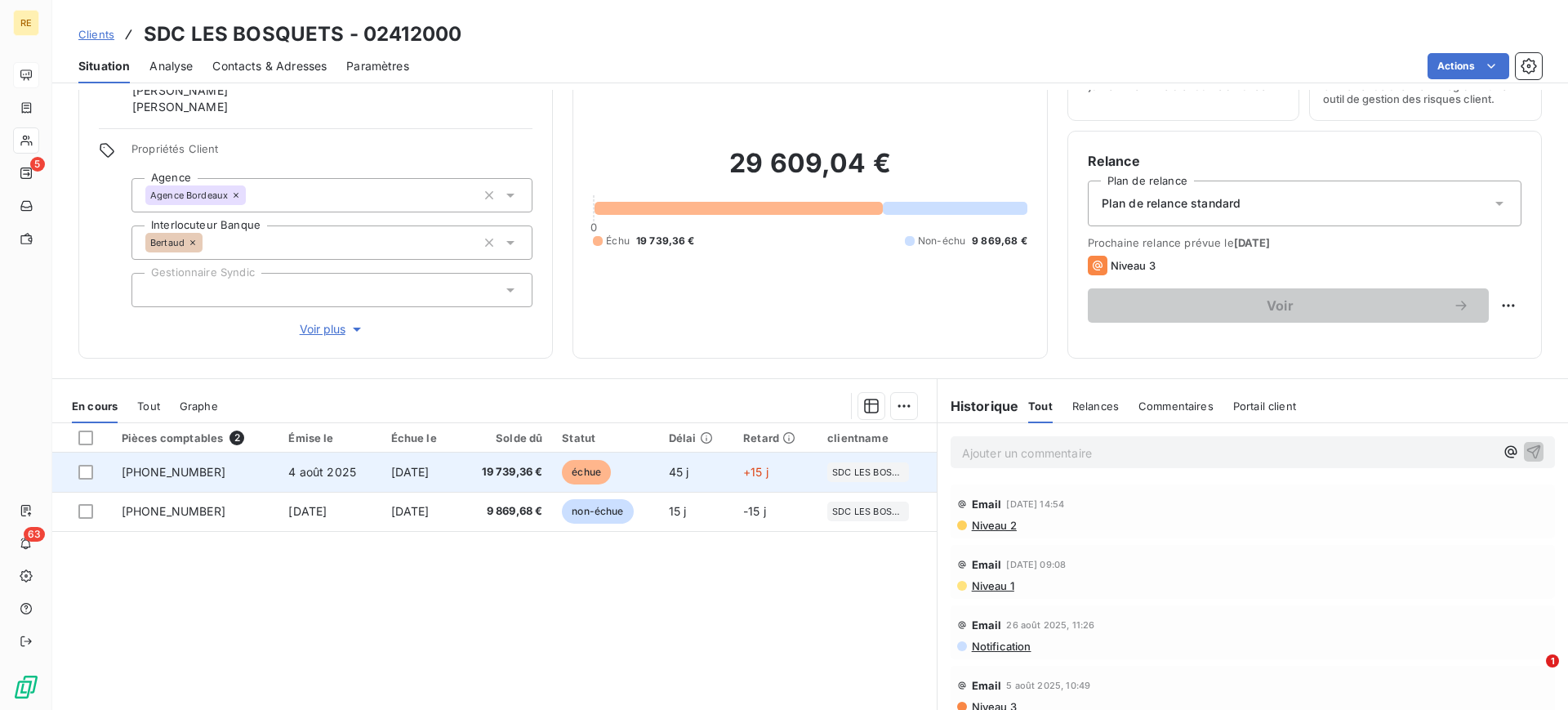
click at [806, 463] on td "+15 j" at bounding box center [775, 472] width 84 height 39
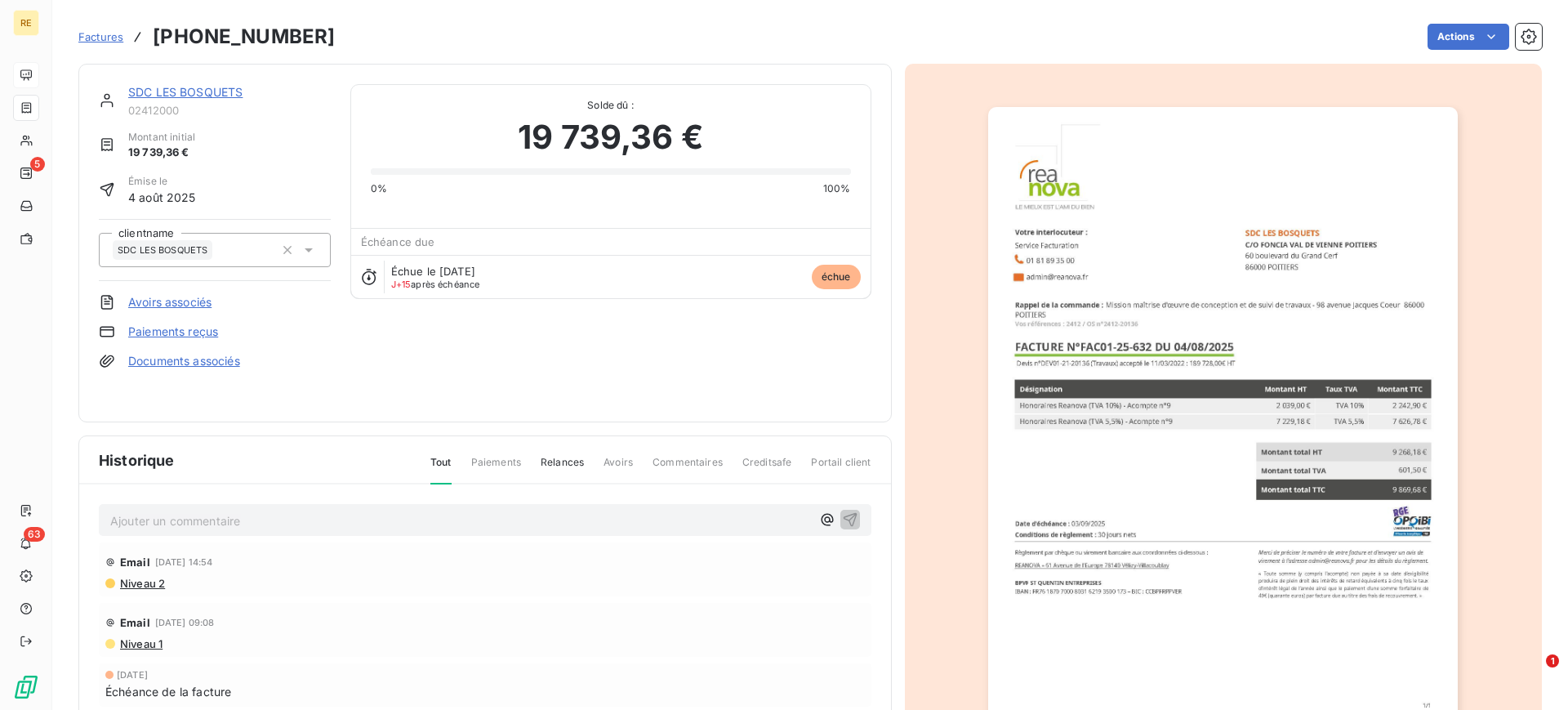
click at [1217, 388] on img "button" at bounding box center [1222, 439] width 469 height 665
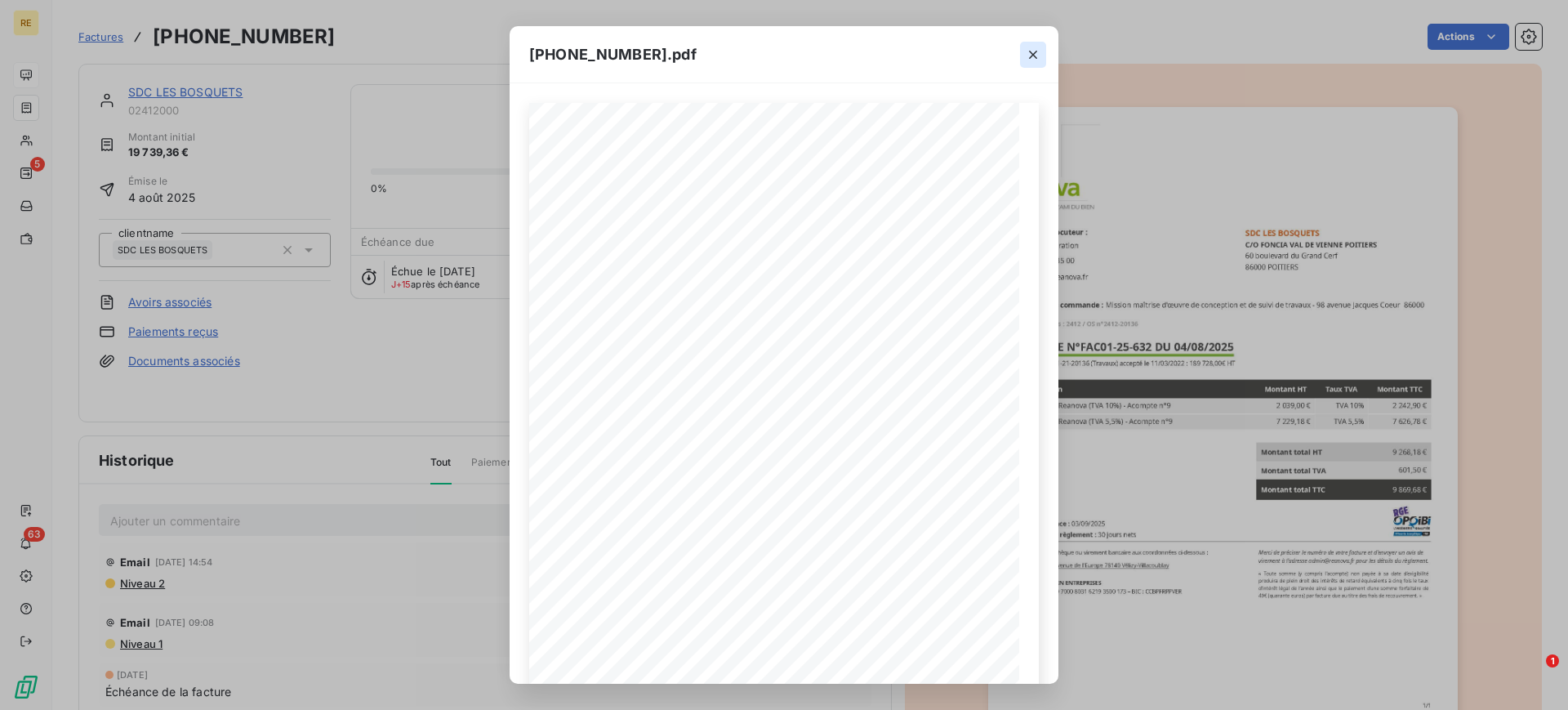
click at [1027, 60] on icon "button" at bounding box center [1033, 55] width 17 height 17
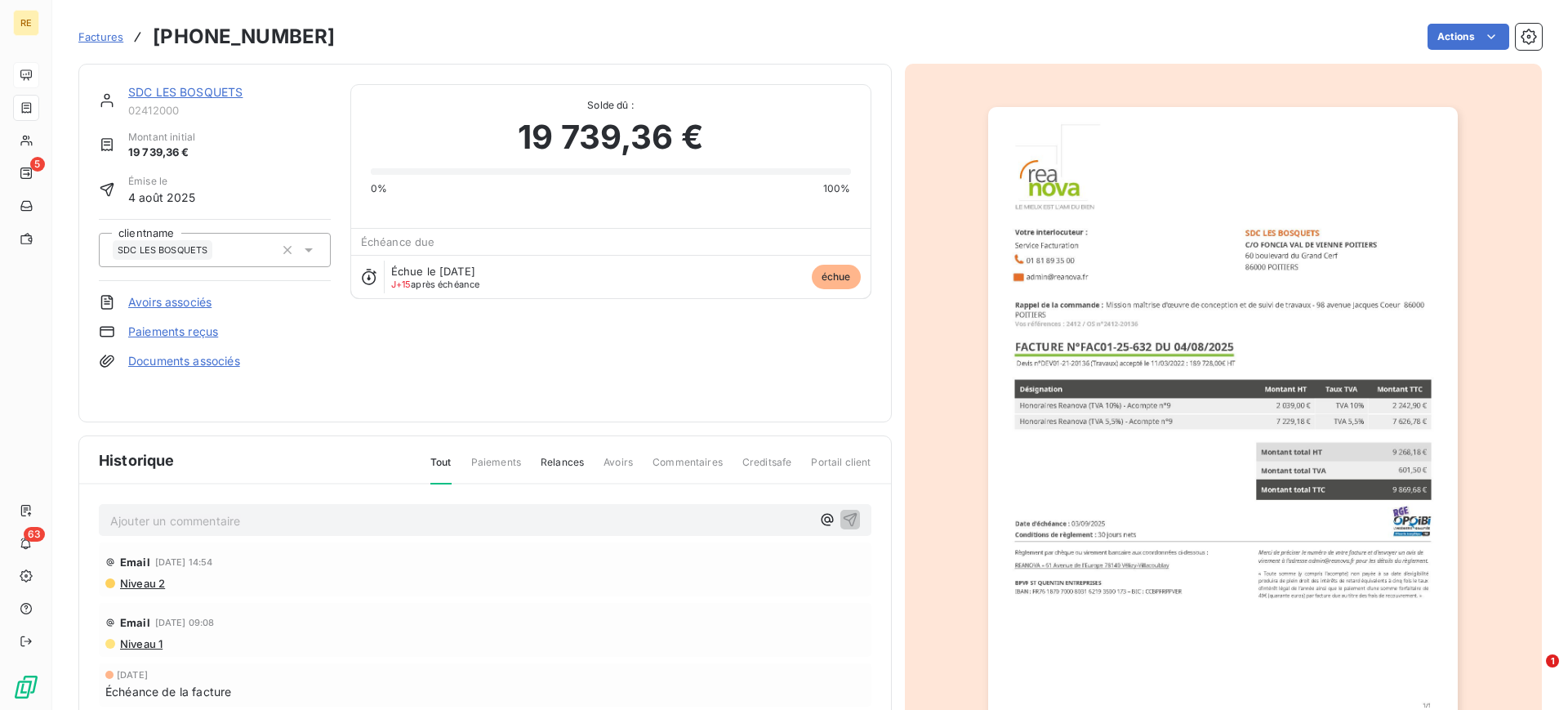
click at [231, 92] on link "SDC LES BOSQUETS" at bounding box center [185, 92] width 114 height 14
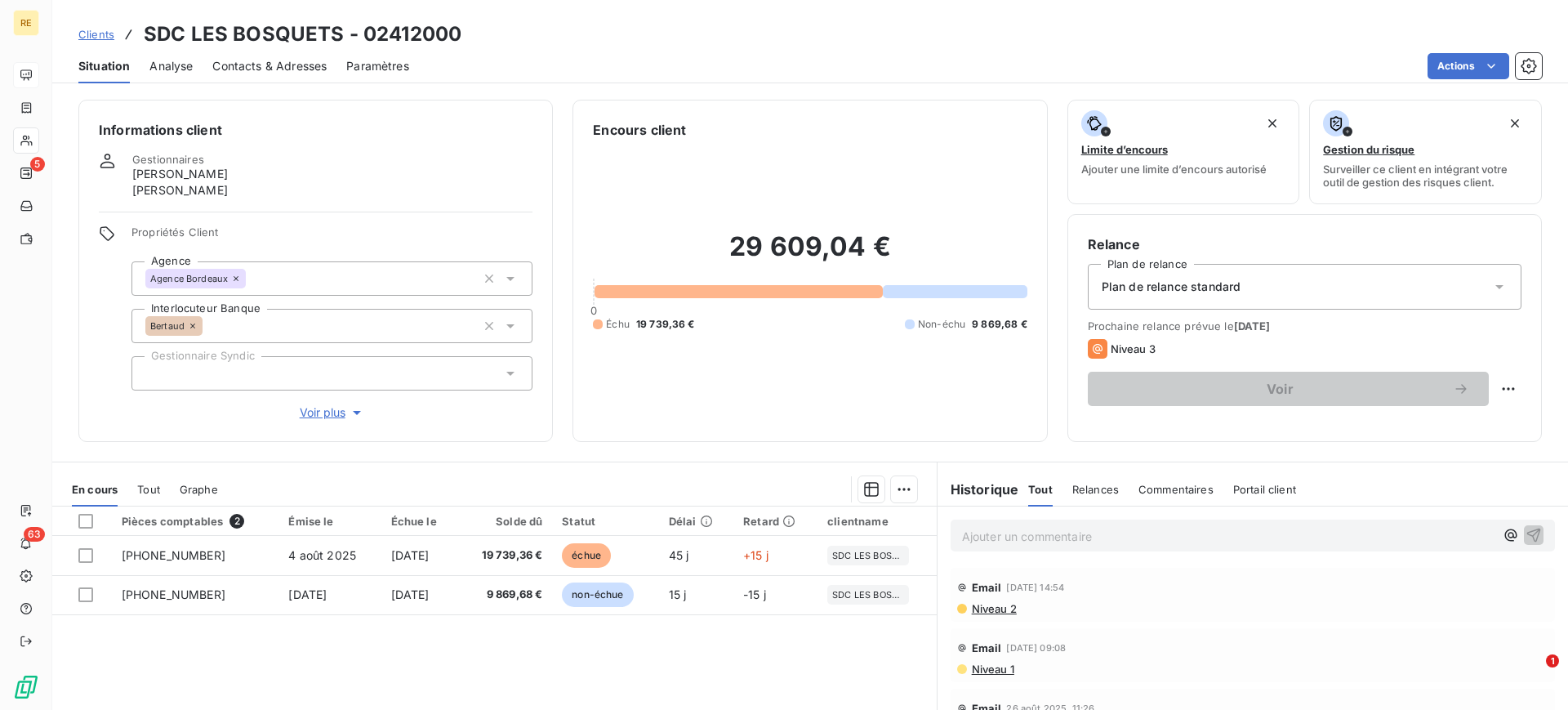
click at [291, 61] on span "Contacts & Adresses" at bounding box center [269, 66] width 114 height 17
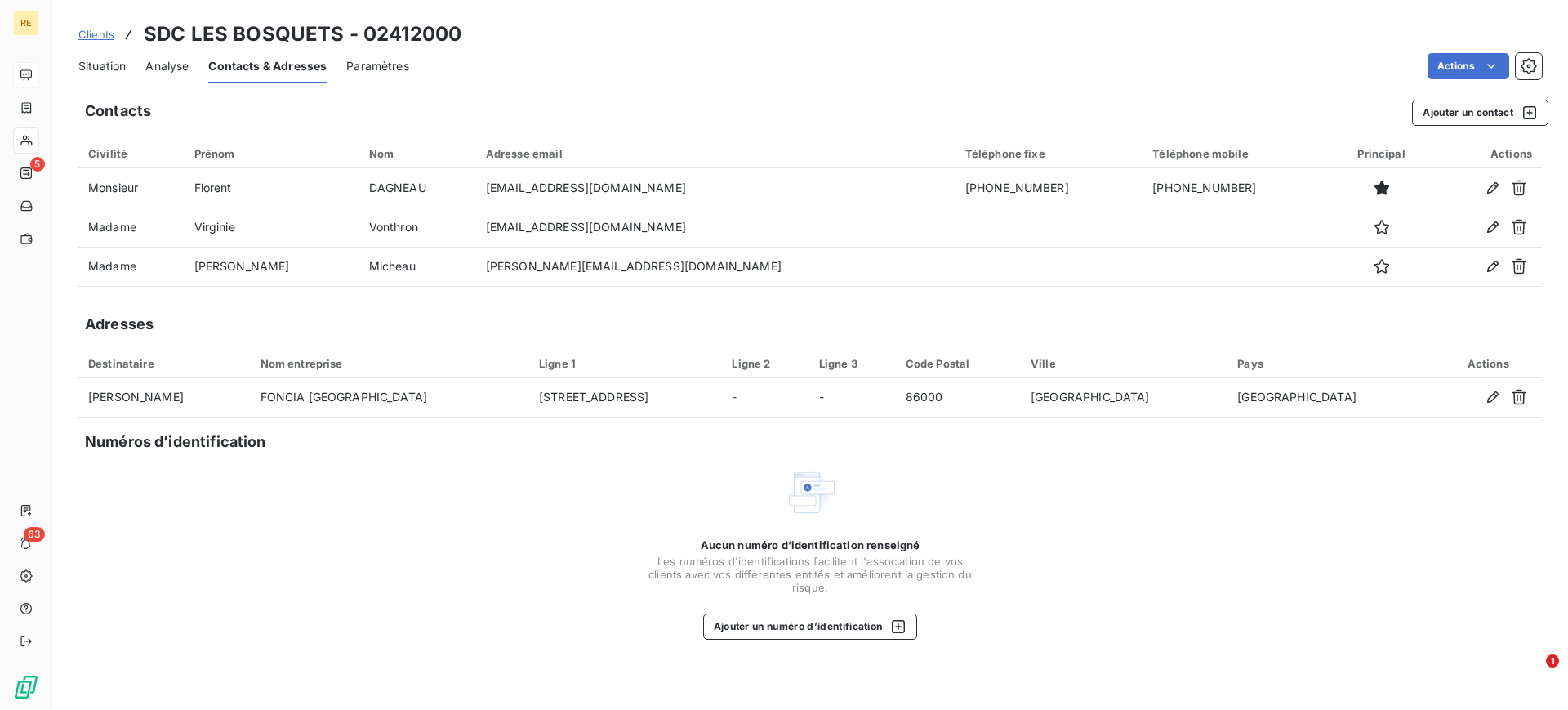
click at [97, 80] on div "Situation" at bounding box center [102, 65] width 48 height 34
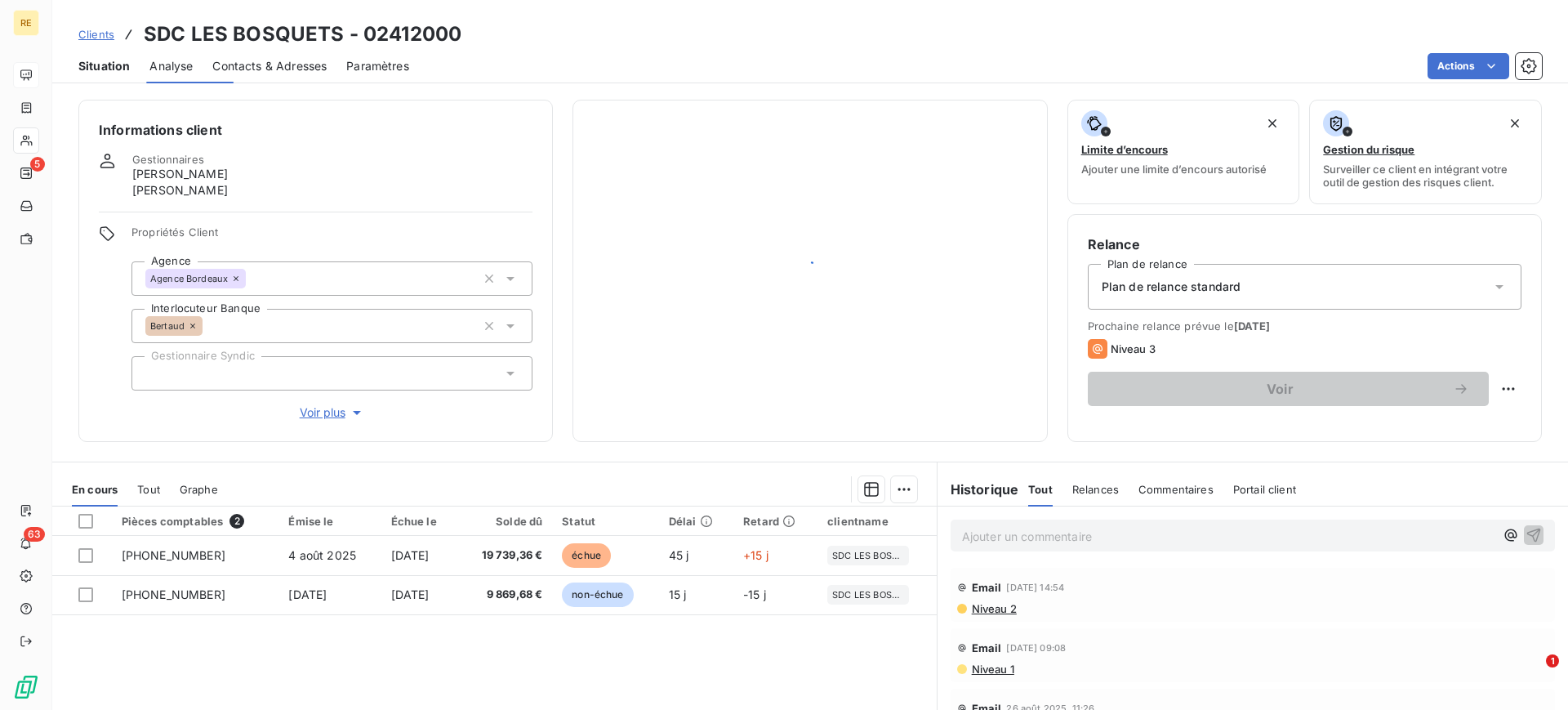
click at [112, 68] on span "Situation" at bounding box center [104, 66] width 52 height 17
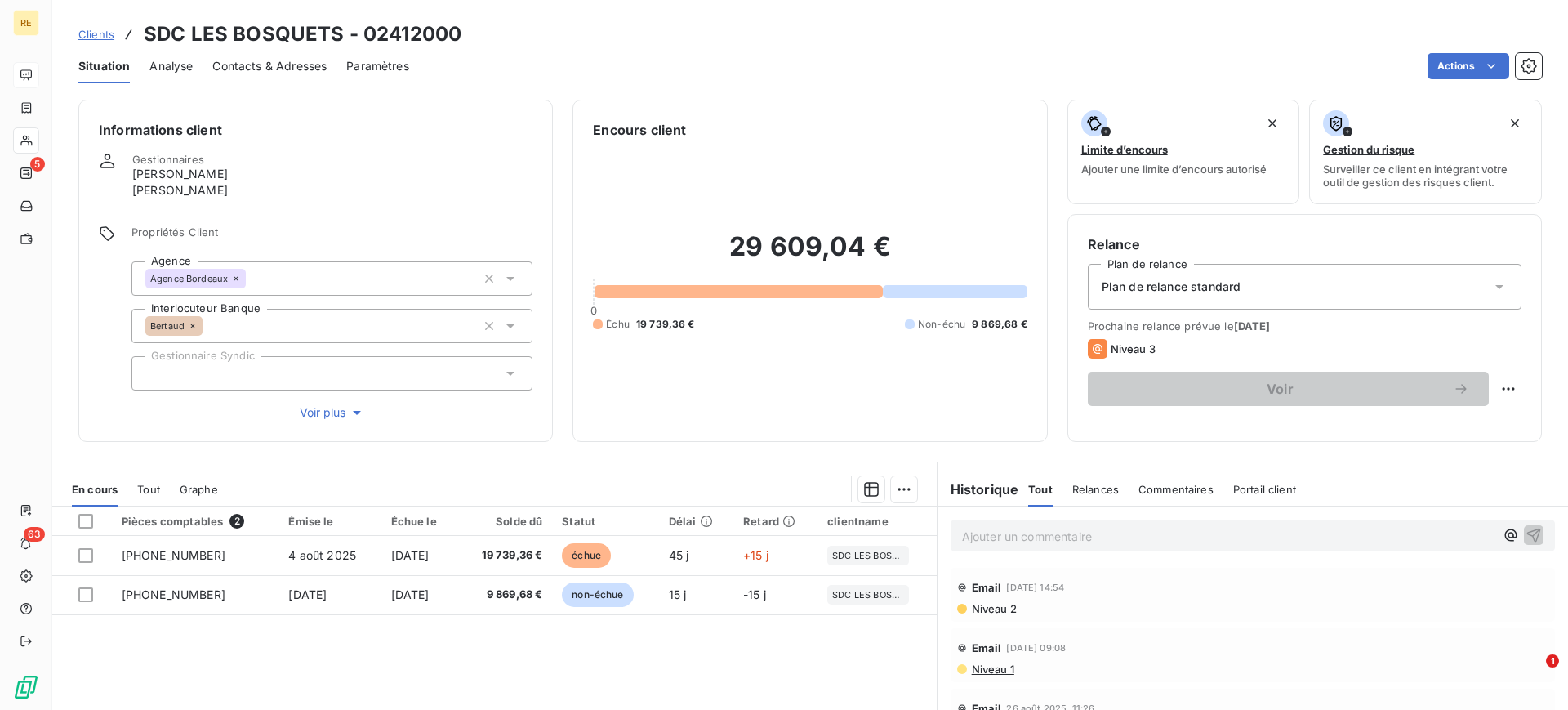
click at [108, 37] on span "Clients" at bounding box center [96, 34] width 36 height 13
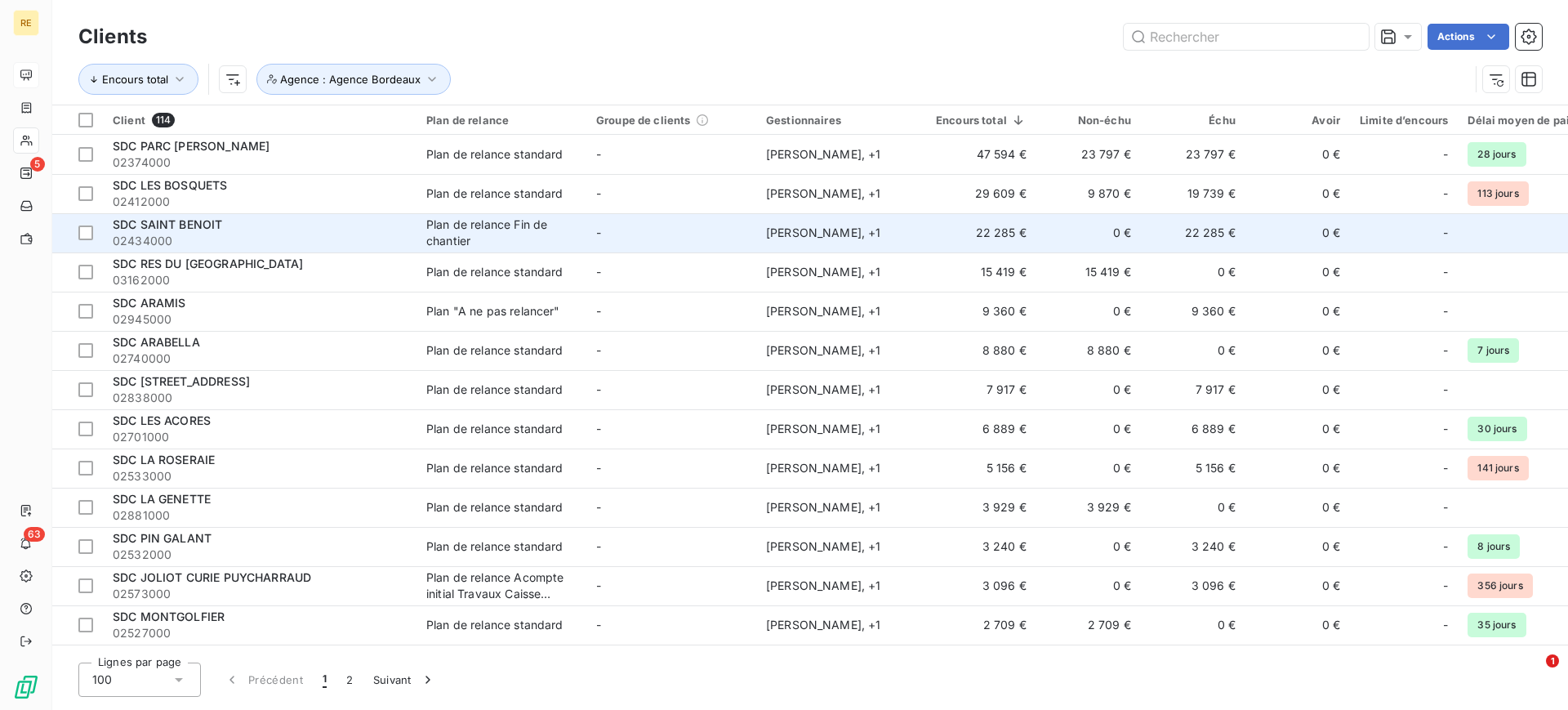
click at [965, 222] on td "22 285 €" at bounding box center [980, 233] width 110 height 39
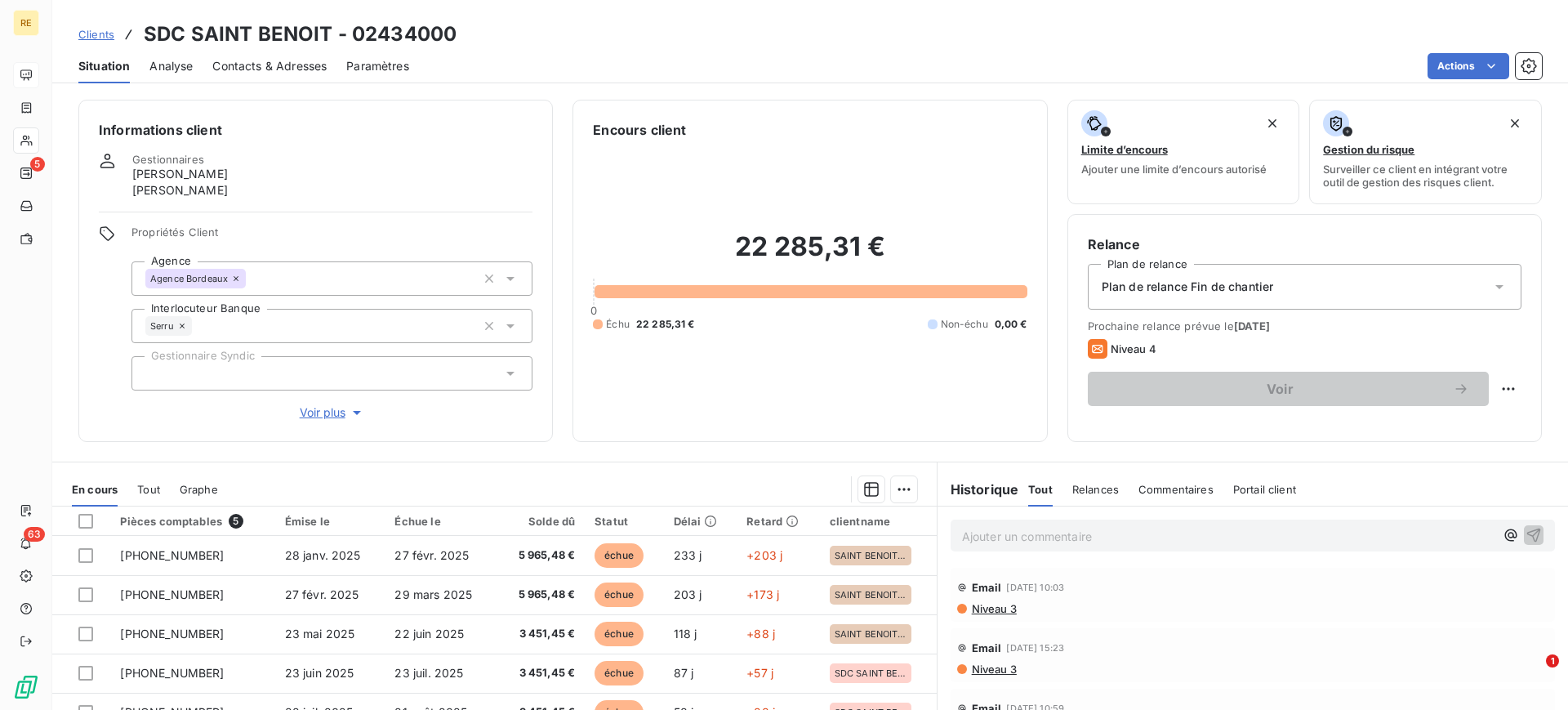
click at [165, 68] on span "Analyse" at bounding box center [171, 66] width 43 height 17
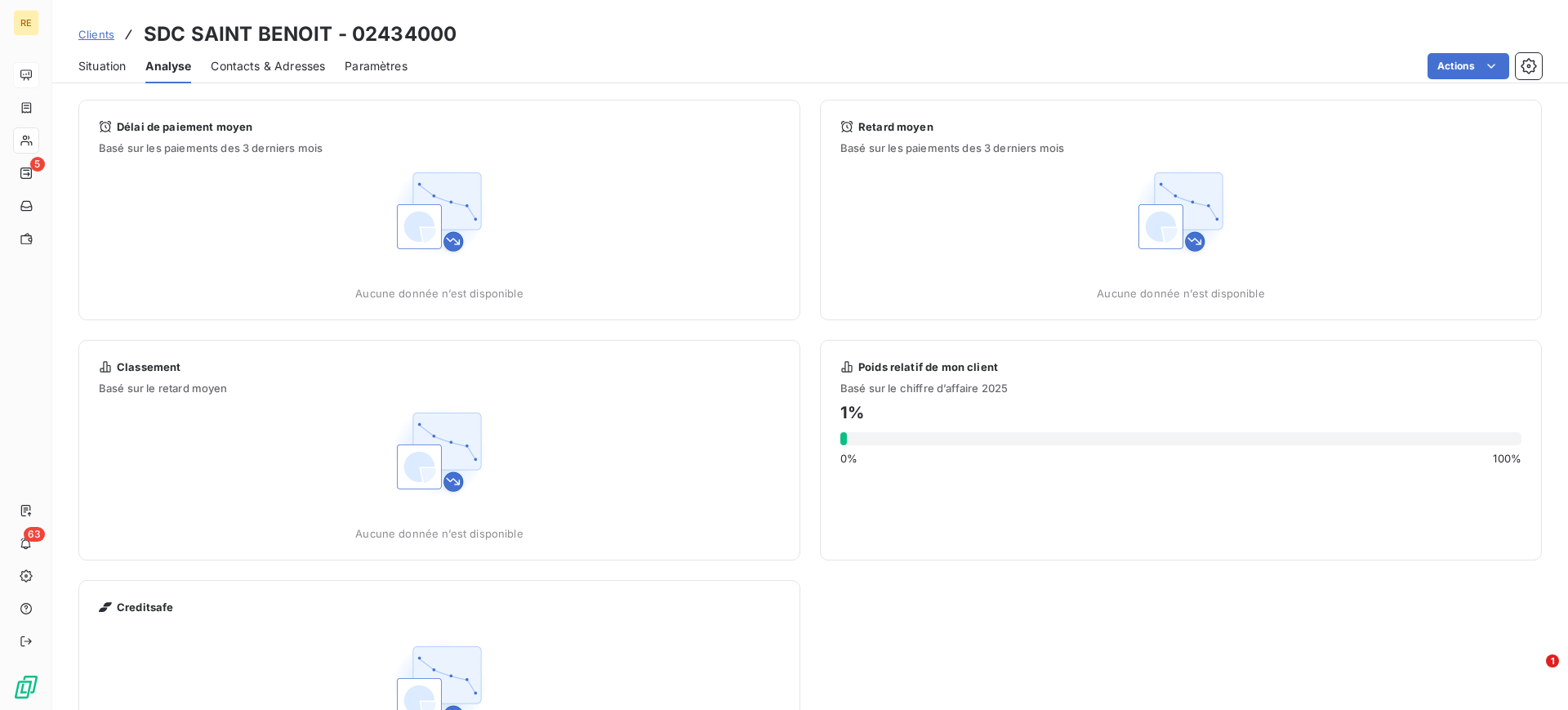
click at [272, 49] on div "Contacts & Adresses" at bounding box center [267, 65] width 114 height 34
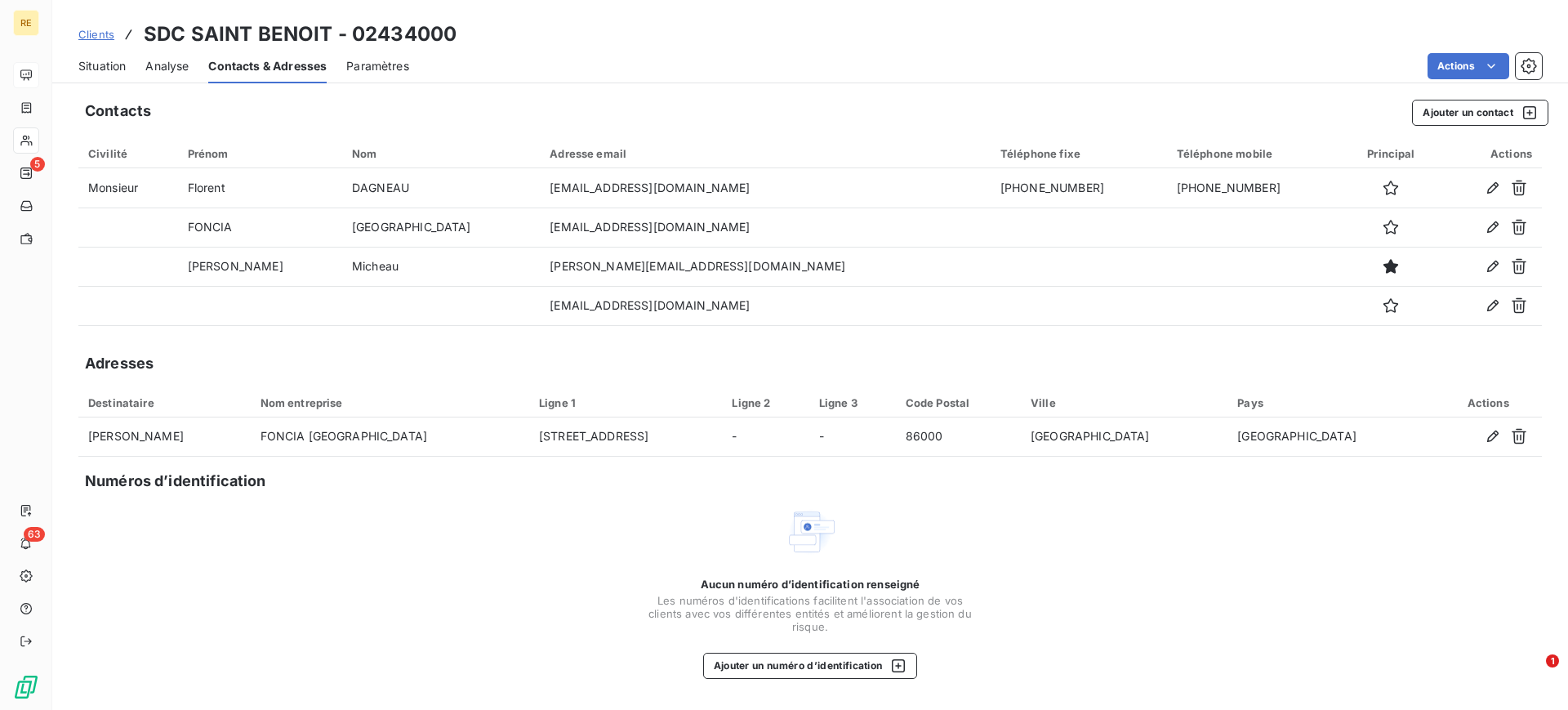
click at [104, 60] on span "Situation" at bounding box center [102, 66] width 48 height 17
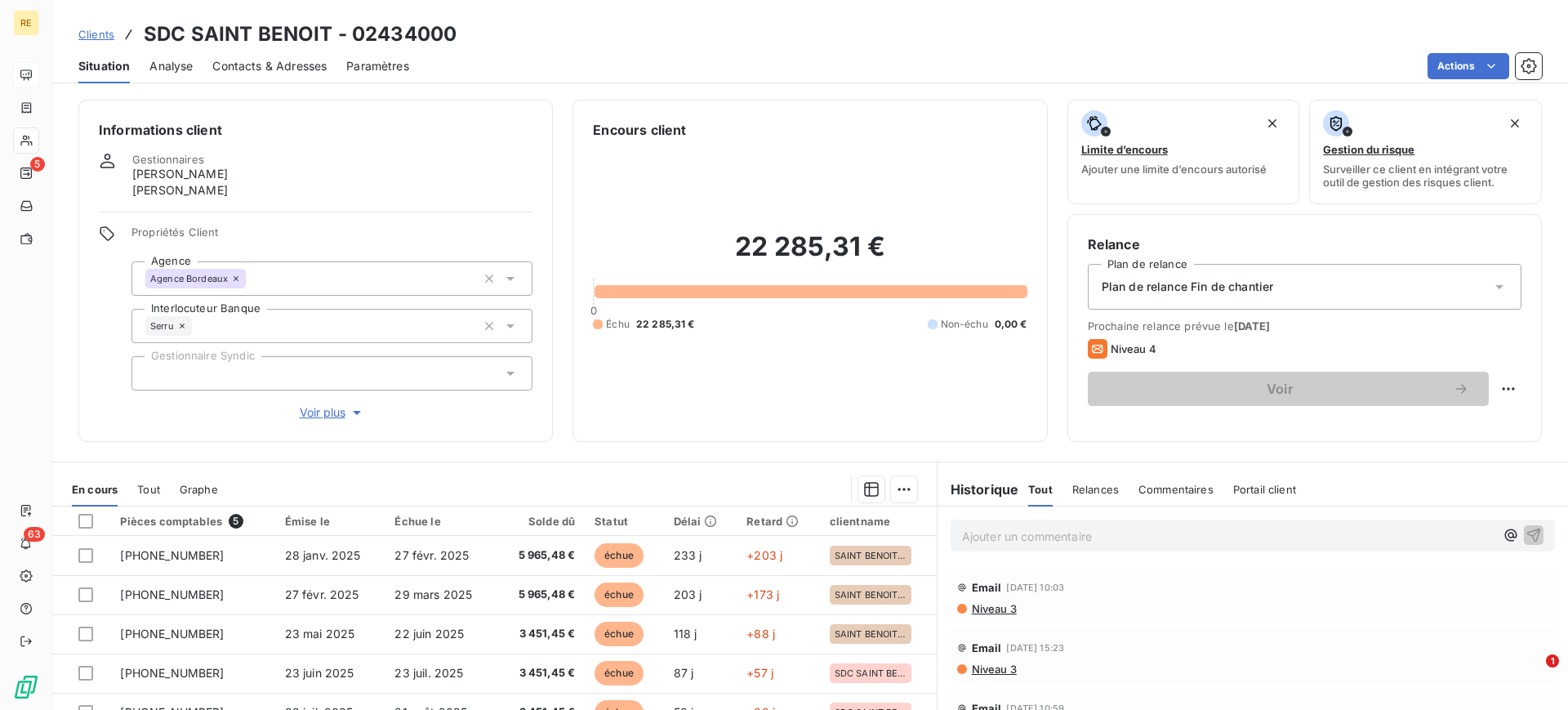
click at [855, 403] on div "22 285,31 € 0 Échu 22 285,31 € Non-échu 0,00 €" at bounding box center [809, 280] width 433 height 281
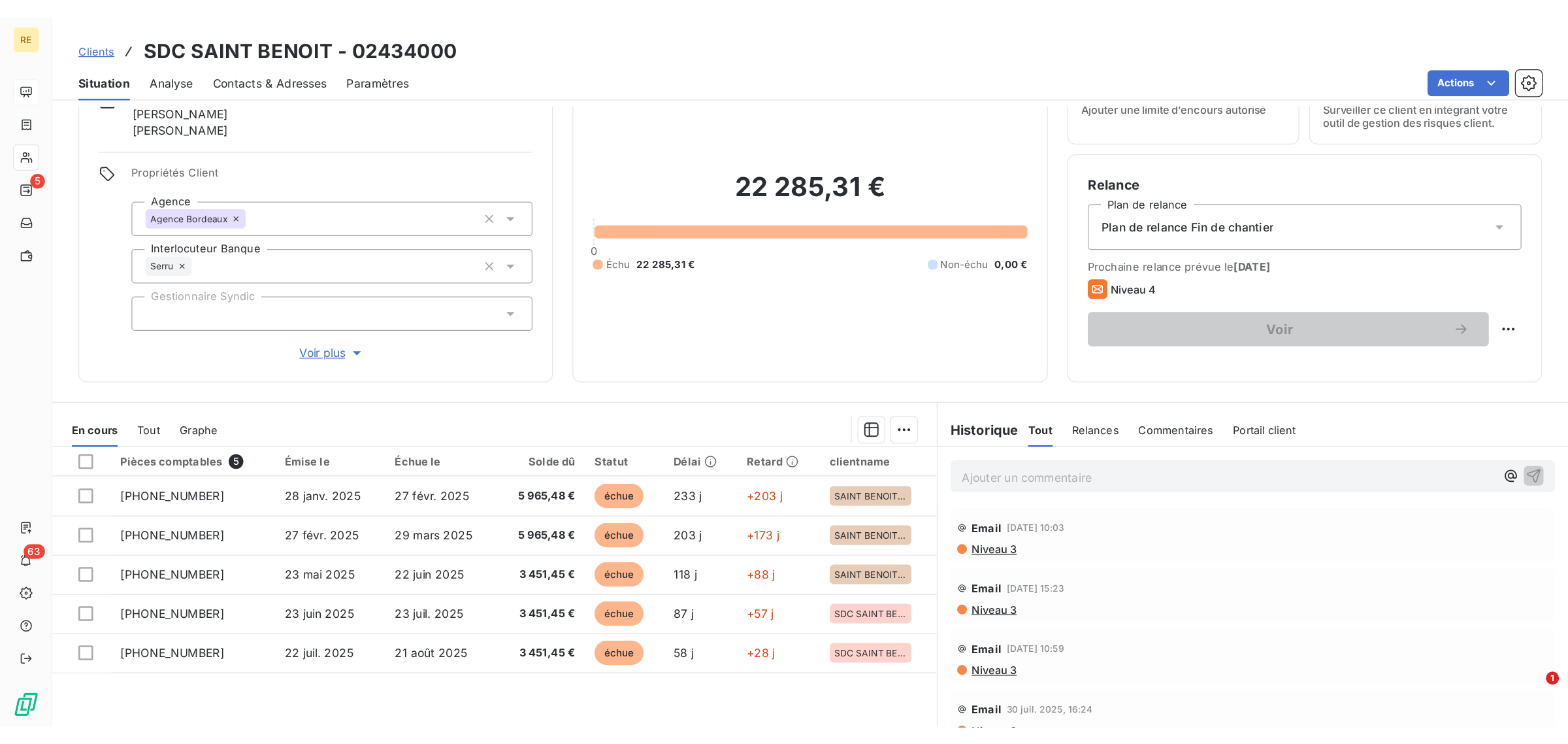
scroll to position [128, 0]
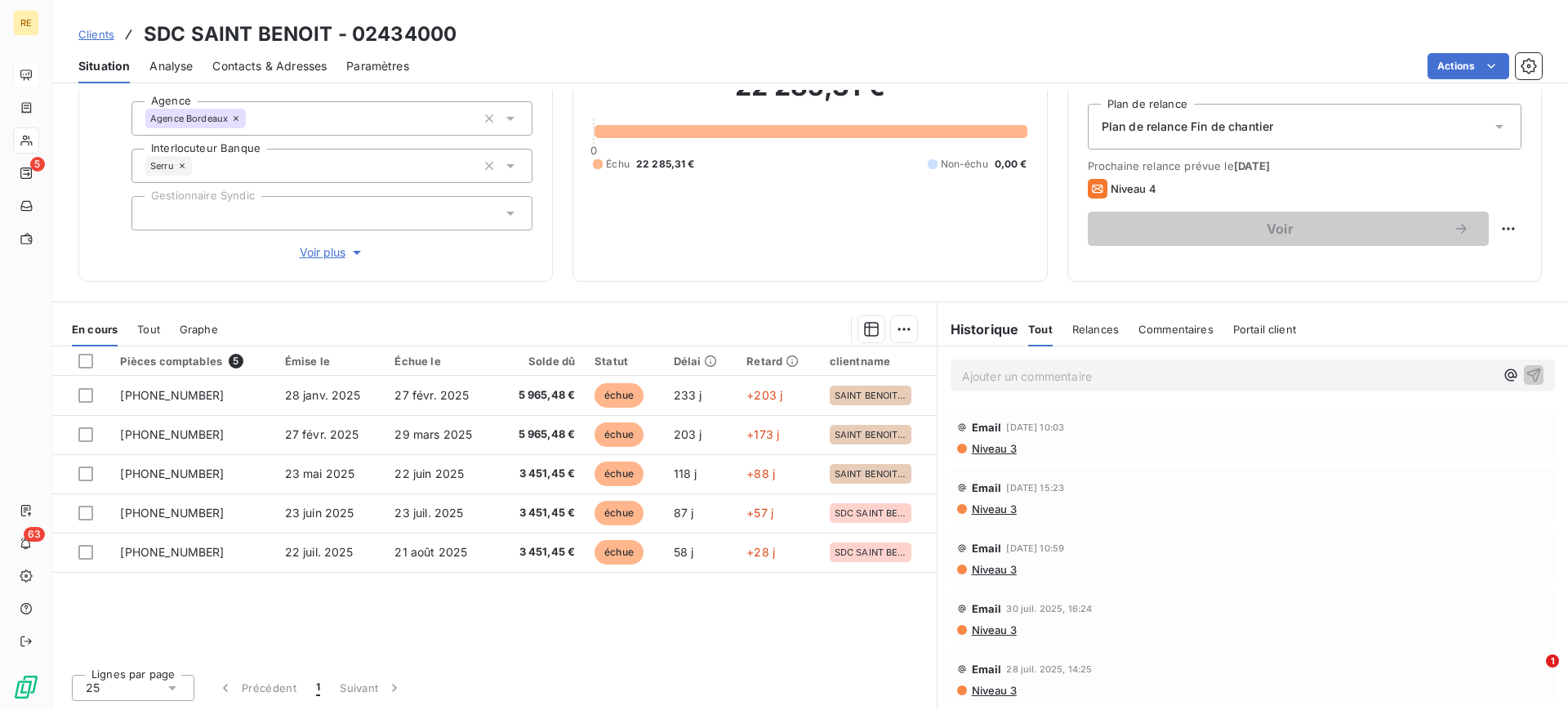
drag, startPoint x: 616, startPoint y: 672, endPoint x: 597, endPoint y: 671, distance: 19.0
click at [616, 672] on div "Lignes par page 25 Précédent 1 Suivant" at bounding box center [494, 686] width 885 height 49
click at [622, 637] on div "Pièces comptables 5 Émise le Échue le Solde dû Statut Délai Retard clientname […" at bounding box center [494, 504] width 885 height 315
click at [621, 616] on div "Pièces comptables 5 Émise le Échue le Solde dû Statut Délai Retard clientname […" at bounding box center [494, 504] width 885 height 315
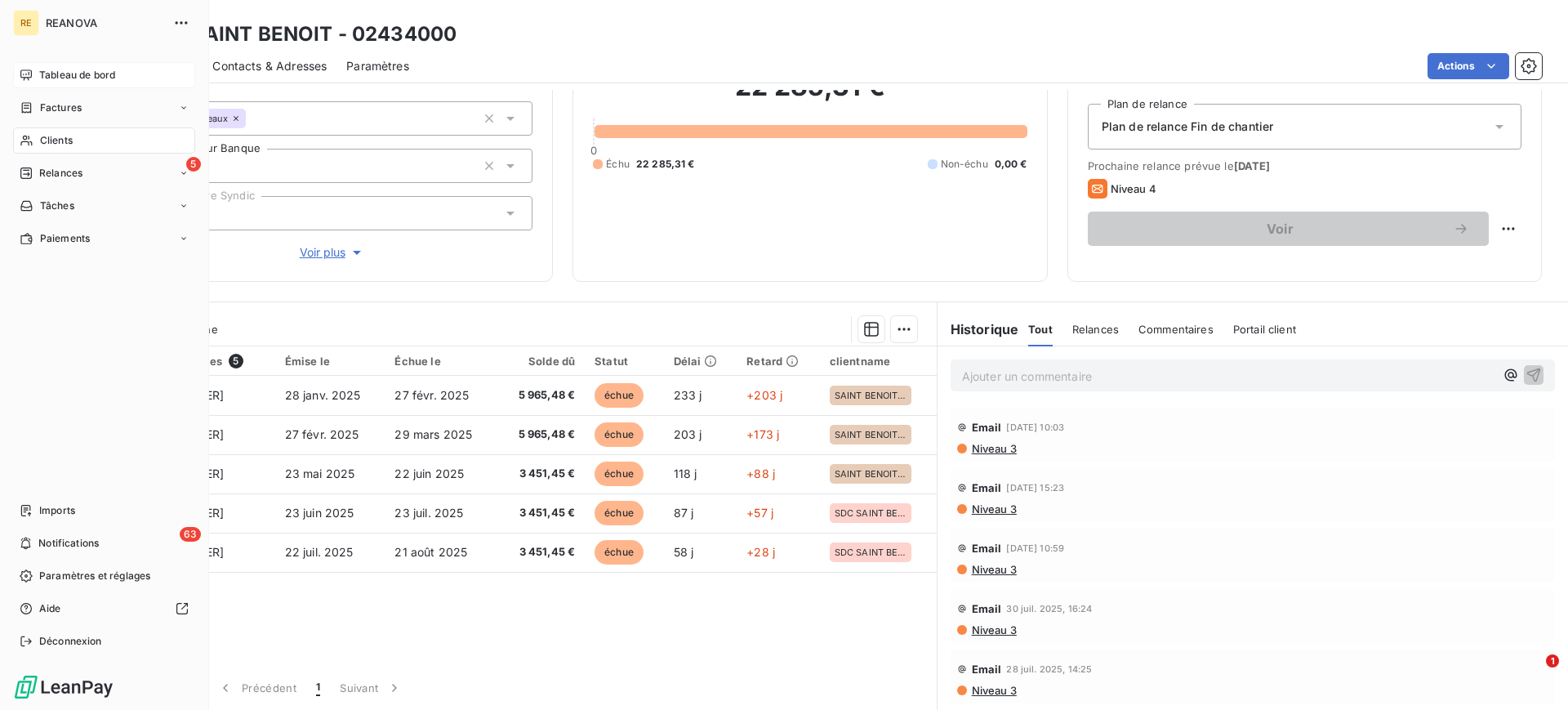
click at [33, 67] on div "Tableau de bord" at bounding box center [103, 75] width 182 height 26
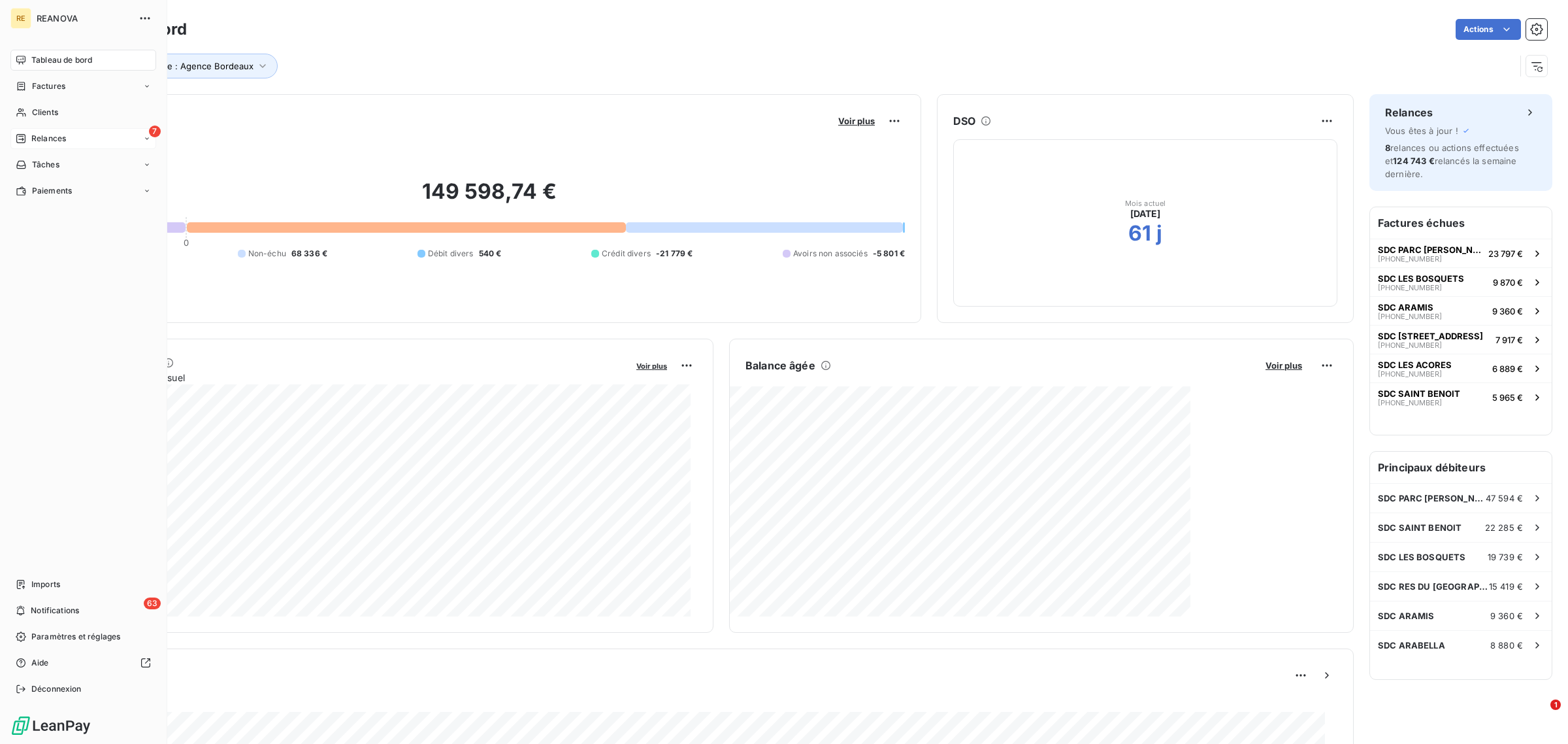
click at [55, 134] on span "Relances" at bounding box center [48, 138] width 34 height 12
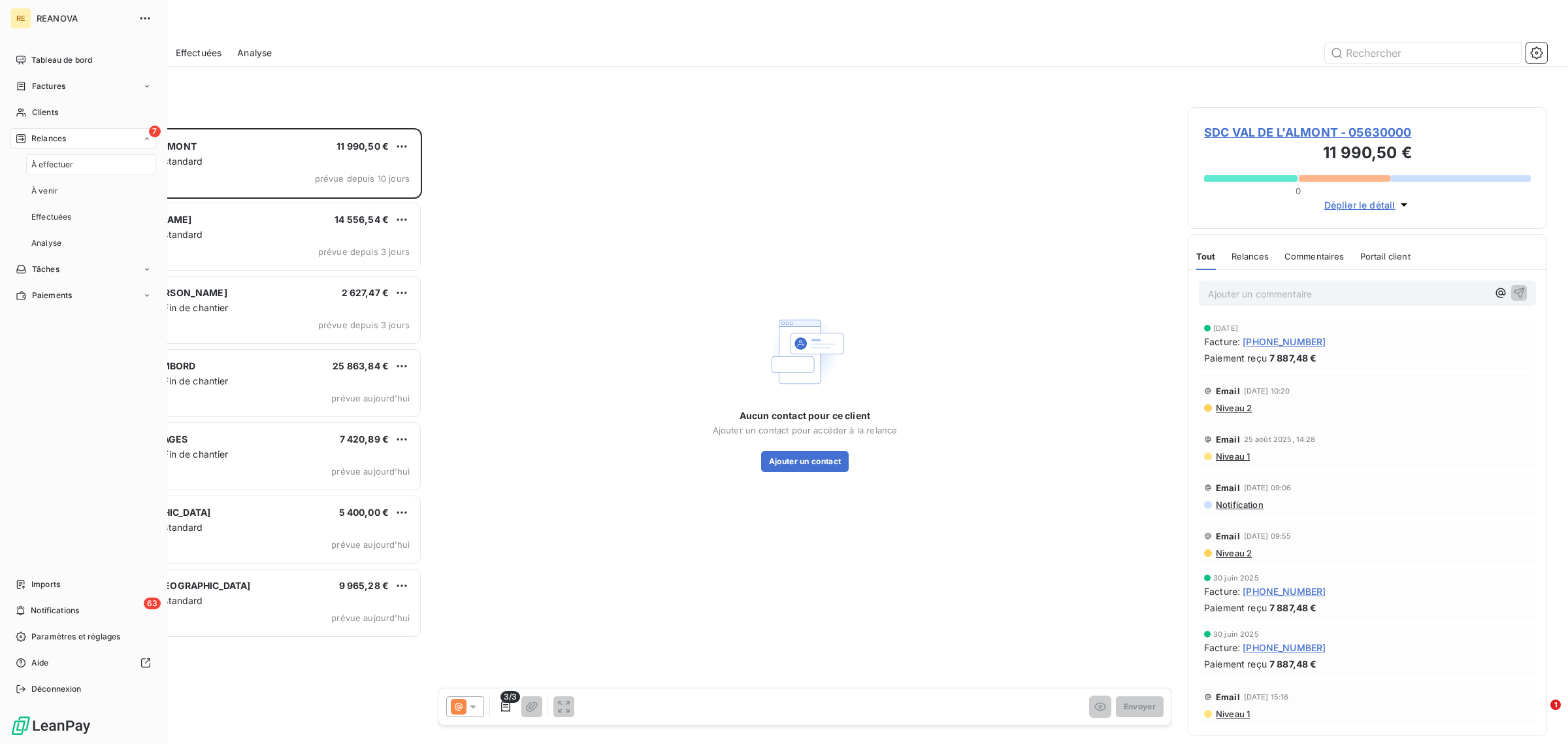
scroll to position [605, 347]
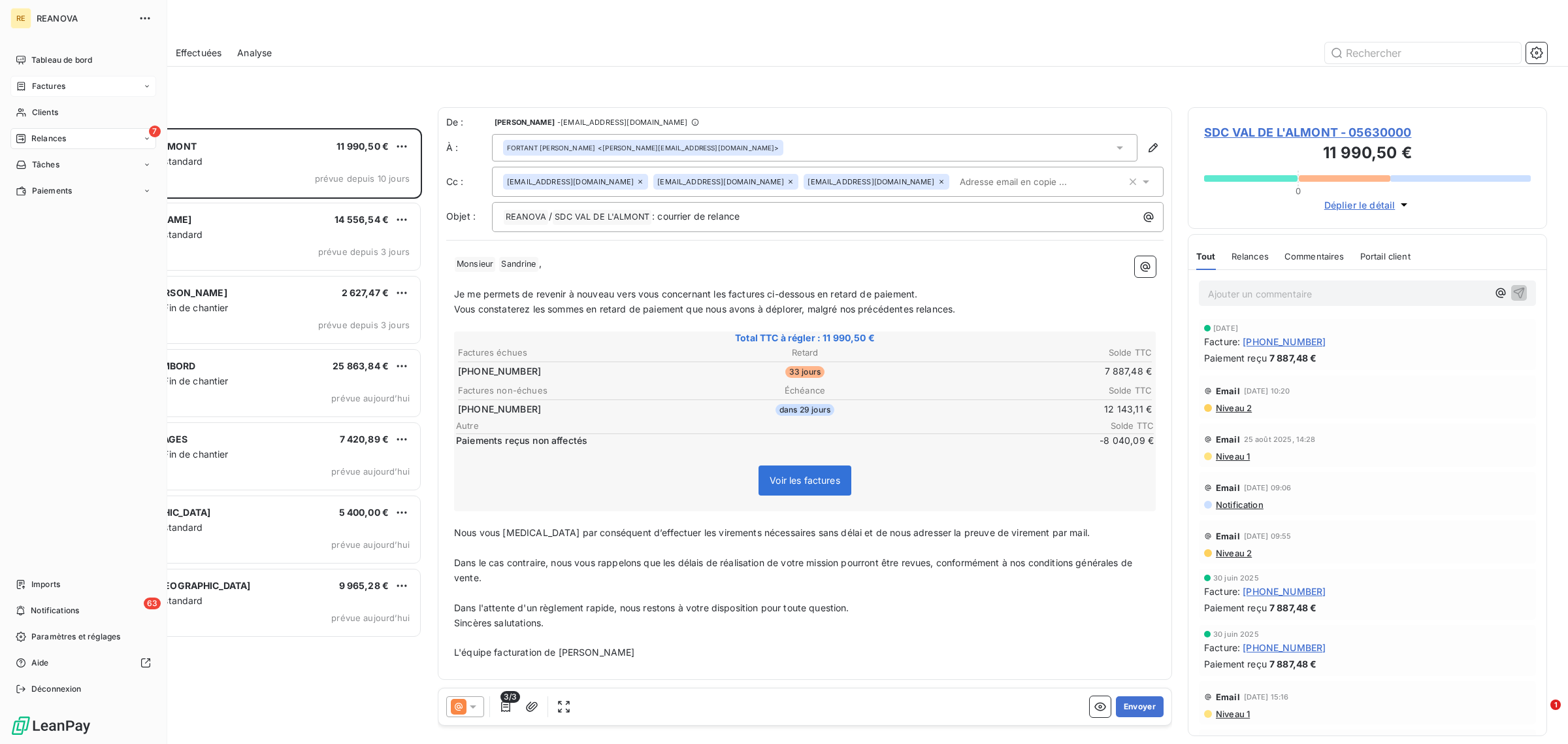
click at [47, 88] on span "Factures" at bounding box center [48, 86] width 33 height 12
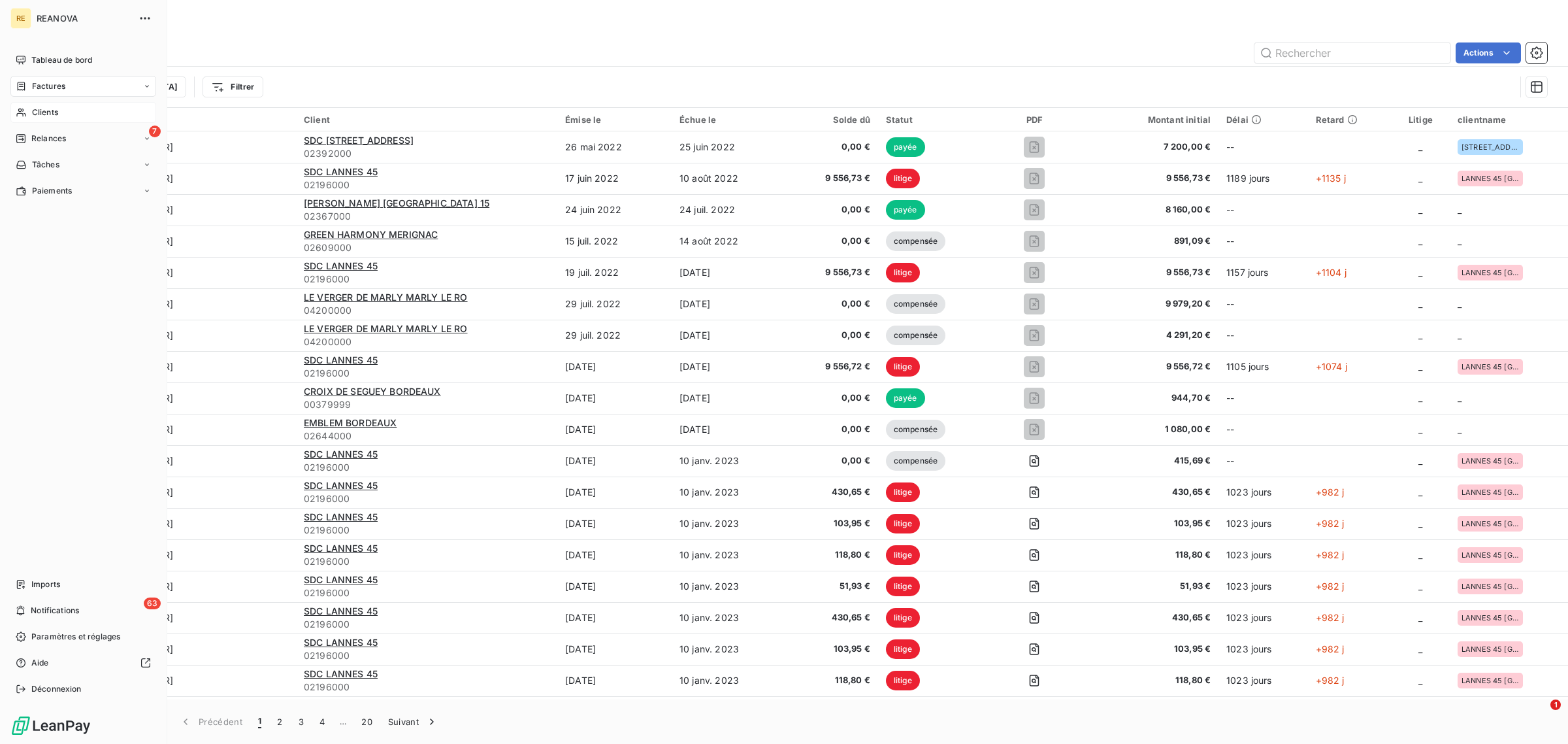
drag, startPoint x: 43, startPoint y: 112, endPoint x: 52, endPoint y: 118, distance: 10.8
click at [43, 112] on span "Clients" at bounding box center [45, 112] width 26 height 12
